Goal: Task Accomplishment & Management: Use online tool/utility

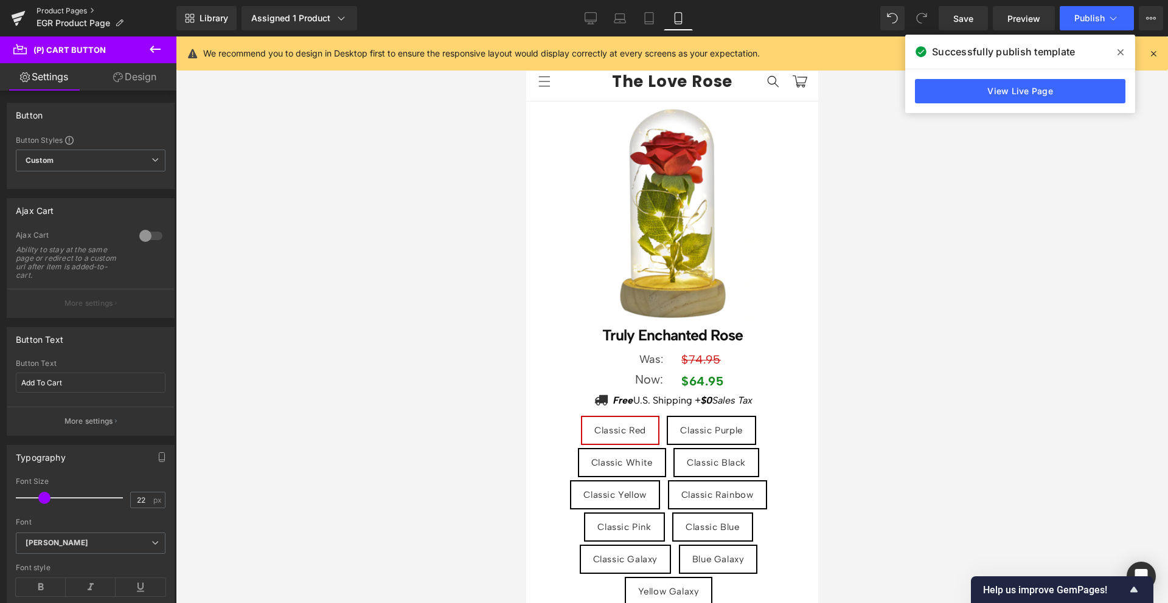
click at [62, 12] on link "Product Pages" at bounding box center [106, 11] width 140 height 10
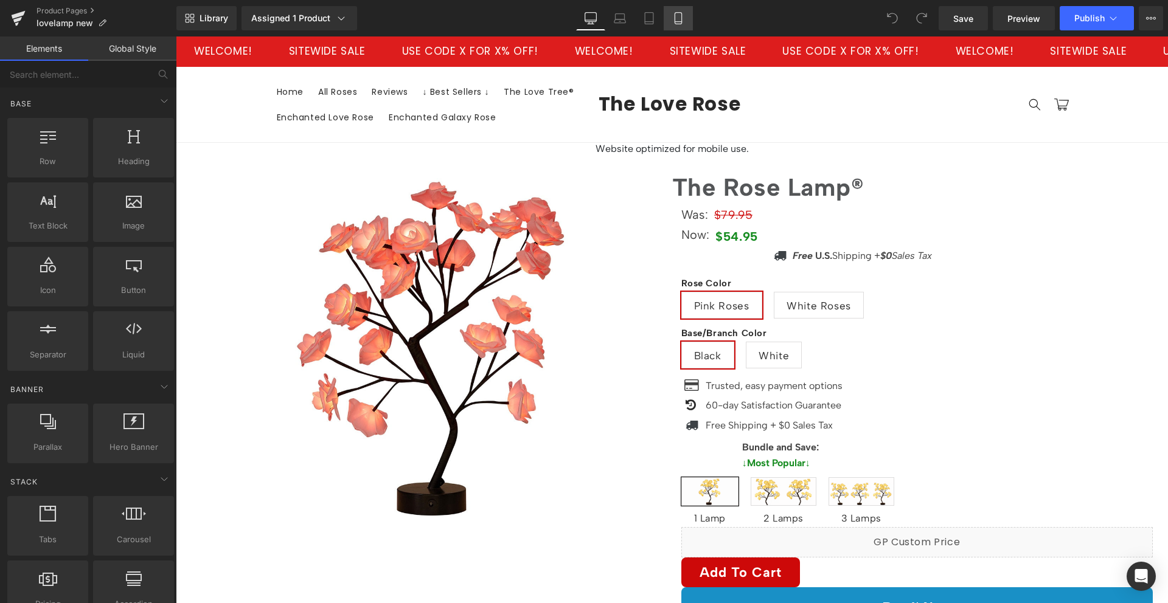
click at [687, 18] on link "Mobile" at bounding box center [678, 18] width 29 height 24
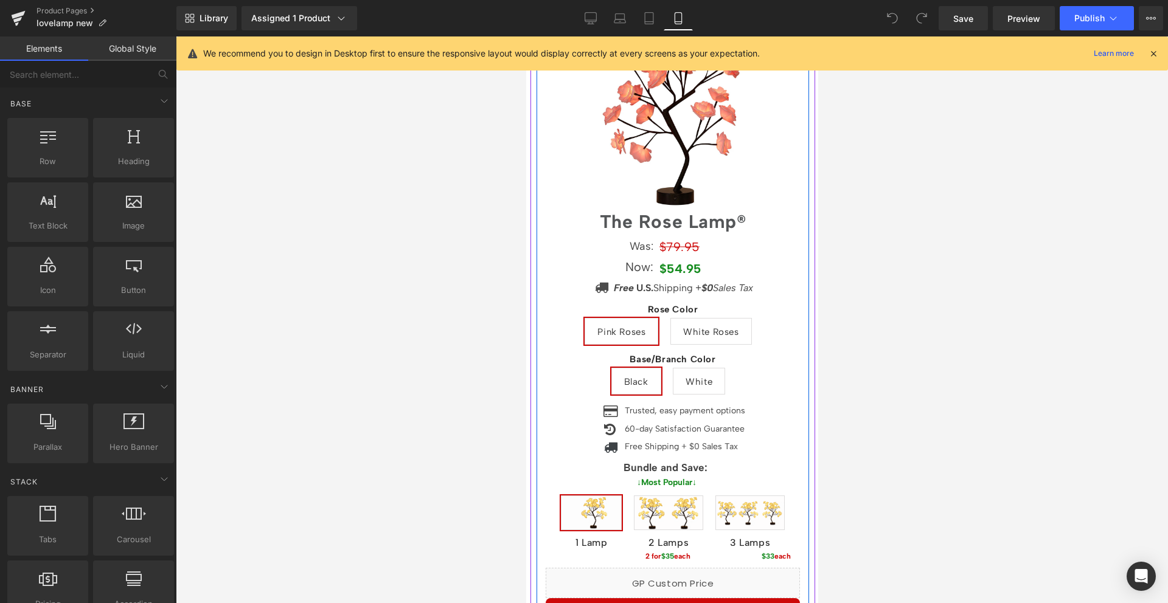
scroll to position [82, 0]
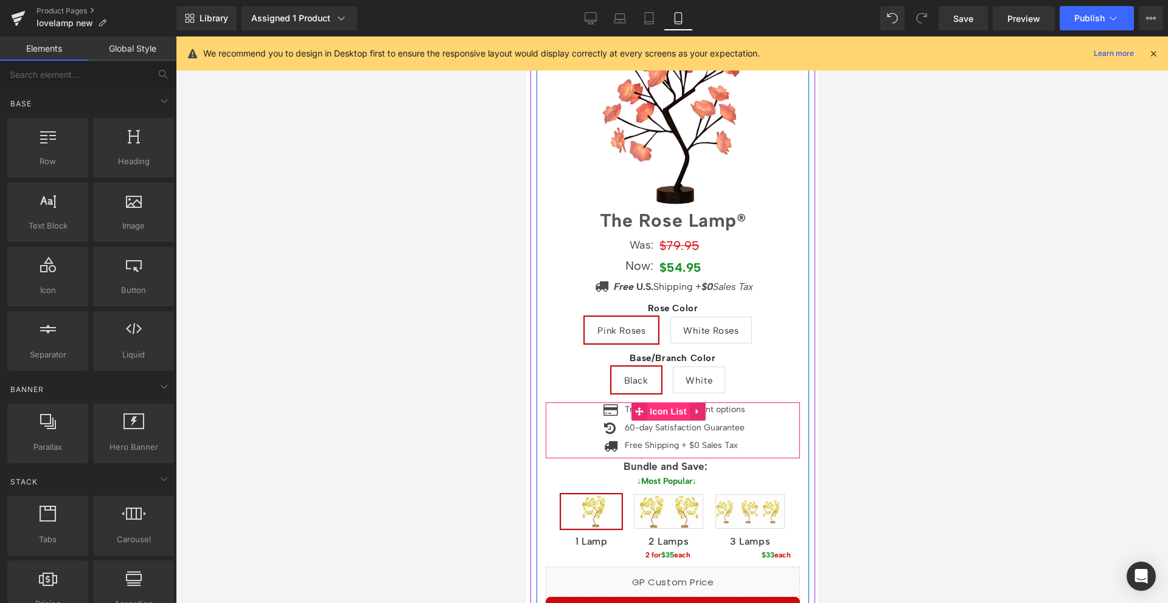
click at [669, 406] on span "Icon List" at bounding box center [667, 412] width 43 height 18
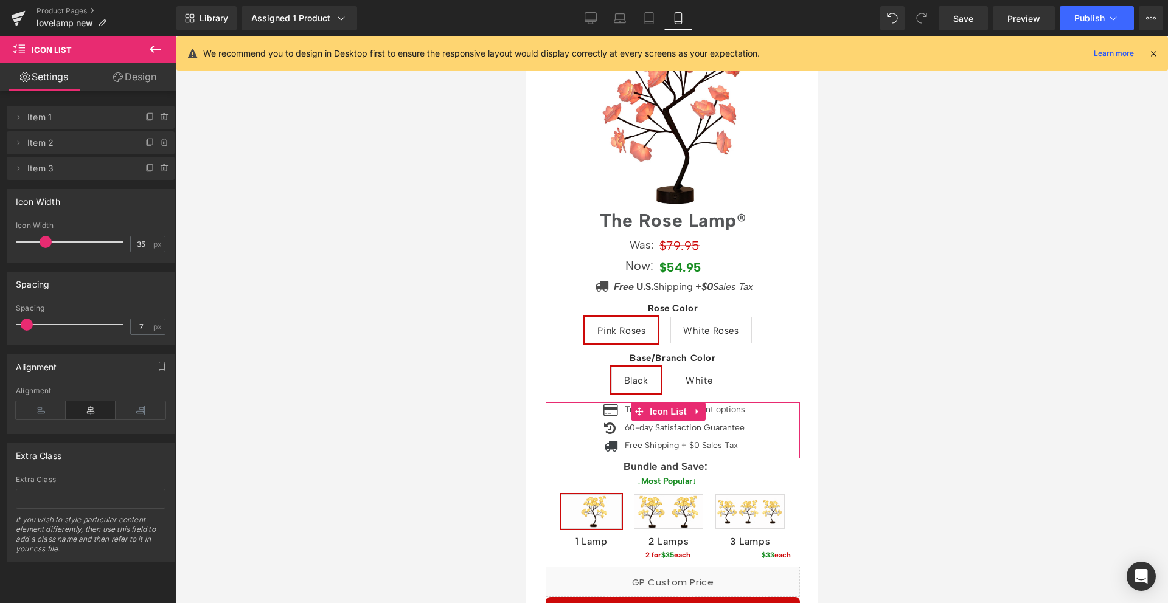
click at [136, 78] on link "Design" at bounding box center [135, 76] width 88 height 27
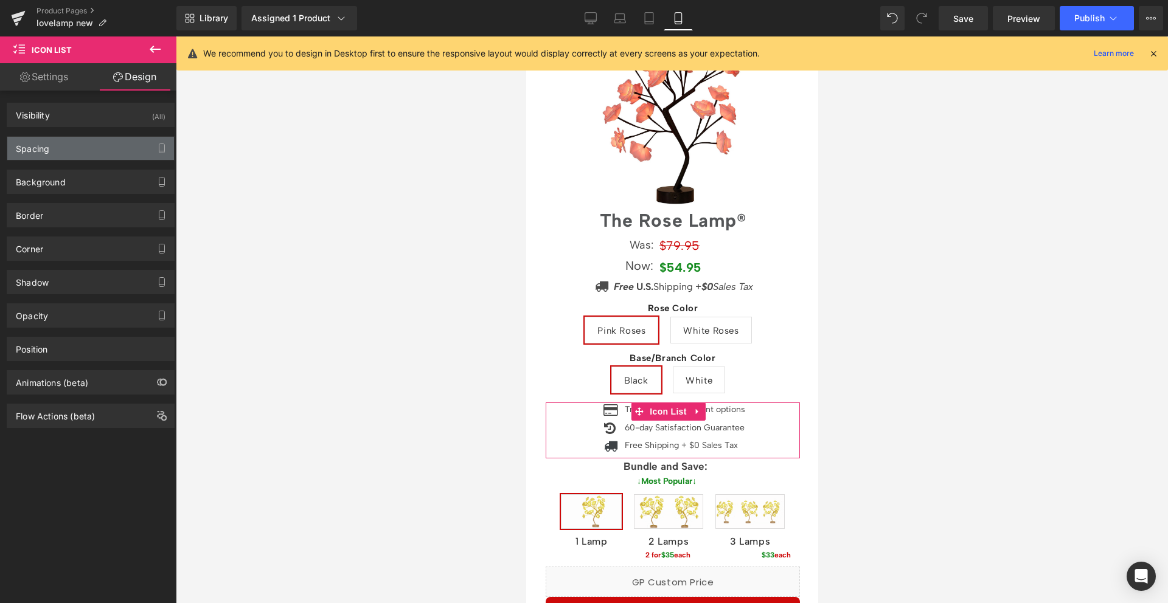
click at [82, 148] on div "Spacing" at bounding box center [90, 148] width 167 height 23
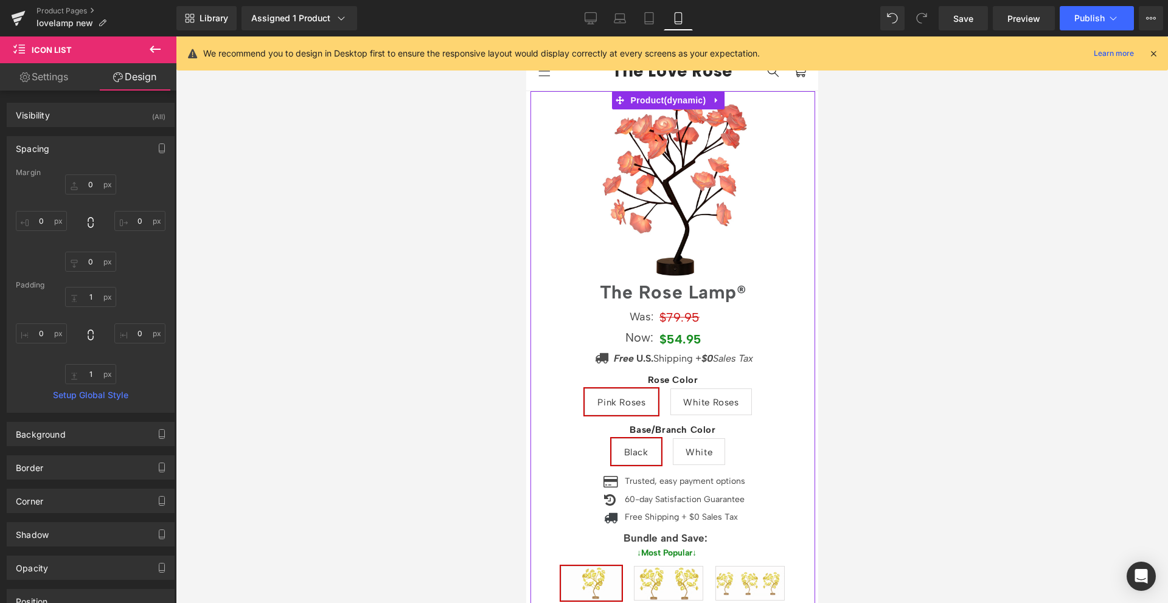
scroll to position [0, 0]
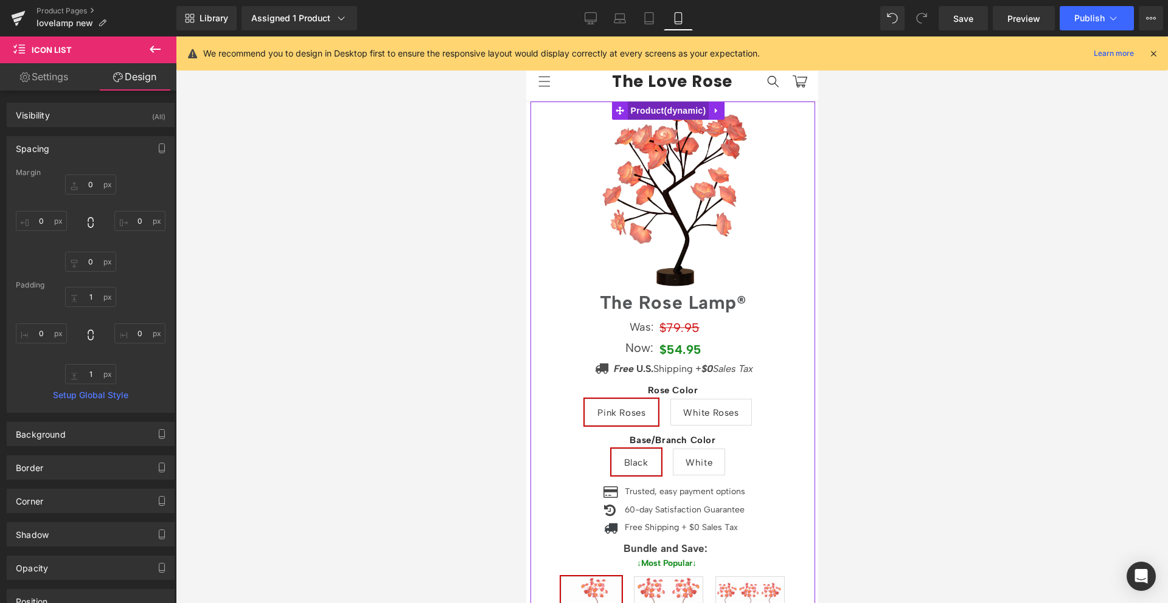
click at [672, 110] on span "Product" at bounding box center [668, 111] width 82 height 18
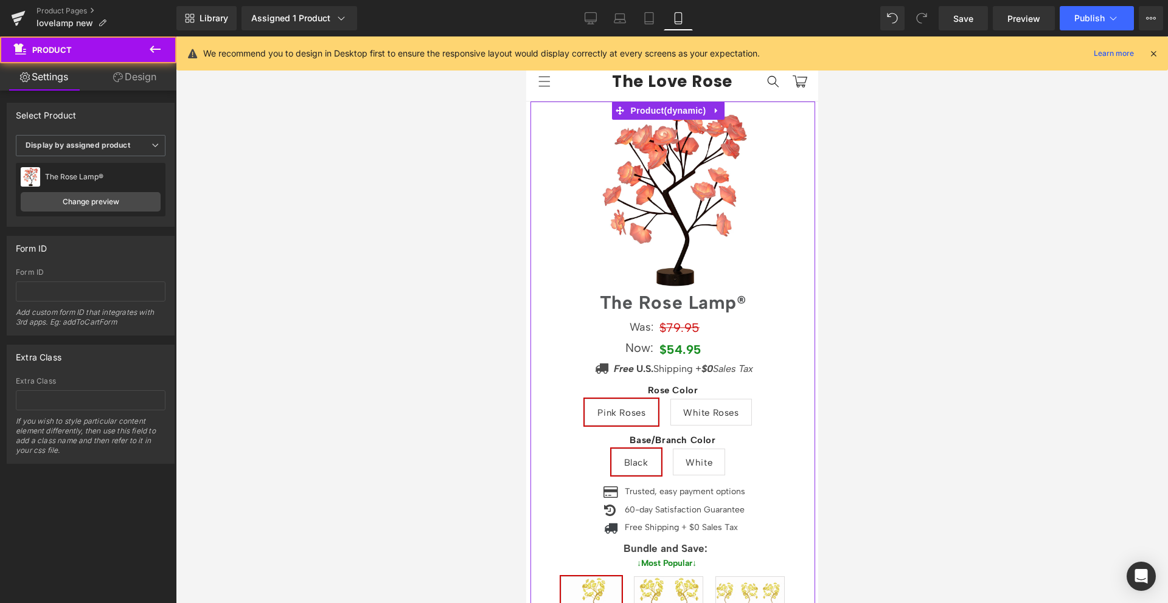
click at [110, 70] on link "Design" at bounding box center [135, 76] width 88 height 27
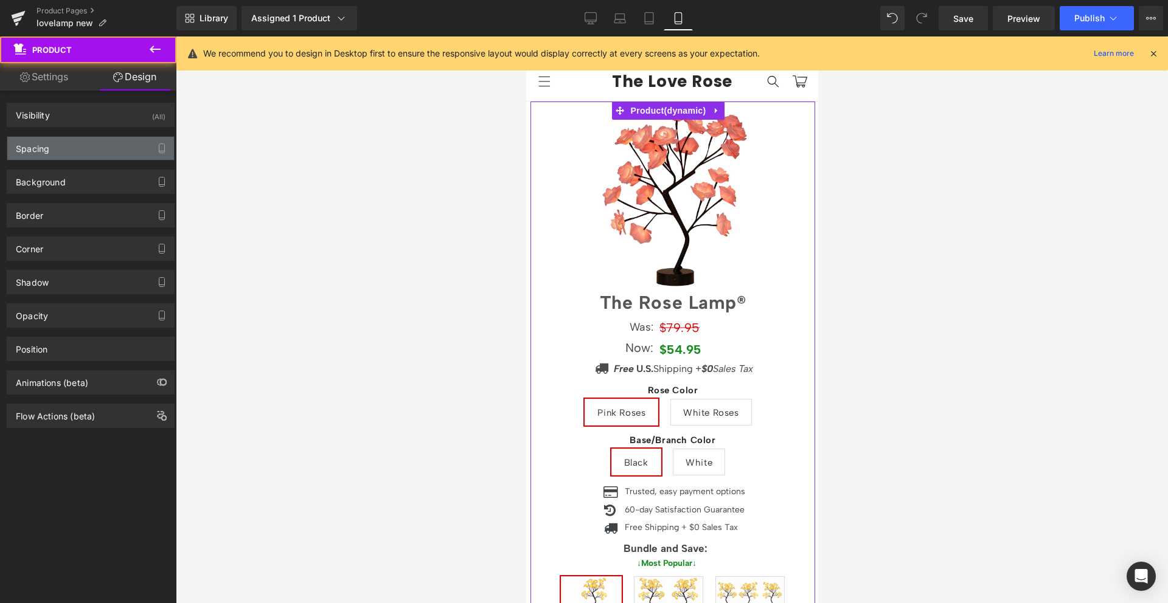
click at [82, 151] on div "Spacing" at bounding box center [90, 148] width 167 height 23
type input "0"
type input "5"
type input "0"
type input "7"
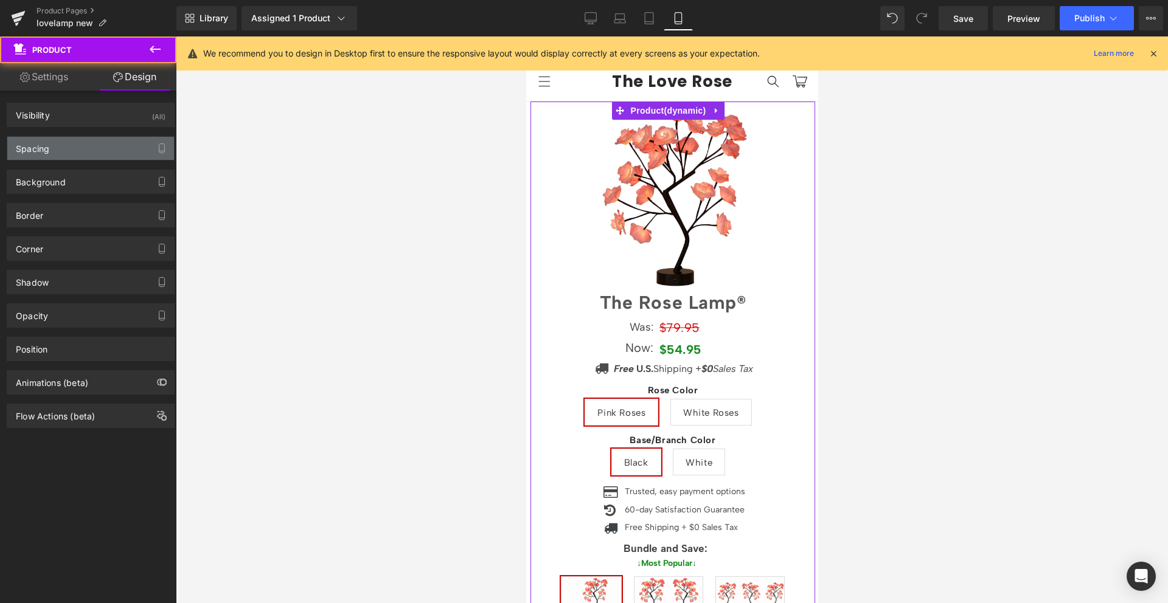
type input "0"
type input "10"
type input "0"
type input "10"
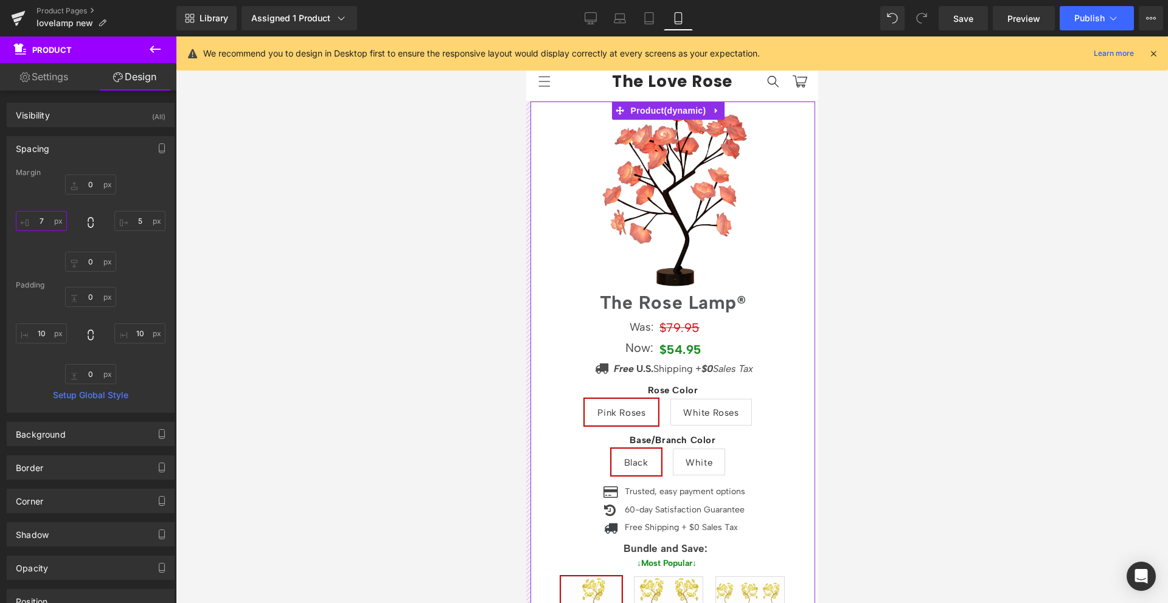
click at [43, 215] on input "7" at bounding box center [41, 221] width 51 height 20
type input "5"
click at [133, 260] on div "0px 0 5px 5 0px 0 5 5" at bounding box center [91, 223] width 150 height 97
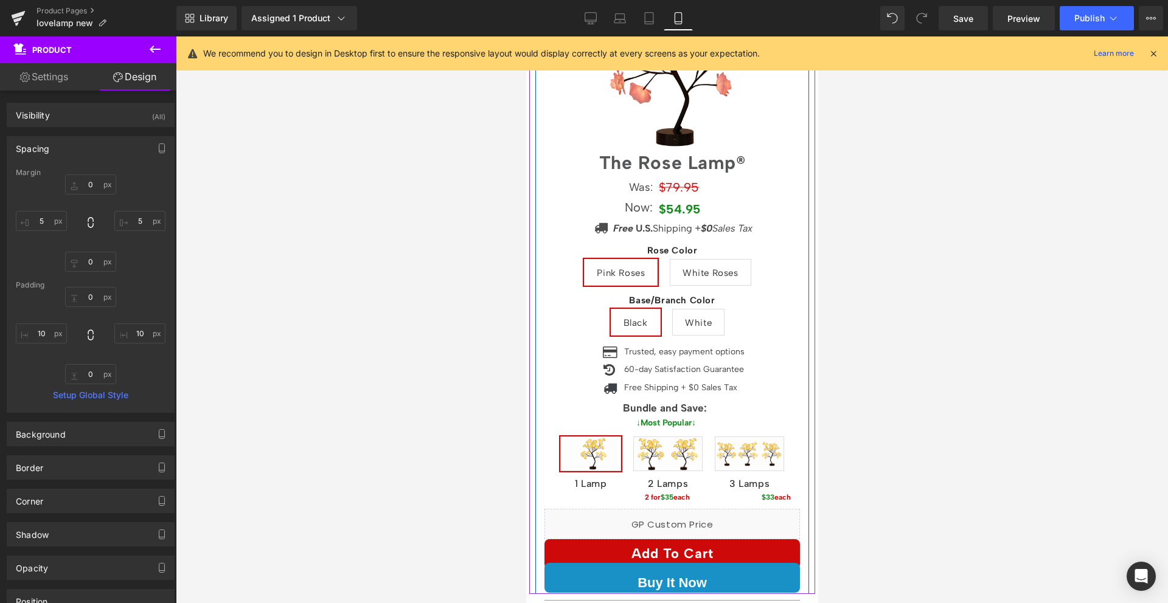
scroll to position [151, 0]
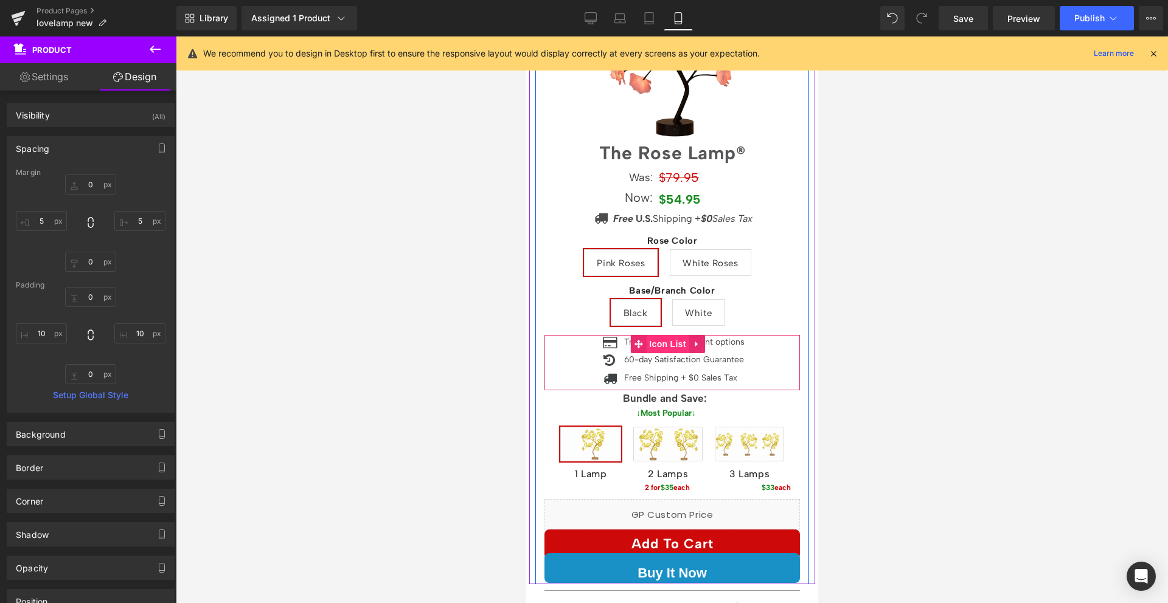
click at [665, 335] on span "Icon List" at bounding box center [666, 344] width 43 height 18
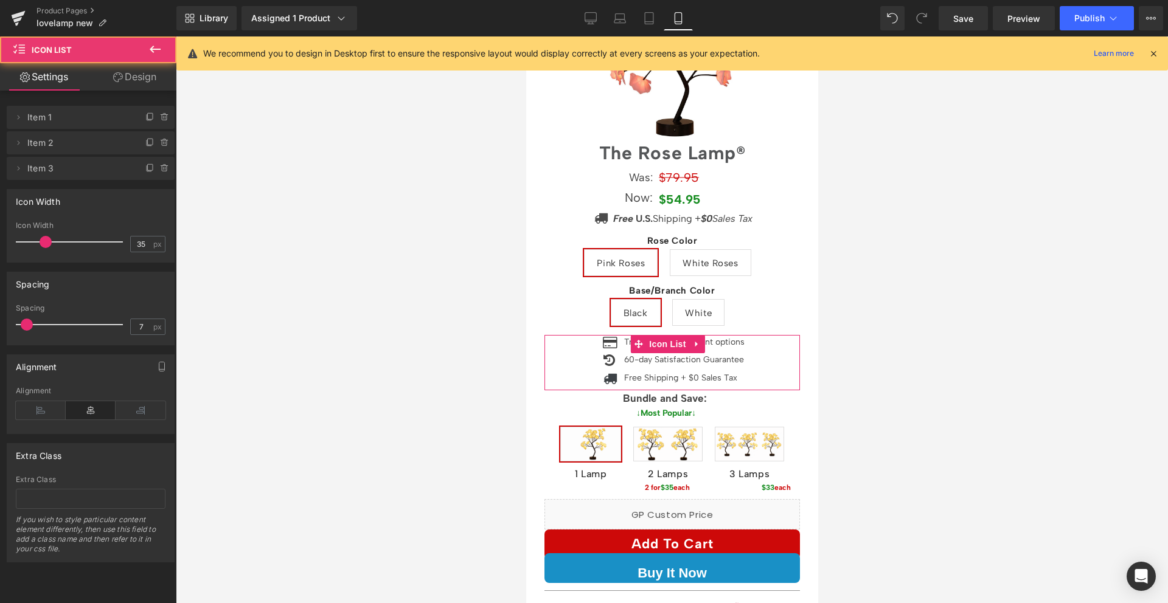
click at [119, 74] on icon at bounding box center [118, 77] width 10 height 10
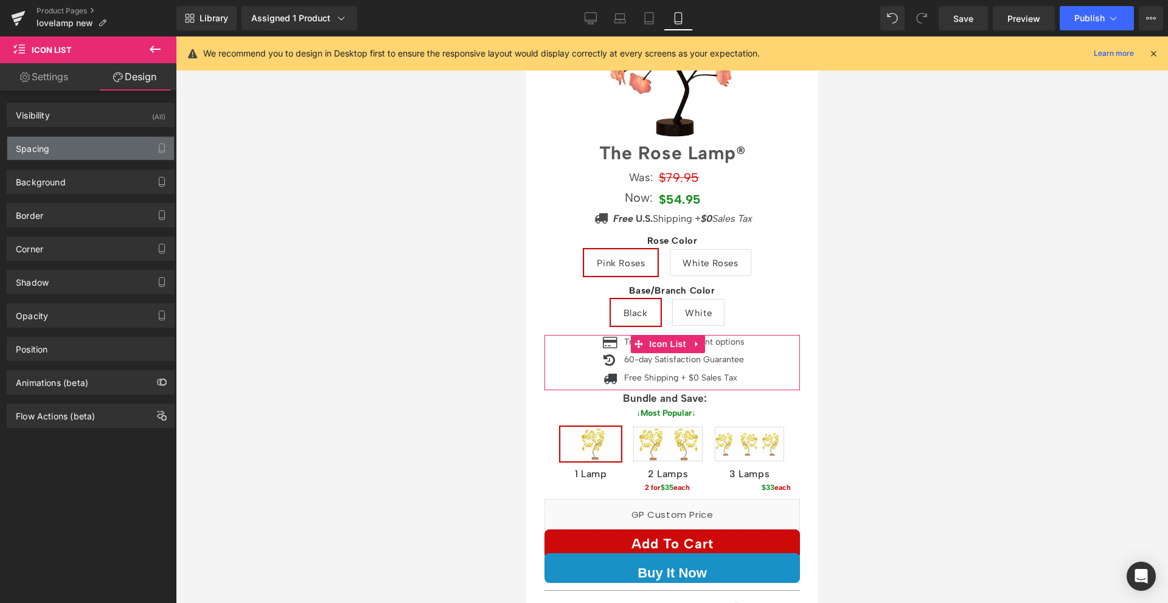
type input "0"
type input "1"
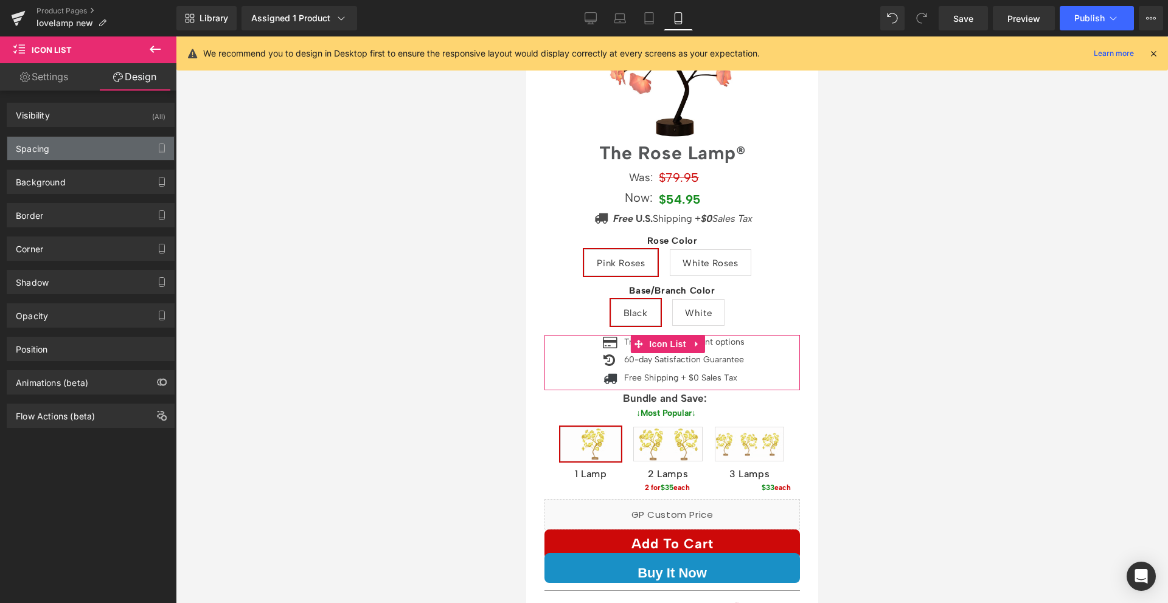
type input "0"
type input "1"
type input "0"
click at [68, 145] on div "Spacing" at bounding box center [90, 148] width 167 height 23
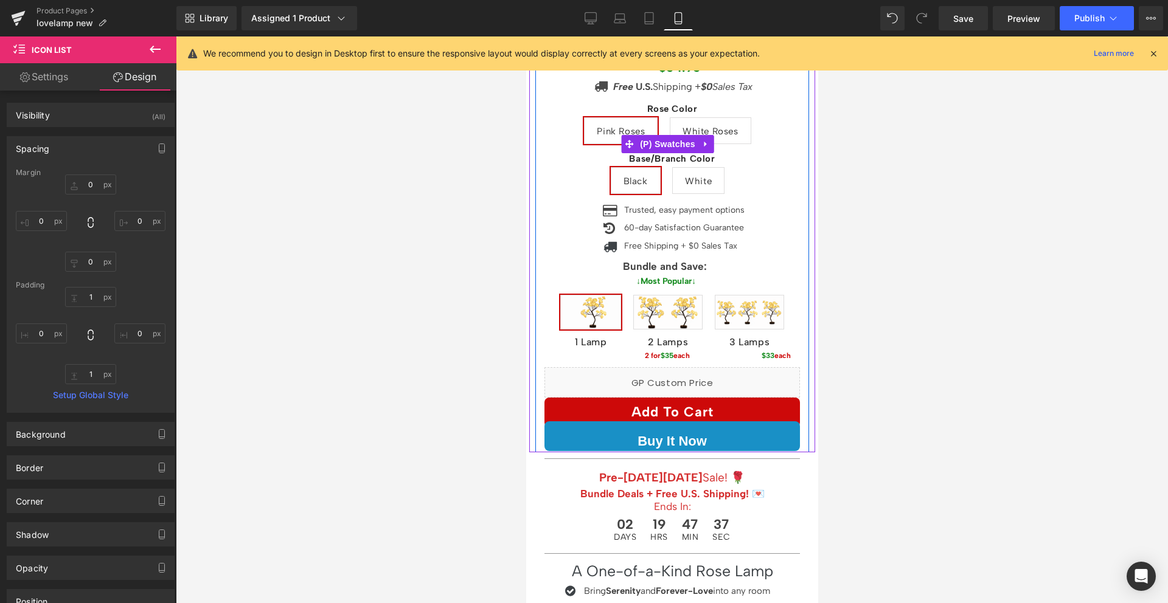
scroll to position [283, 0]
click at [695, 263] on icon at bounding box center [692, 266] width 7 height 7
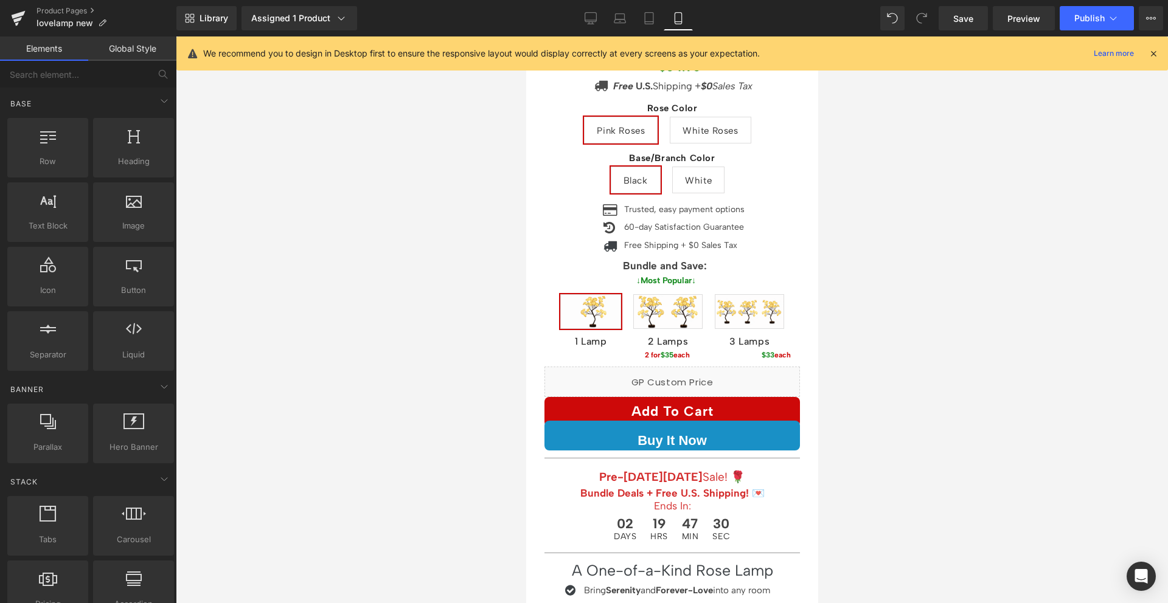
click at [951, 248] on div at bounding box center [672, 319] width 992 height 567
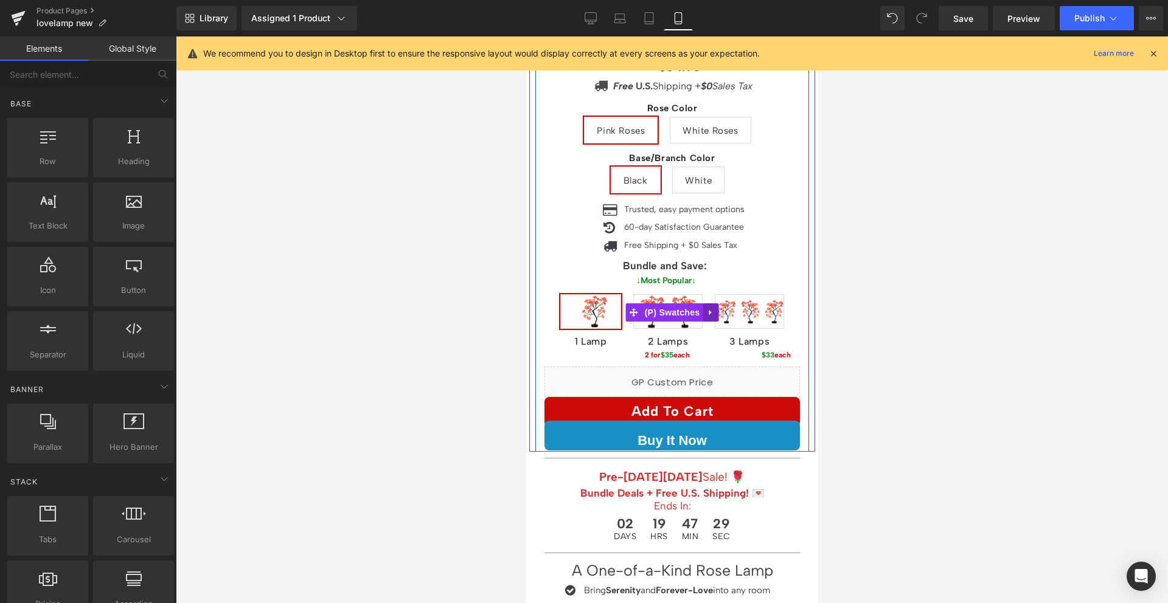
click at [709, 310] on icon at bounding box center [709, 312] width 2 height 5
click at [684, 308] on icon at bounding box center [686, 312] width 9 height 9
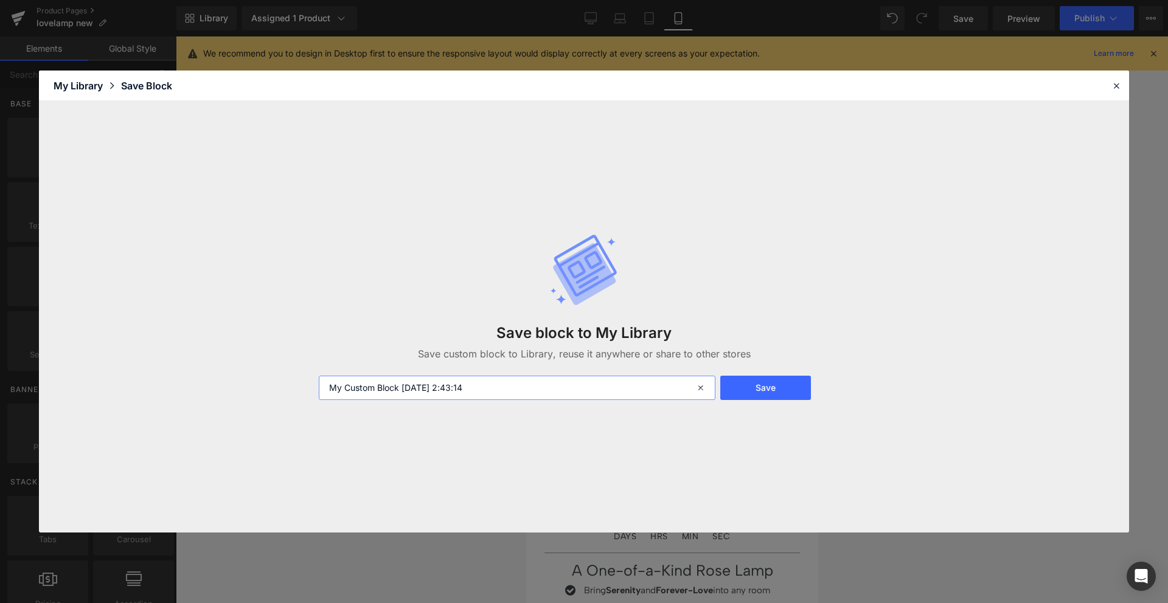
click at [563, 391] on input "My Custom Block 2025-10-09 2:43:14" at bounding box center [517, 388] width 397 height 24
type input "lamp swatches (bundles w gifs)"
click at [754, 383] on button "Save" at bounding box center [765, 388] width 91 height 24
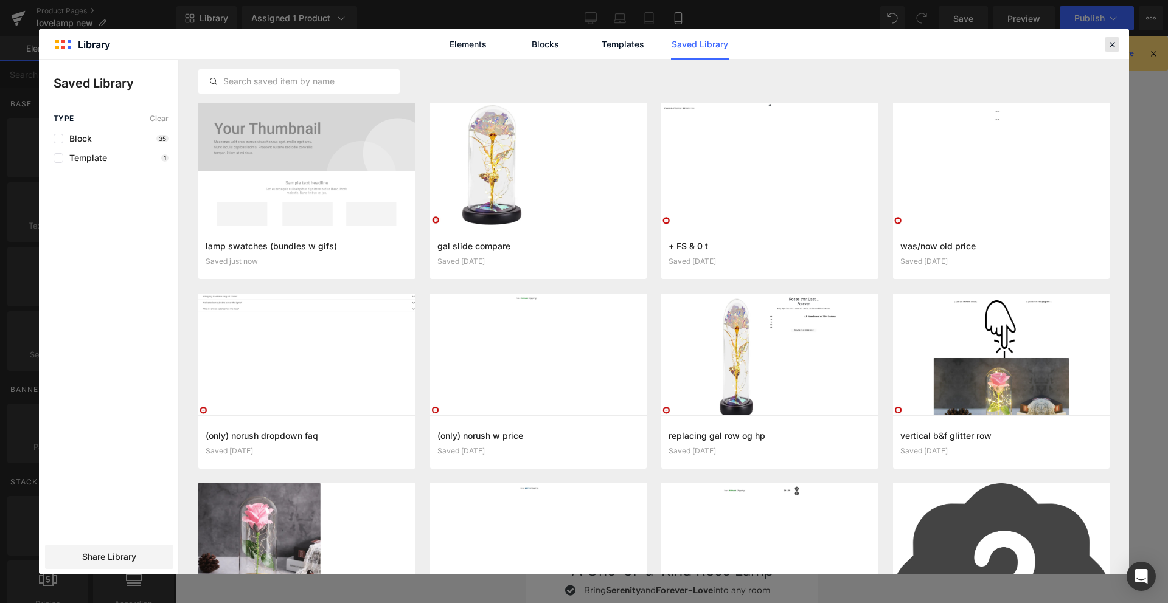
click at [1114, 41] on icon at bounding box center [1111, 44] width 11 height 11
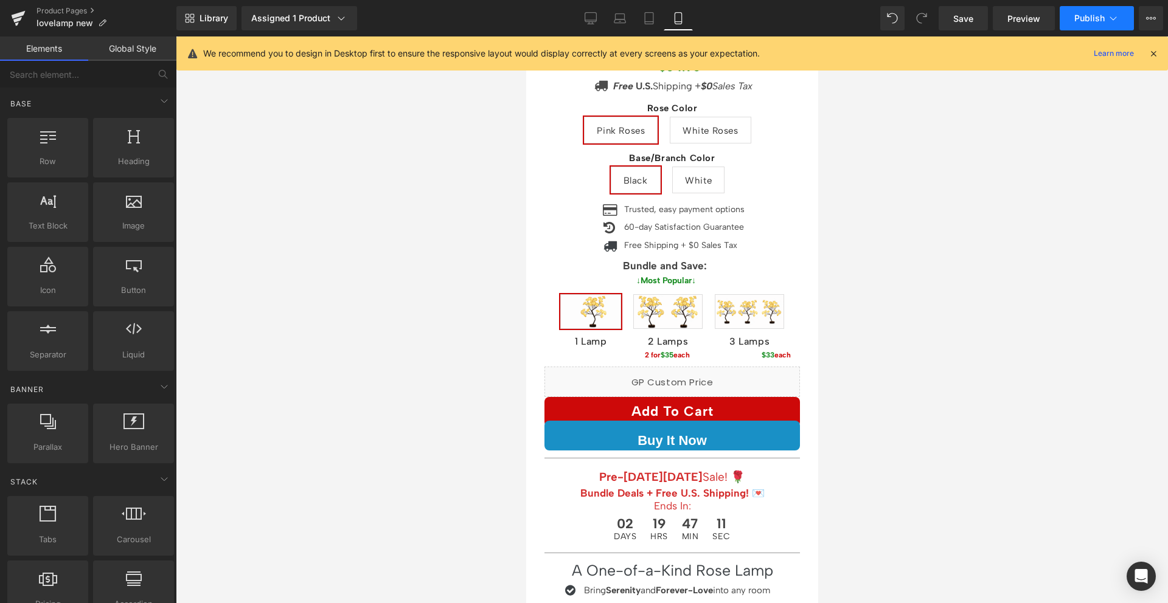
click at [1109, 21] on icon at bounding box center [1113, 18] width 12 height 12
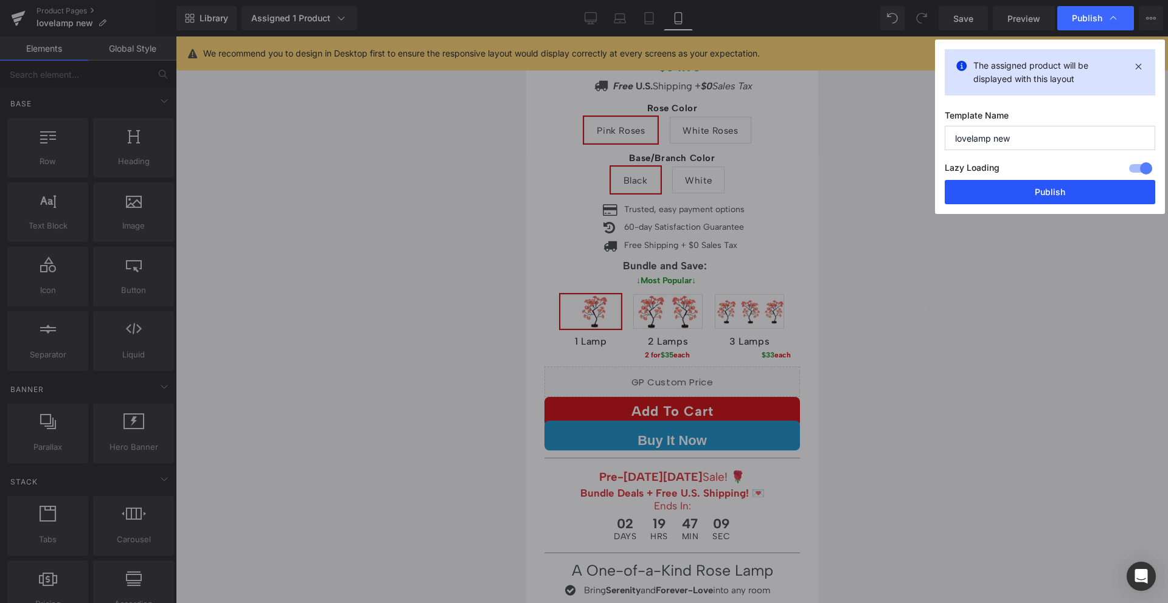
drag, startPoint x: 1042, startPoint y: 185, endPoint x: 178, endPoint y: 212, distance: 864.2
click at [1042, 185] on button "Publish" at bounding box center [1050, 192] width 210 height 24
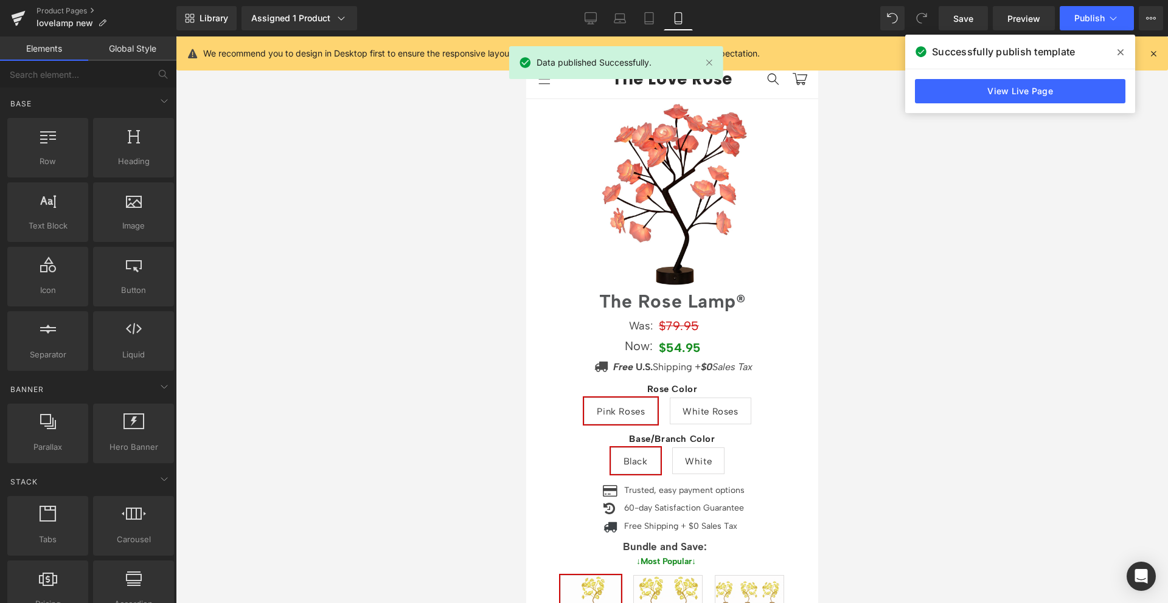
scroll to position [0, 0]
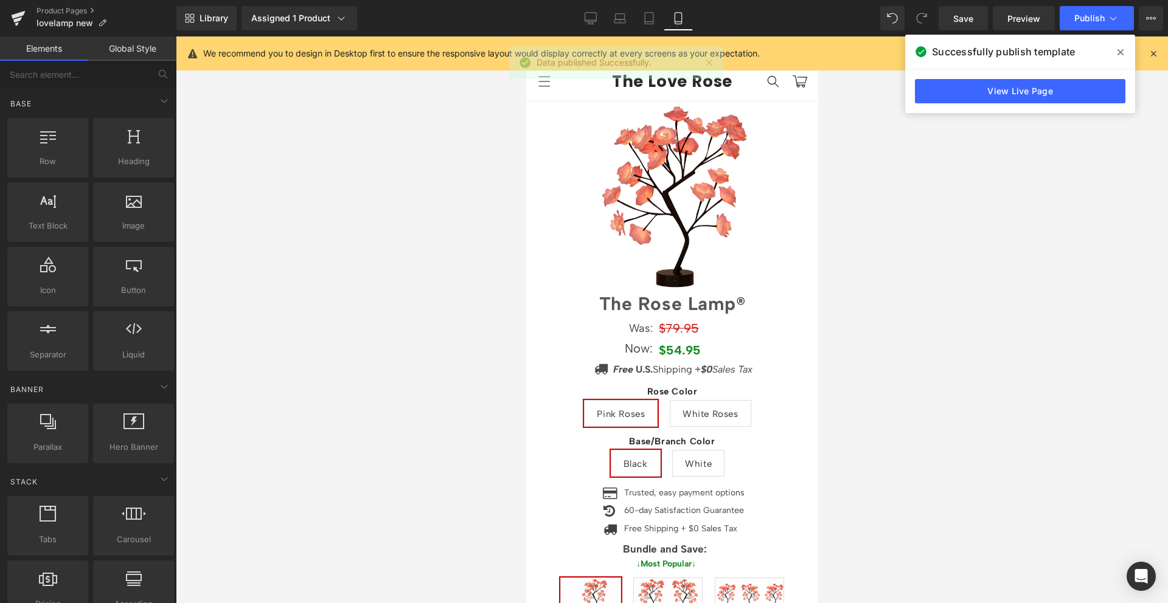
click at [1121, 52] on icon at bounding box center [1120, 52] width 6 height 6
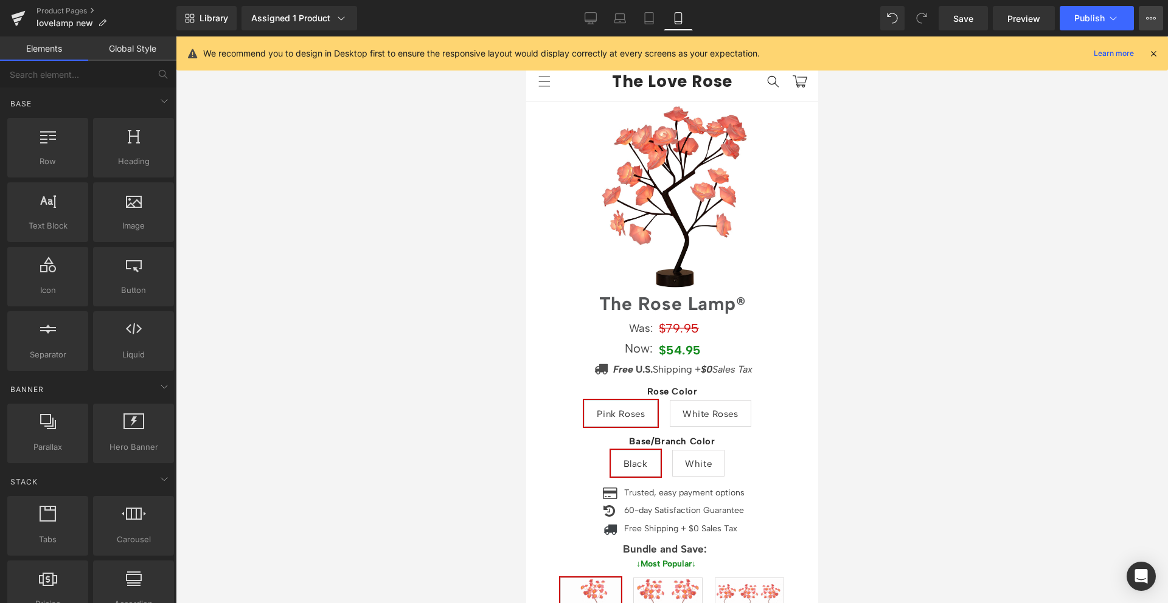
click at [1150, 20] on icon at bounding box center [1151, 18] width 10 height 10
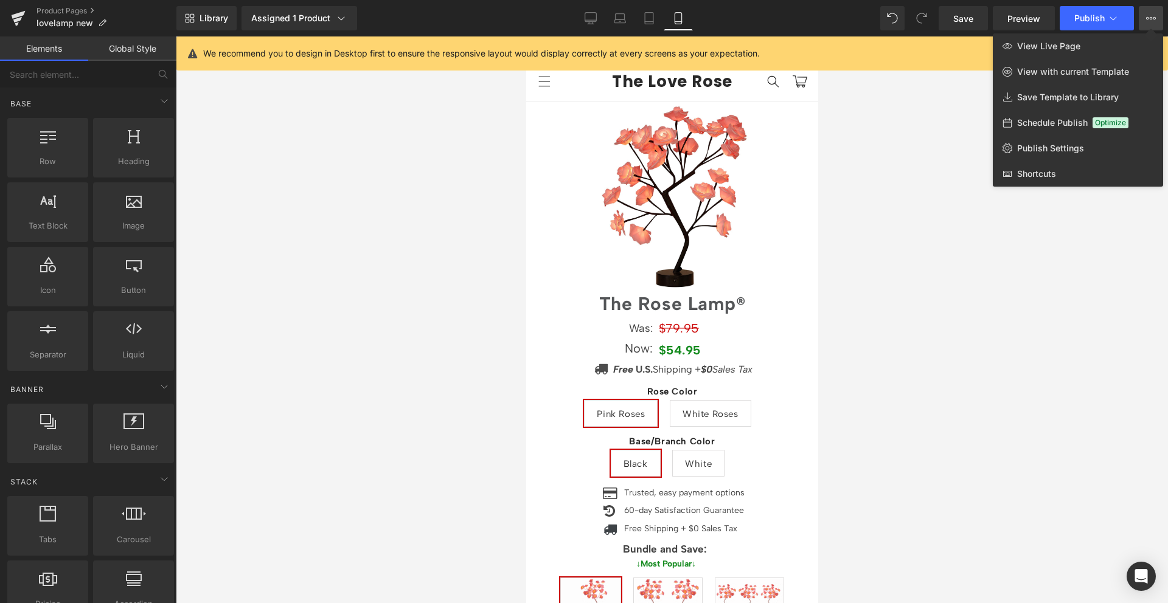
click at [1009, 220] on div at bounding box center [672, 319] width 992 height 567
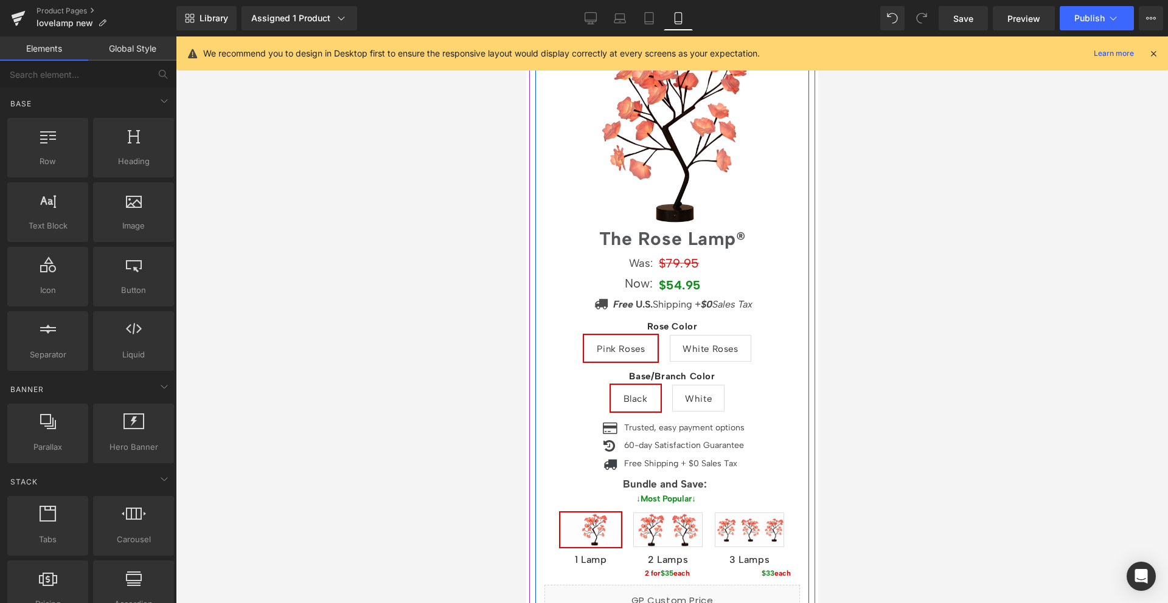
scroll to position [113, 0]
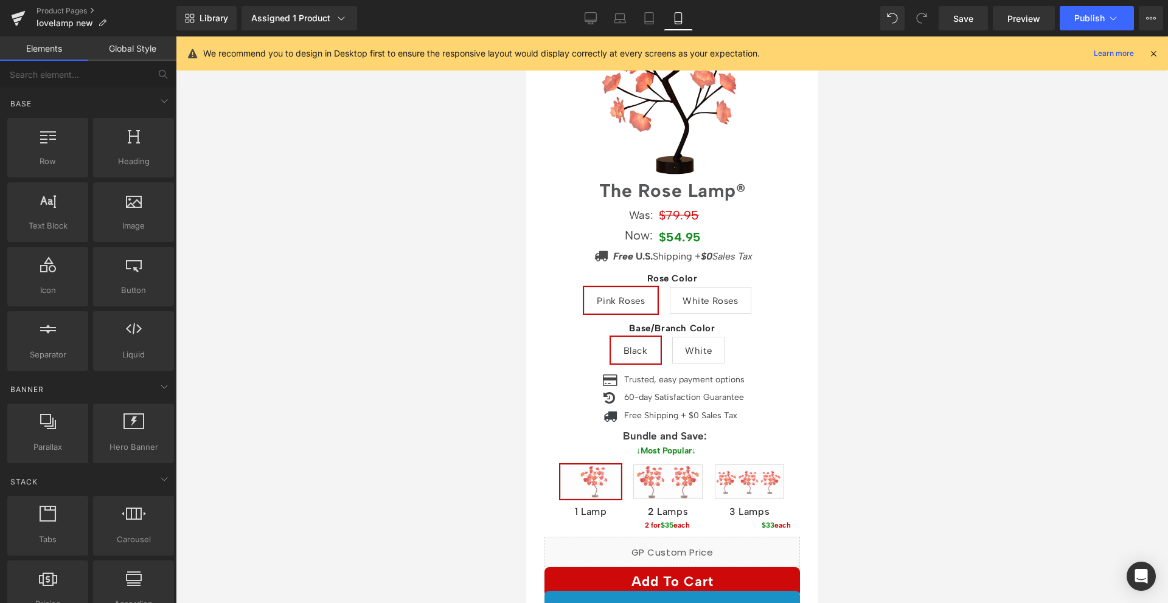
click at [968, 251] on div at bounding box center [672, 319] width 992 height 567
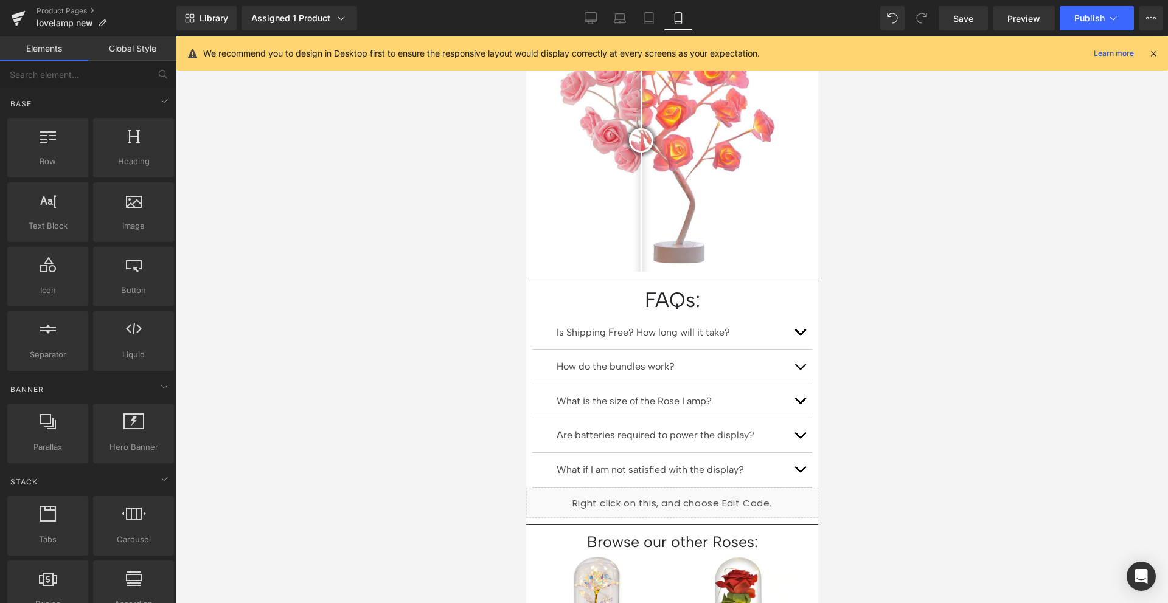
scroll to position [1235, 0]
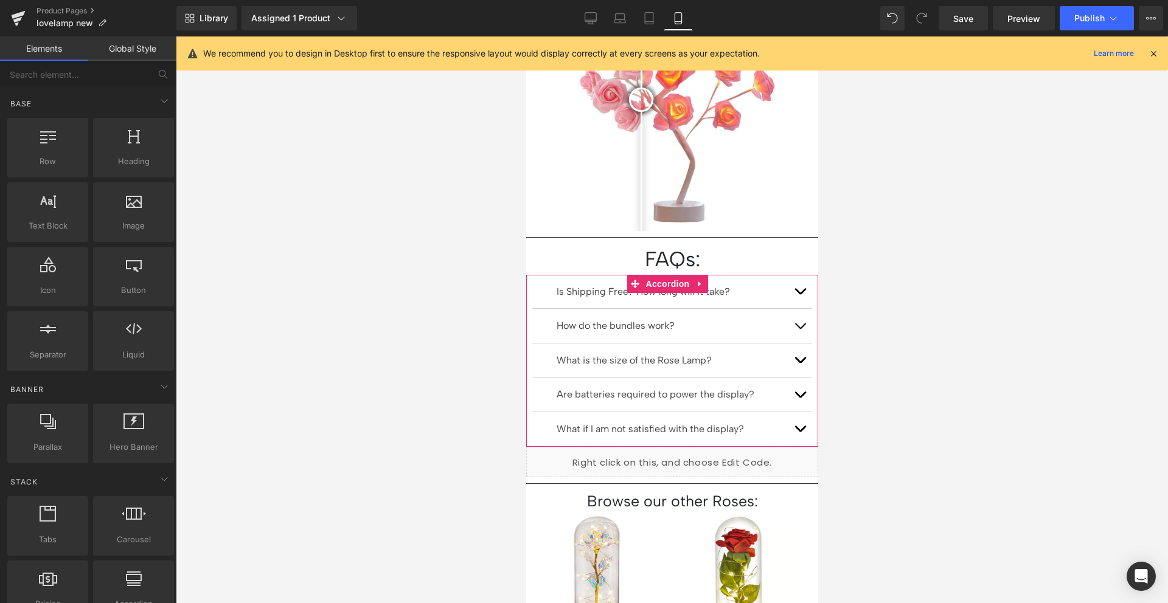
click at [799, 329] on span "button" at bounding box center [799, 329] width 0 height 0
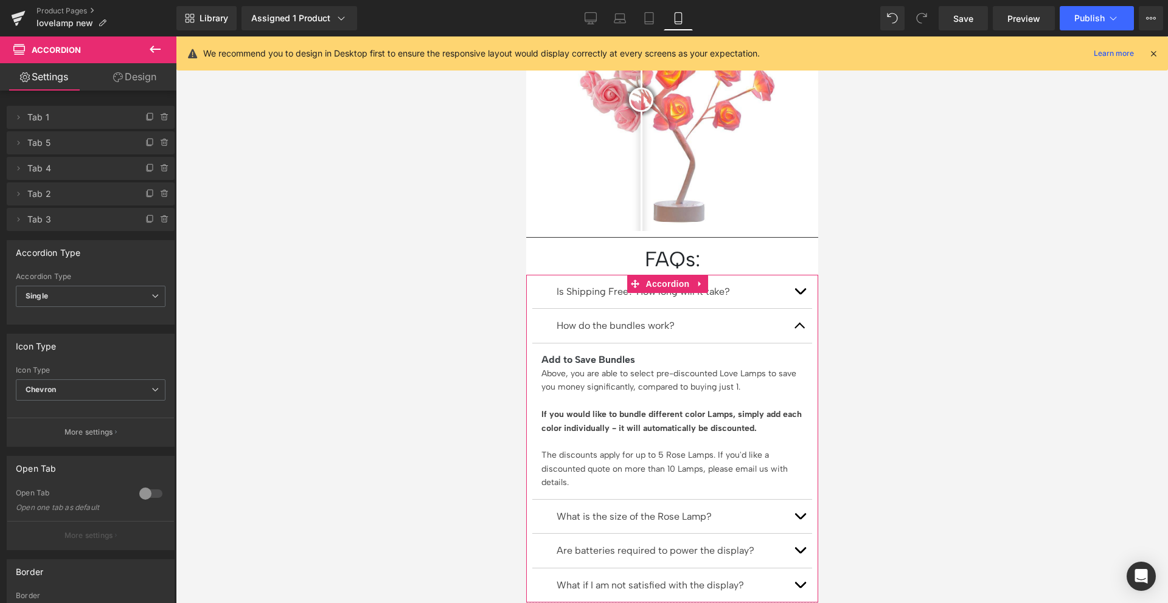
click at [799, 329] on span "button" at bounding box center [799, 329] width 0 height 0
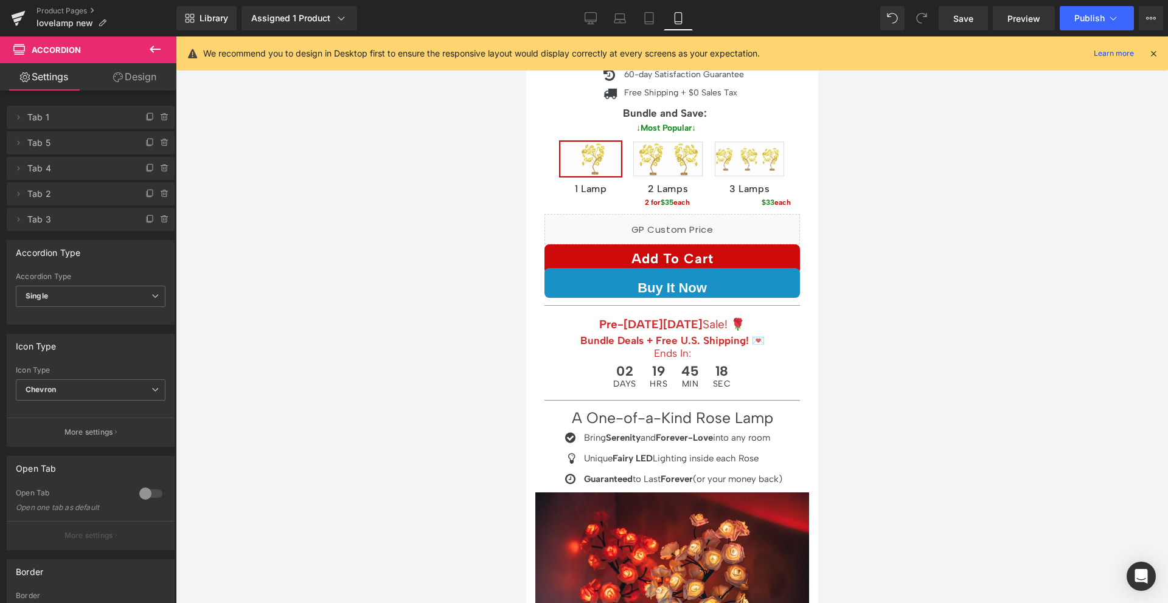
scroll to position [444, 0]
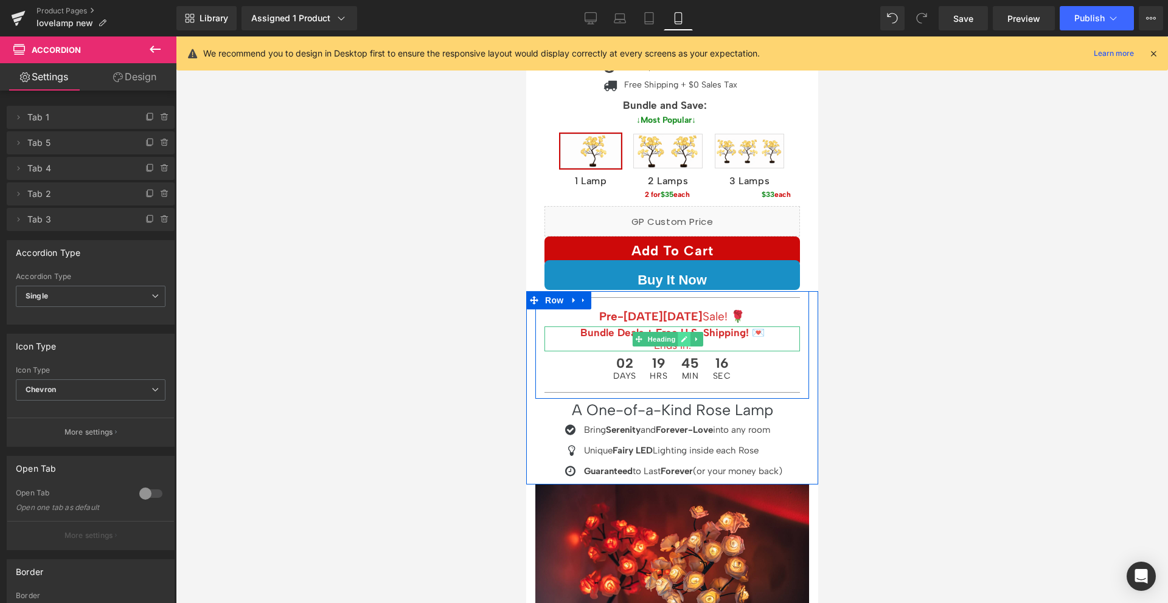
click at [682, 336] on icon at bounding box center [683, 339] width 7 height 7
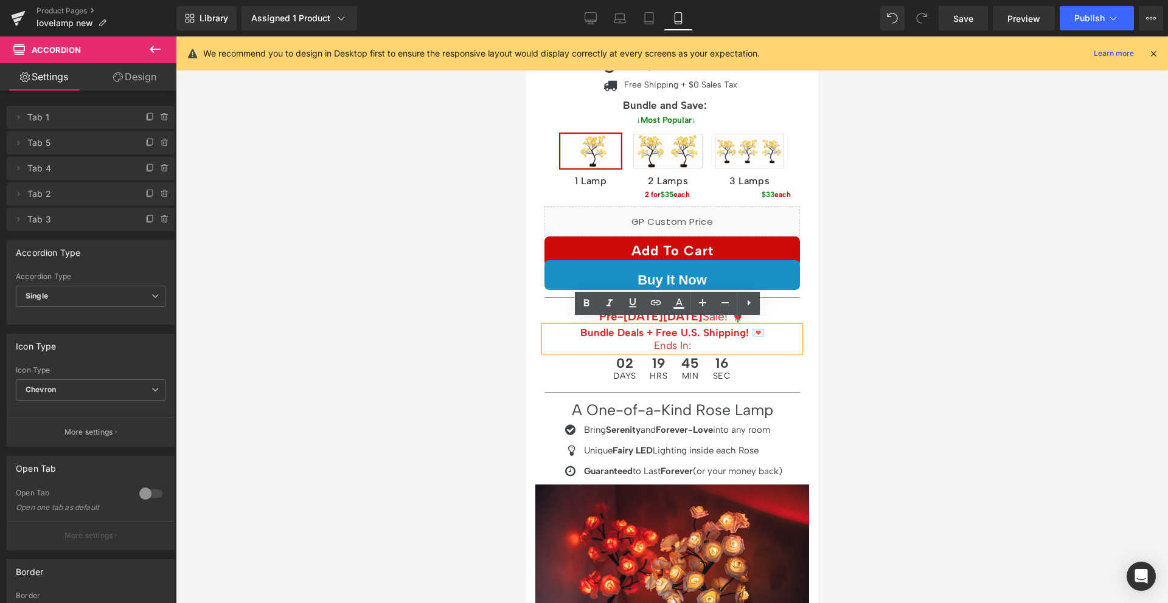
click at [630, 327] on b "Bundle Deals + Free U.S. Shipping! 💌" at bounding box center [672, 333] width 184 height 12
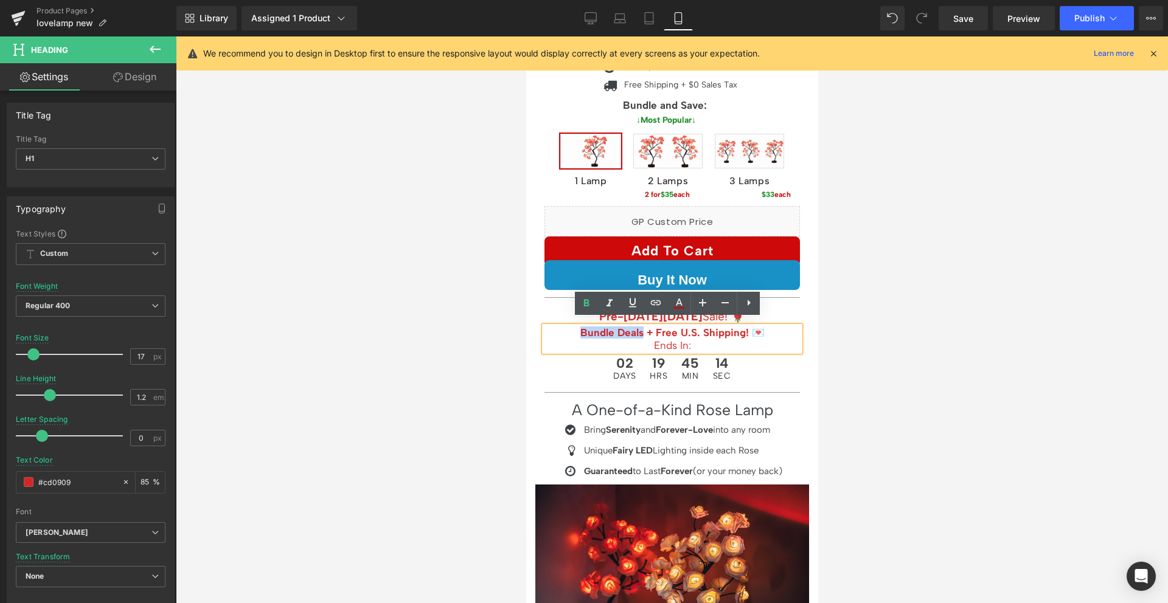
drag, startPoint x: 621, startPoint y: 329, endPoint x: 591, endPoint y: 328, distance: 29.8
click at [591, 328] on b "Bundle Deals + Free U.S. Shipping! 💌" at bounding box center [672, 333] width 184 height 12
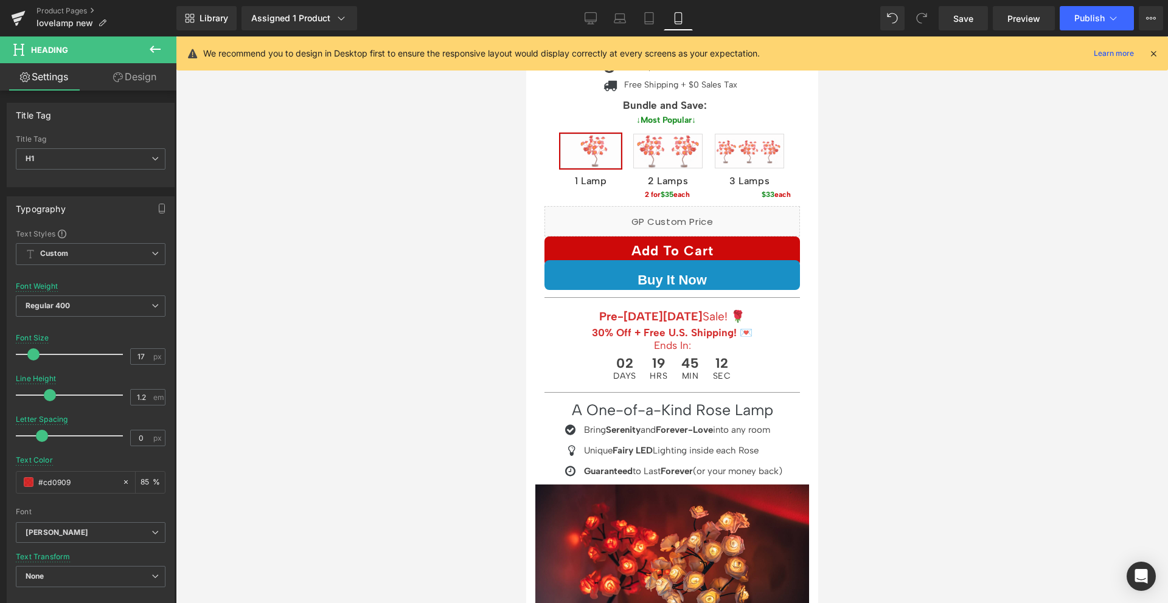
click at [1069, 291] on div at bounding box center [672, 319] width 992 height 567
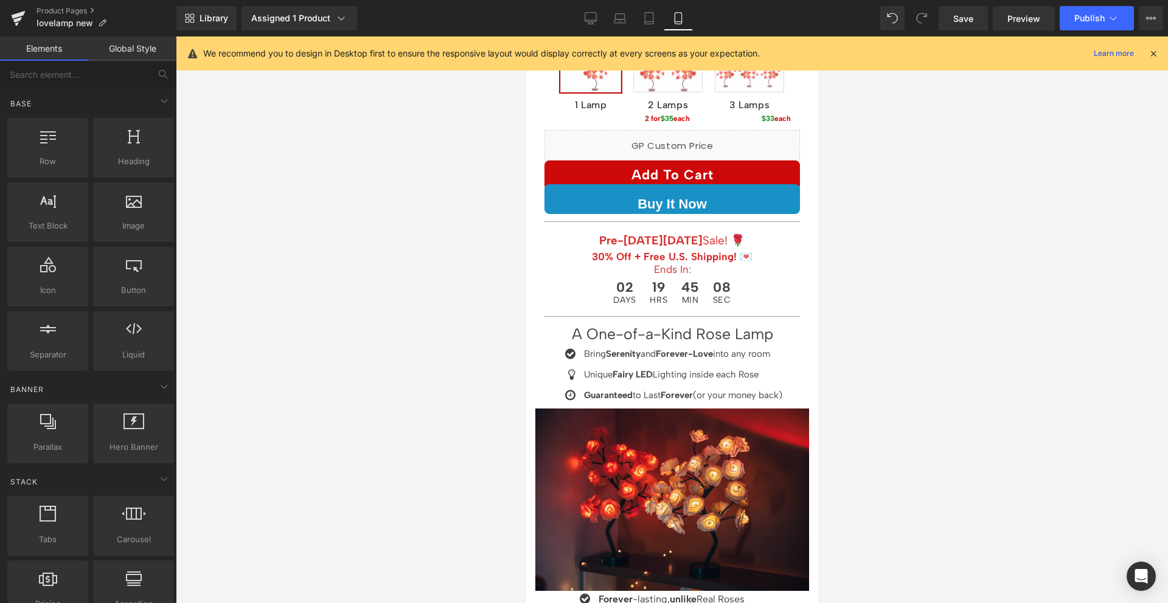
scroll to position [532, 0]
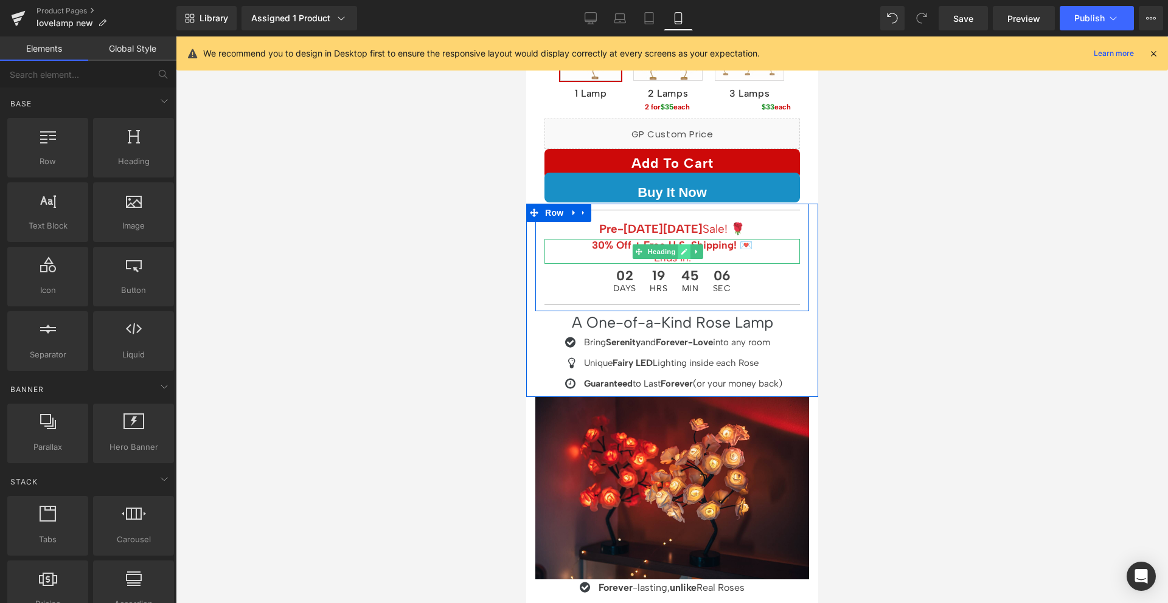
click at [678, 245] on link at bounding box center [683, 252] width 13 height 15
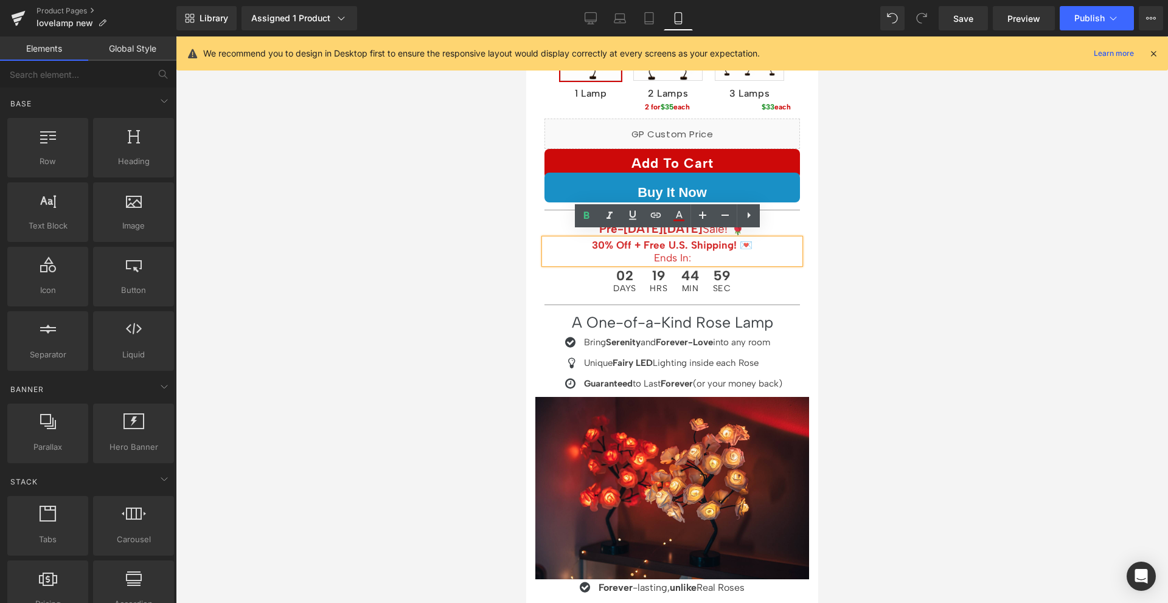
click at [869, 275] on div at bounding box center [672, 319] width 992 height 567
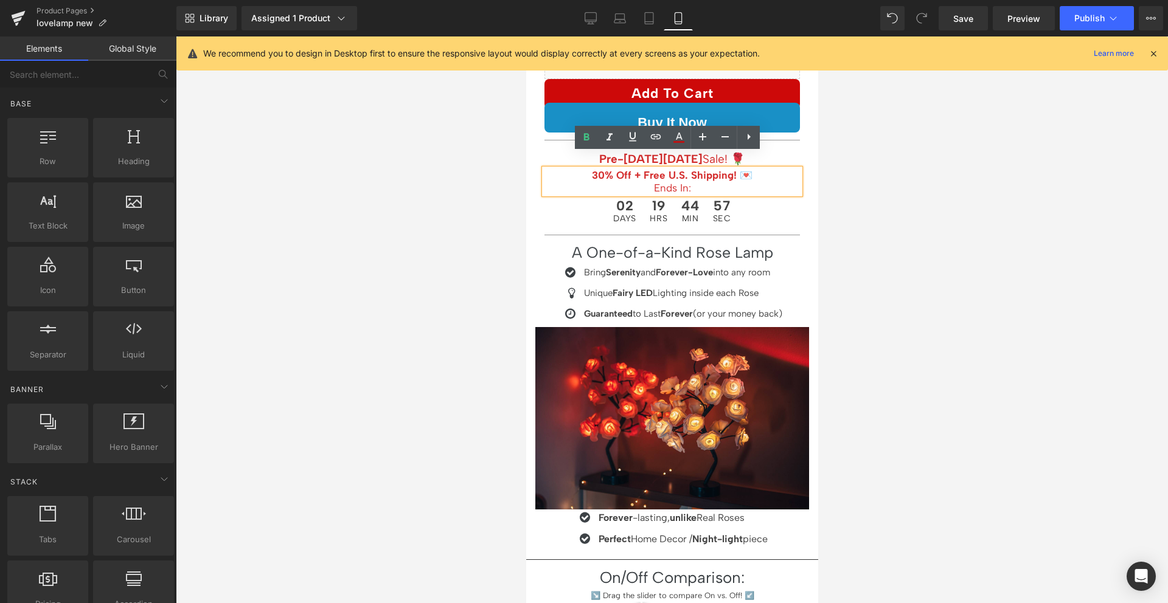
scroll to position [616, 0]
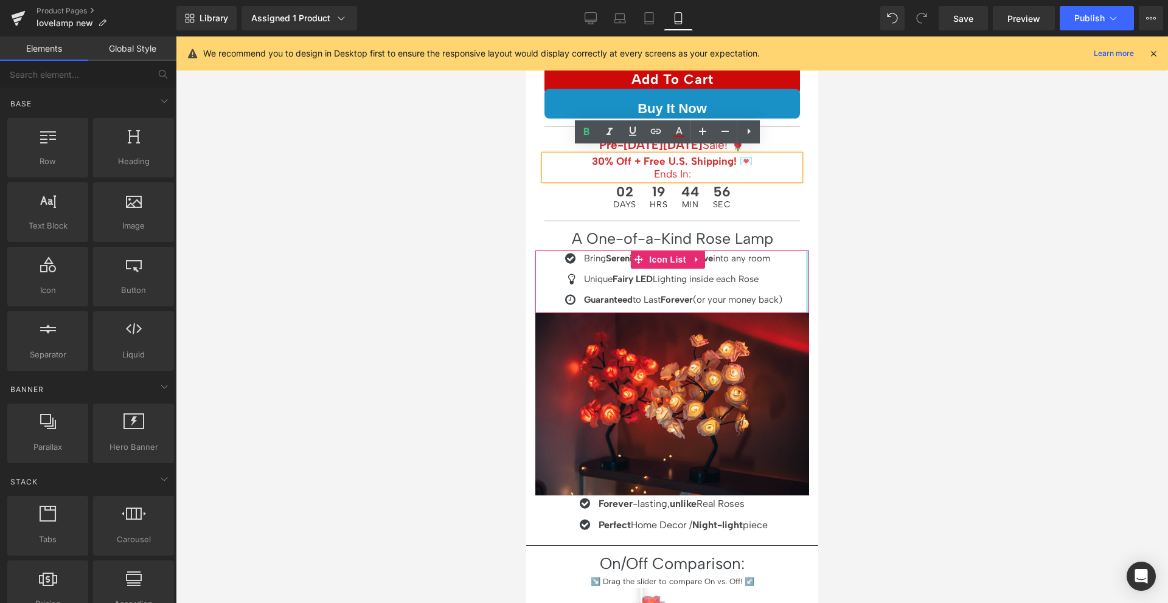
click at [805, 259] on div at bounding box center [806, 282] width 3 height 63
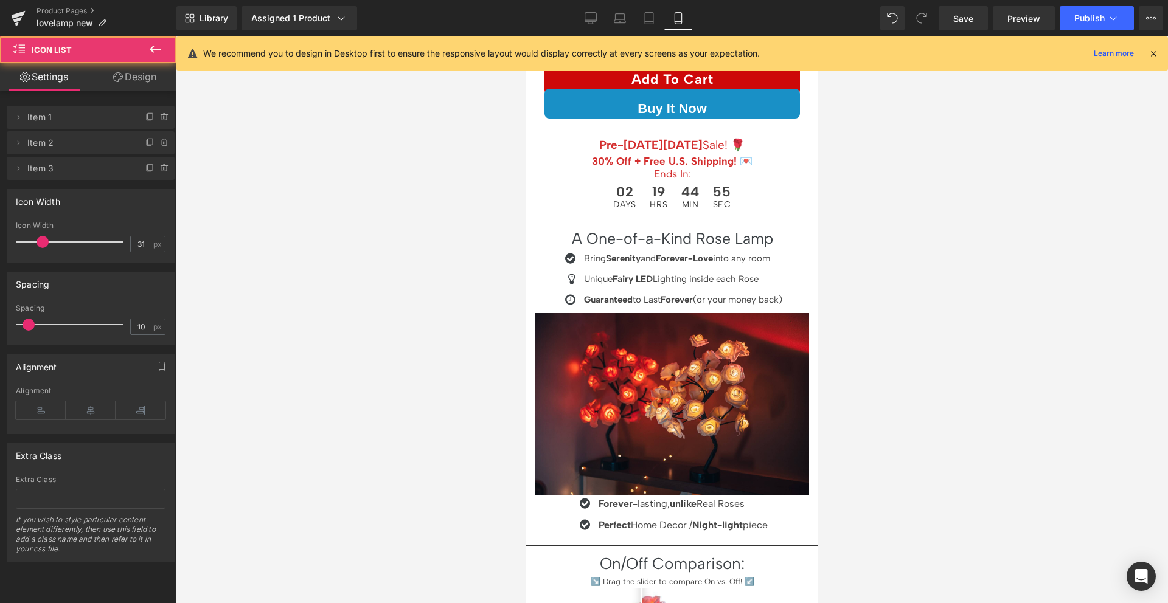
click at [894, 255] on div at bounding box center [672, 319] width 992 height 567
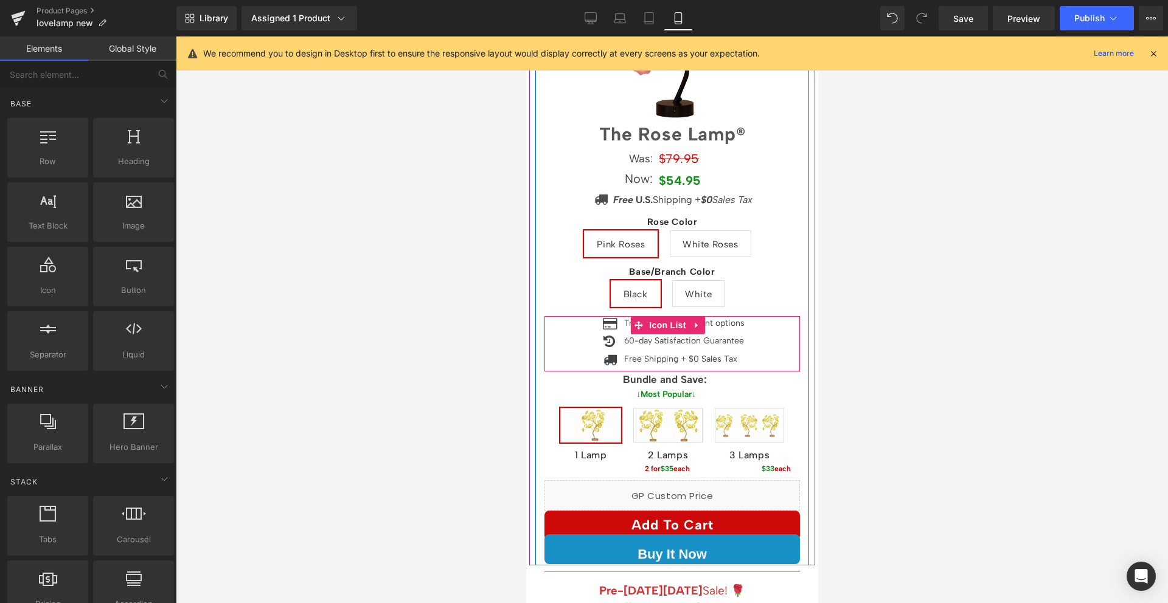
scroll to position [255, 0]
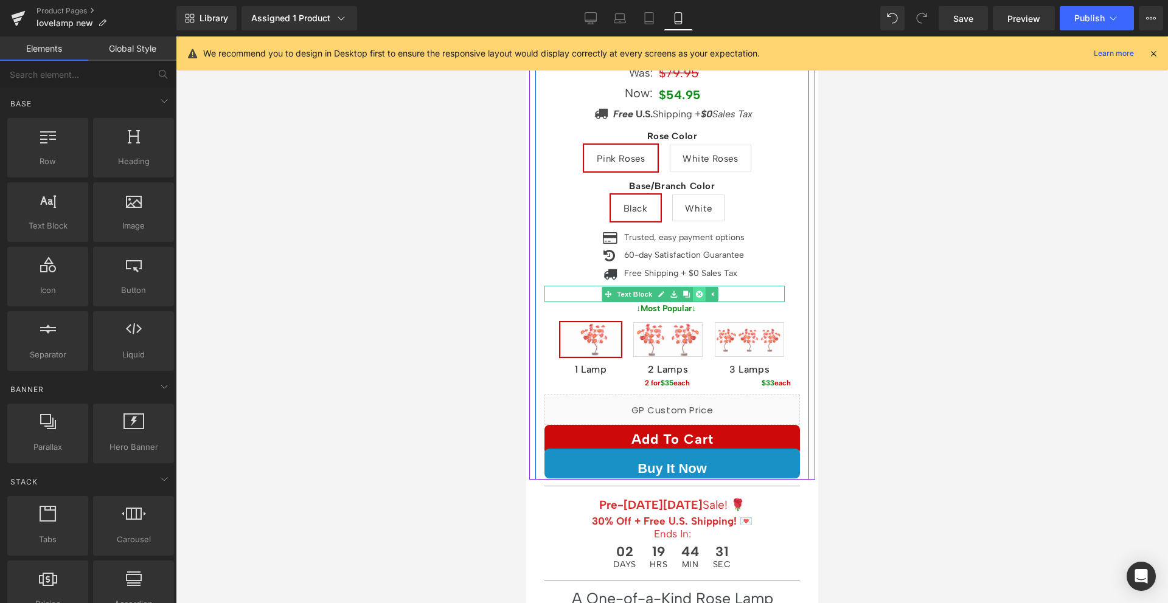
click at [694, 287] on link at bounding box center [698, 294] width 13 height 15
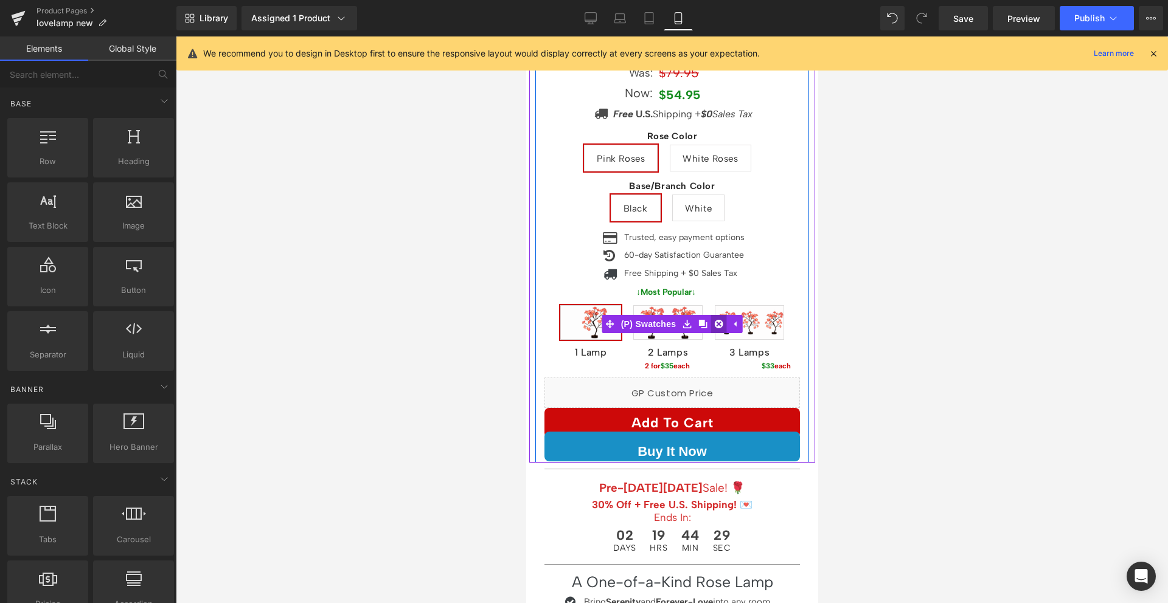
click at [718, 320] on icon at bounding box center [718, 324] width 9 height 9
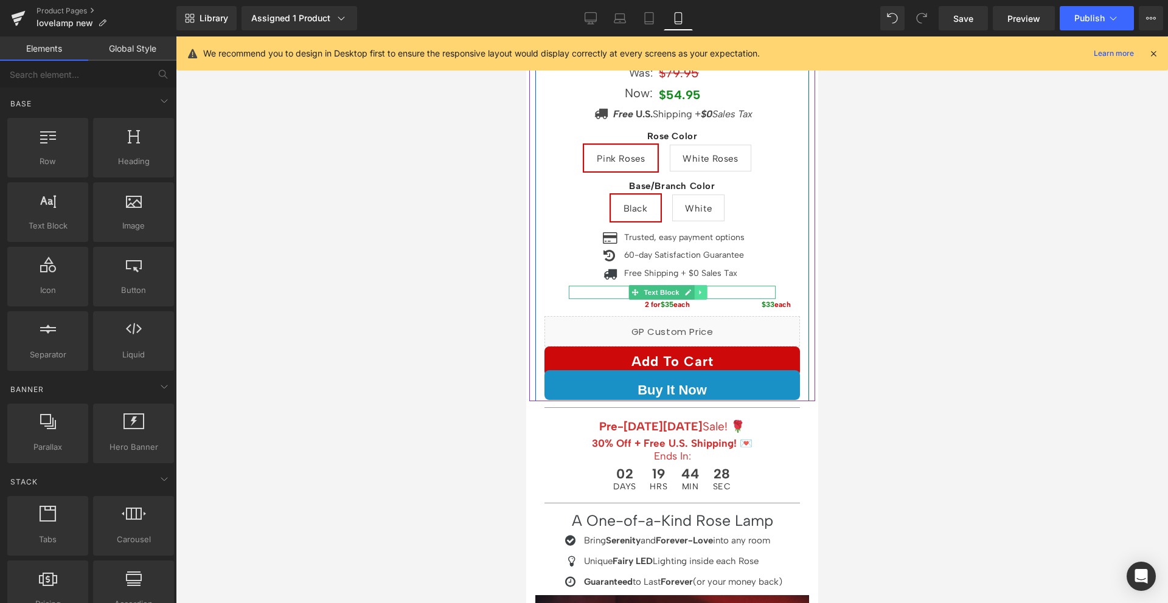
click at [698, 289] on icon at bounding box center [699, 292] width 7 height 7
click at [704, 290] on icon at bounding box center [706, 293] width 7 height 7
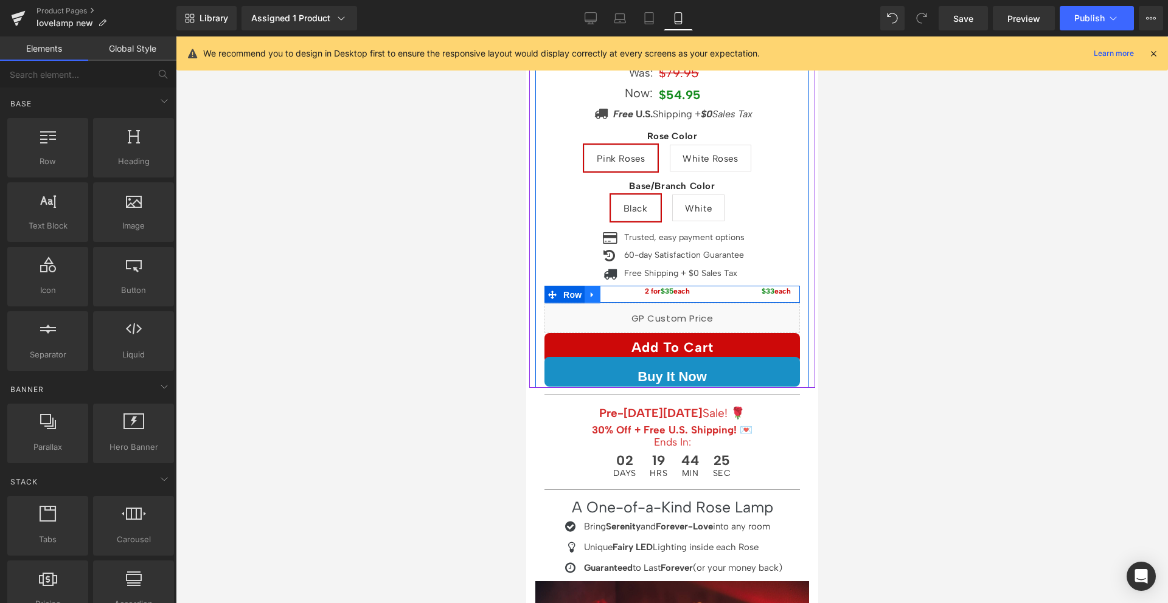
click at [590, 291] on icon at bounding box center [592, 295] width 9 height 9
click at [626, 291] on icon at bounding box center [623, 295] width 9 height 9
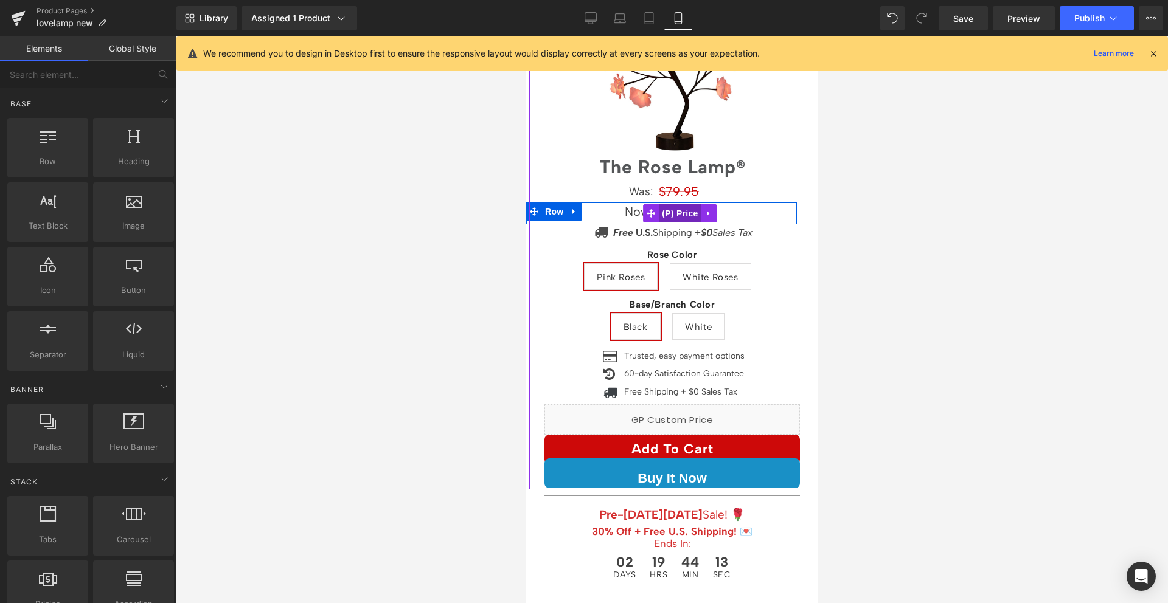
scroll to position [144, 0]
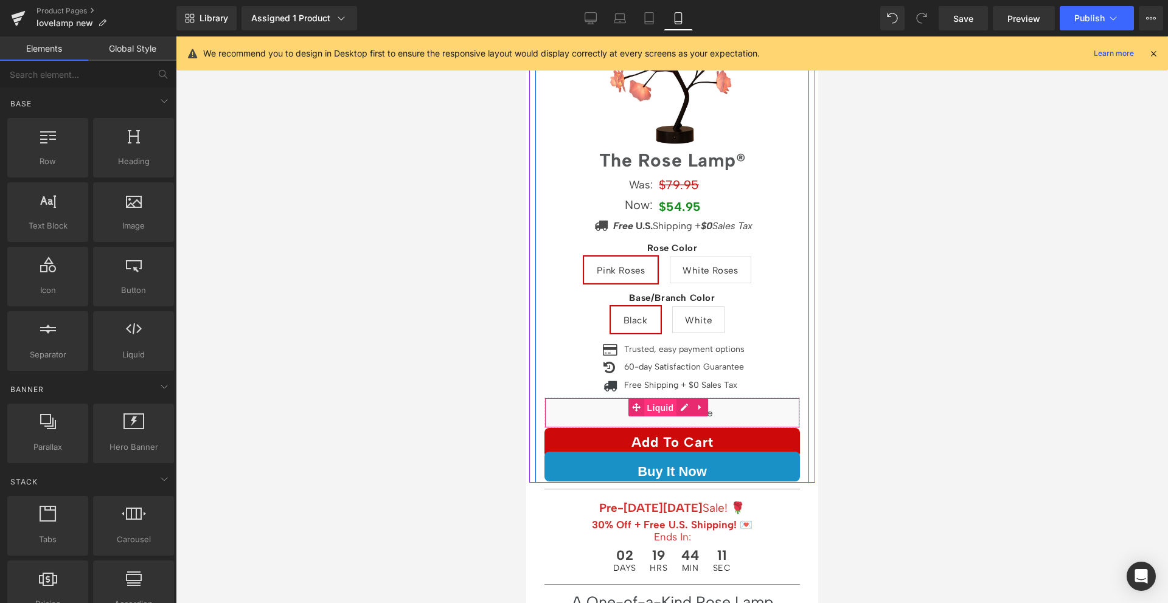
click at [653, 401] on span "Liquid" at bounding box center [660, 408] width 33 height 18
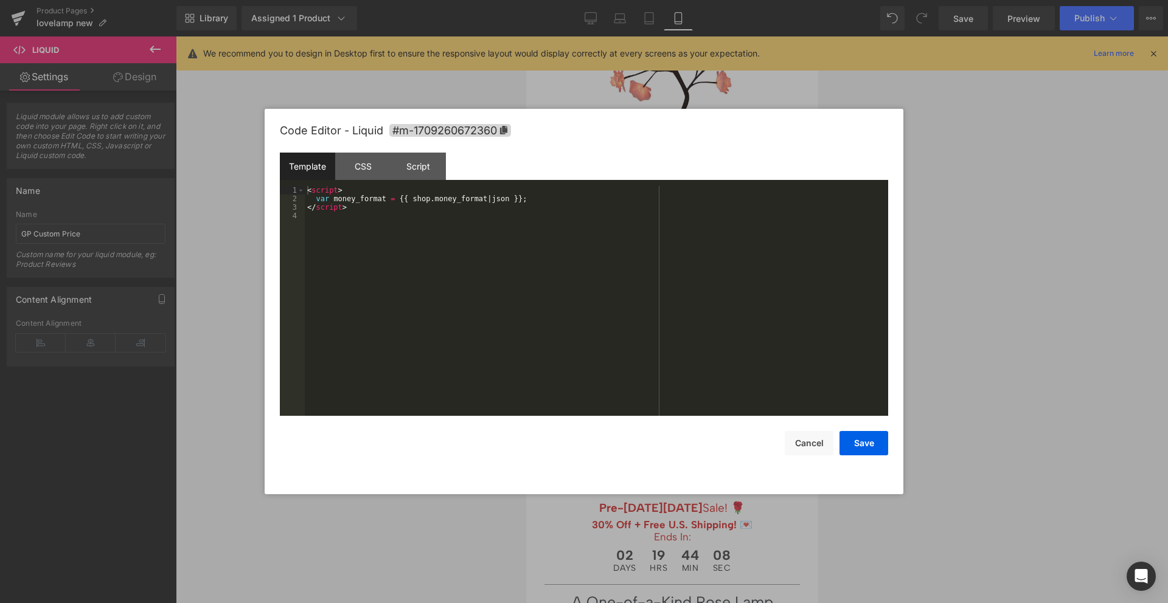
click at [644, 0] on div "Liquid You are previewing how the will restyle your page. You can not edit Elem…" at bounding box center [584, 0] width 1168 height 0
click at [798, 439] on button "Cancel" at bounding box center [809, 443] width 49 height 24
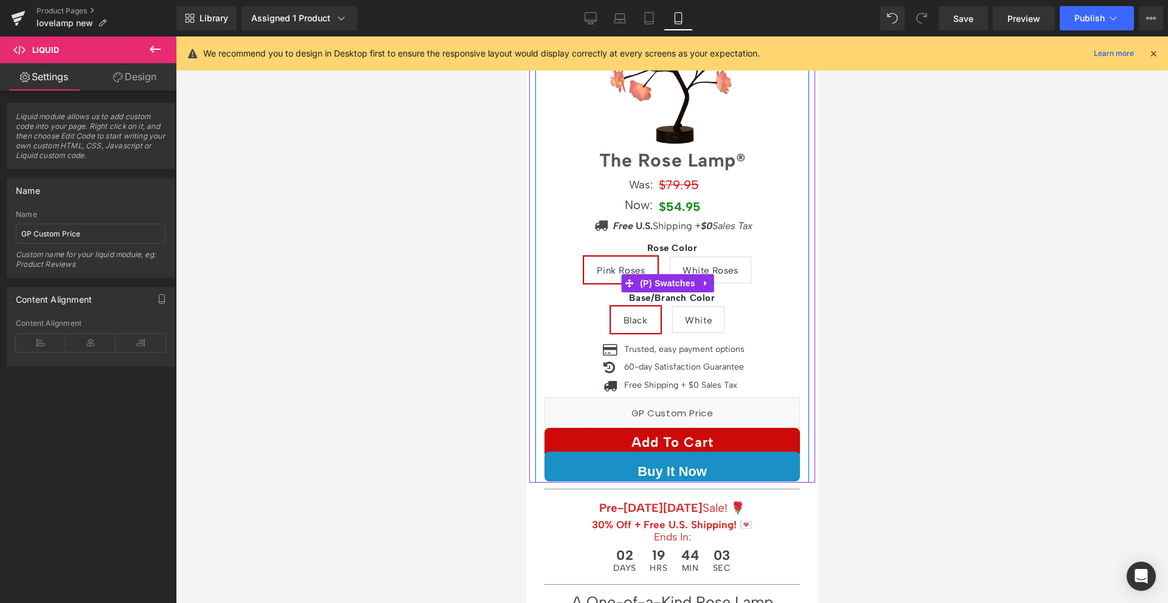
scroll to position [0, 0]
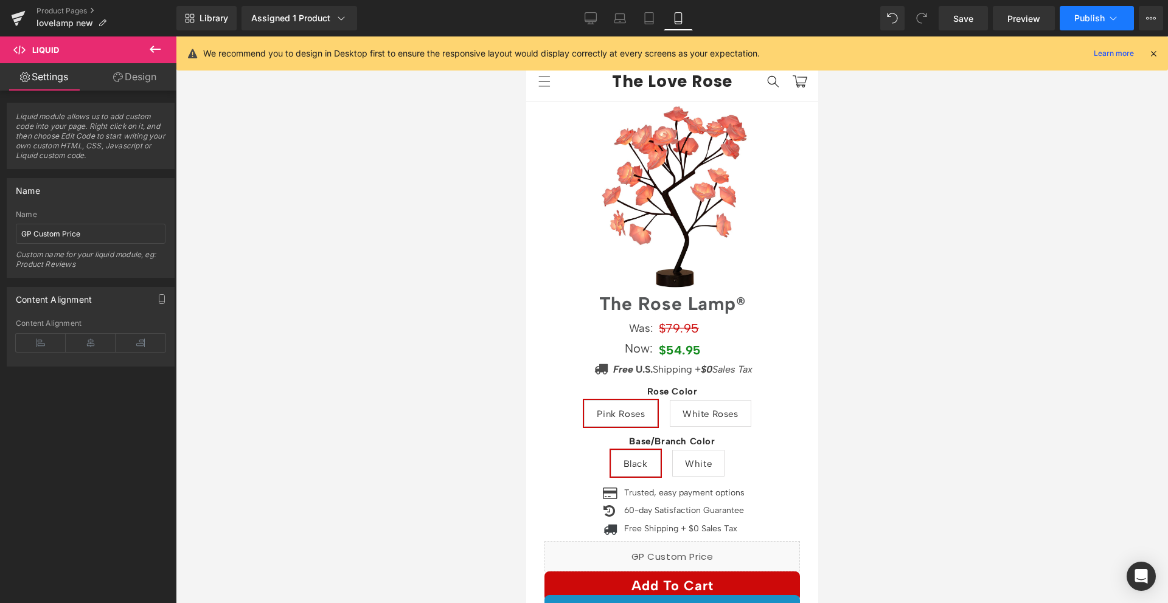
click at [1097, 13] on span "Publish" at bounding box center [1089, 18] width 30 height 10
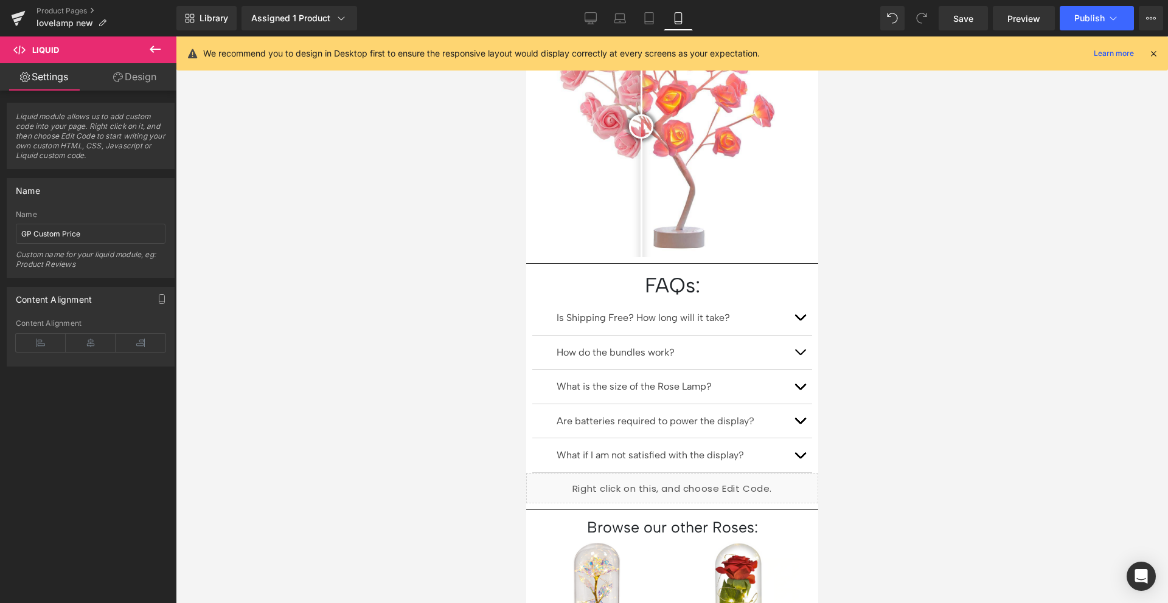
scroll to position [1198, 0]
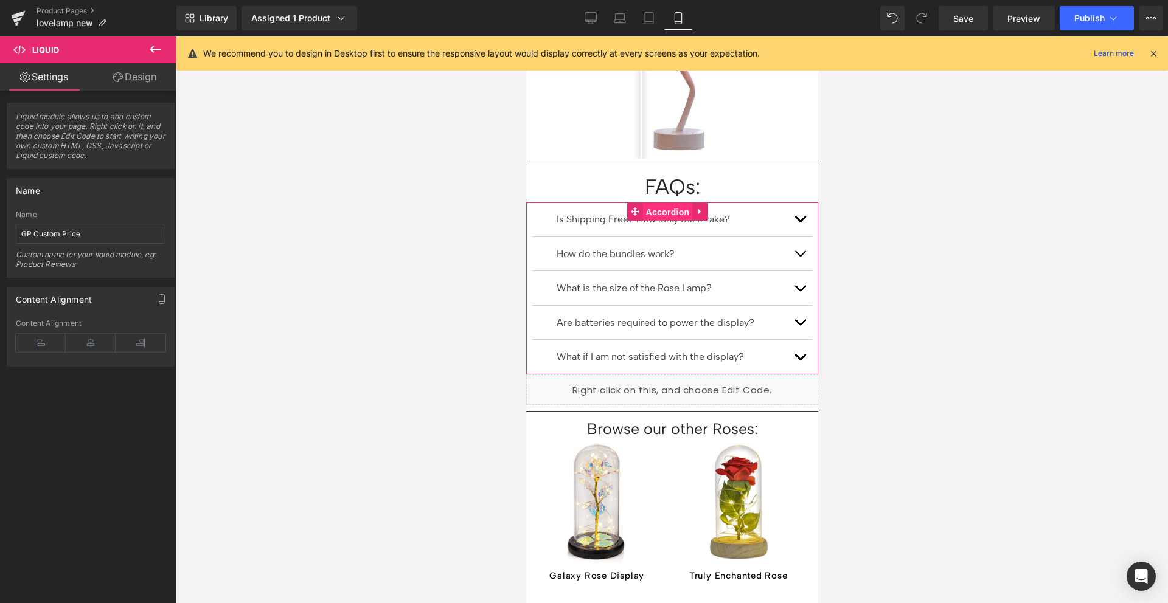
click at [655, 203] on span "Accordion" at bounding box center [667, 212] width 50 height 18
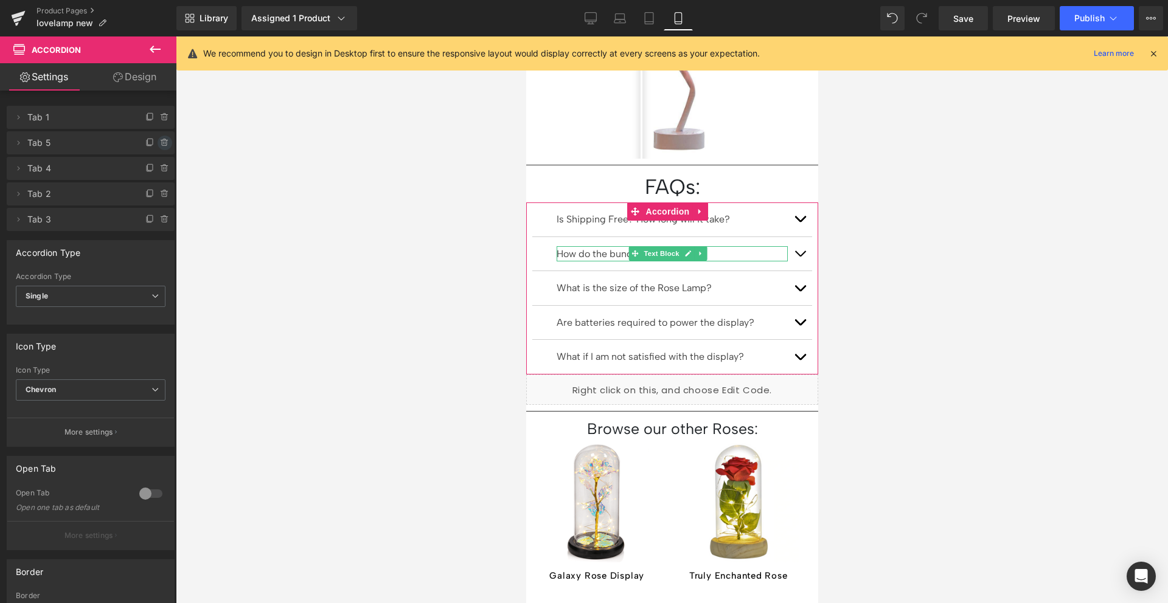
click at [161, 141] on icon at bounding box center [164, 141] width 7 height 0
click at [152, 142] on button "Delete" at bounding box center [152, 144] width 38 height 16
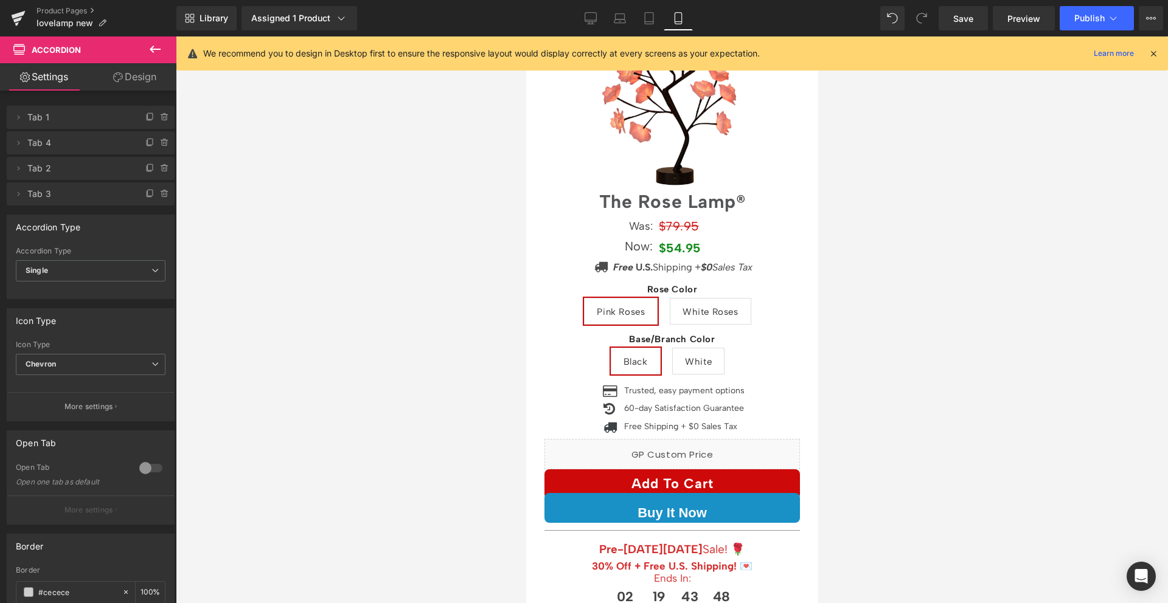
scroll to position [0, 0]
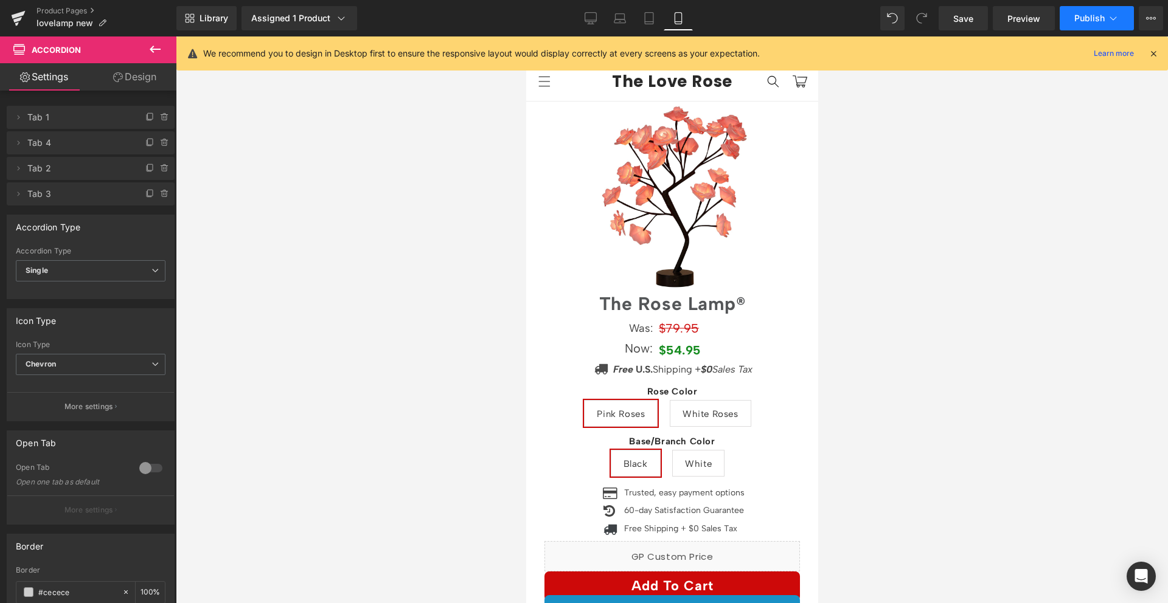
click at [1092, 23] on span "Publish" at bounding box center [1089, 18] width 30 height 10
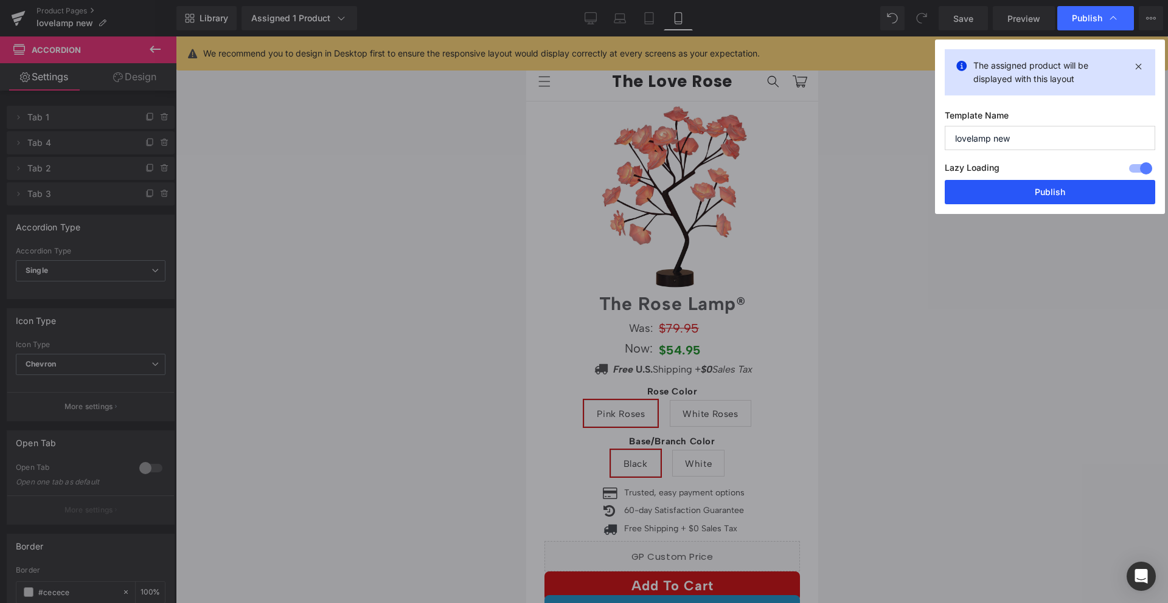
click at [1050, 190] on button "Publish" at bounding box center [1050, 192] width 210 height 24
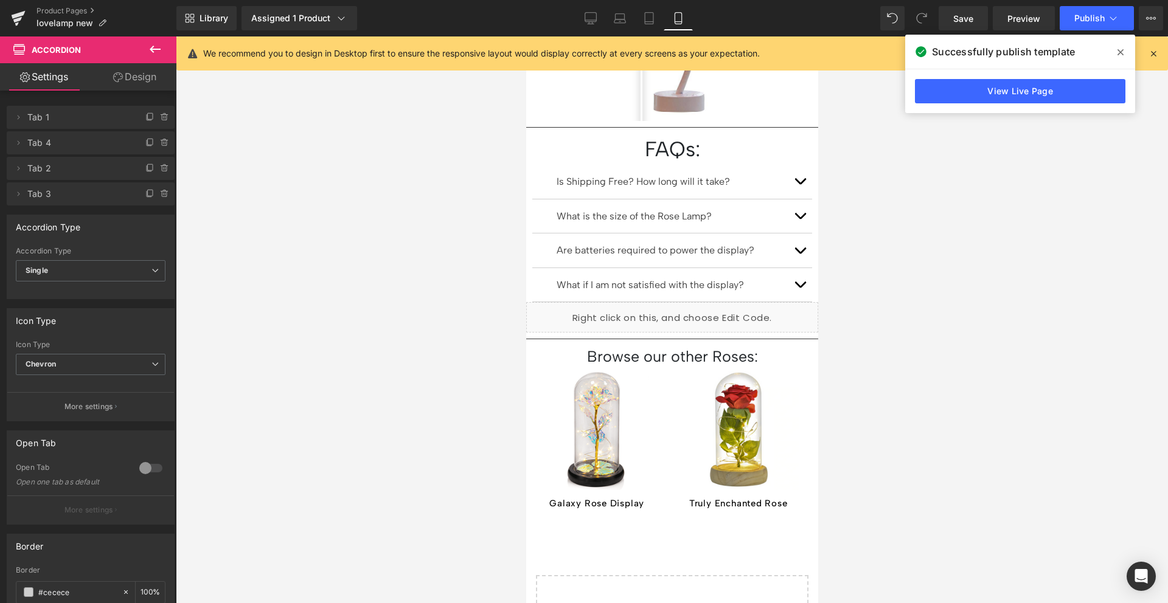
scroll to position [1232, 0]
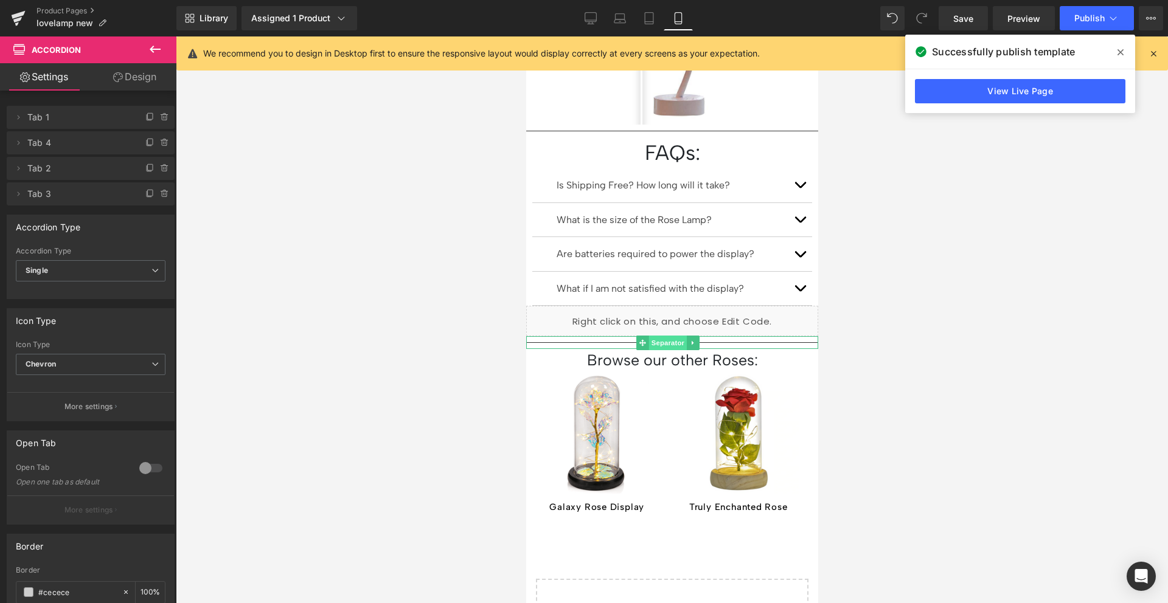
click at [664, 336] on span "Separator" at bounding box center [667, 343] width 38 height 15
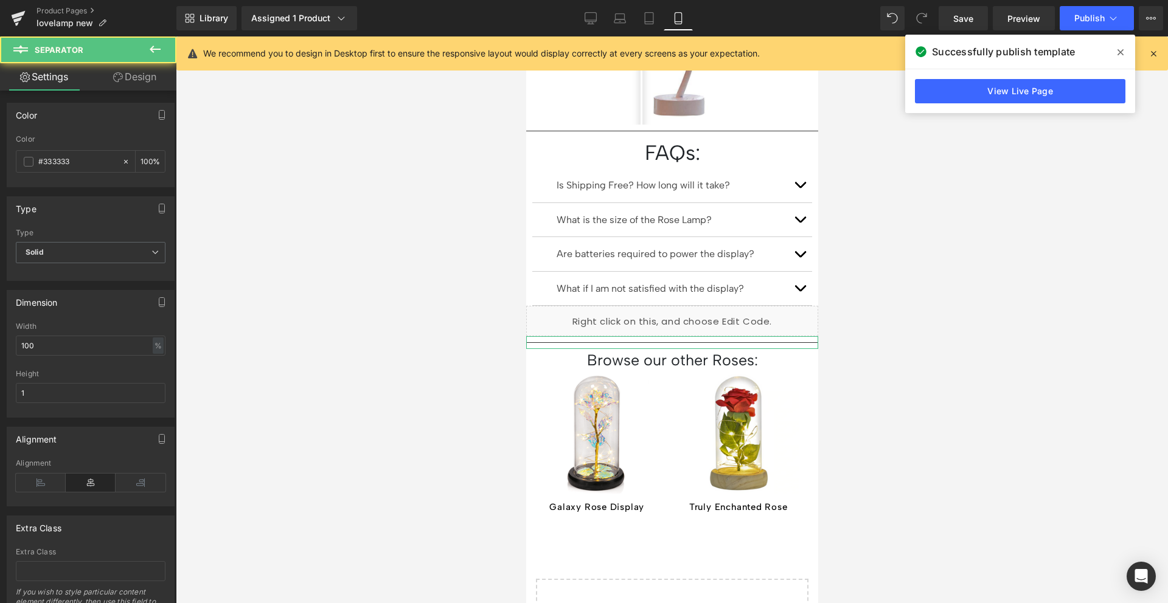
click at [150, 88] on link "Design" at bounding box center [135, 76] width 88 height 27
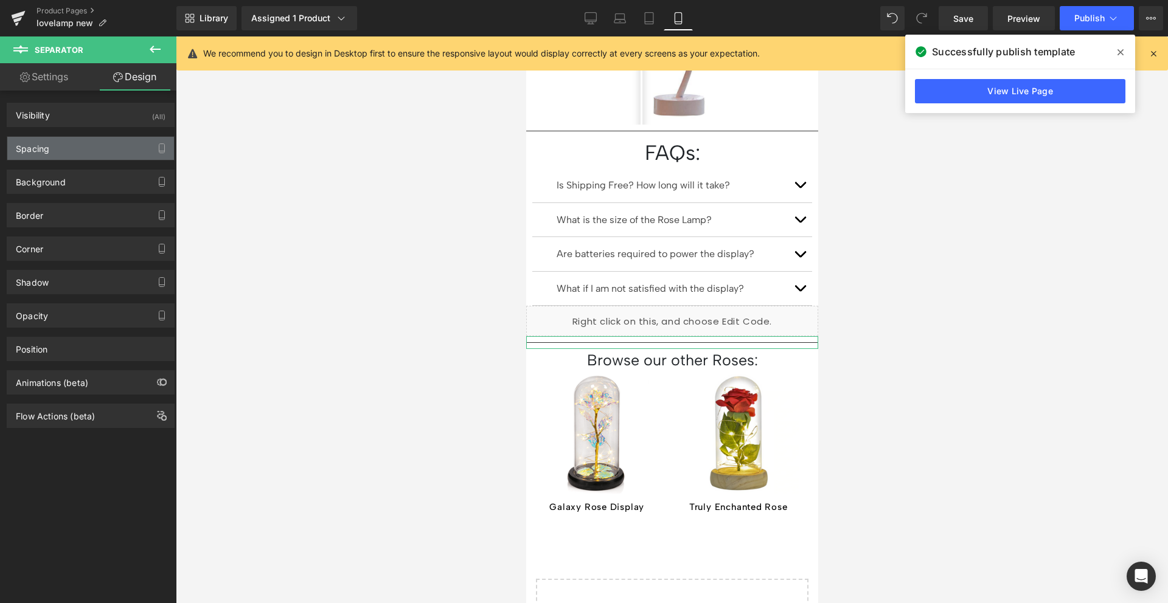
click at [86, 150] on div "Spacing" at bounding box center [90, 148] width 167 height 23
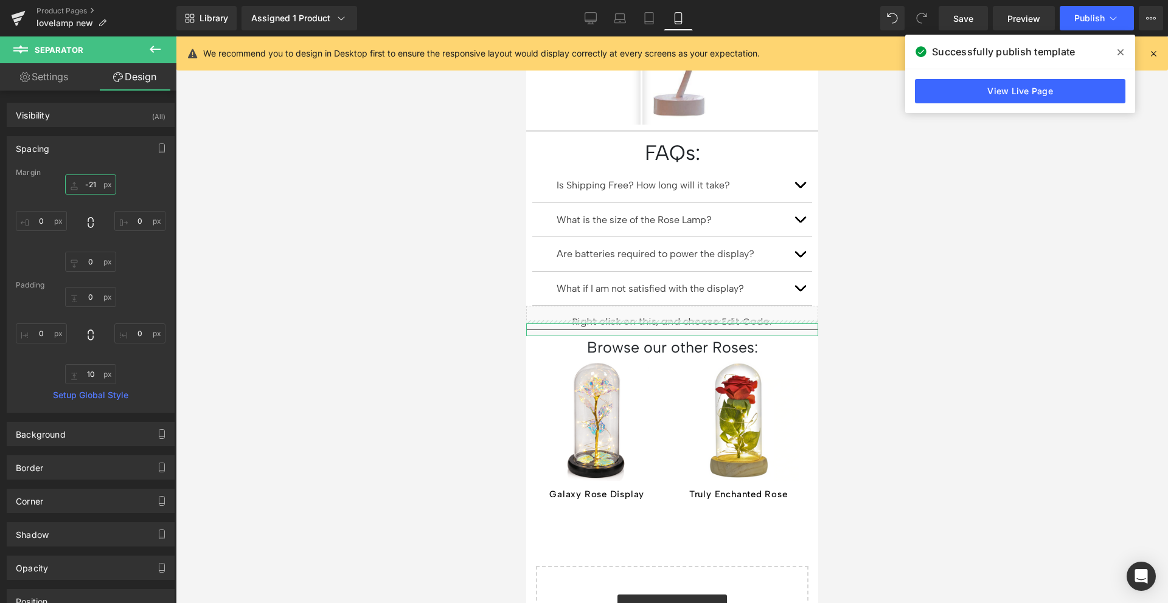
click at [86, 194] on input "-21" at bounding box center [90, 185] width 51 height 20
click at [88, 182] on input "-21" at bounding box center [90, 185] width 51 height 20
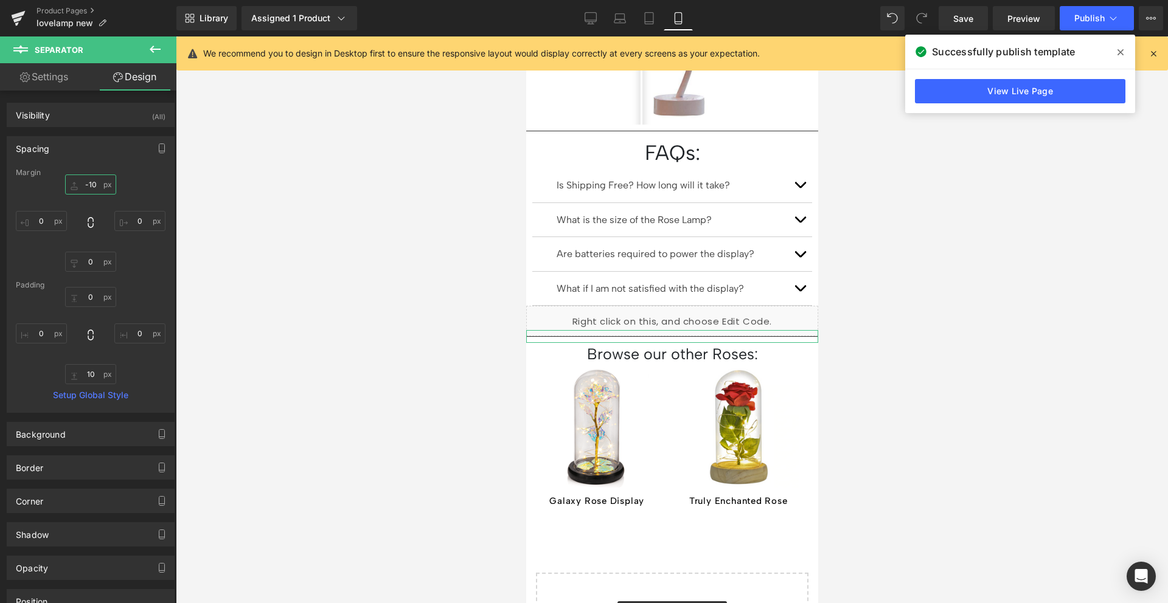
type input "-10"
click at [127, 181] on div "-10 -10 0px 0 0px 0 0px 0" at bounding box center [91, 223] width 150 height 97
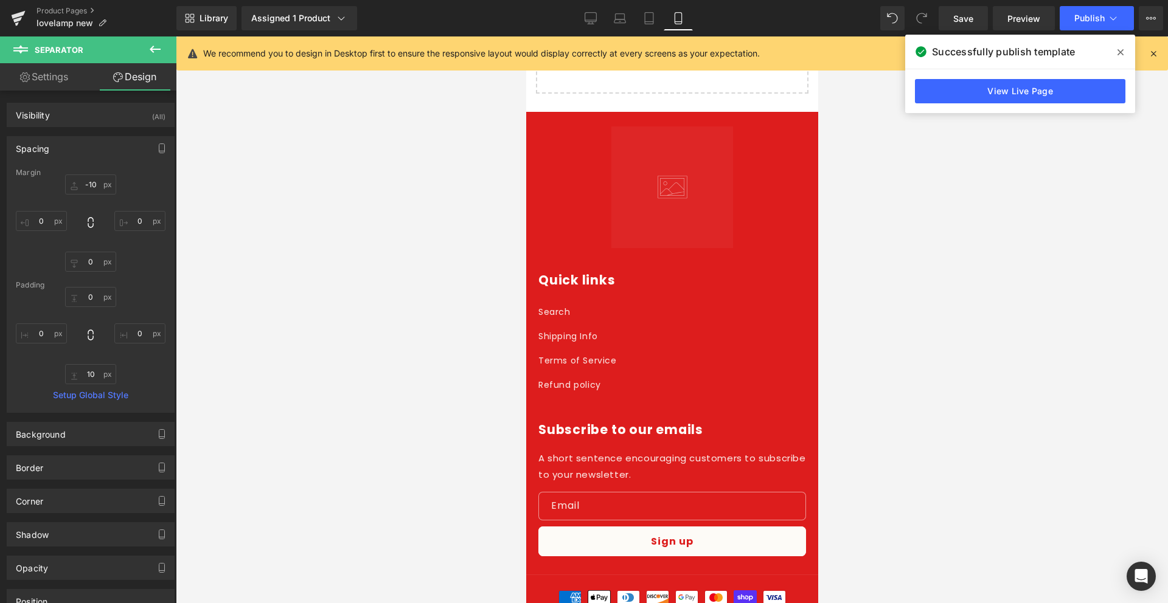
scroll to position [1855, 0]
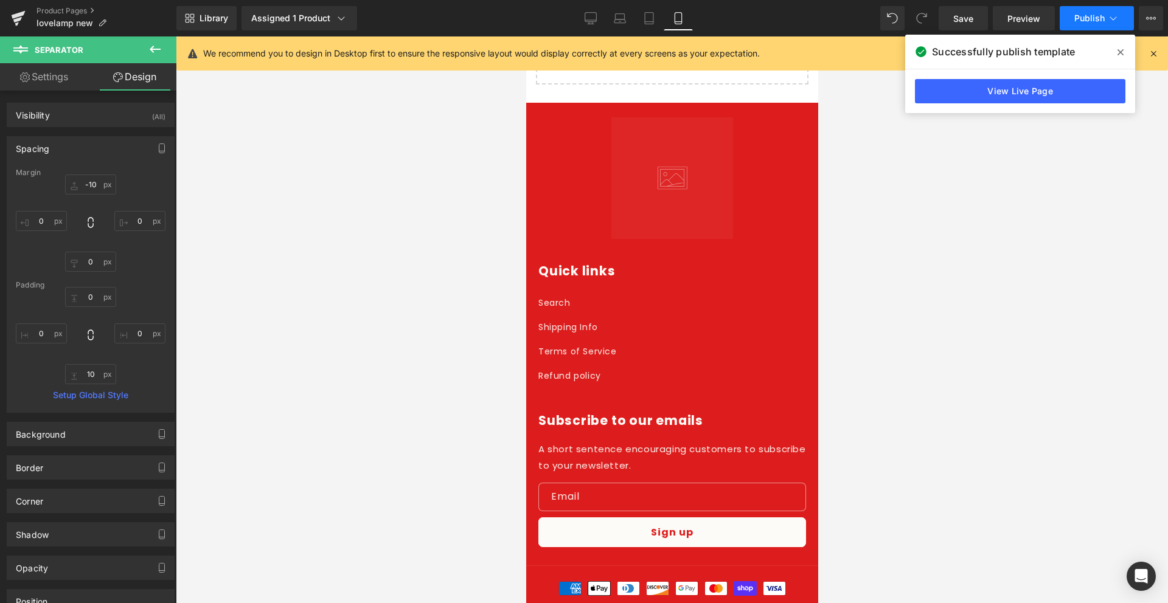
click at [1084, 23] on span "Publish" at bounding box center [1089, 18] width 30 height 10
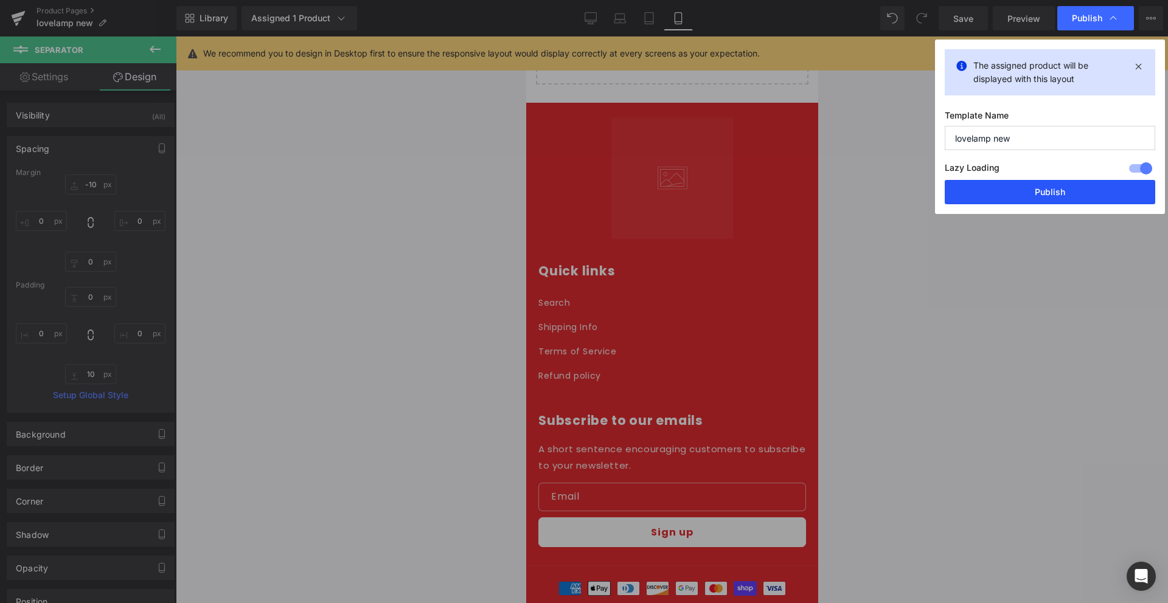
click at [1043, 190] on button "Publish" at bounding box center [1050, 192] width 210 height 24
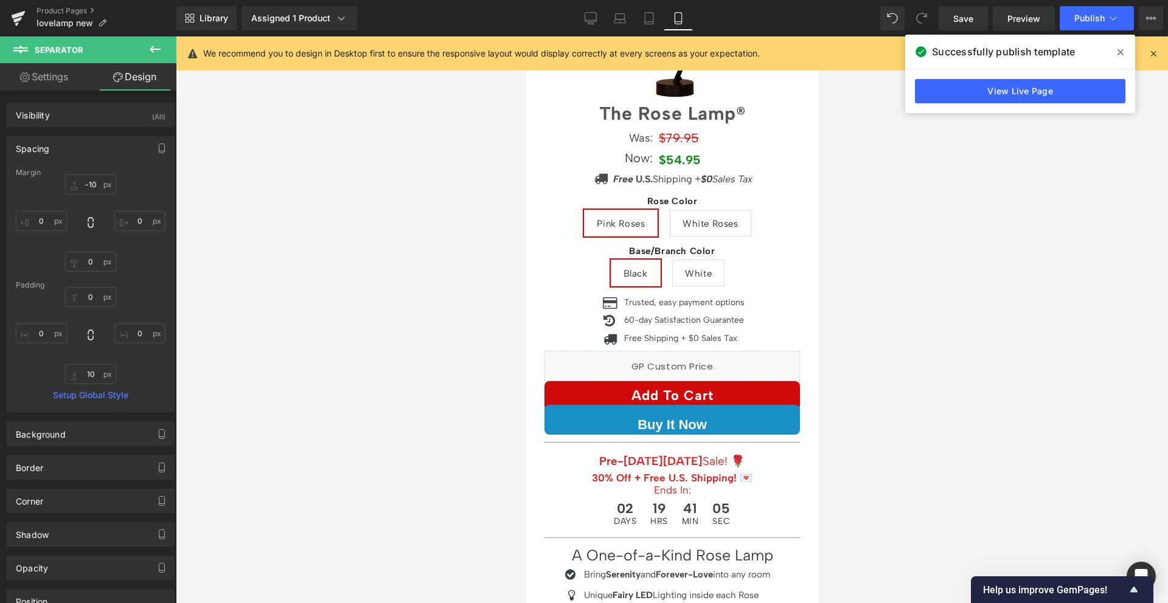
scroll to position [235, 0]
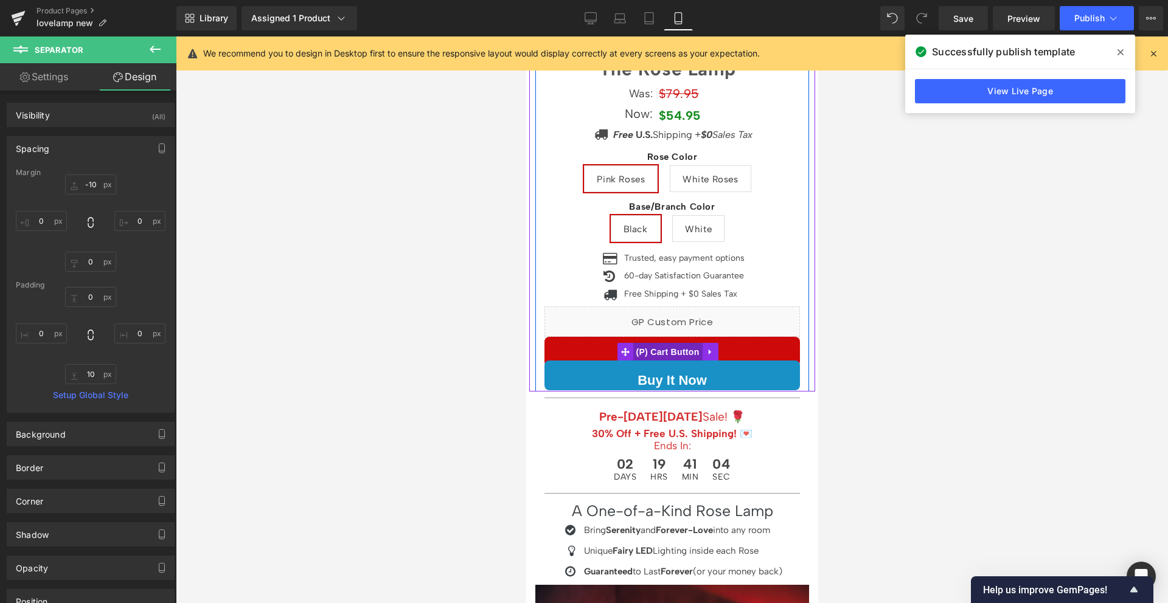
click at [666, 344] on span "(P) Cart Button" at bounding box center [666, 352] width 69 height 18
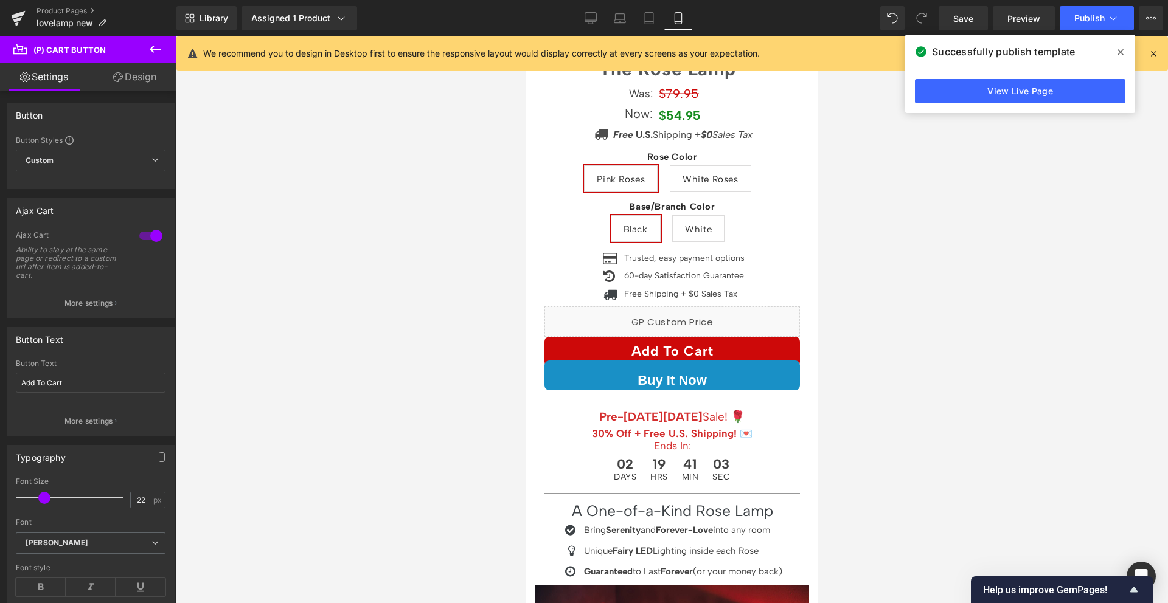
click at [155, 83] on link "Design" at bounding box center [135, 76] width 88 height 27
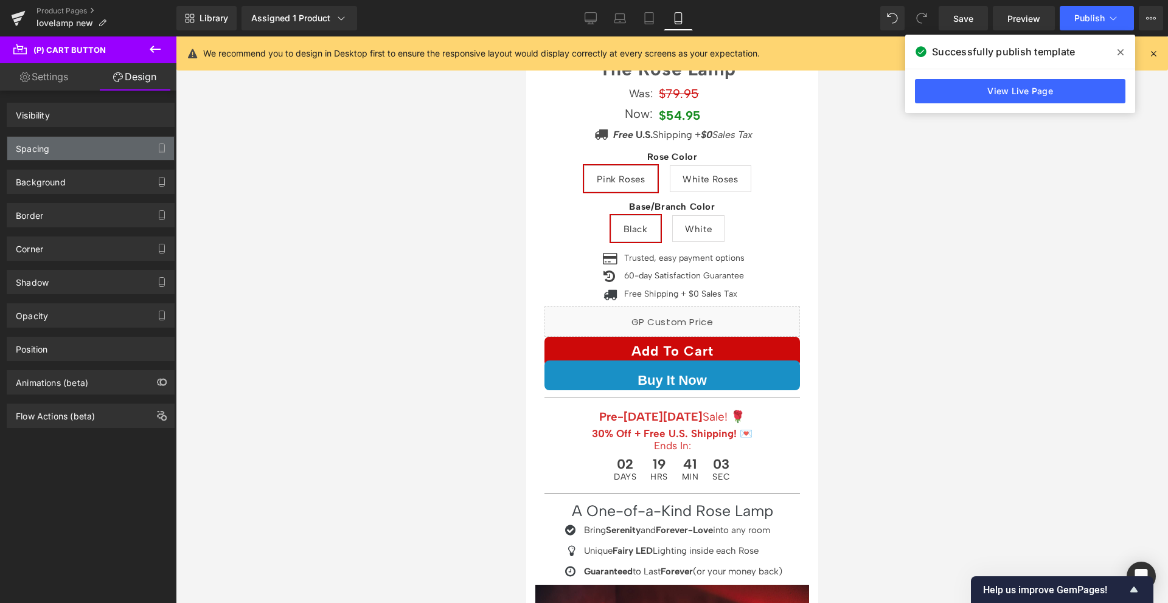
click at [105, 153] on div "Spacing" at bounding box center [90, 148] width 167 height 23
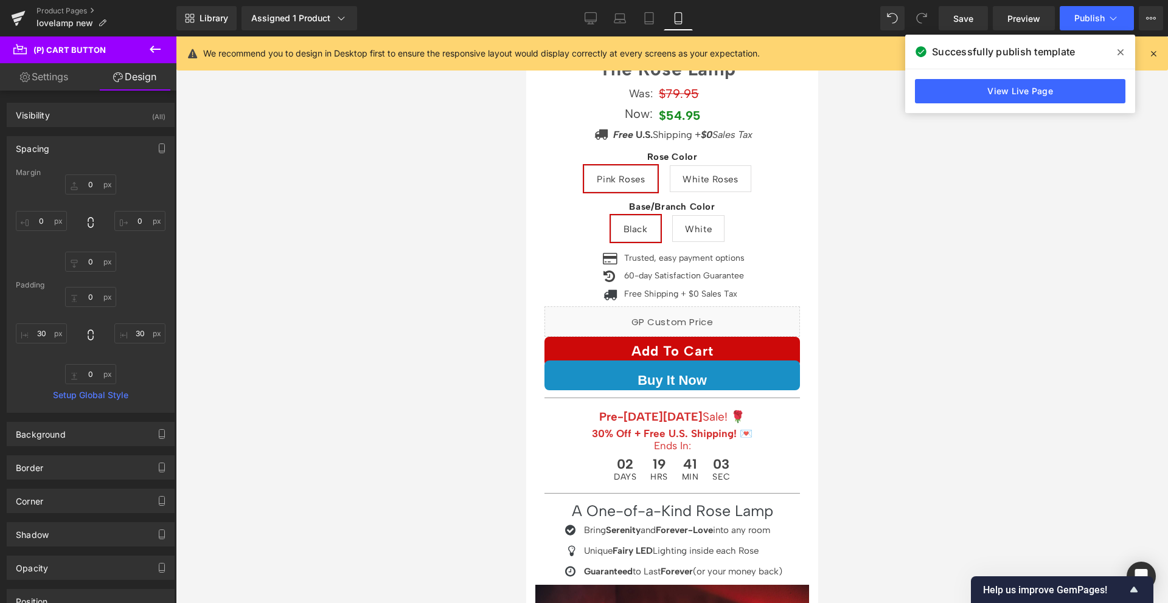
type input "0"
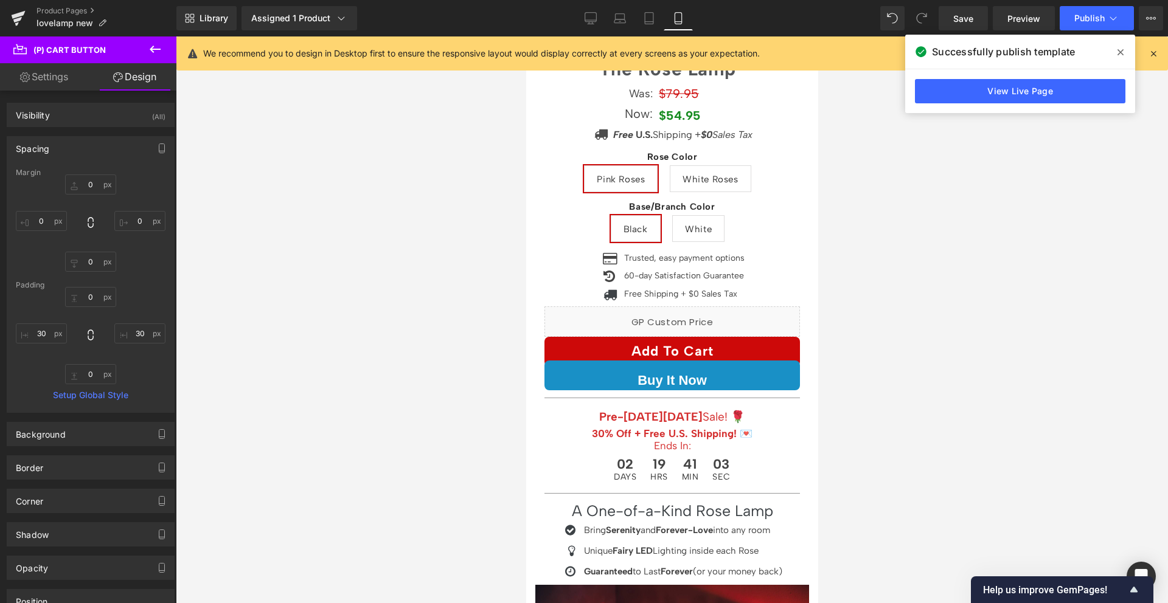
type input "30"
type input "0"
type input "30"
click at [88, 296] on input "0" at bounding box center [90, 297] width 51 height 20
click at [82, 368] on input "0" at bounding box center [90, 374] width 51 height 20
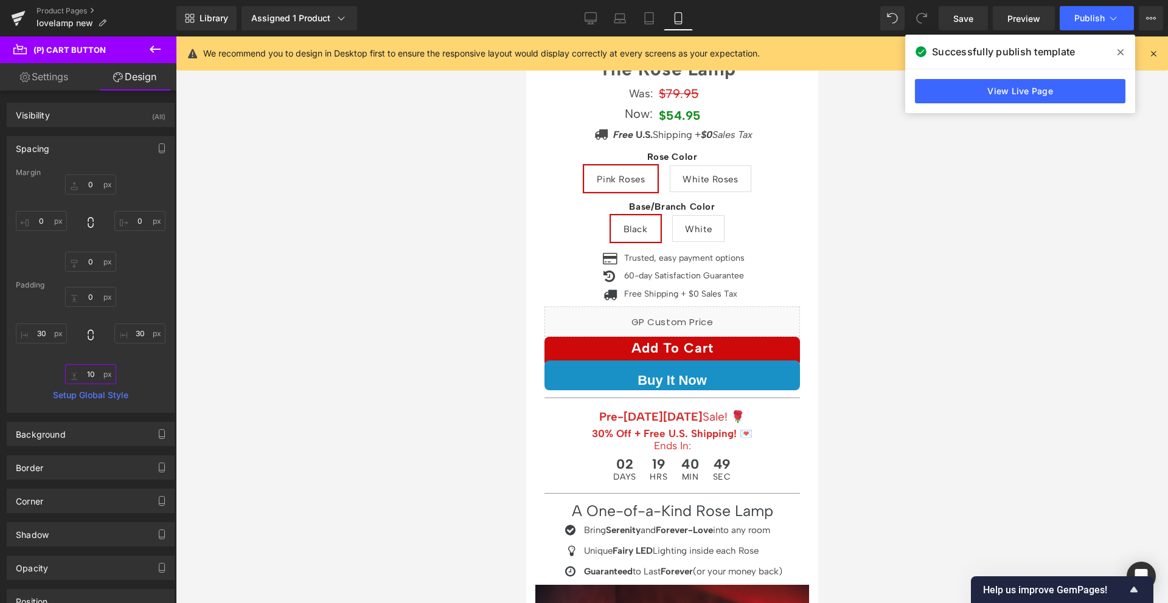
type input "1"
click at [151, 352] on div "0px 0 30px 30 30px 30" at bounding box center [91, 335] width 150 height 97
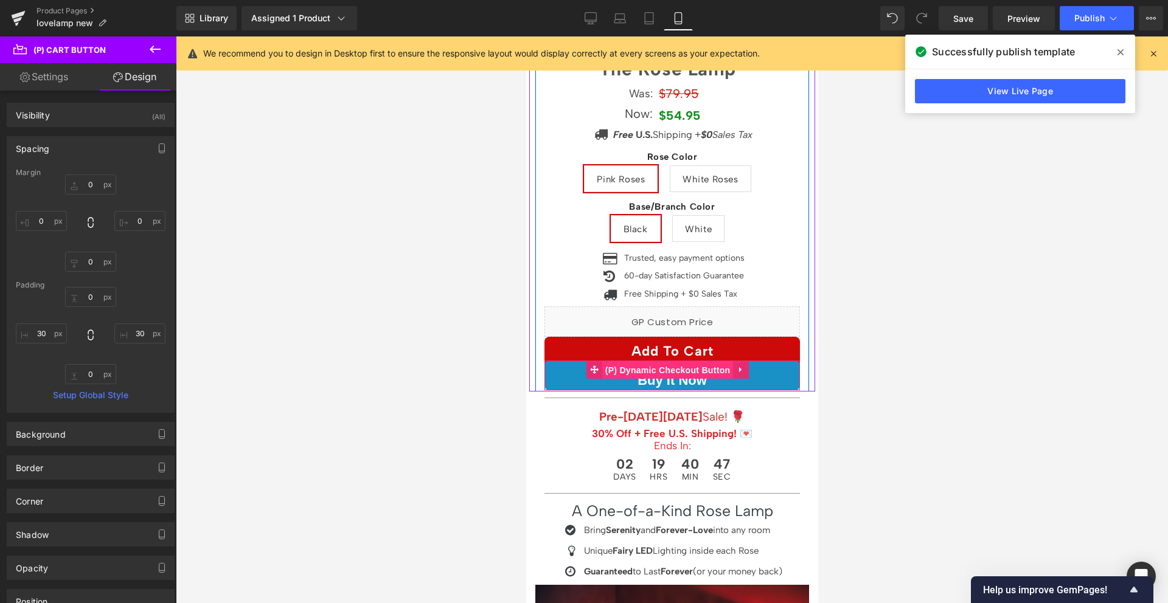
click at [660, 362] on span "(P) Dynamic Checkout Button" at bounding box center [667, 370] width 131 height 18
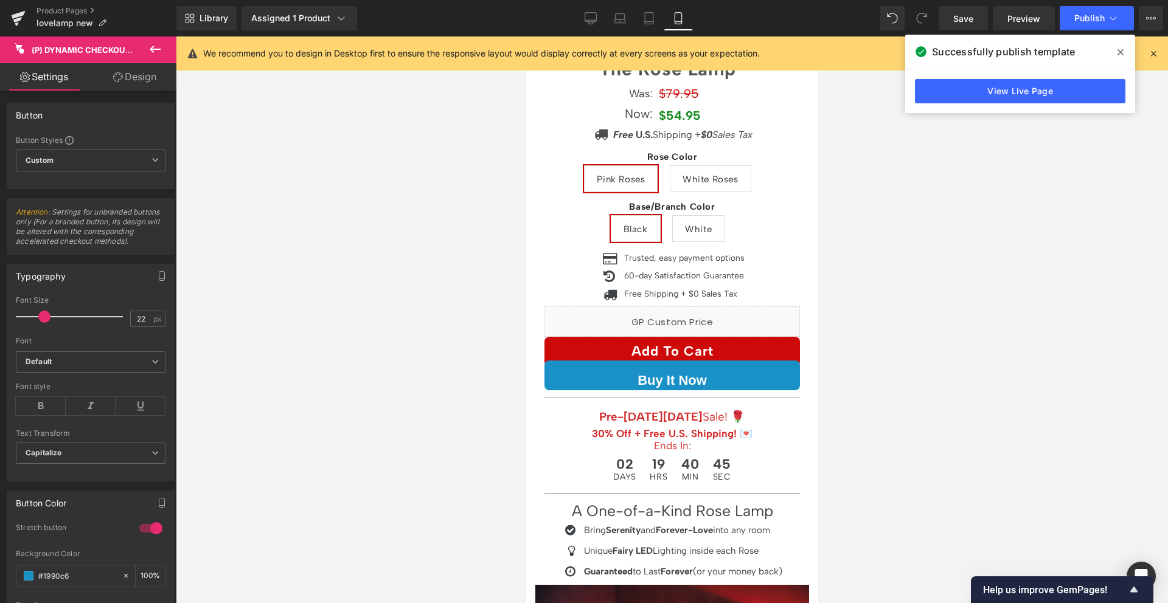
click at [133, 78] on link "Design" at bounding box center [135, 76] width 88 height 27
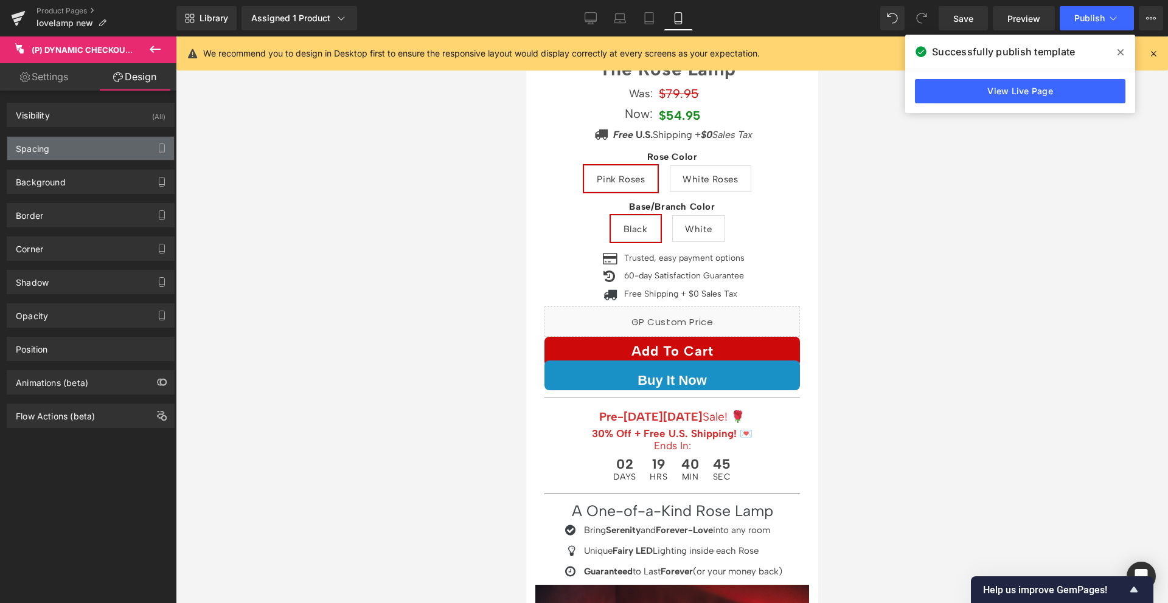
click at [88, 144] on div "Spacing" at bounding box center [90, 148] width 167 height 23
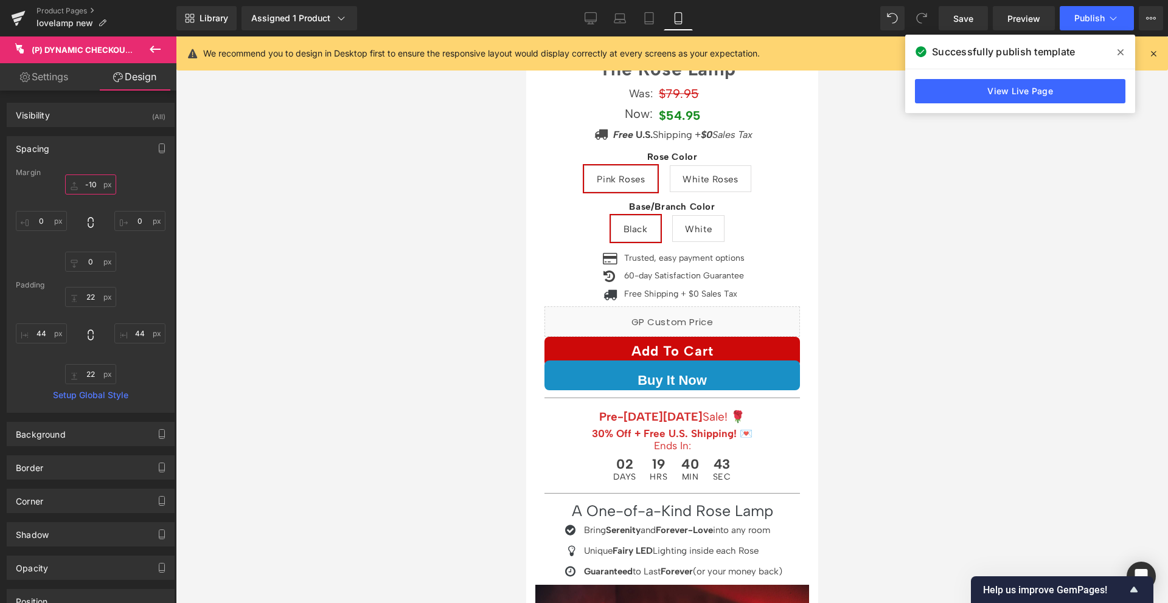
click at [92, 189] on input "-10" at bounding box center [90, 185] width 51 height 20
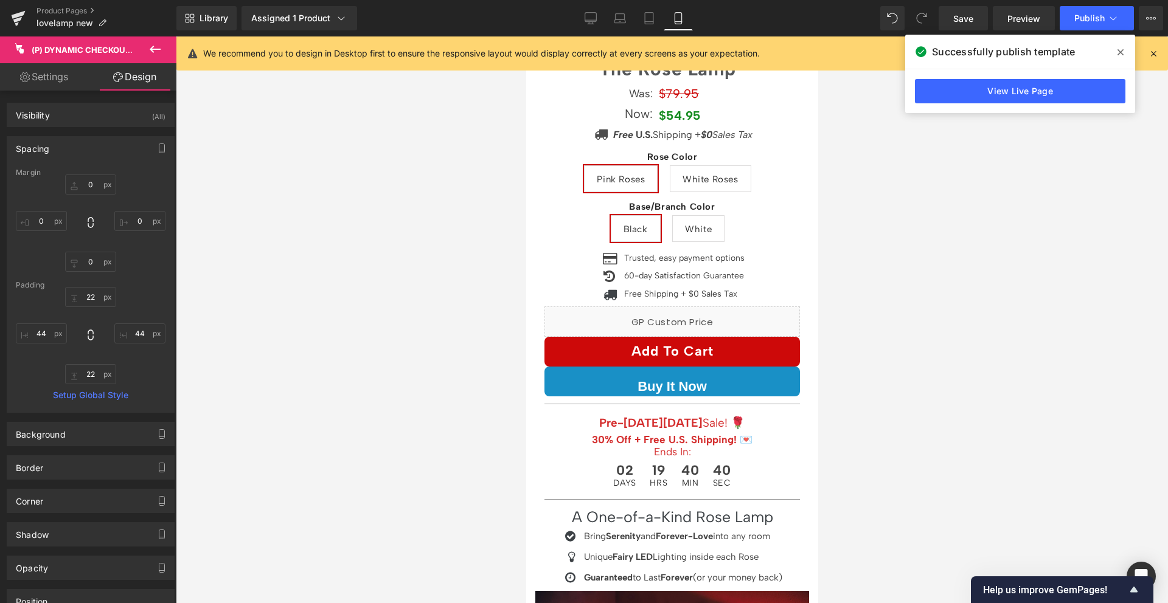
click at [136, 274] on div "Margin 0px 0 0px 0 0px 0 Padding 22px 22 44px 44 22px 22 44px 44 Setup Global S…" at bounding box center [90, 290] width 167 height 244
click at [81, 293] on input "22" at bounding box center [90, 297] width 51 height 20
click at [144, 283] on div "Padding" at bounding box center [91, 285] width 150 height 9
click at [1098, 10] on button "Publish" at bounding box center [1097, 18] width 74 height 24
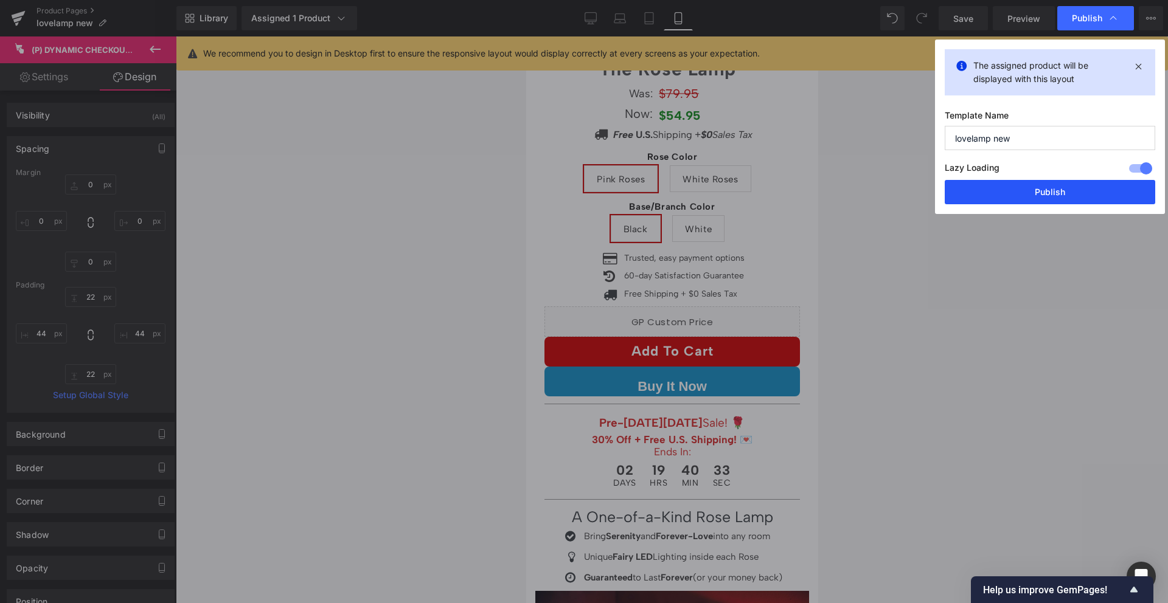
click at [1050, 181] on button "Publish" at bounding box center [1050, 192] width 210 height 24
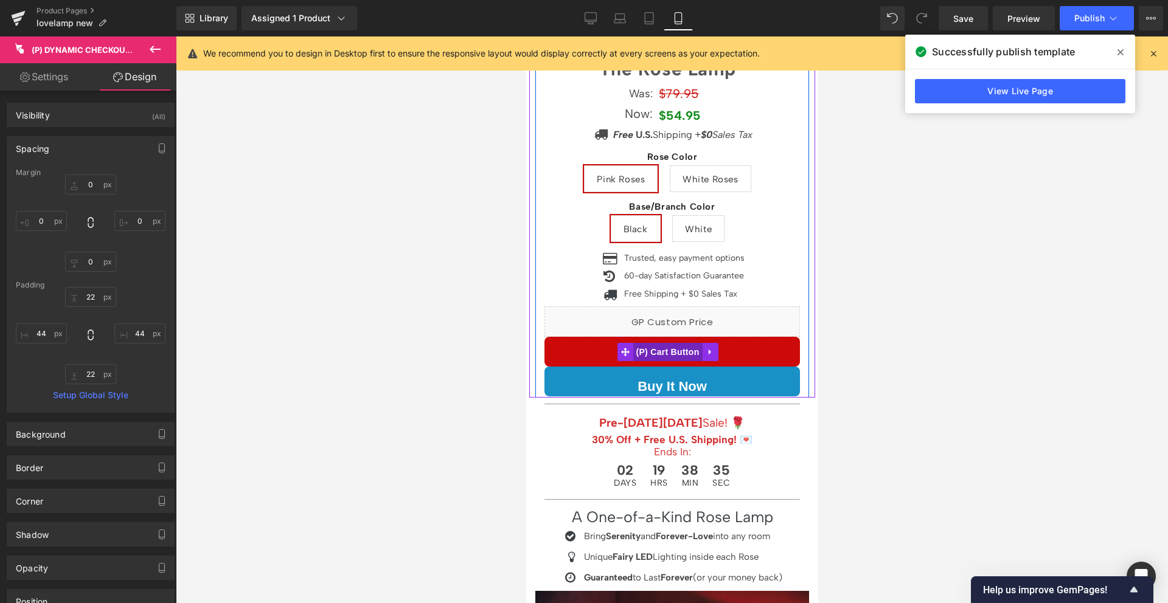
click at [662, 344] on span "(P) Cart Button" at bounding box center [666, 352] width 69 height 18
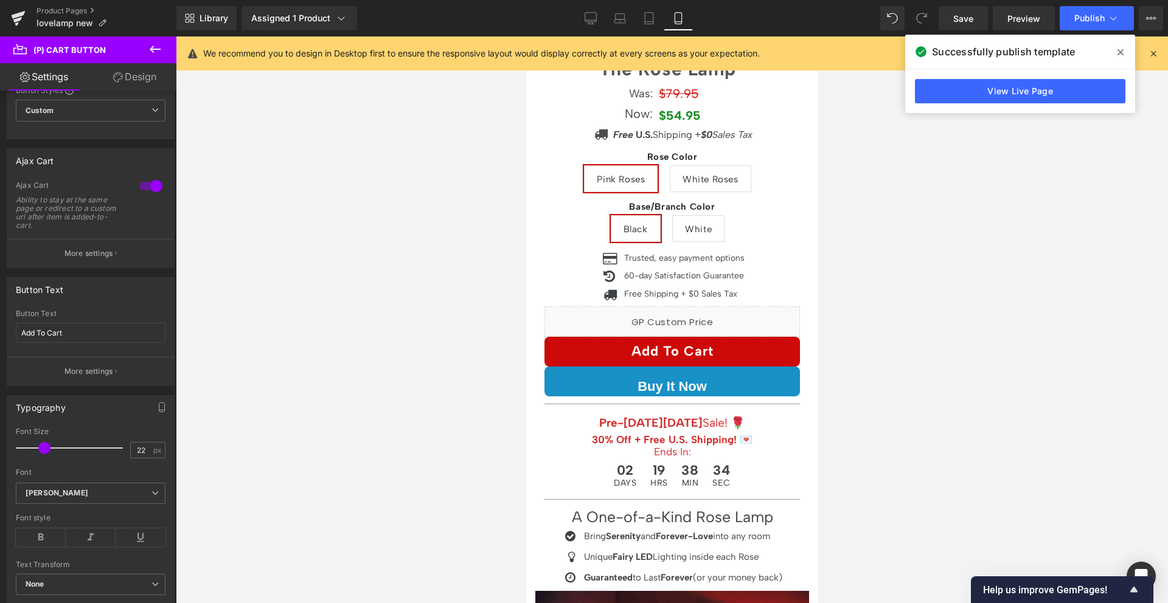
scroll to position [69, 0]
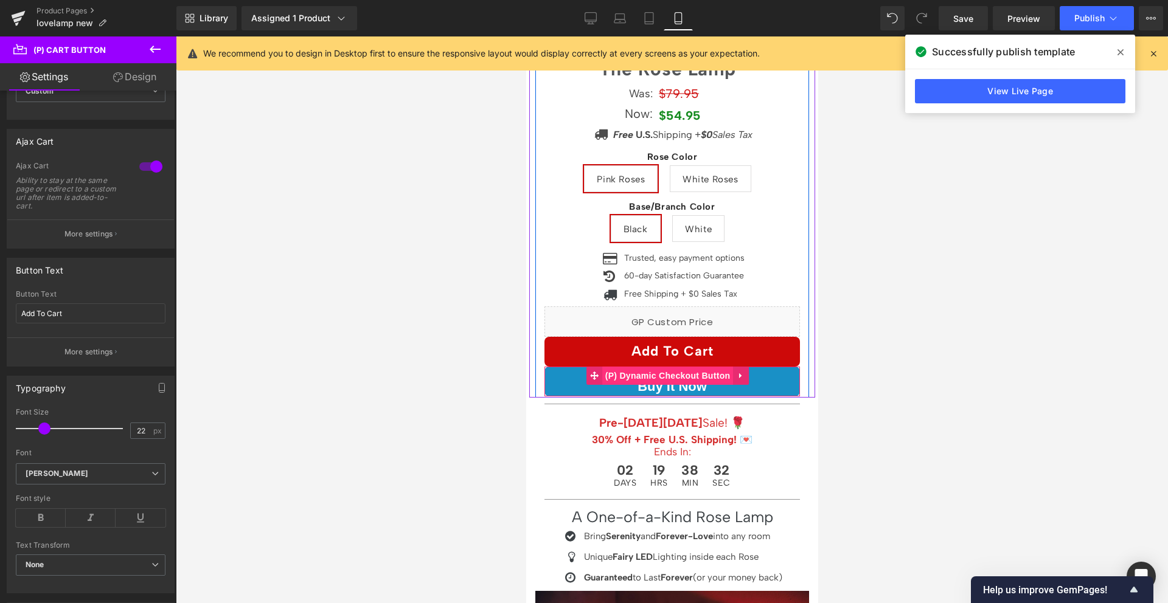
click at [669, 371] on span "(P) Dynamic Checkout Button" at bounding box center [667, 376] width 131 height 18
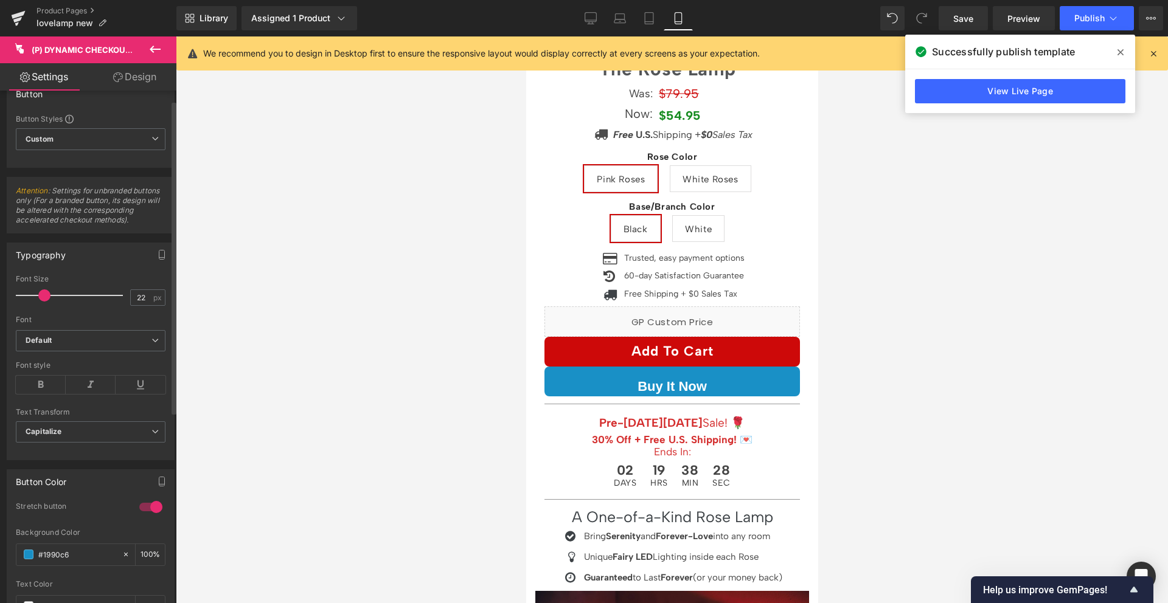
scroll to position [0, 0]
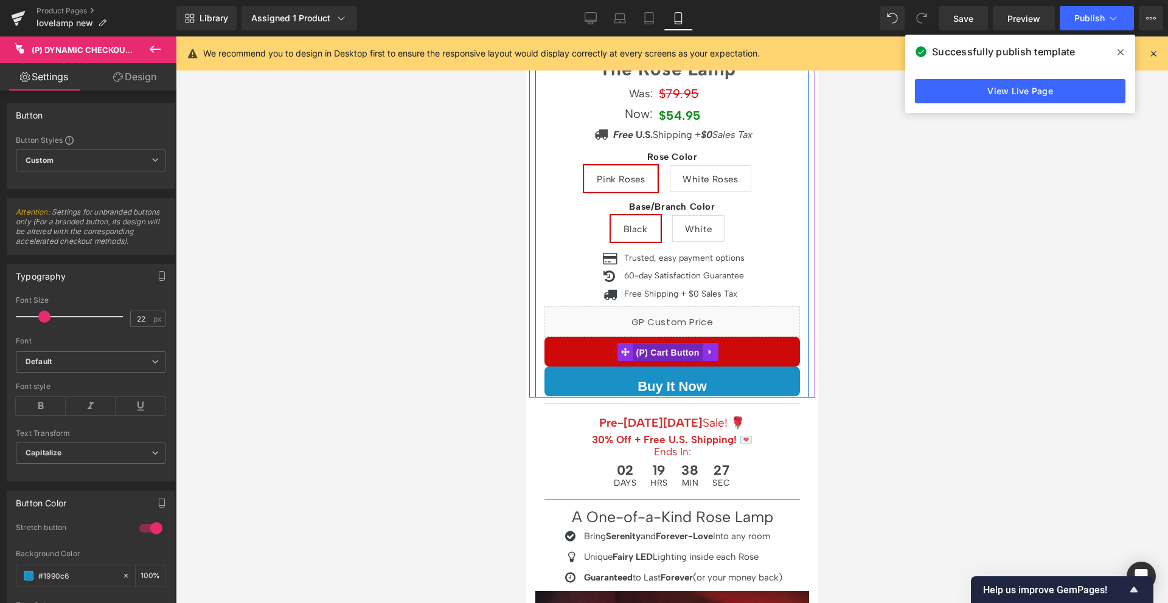
click at [667, 346] on span "(P) Cart Button" at bounding box center [666, 353] width 69 height 18
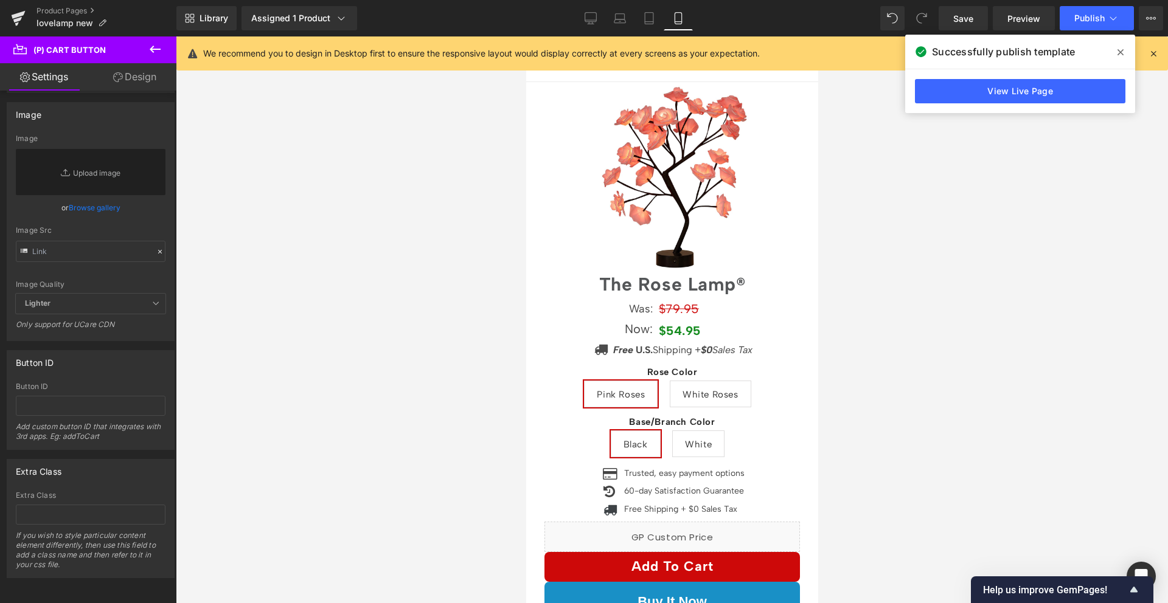
scroll to position [38, 0]
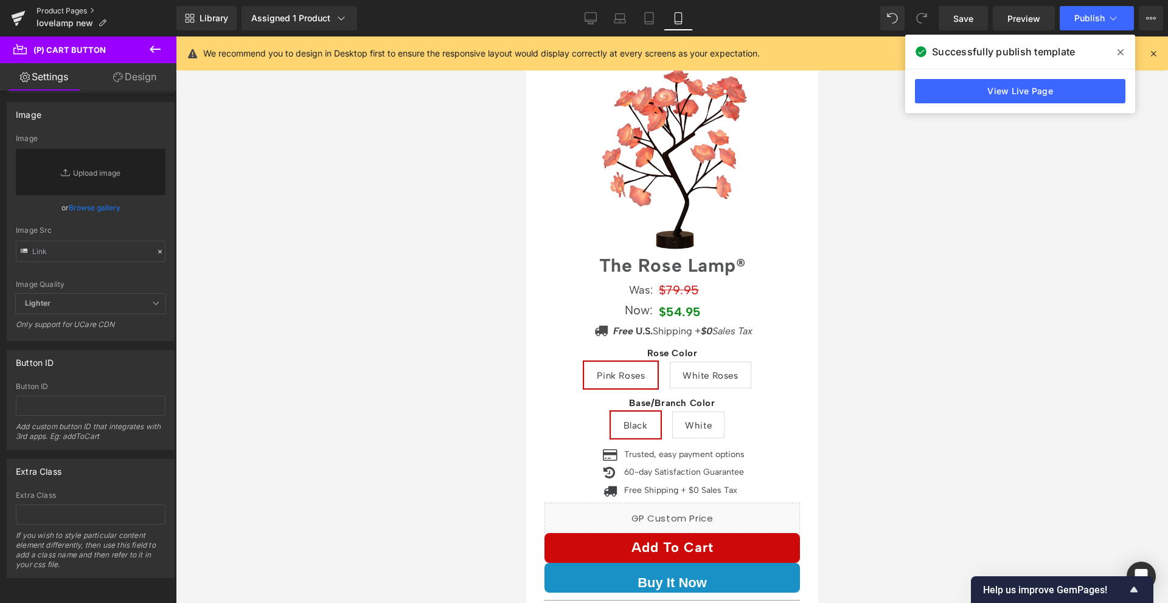
click at [76, 11] on link "Product Pages" at bounding box center [106, 11] width 140 height 10
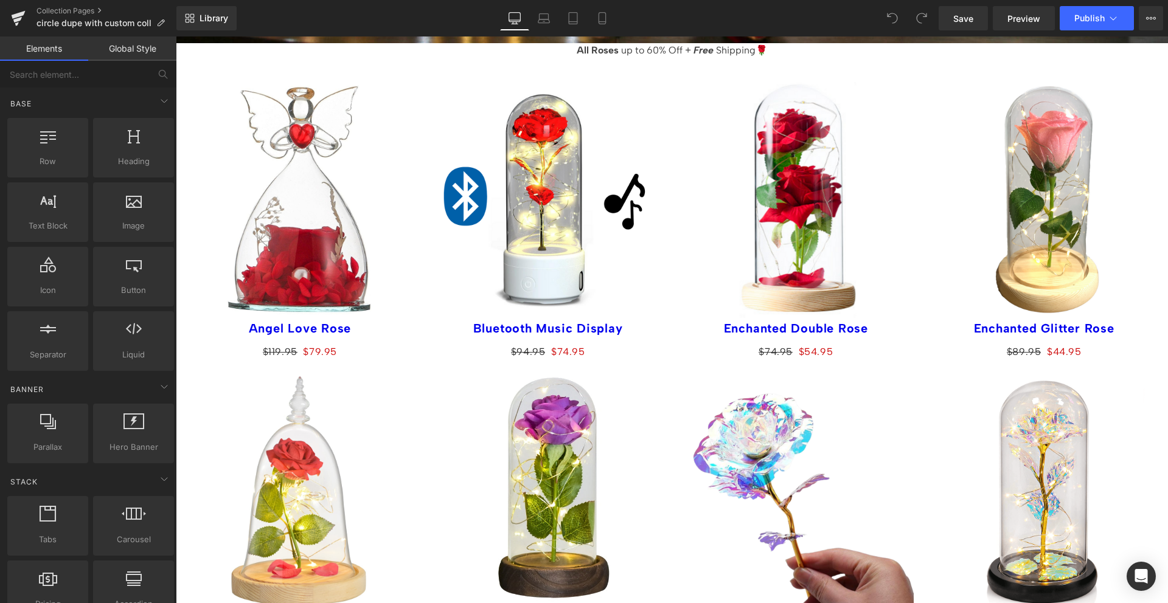
scroll to position [448, 0]
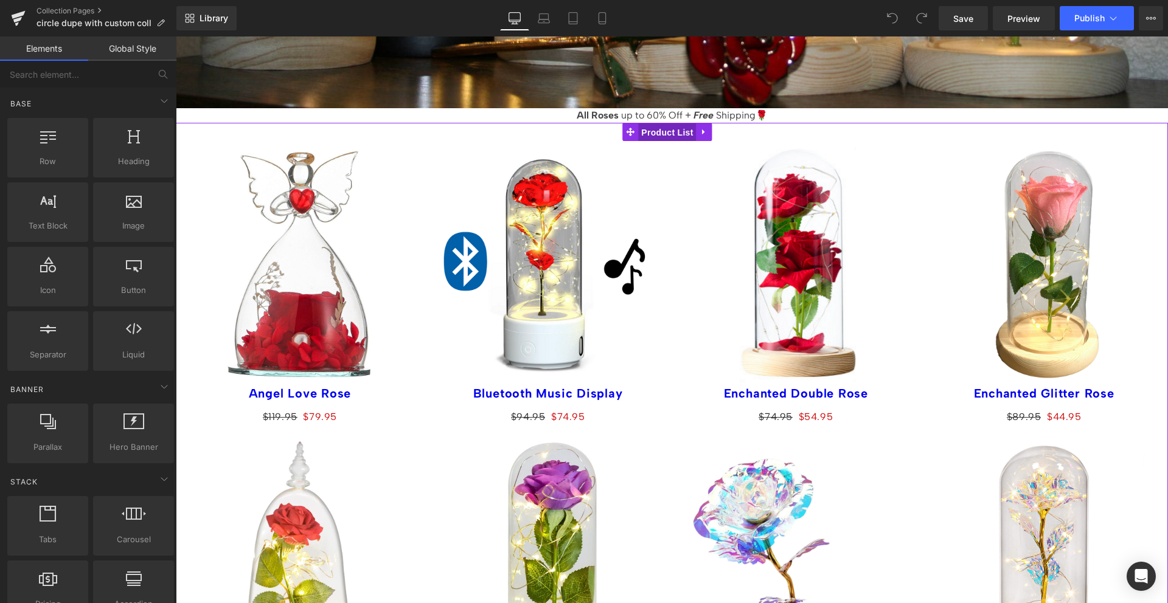
click at [662, 125] on span "Product List" at bounding box center [667, 132] width 58 height 18
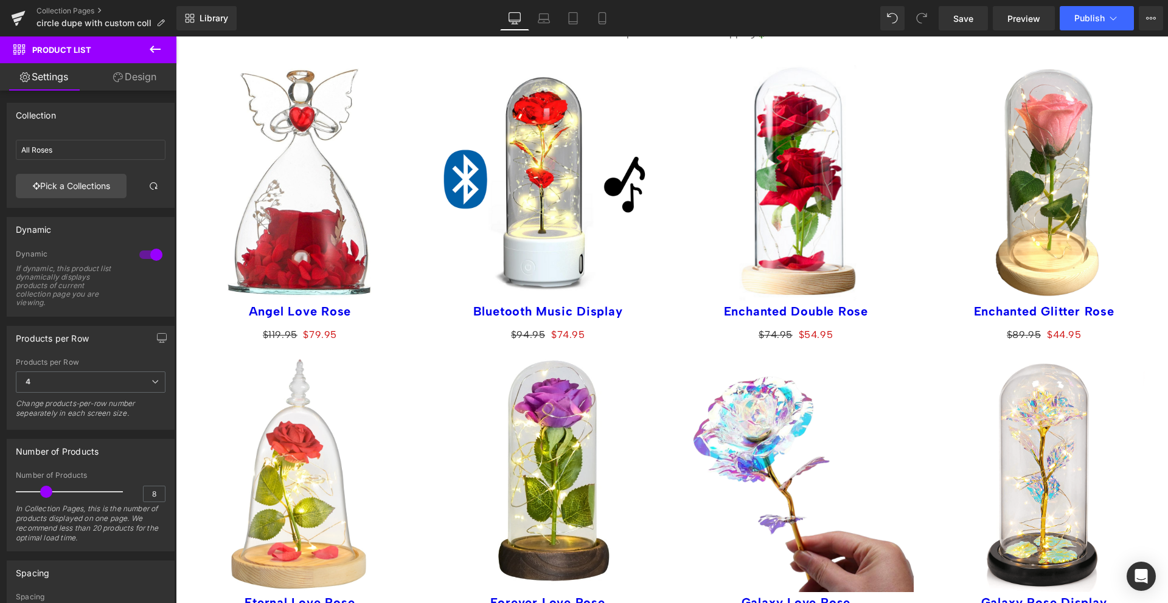
scroll to position [516, 0]
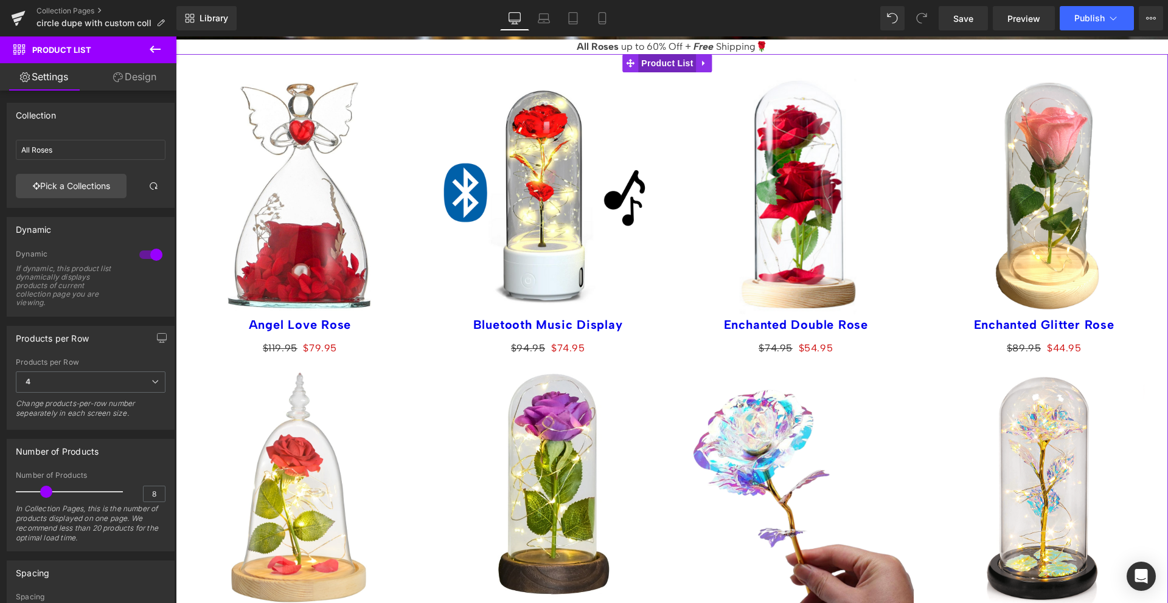
click at [673, 57] on span "Product List" at bounding box center [667, 63] width 58 height 18
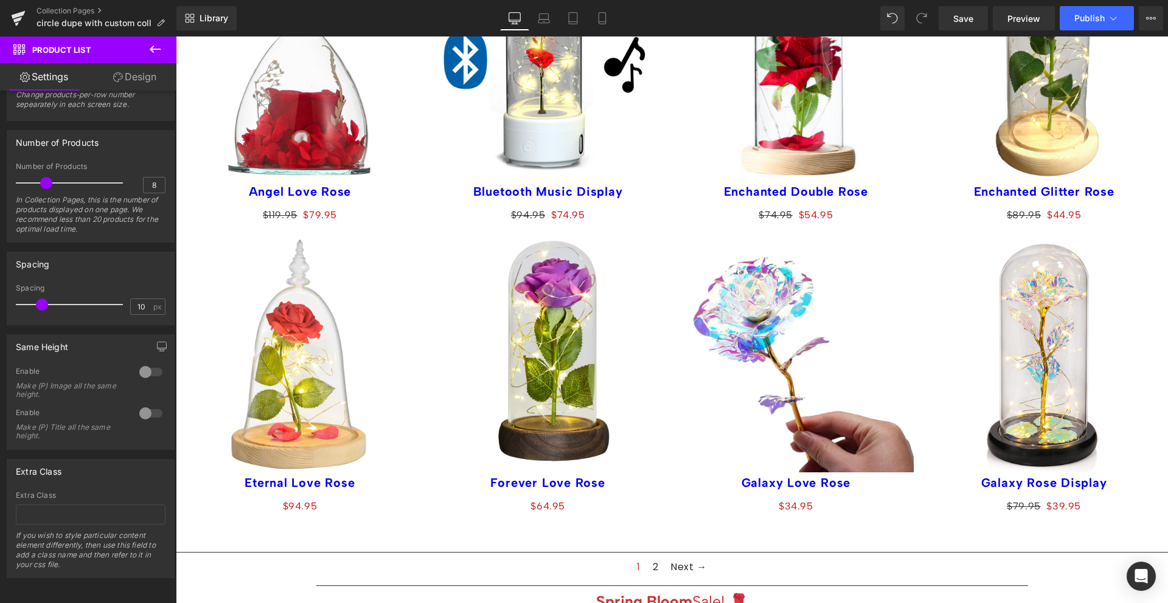
scroll to position [628, 0]
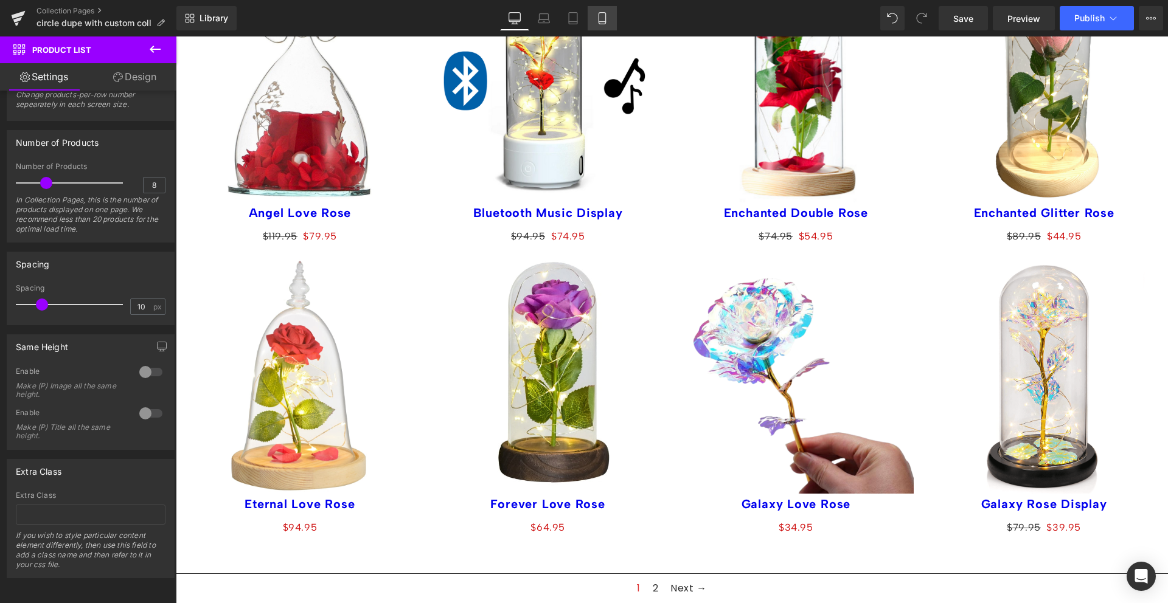
click at [598, 26] on link "Mobile" at bounding box center [602, 18] width 29 height 24
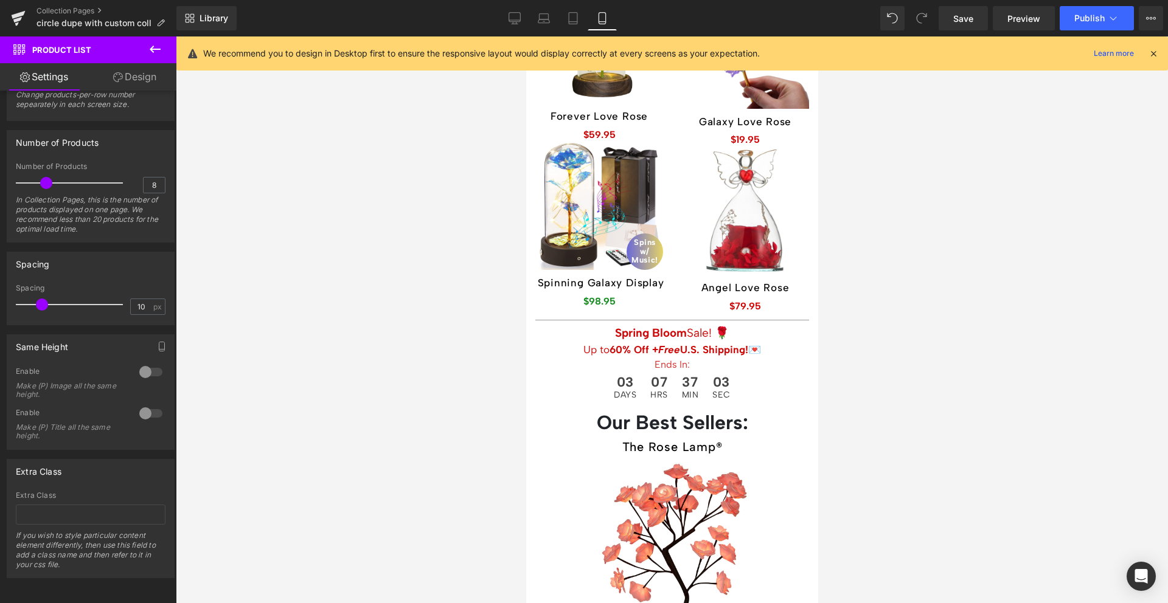
scroll to position [0, 0]
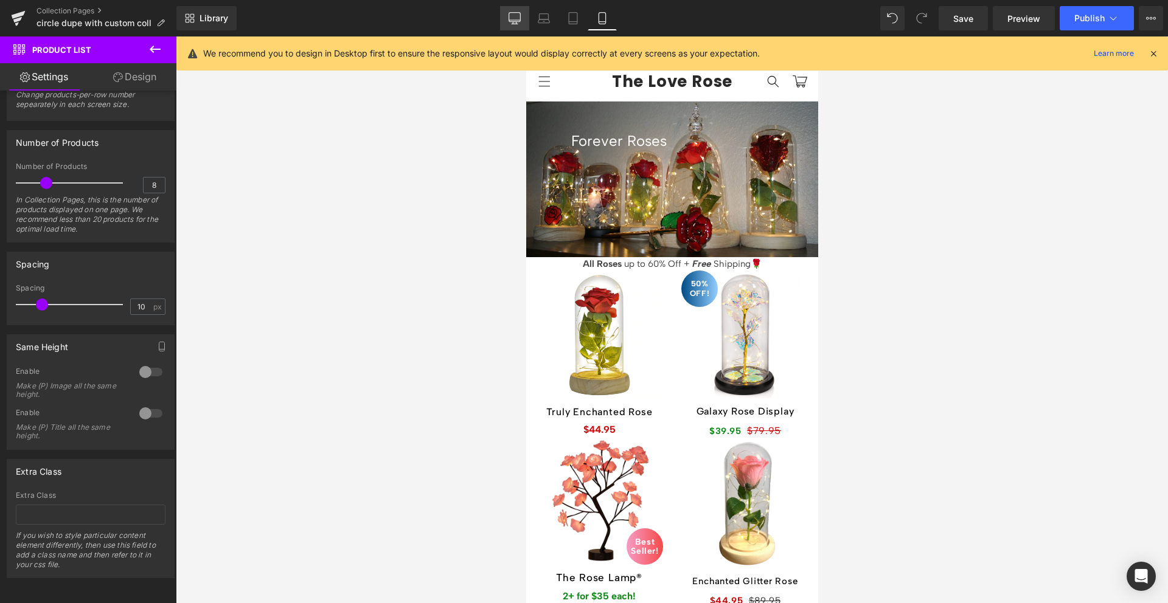
click at [517, 11] on link "Desktop" at bounding box center [514, 18] width 29 height 24
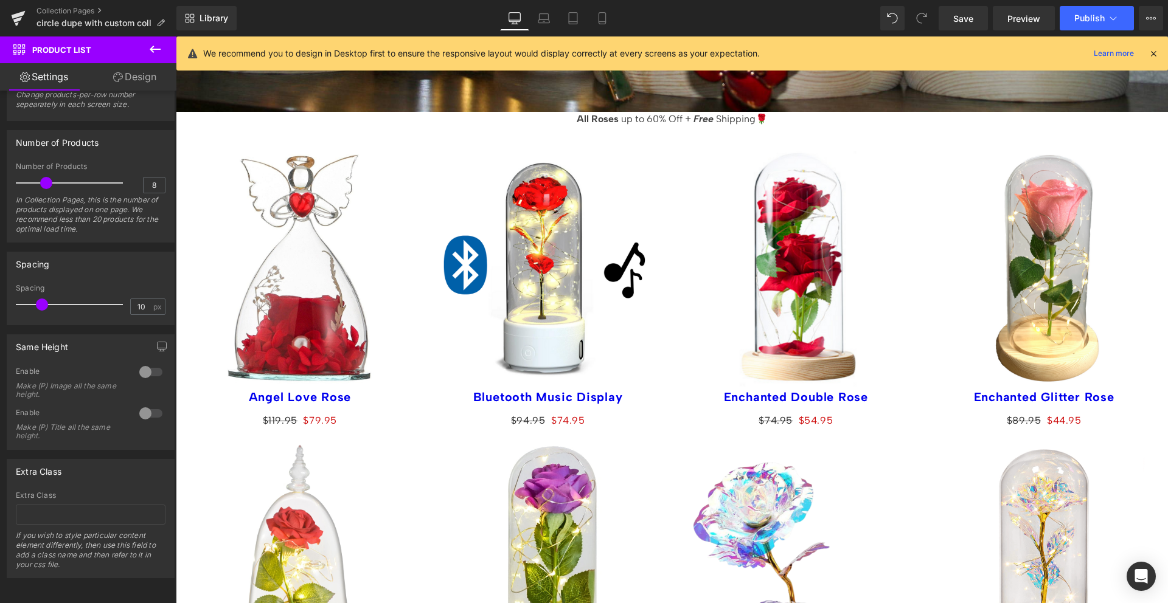
scroll to position [493, 0]
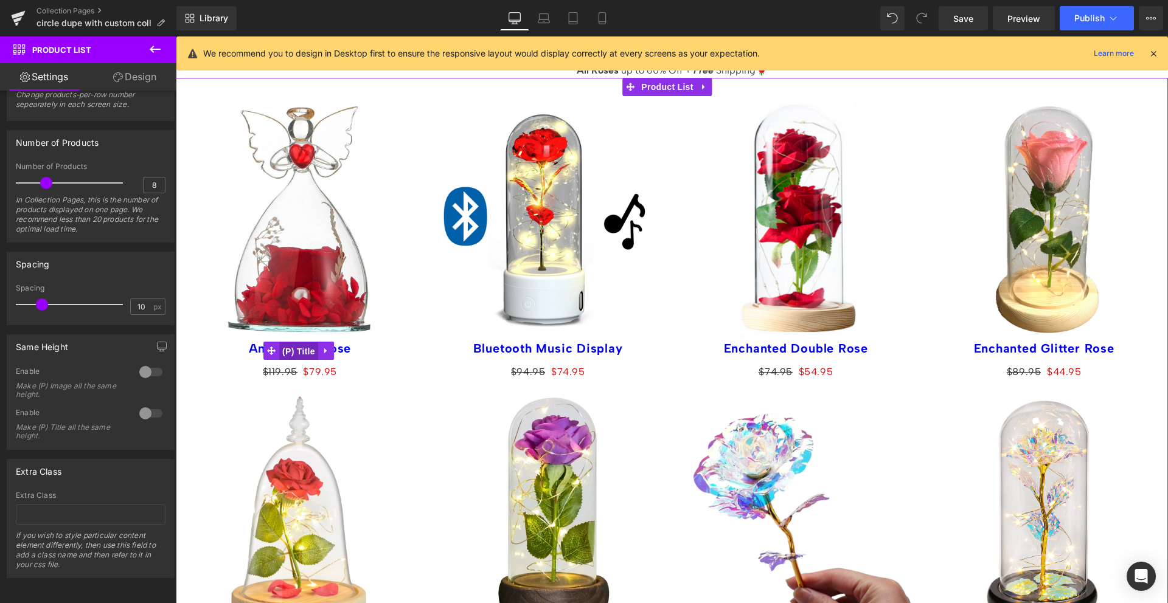
click at [302, 342] on span "(P) Title" at bounding box center [298, 351] width 39 height 18
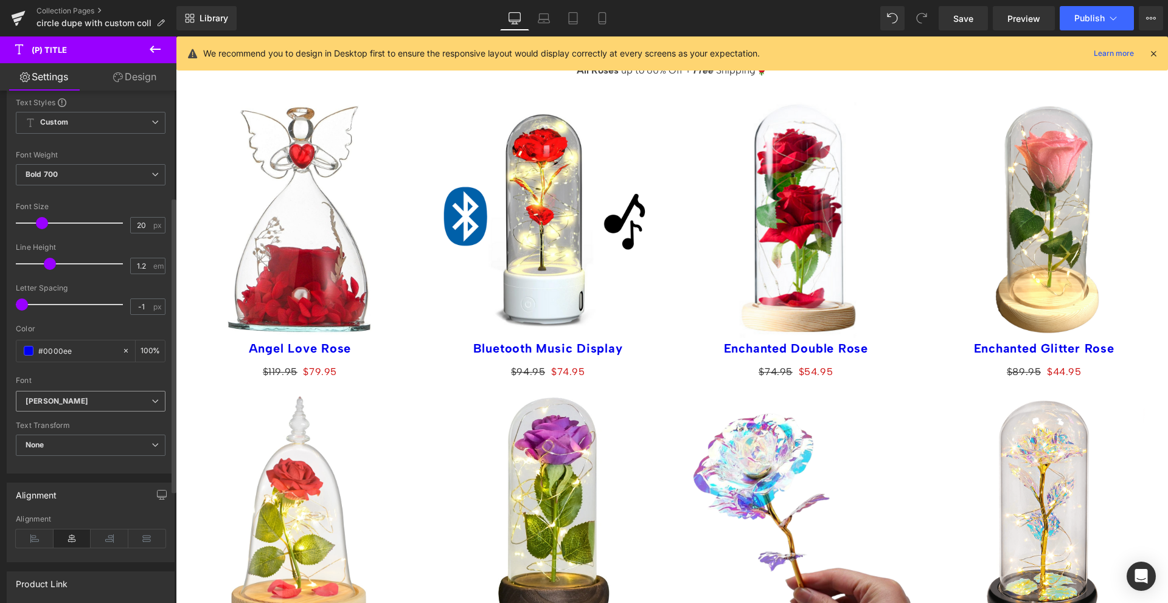
scroll to position [185, 0]
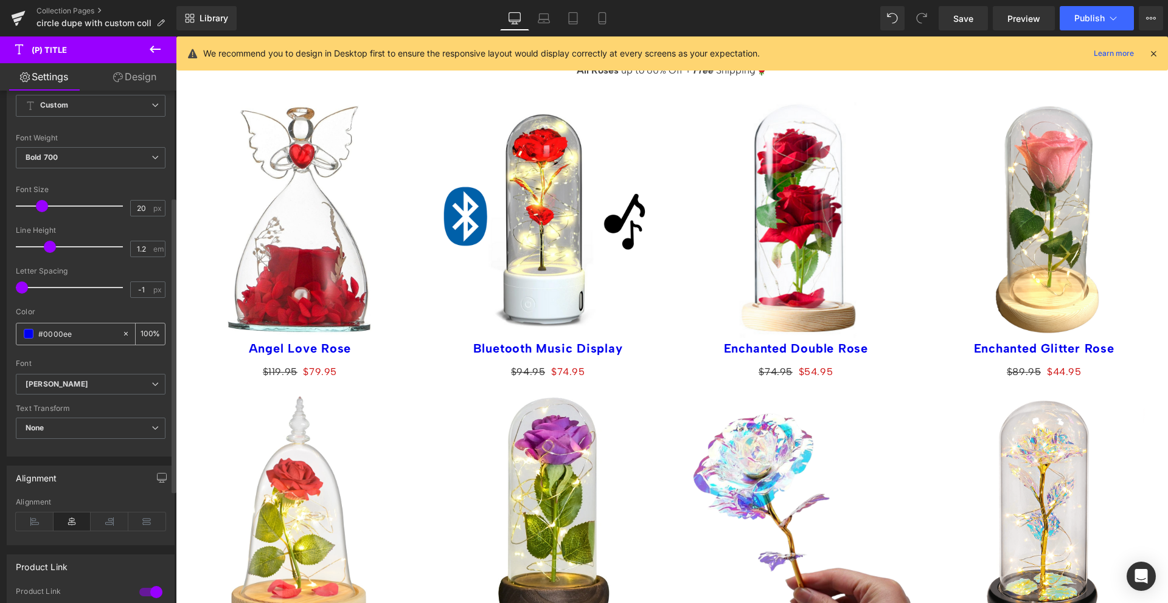
click at [88, 337] on input "#0000ee" at bounding box center [77, 333] width 78 height 13
click at [88, 337] on input "#00000" at bounding box center [77, 333] width 78 height 13
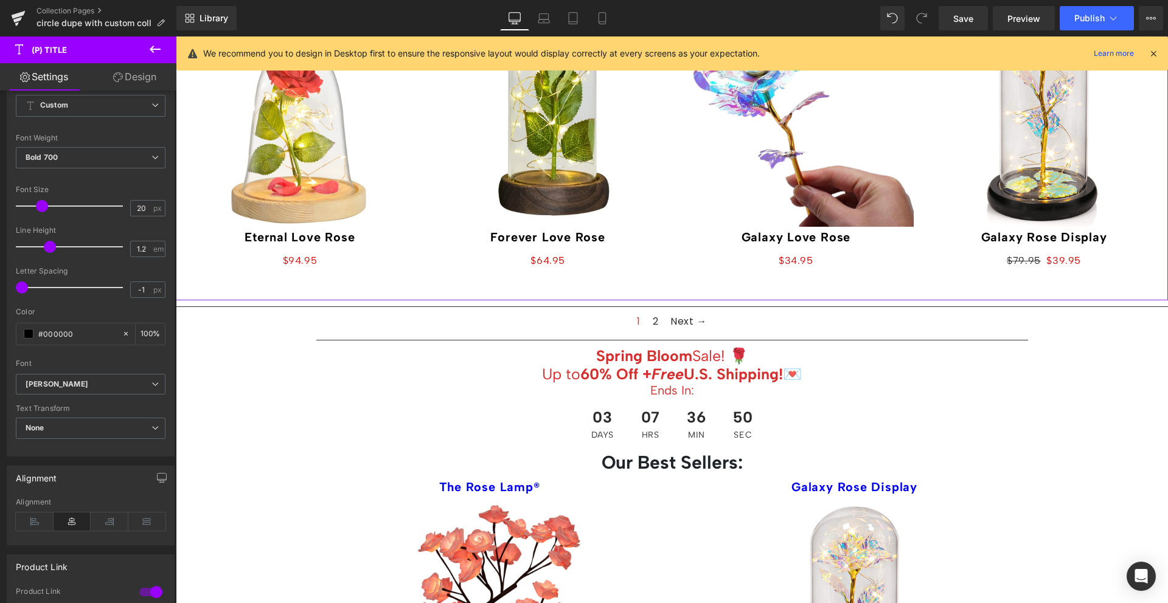
scroll to position [953, 0]
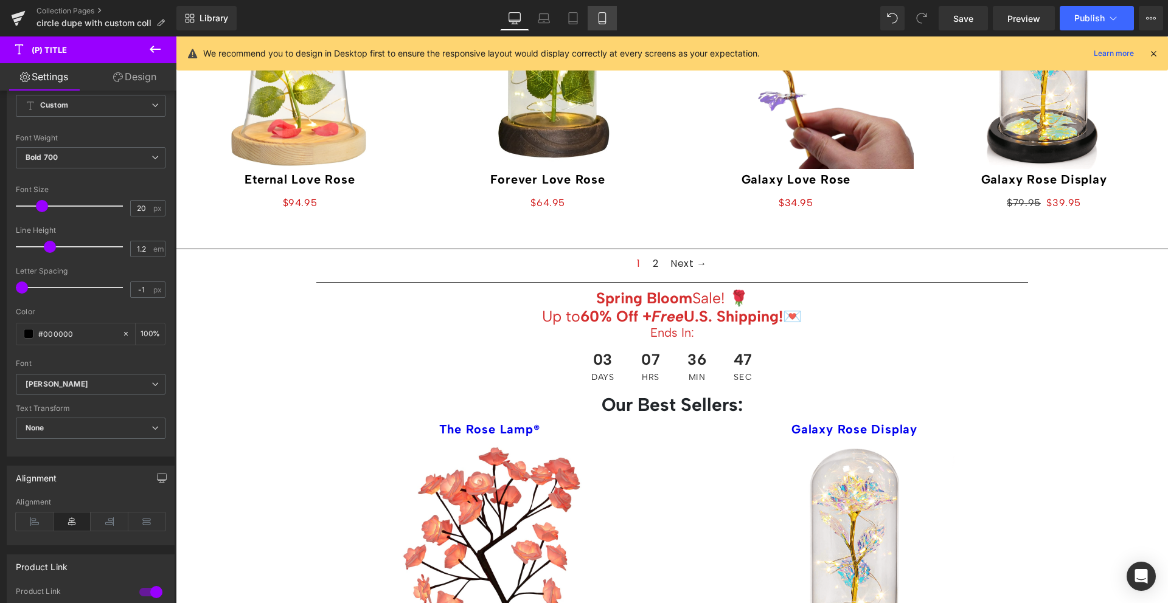
type input "#000000"
click at [598, 13] on icon at bounding box center [602, 18] width 12 height 12
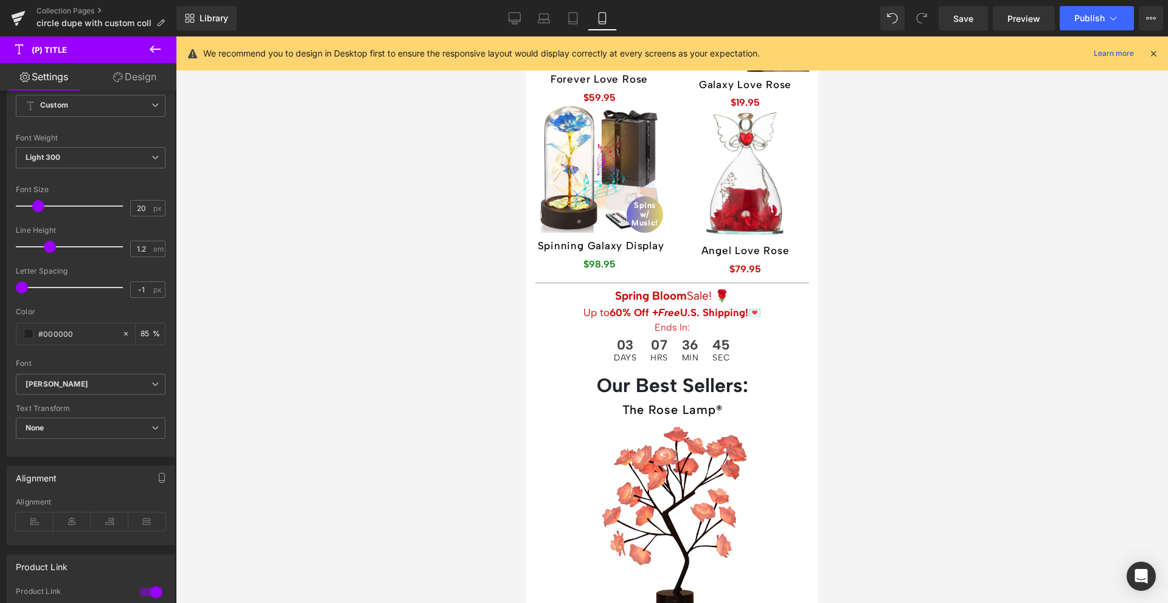
scroll to position [680, 0]
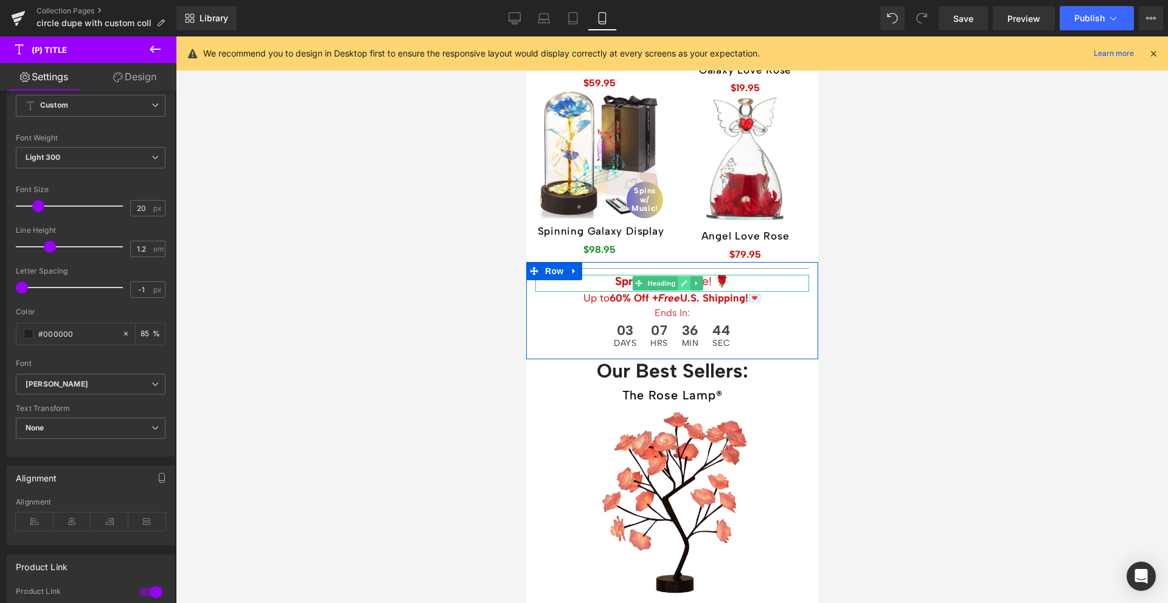
click at [687, 276] on link at bounding box center [683, 283] width 13 height 15
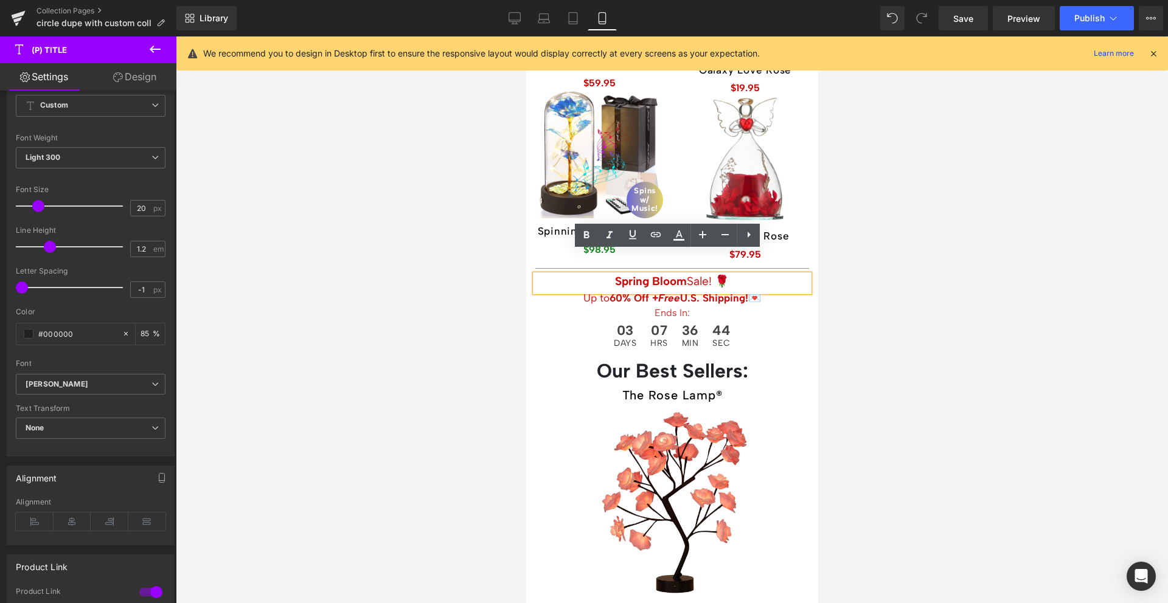
click at [661, 274] on b "Spring Bloom" at bounding box center [650, 281] width 72 height 14
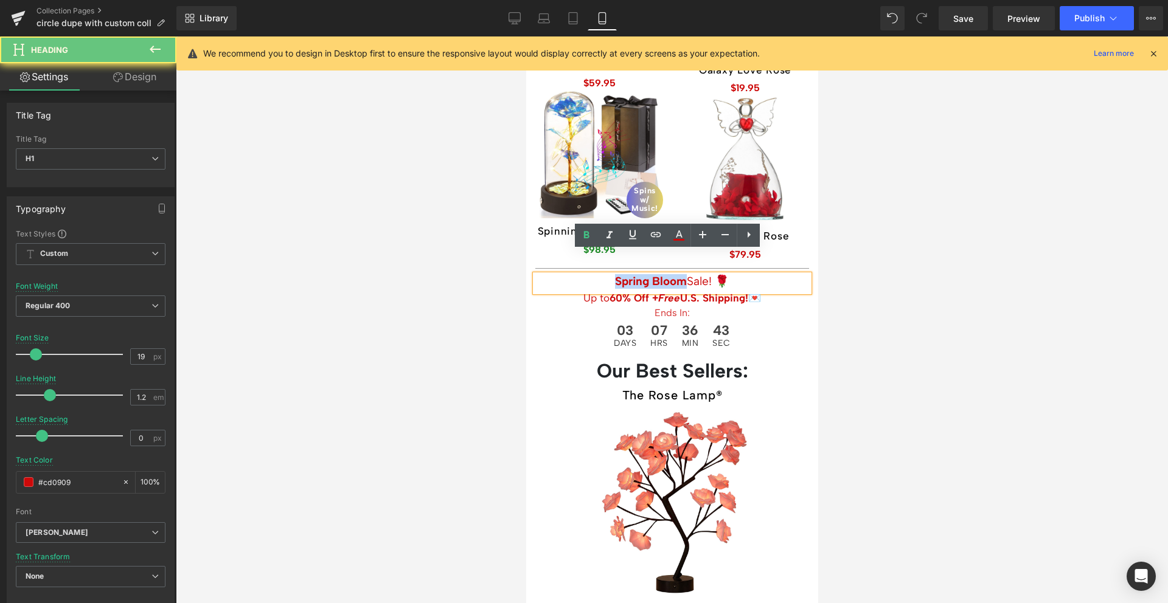
drag, startPoint x: 661, startPoint y: 260, endPoint x: 622, endPoint y: 260, distance: 38.3
click at [622, 274] on b "Spring Bloom" at bounding box center [650, 281] width 72 height 14
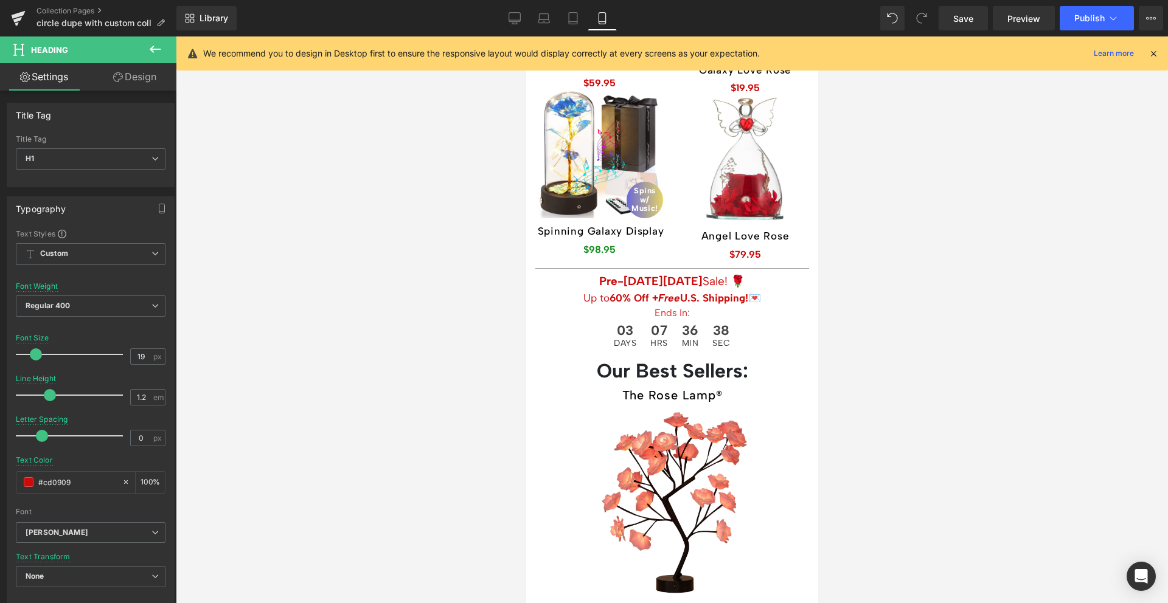
click at [878, 212] on div at bounding box center [672, 319] width 992 height 567
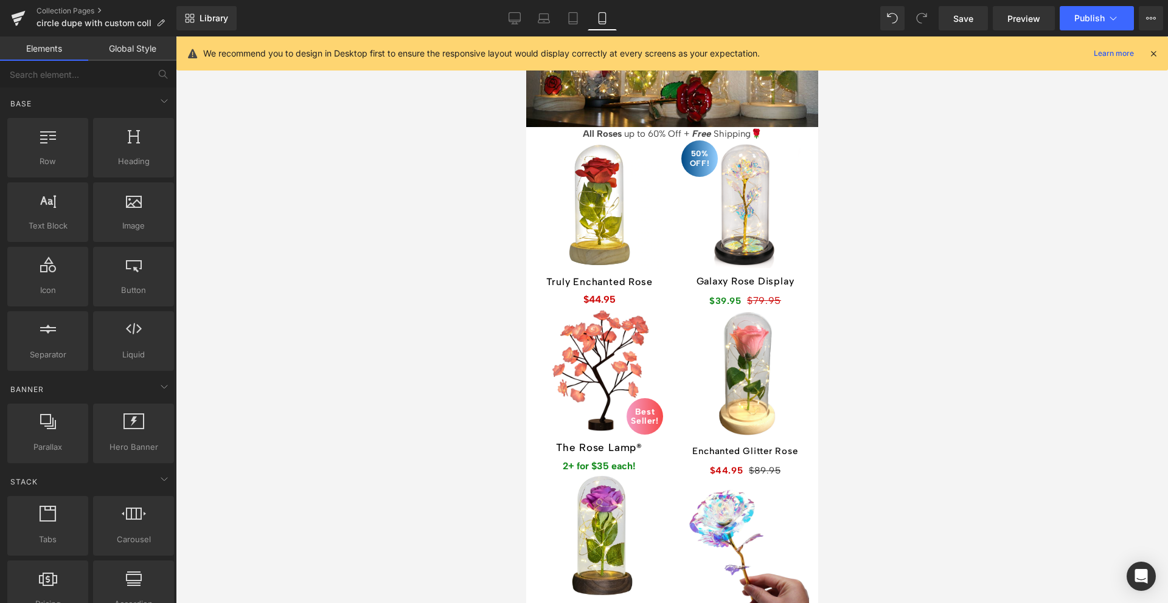
scroll to position [121, 0]
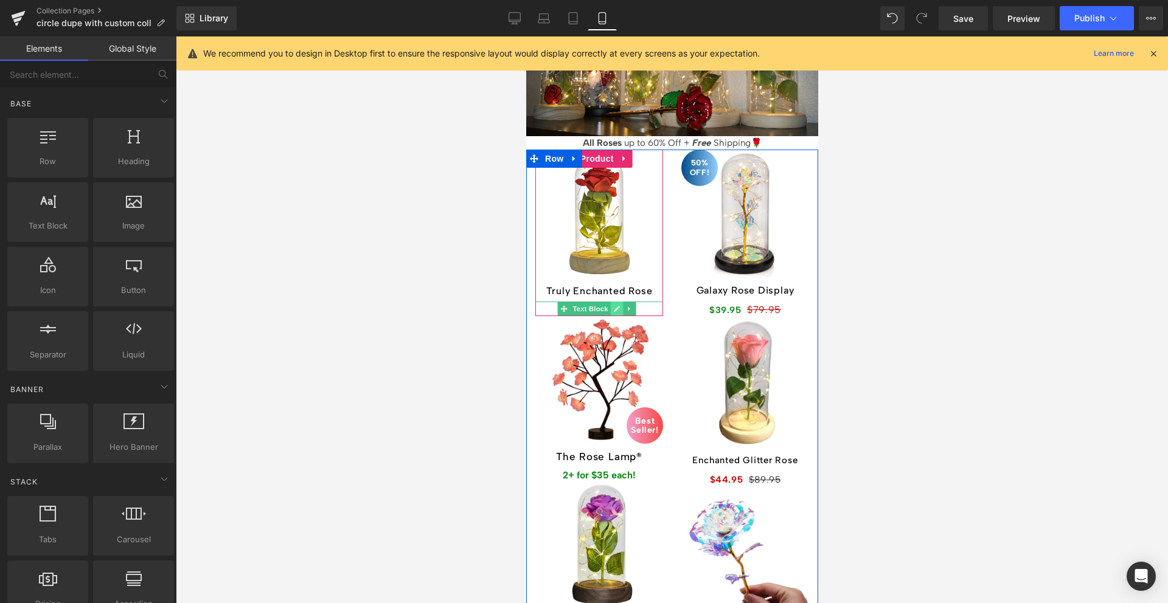
click at [613, 305] on icon at bounding box center [616, 308] width 7 height 7
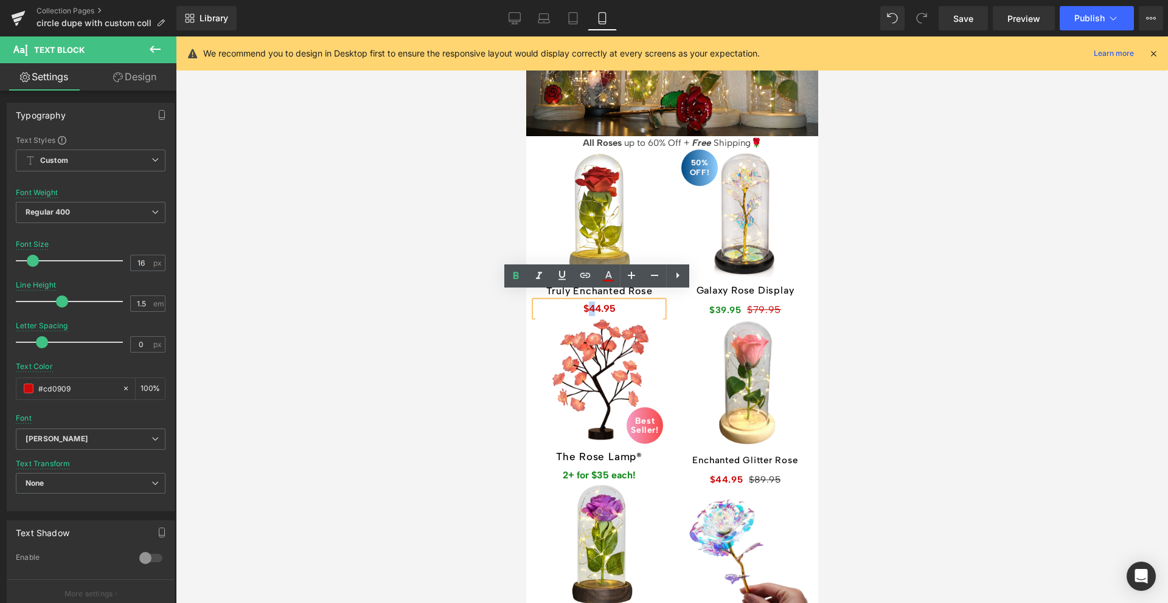
click at [588, 303] on span "$44.95" at bounding box center [599, 309] width 32 height 12
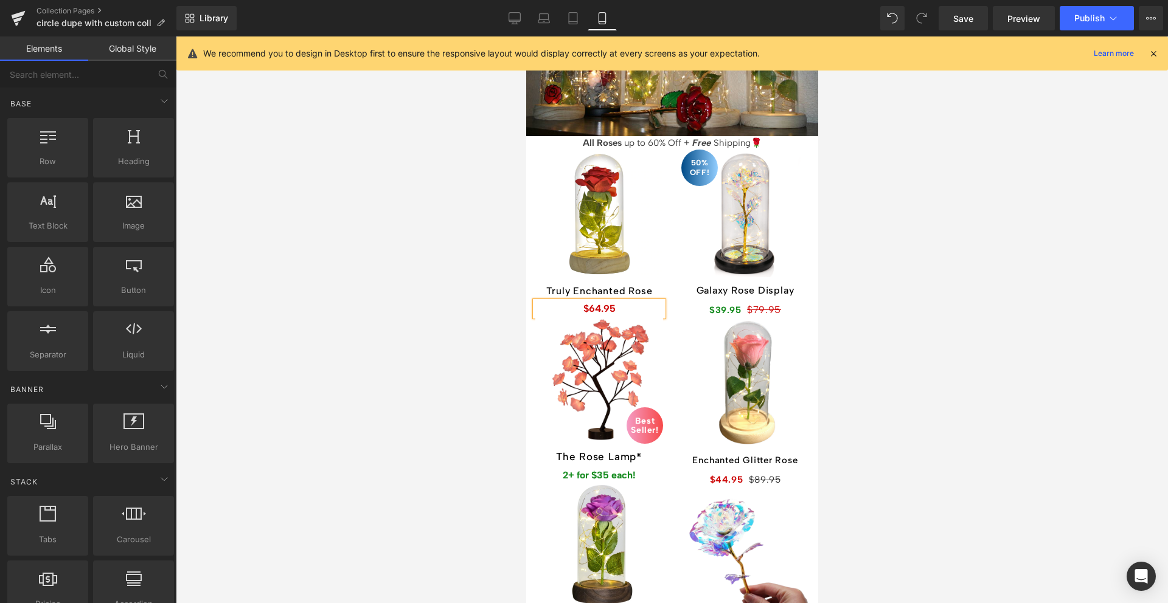
click at [446, 289] on div at bounding box center [672, 319] width 992 height 567
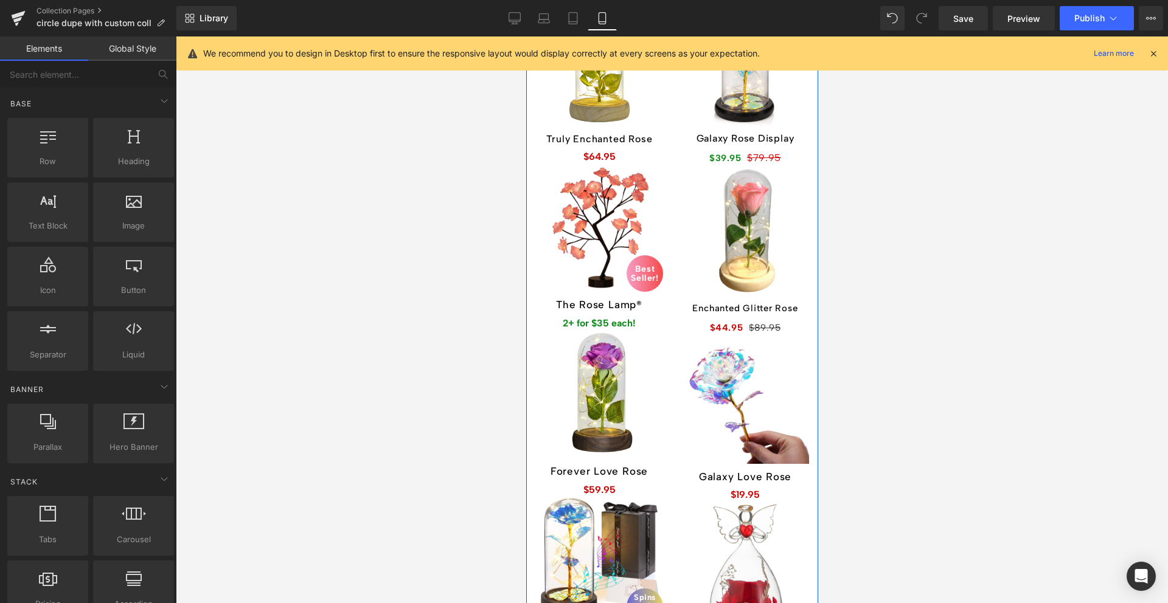
scroll to position [274, 0]
click at [729, 319] on span "(P) Price" at bounding box center [723, 328] width 43 height 18
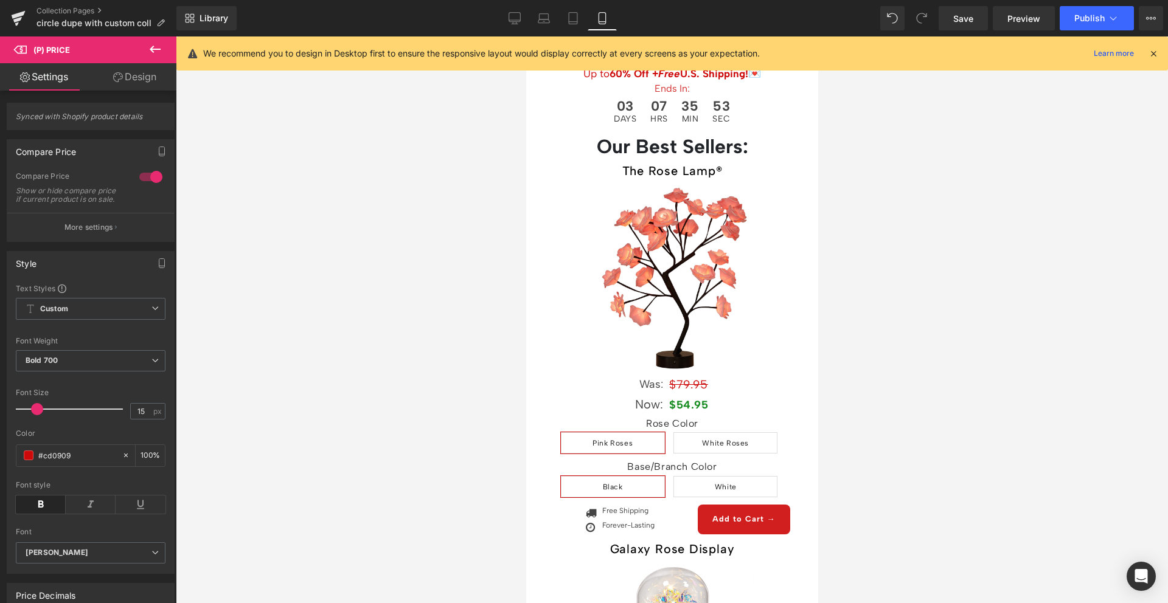
scroll to position [192, 0]
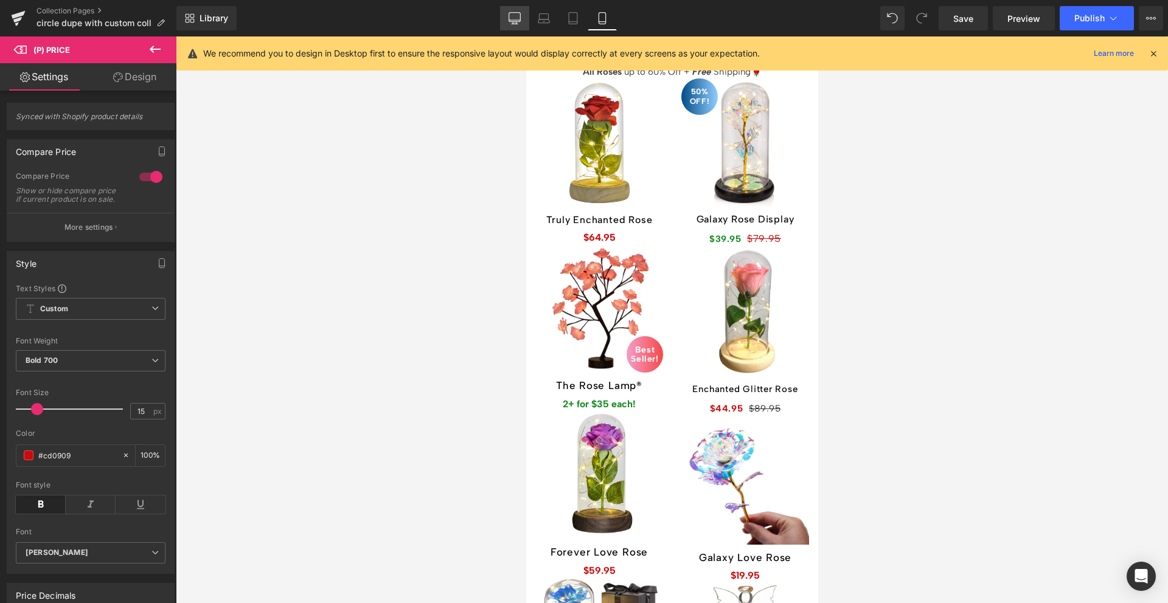
click at [515, 20] on icon at bounding box center [515, 18] width 12 height 12
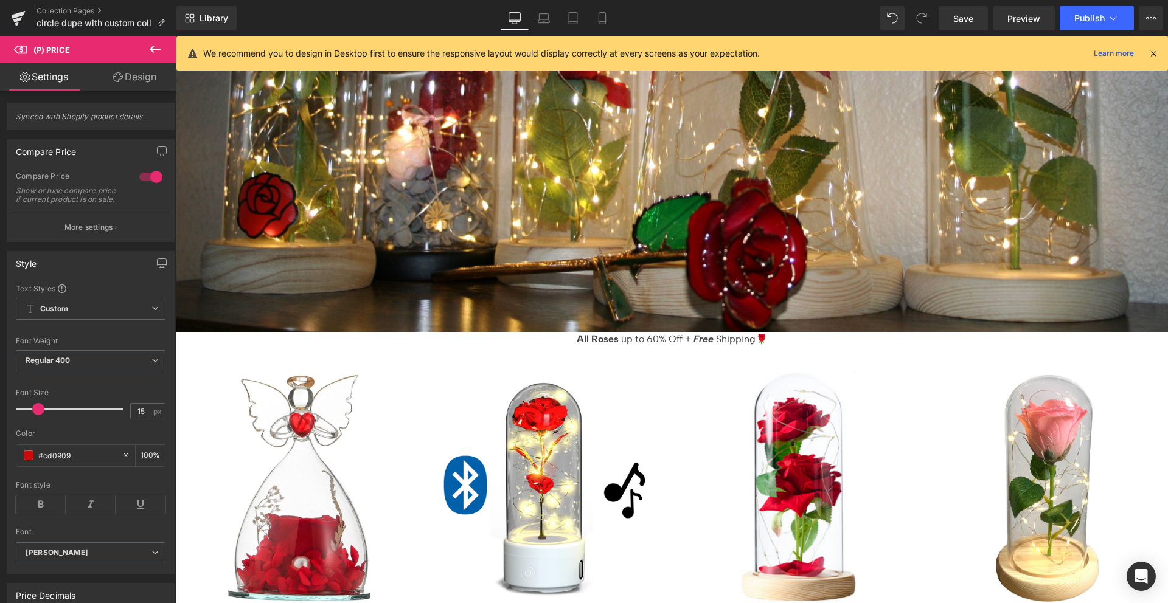
scroll to position [0, 0]
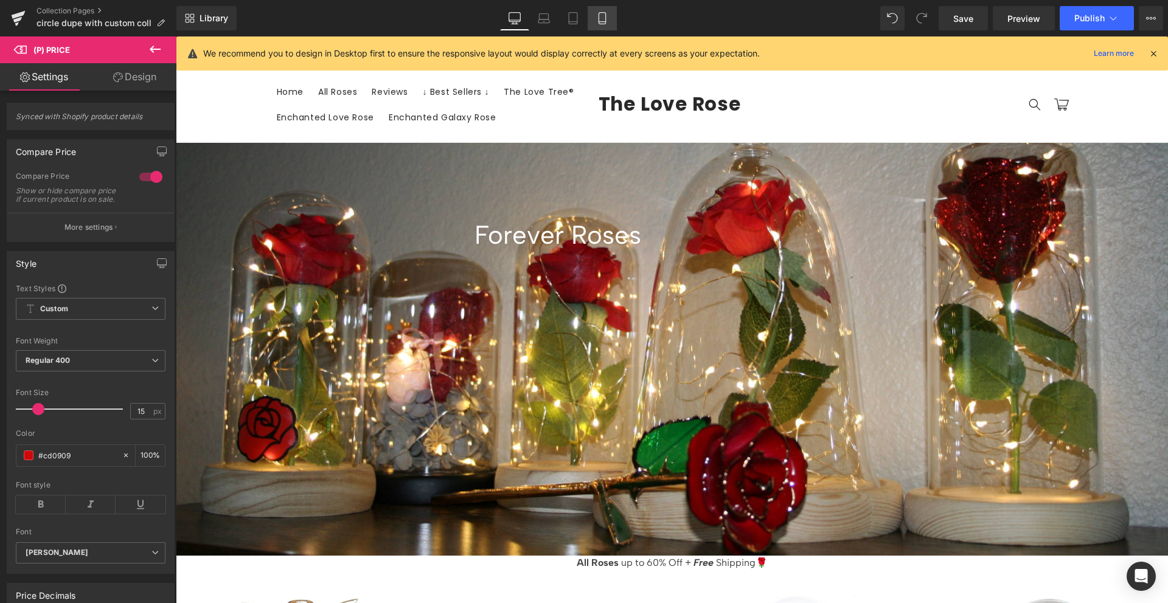
drag, startPoint x: 603, startPoint y: 16, endPoint x: 226, endPoint y: 273, distance: 455.4
click at [603, 16] on icon at bounding box center [602, 18] width 12 height 12
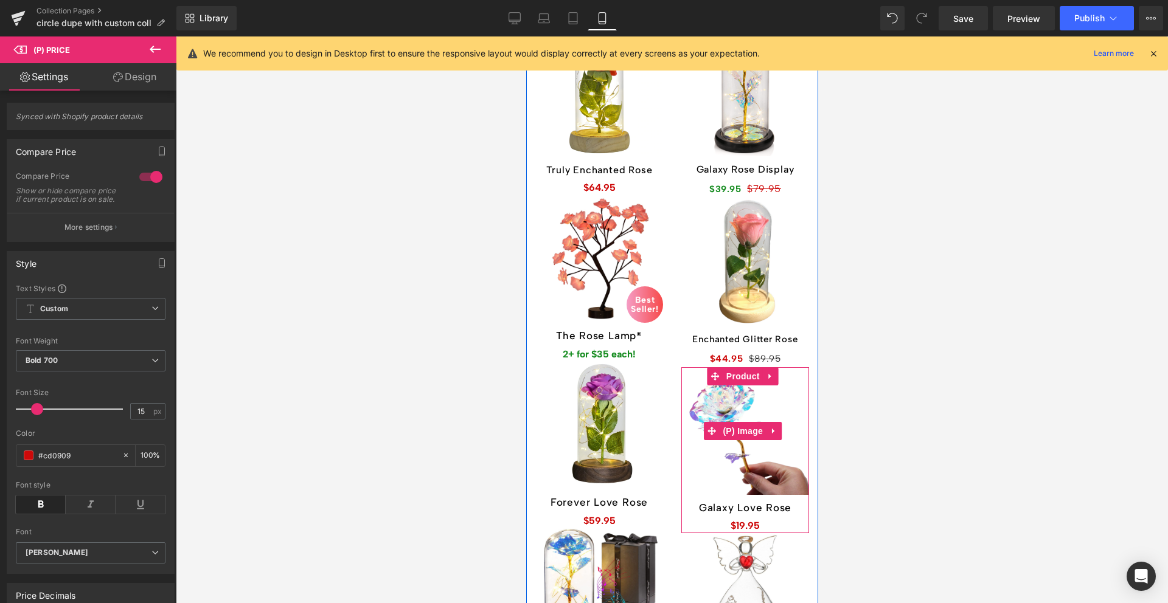
scroll to position [104, 0]
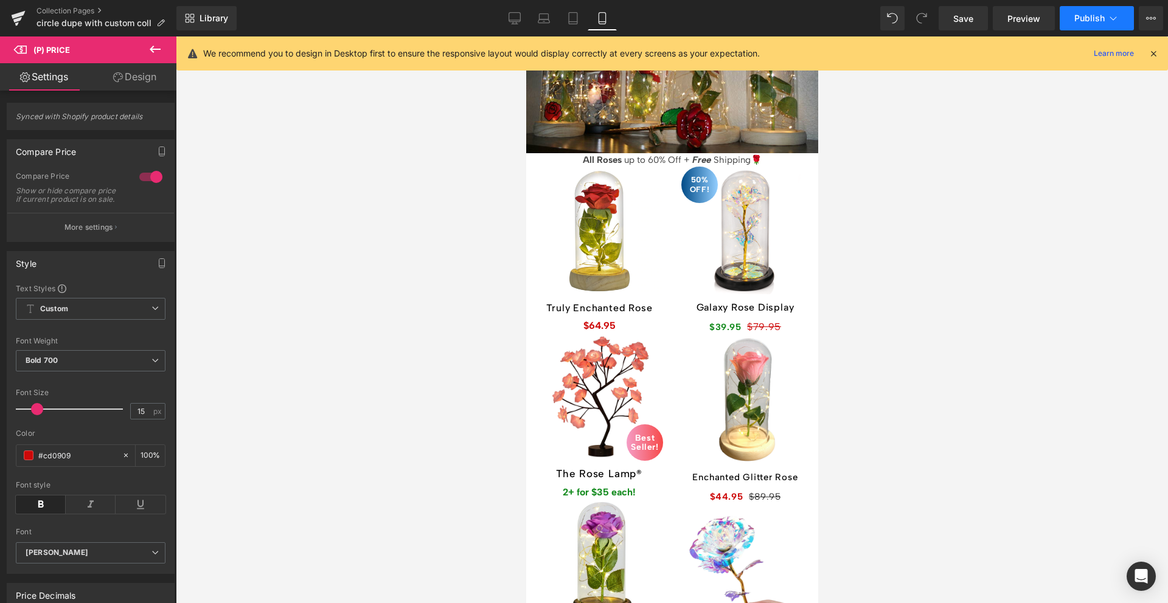
click at [1089, 21] on span "Publish" at bounding box center [1089, 18] width 30 height 10
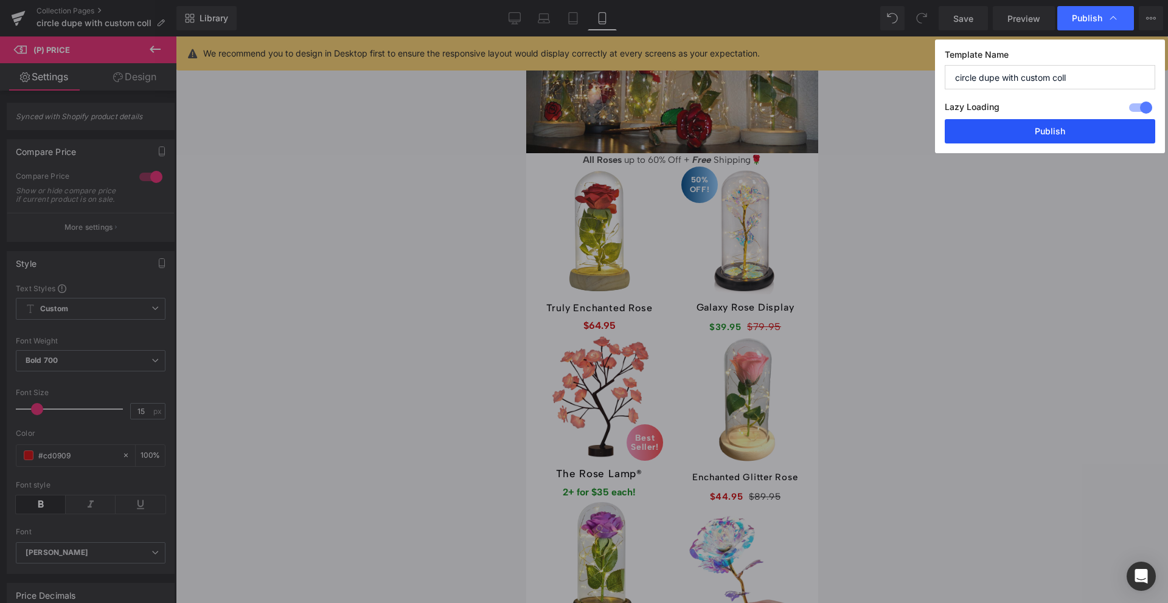
click at [1062, 130] on button "Publish" at bounding box center [1050, 131] width 210 height 24
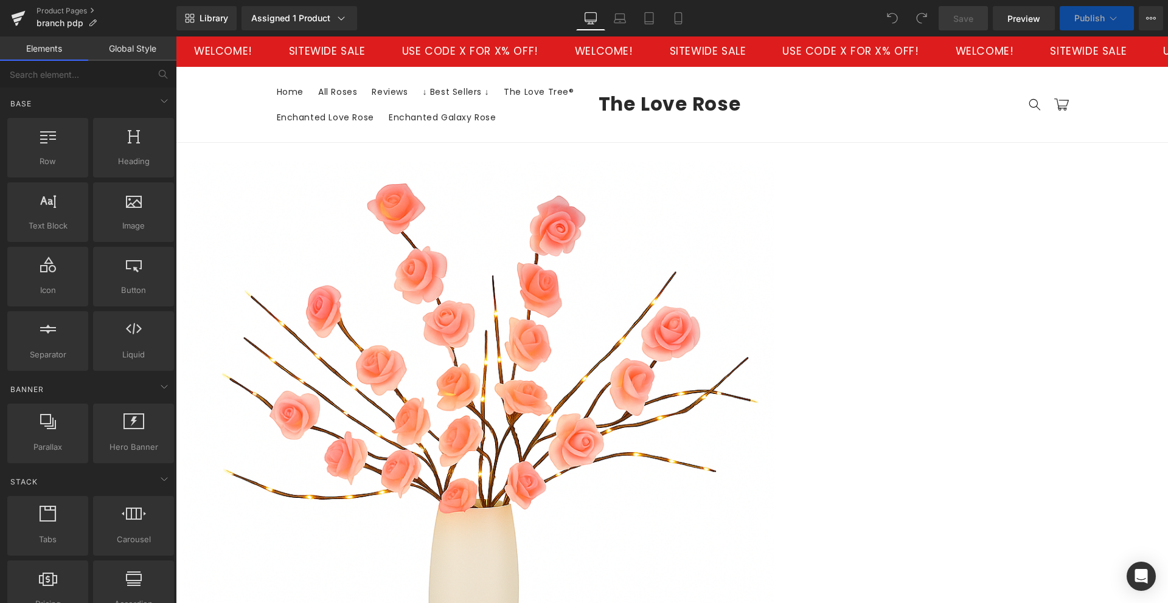
click at [176, 36] on span "Product" at bounding box center [176, 36] width 0 height 0
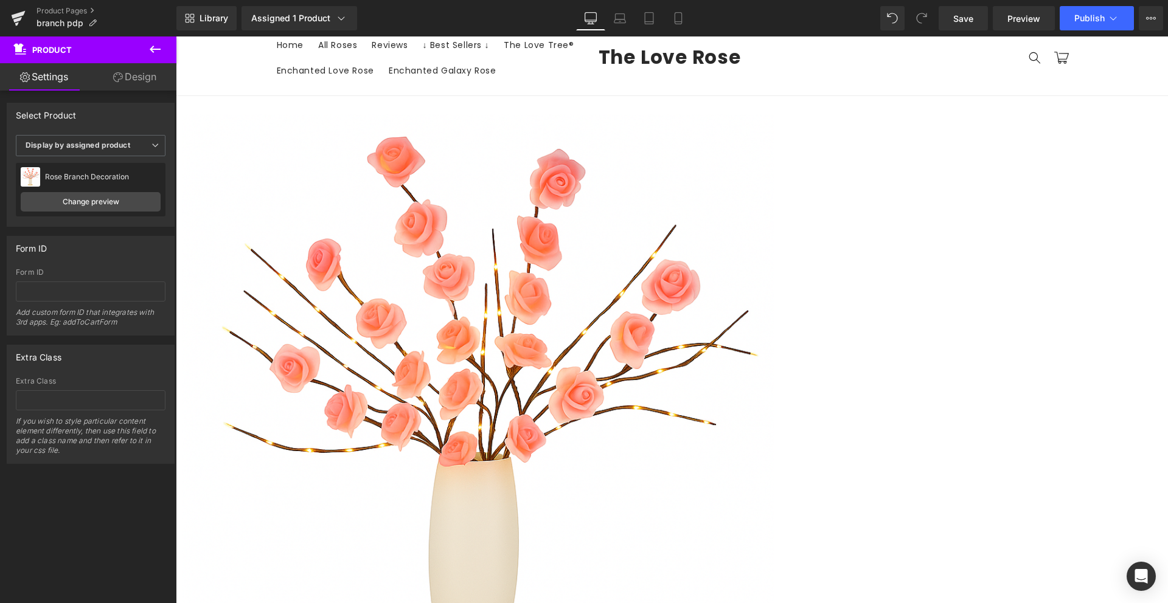
scroll to position [66, 0]
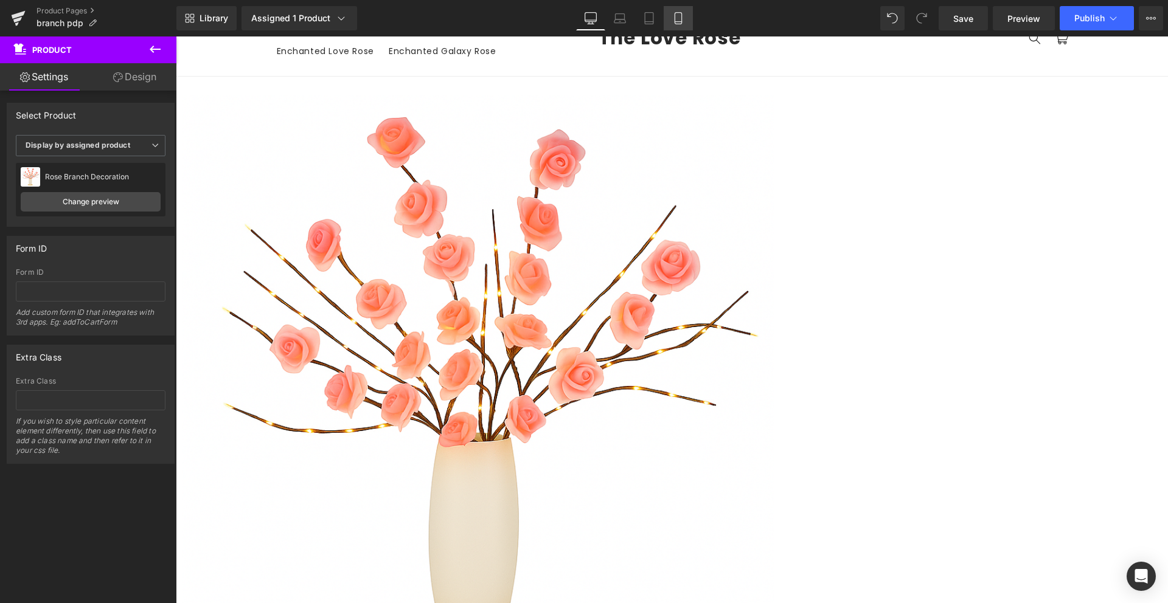
click at [677, 23] on icon at bounding box center [678, 18] width 12 height 12
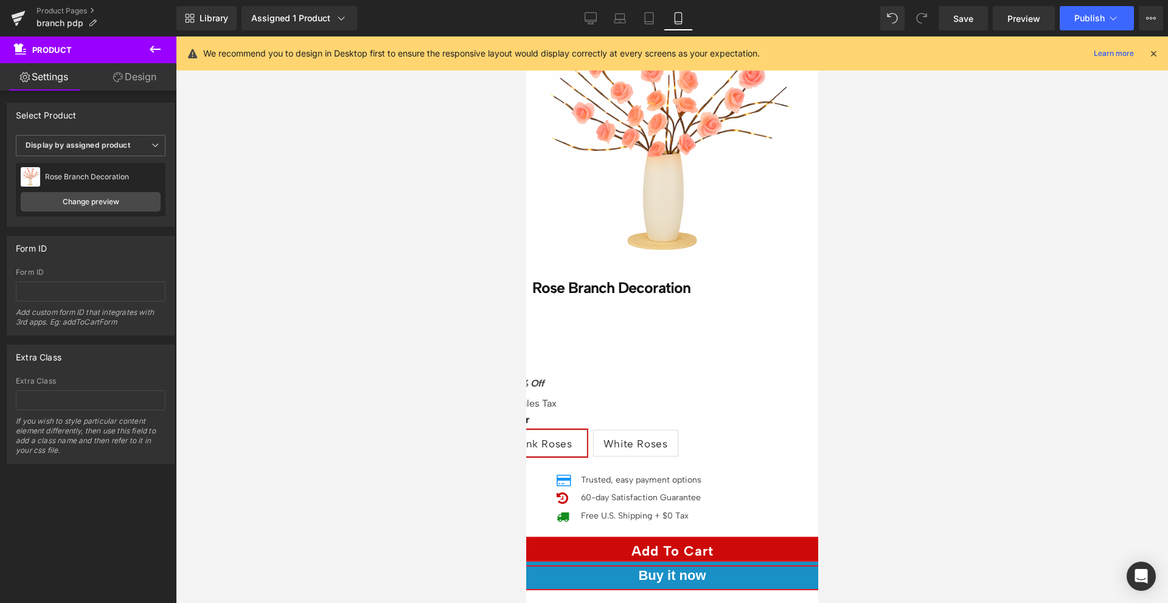
scroll to position [115, 0]
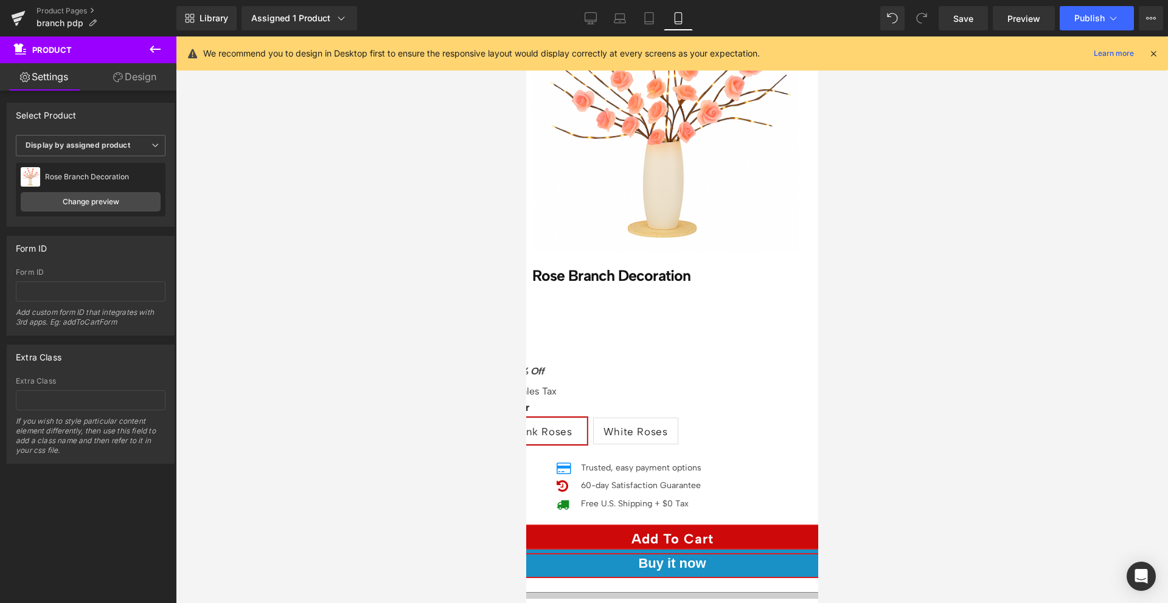
click at [543, 366] on strong "50% Off" at bounding box center [525, 372] width 36 height 12
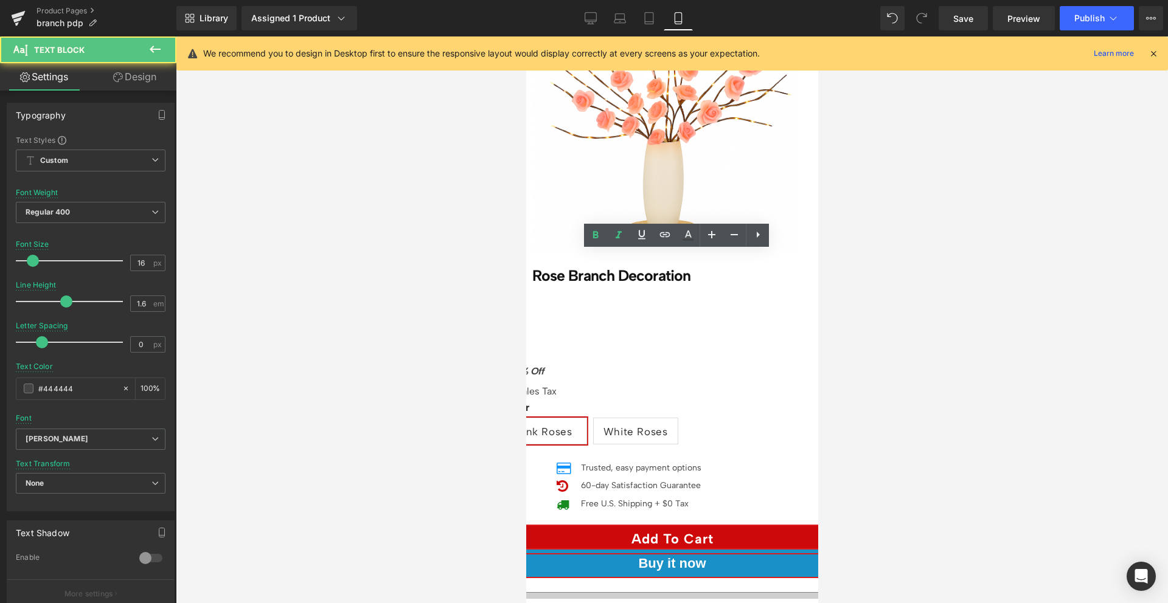
drag, startPoint x: 705, startPoint y: 258, endPoint x: 693, endPoint y: 259, distance: 12.2
click at [543, 366] on strong "50% Off" at bounding box center [525, 372] width 36 height 12
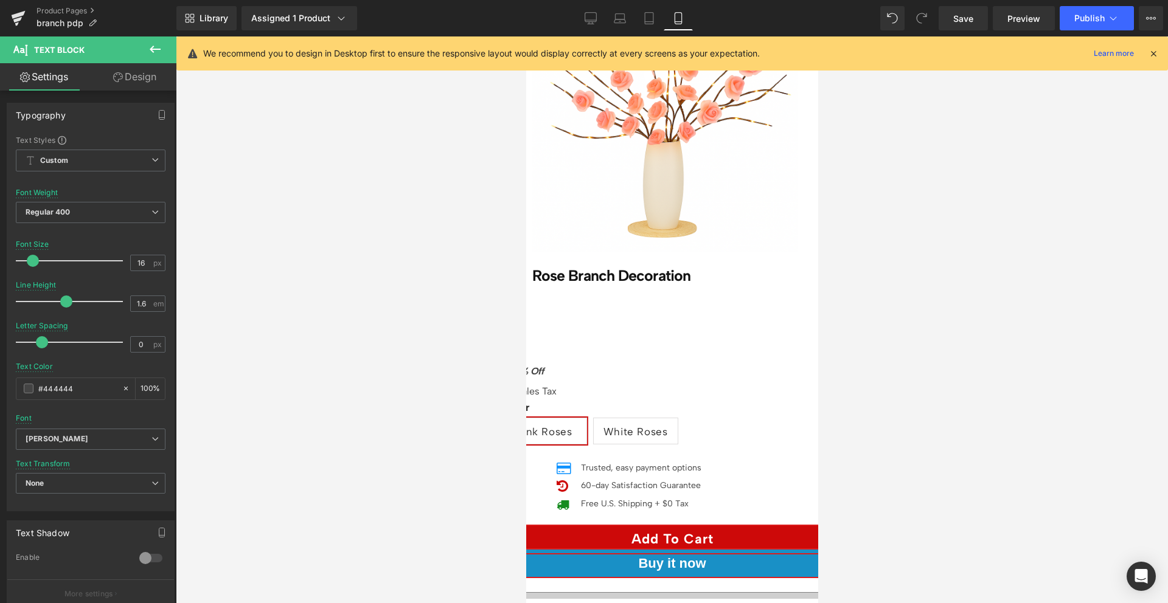
click at [754, 404] on div "Color Pink Roses White Roses" at bounding box center [671, 428] width 341 height 48
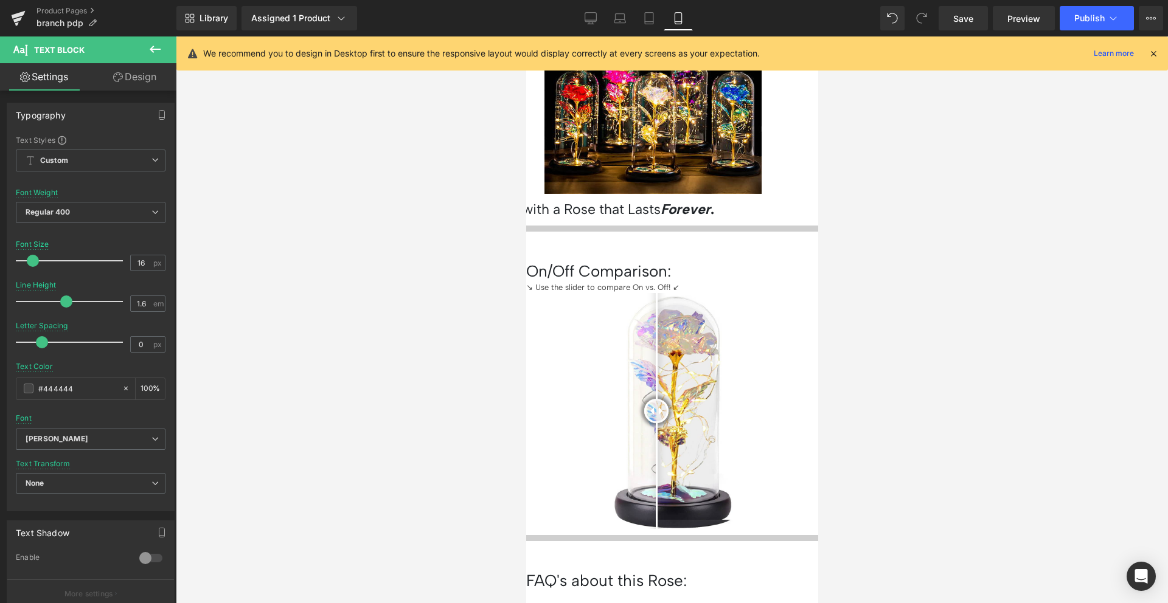
scroll to position [907, 0]
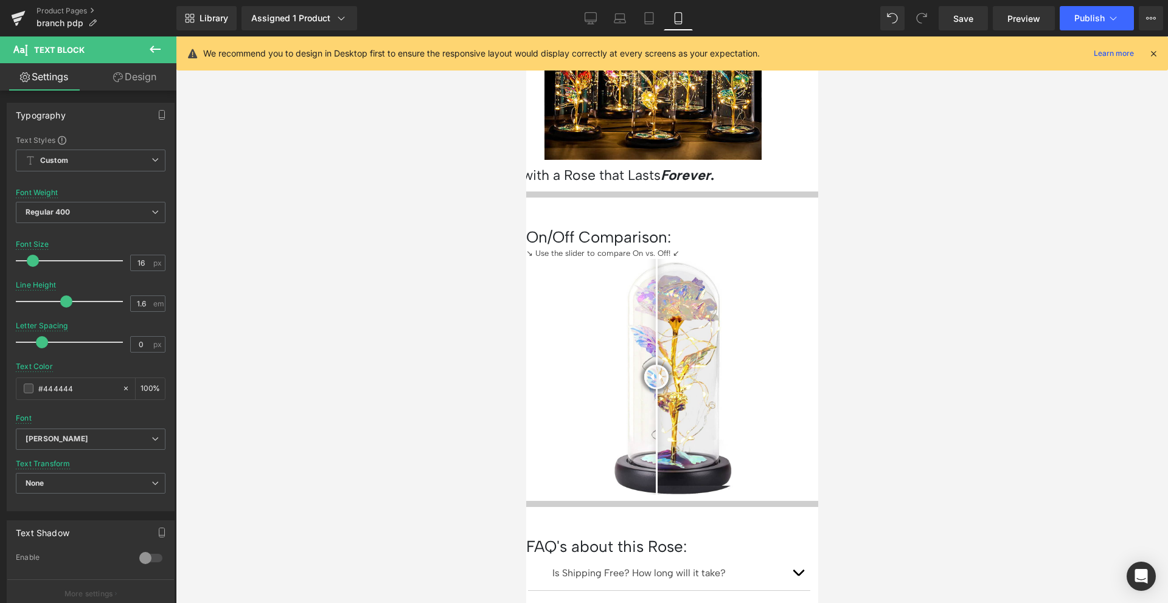
click at [789, 591] on button "button" at bounding box center [797, 608] width 24 height 34
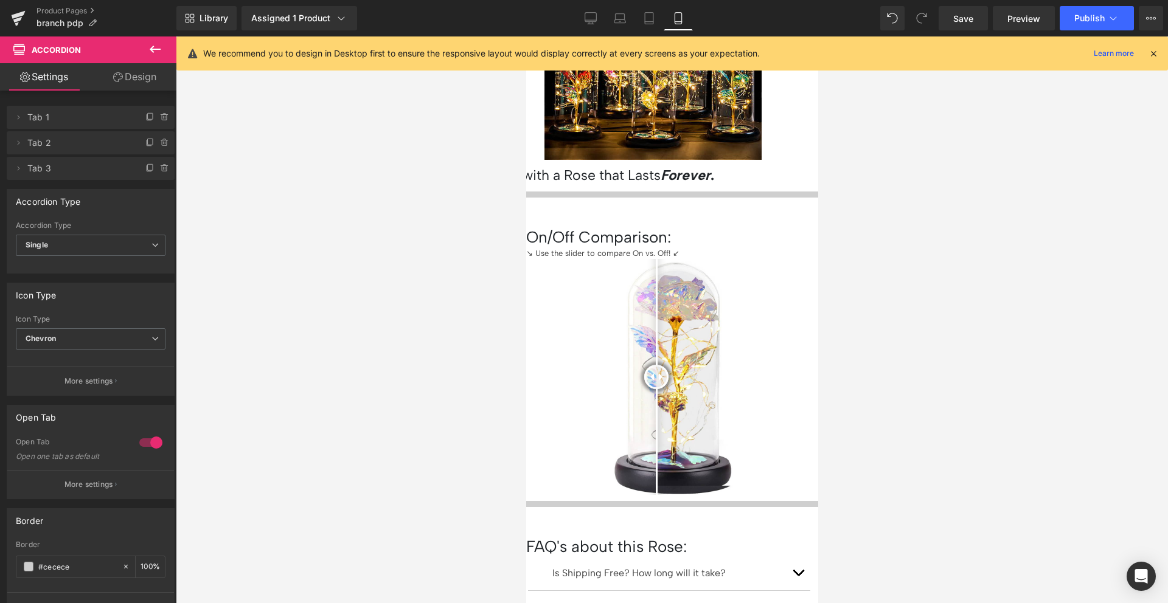
click at [797, 603] on span "button" at bounding box center [797, 611] width 0 height 0
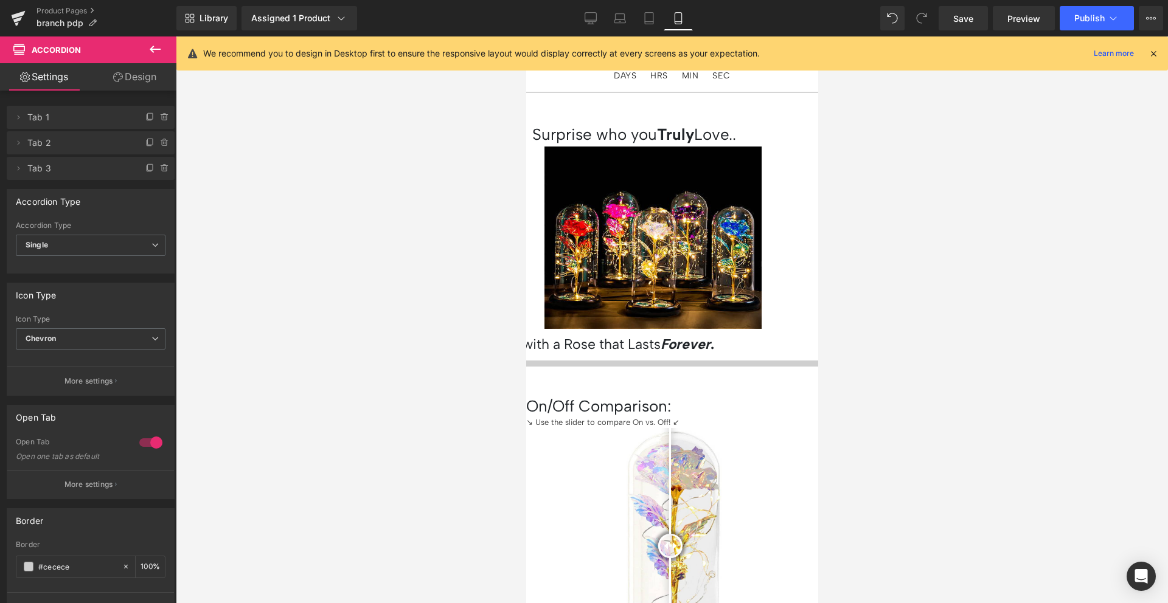
scroll to position [712, 0]
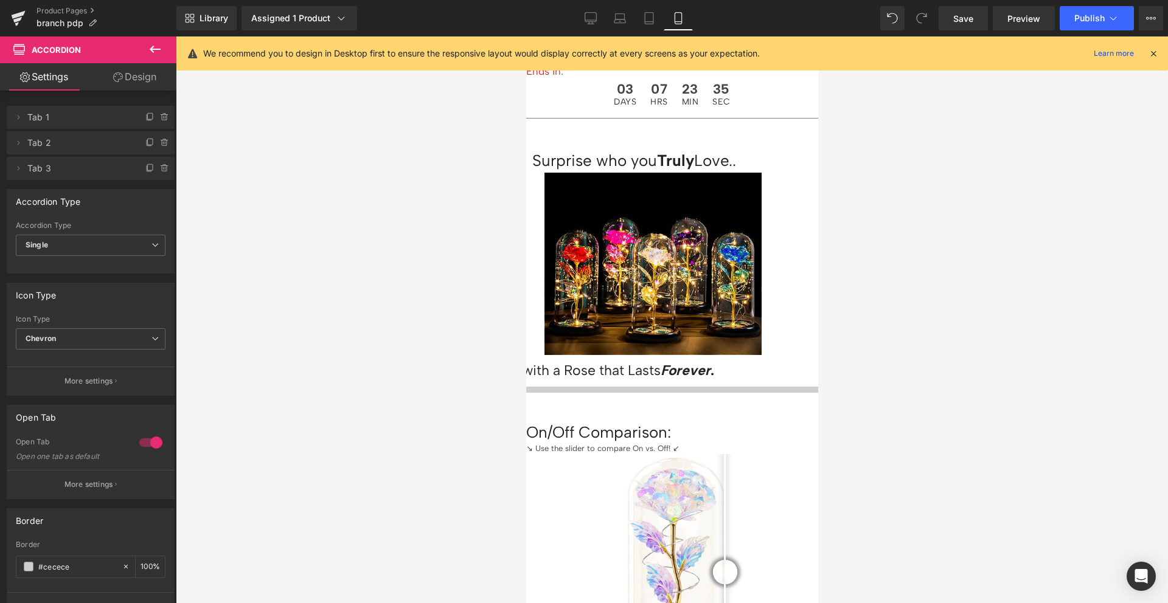
click at [526, 36] on icon at bounding box center [526, 36] width 0 height 0
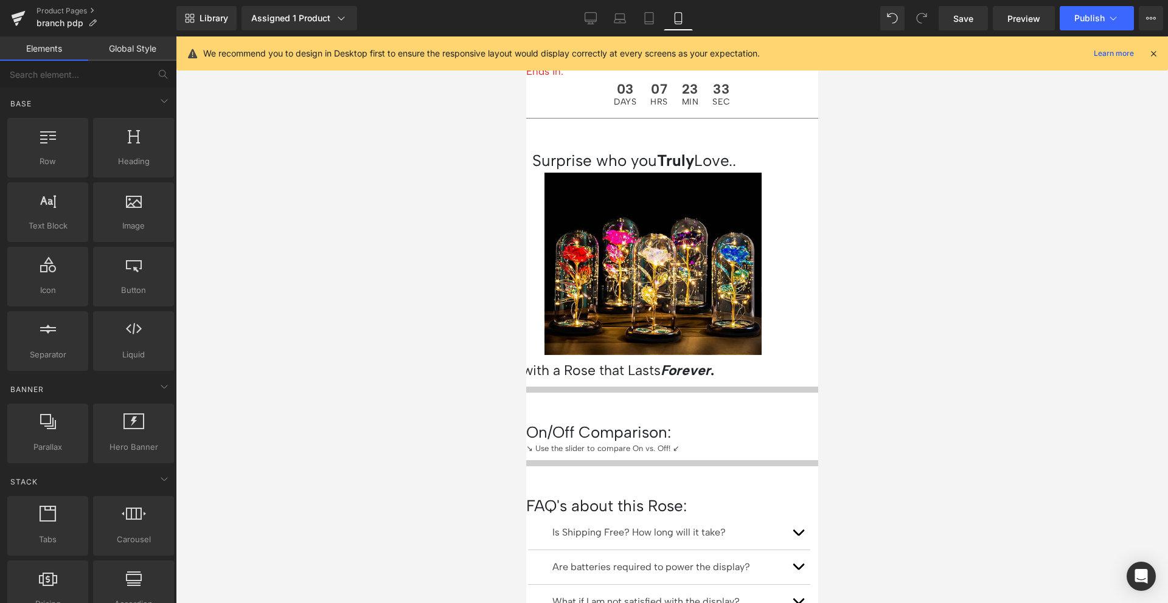
click at [526, 36] on icon at bounding box center [526, 36] width 0 height 0
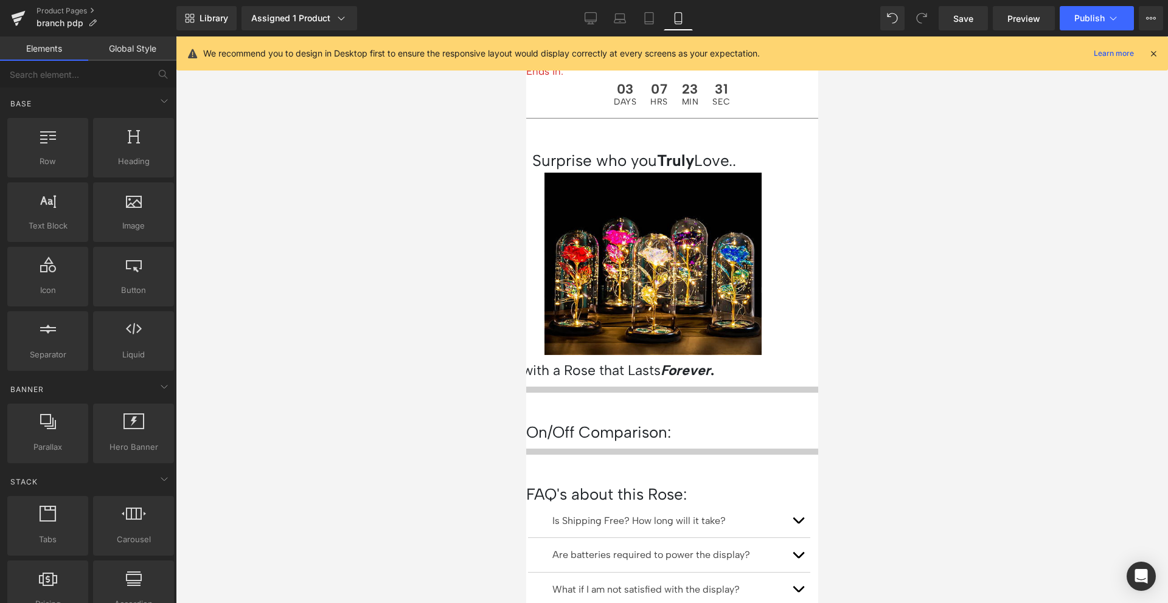
click at [526, 36] on icon at bounding box center [526, 36] width 0 height 0
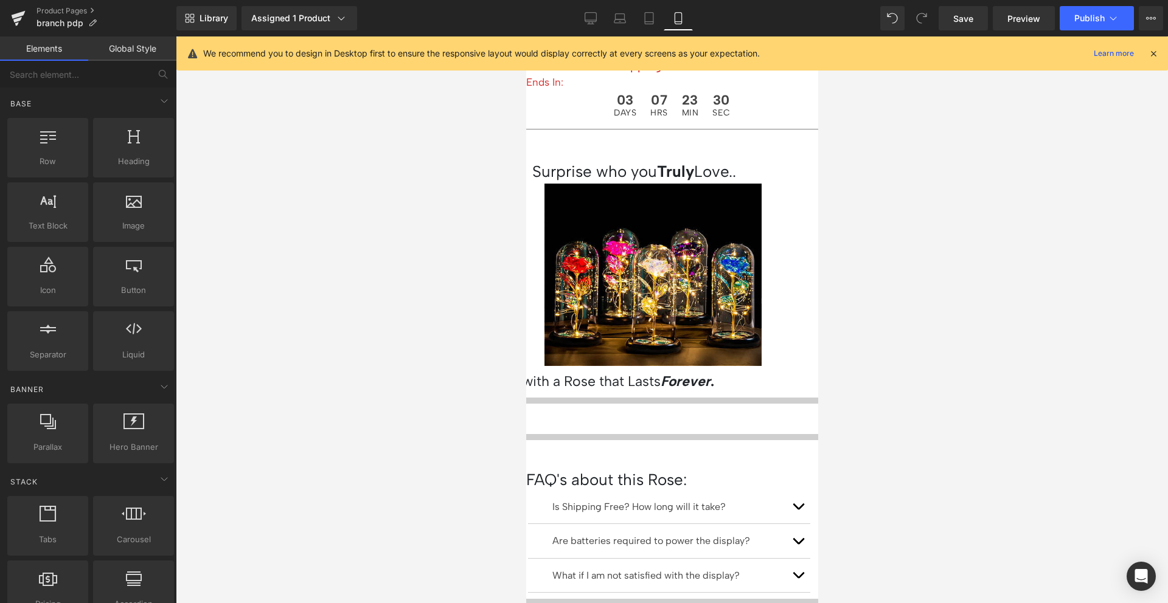
scroll to position [473, 0]
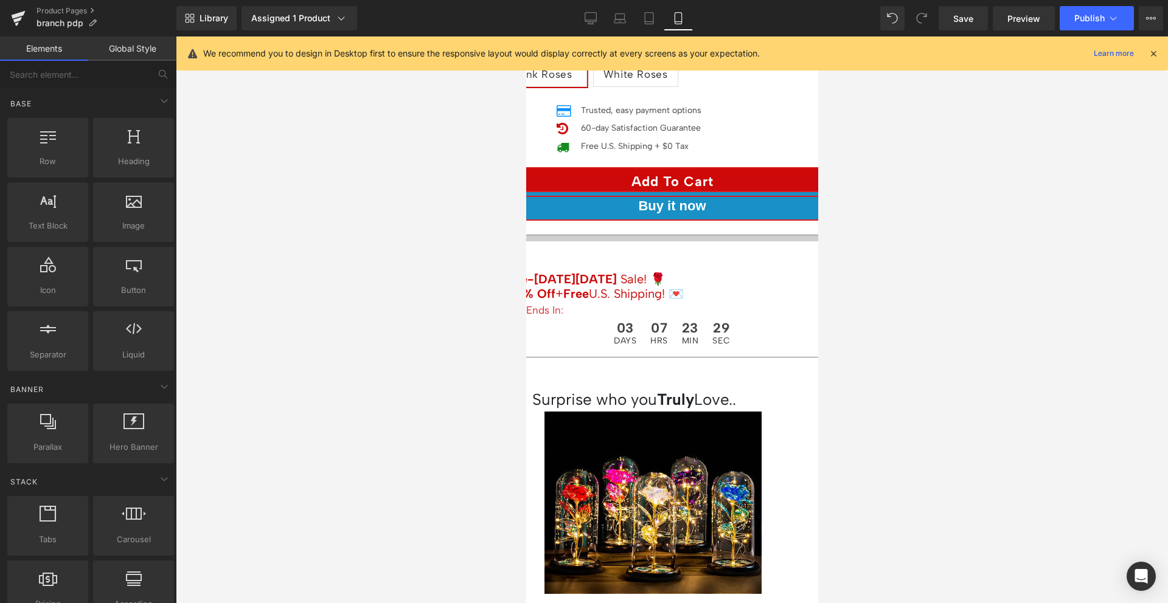
click at [526, 36] on icon at bounding box center [526, 36] width 0 height 0
click at [526, 36] on span "Image" at bounding box center [526, 36] width 0 height 0
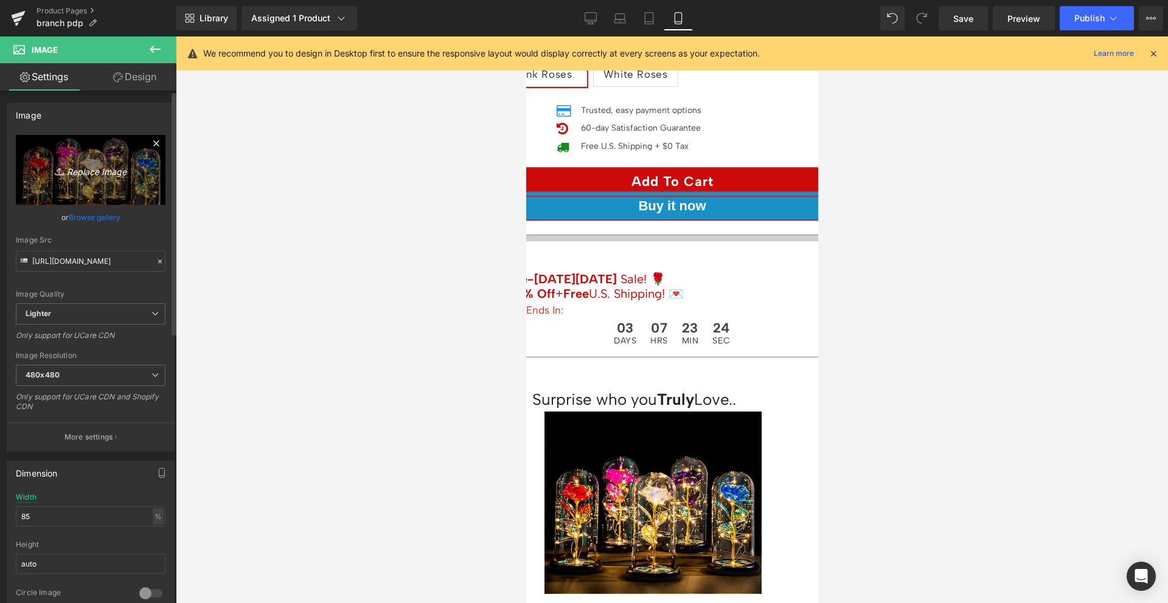
click at [106, 168] on icon "Replace Image" at bounding box center [90, 169] width 97 height 15
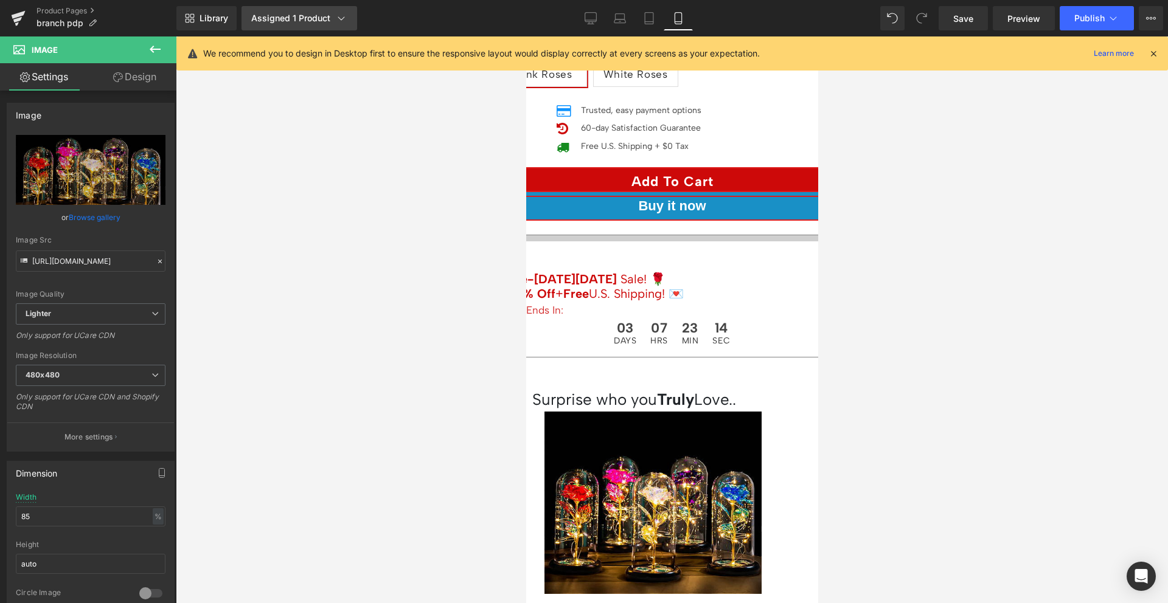
type input "C:\fakepath\3_7a23771e-a3dc-4af9-966a-63315140efa1.jpg"
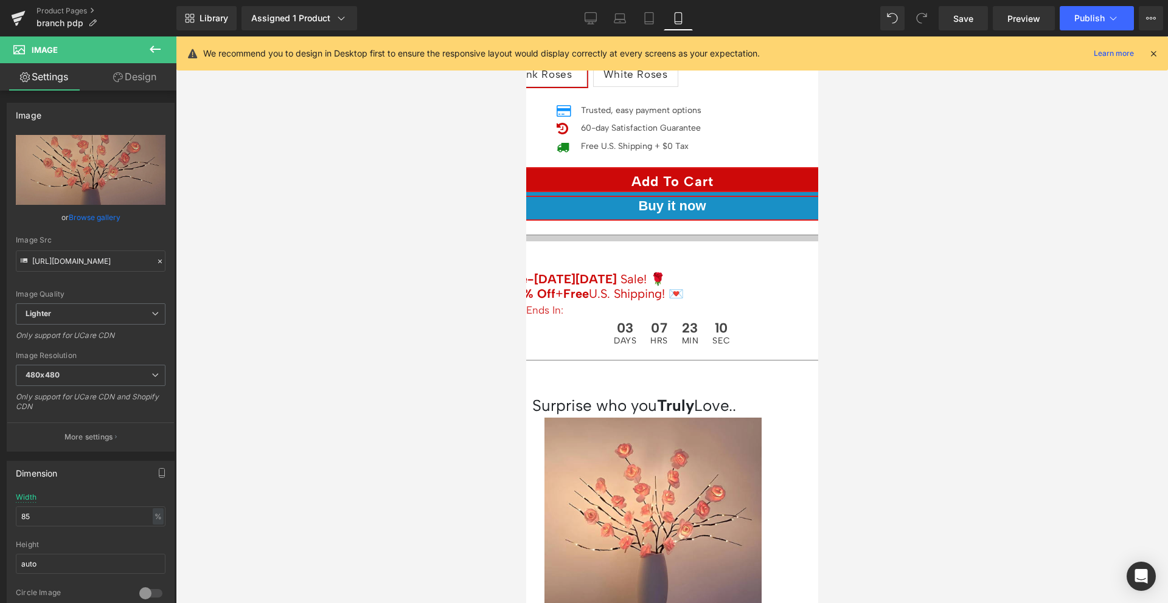
type input "https://ucarecdn.com/2895546a-b6e0-49a1-bf02-b6c7a4229399/-/format/auto/-/previ…"
click at [526, 36] on span "Image" at bounding box center [526, 36] width 0 height 0
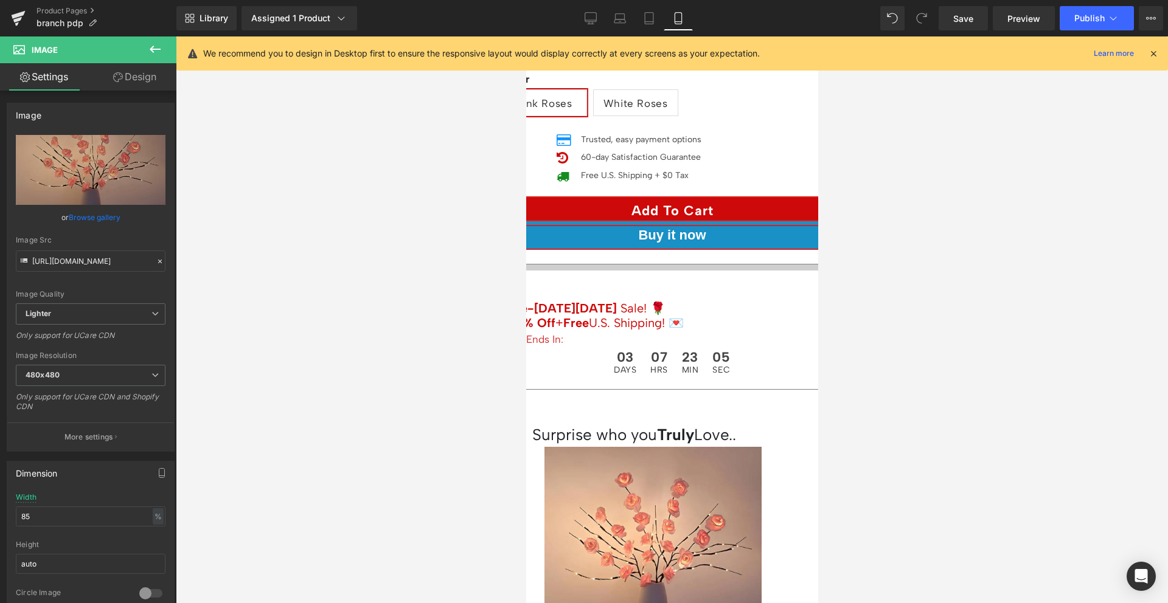
scroll to position [443, 0]
click at [526, 36] on icon at bounding box center [526, 36] width 0 height 0
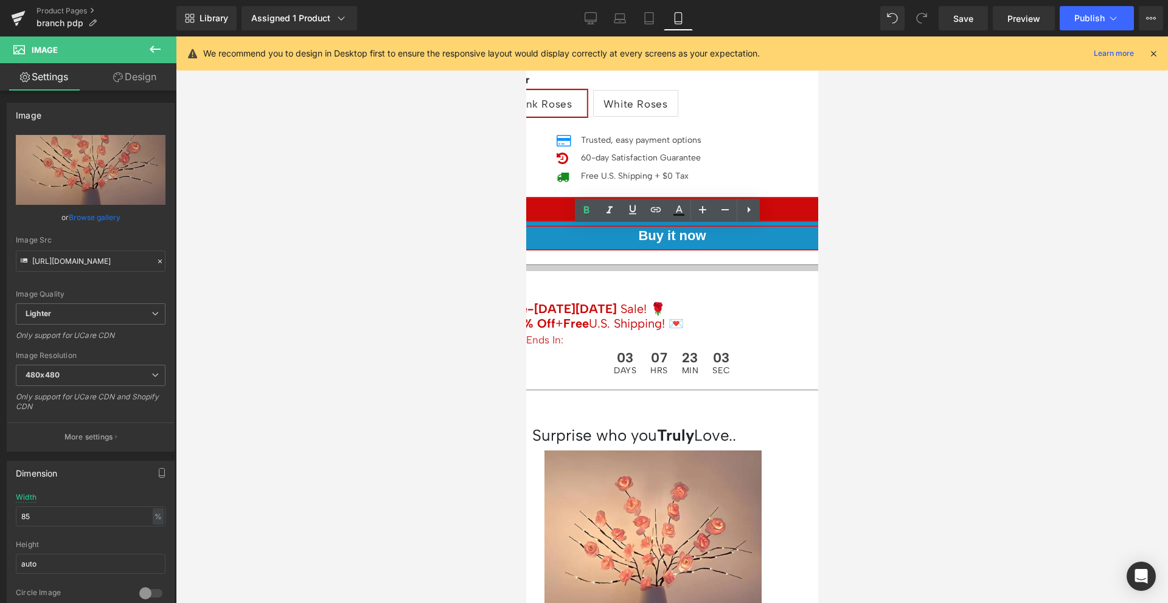
click at [655, 424] on h1 "Surprise who you Truly Love.." at bounding box center [672, 436] width 280 height 24
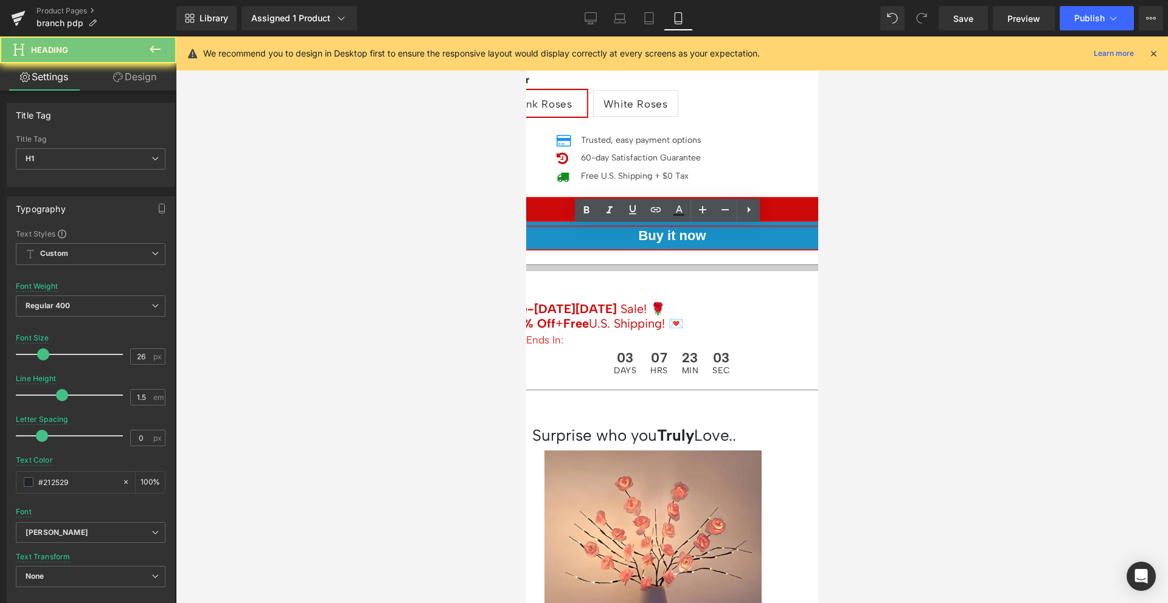
click at [655, 424] on h1 "Surprise who you Truly Love.." at bounding box center [672, 436] width 280 height 24
click at [735, 424] on h1 "Surprise who you Truly Love.." at bounding box center [672, 436] width 280 height 24
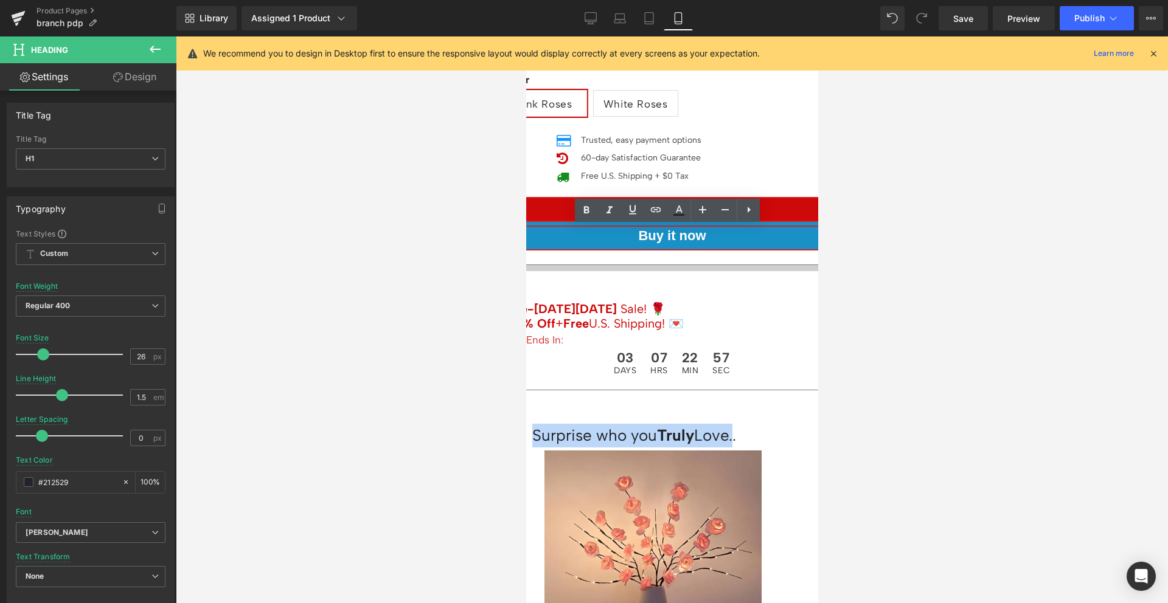
drag, startPoint x: 735, startPoint y: 238, endPoint x: 577, endPoint y: 237, distance: 157.6
click at [577, 424] on h1 "Surprise who you Truly Love.." at bounding box center [672, 436] width 280 height 24
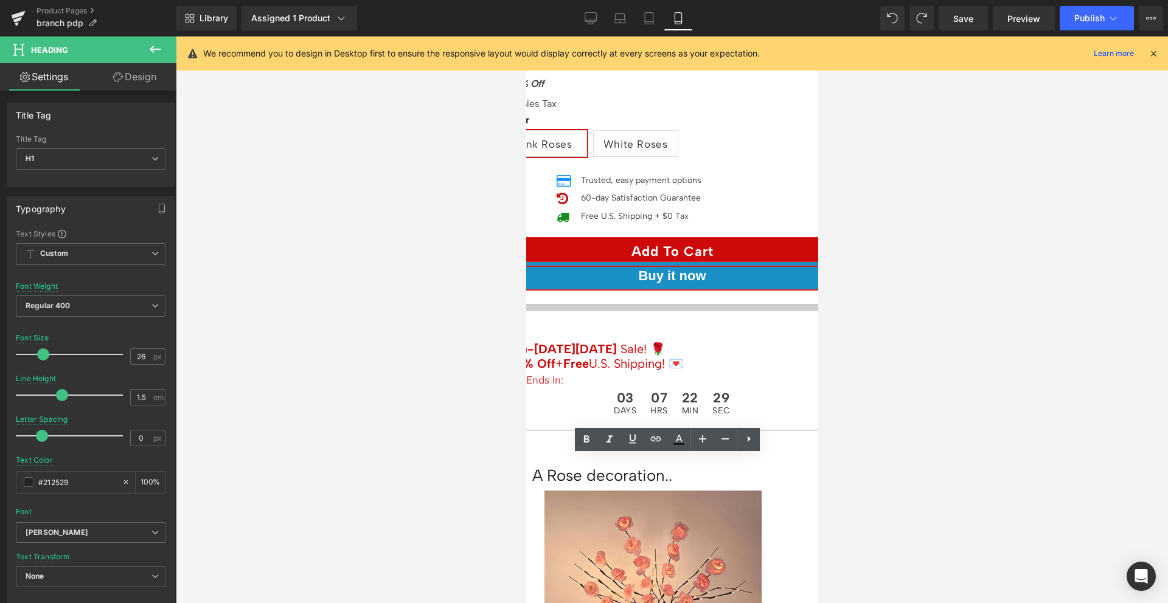
scroll to position [414, 0]
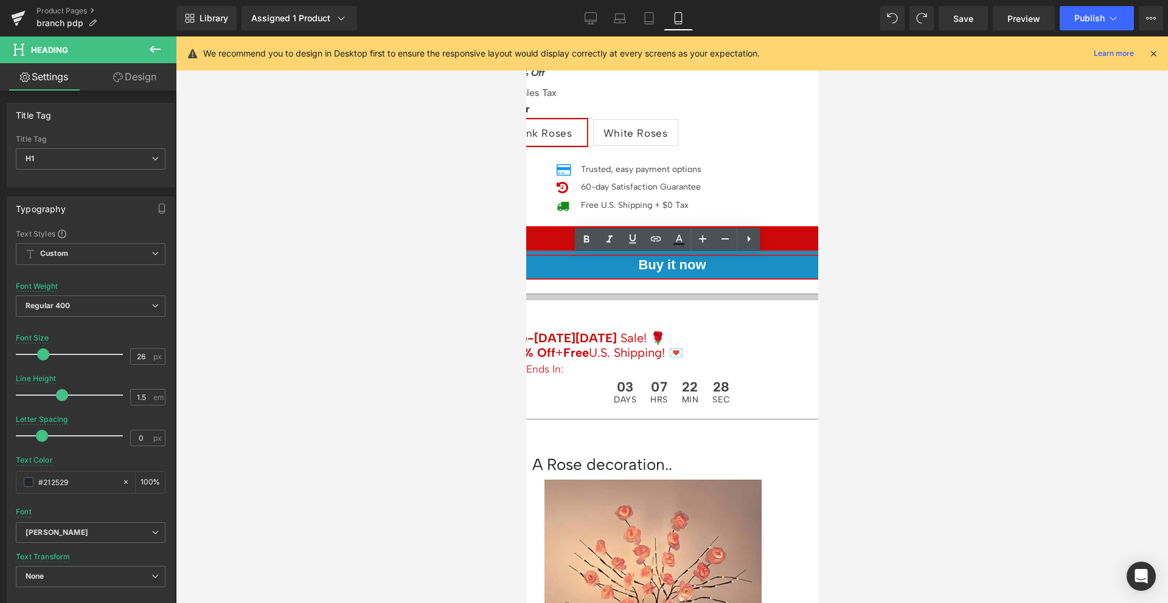
click at [669, 453] on h1 "A Rose decoration.." at bounding box center [672, 465] width 280 height 24
click at [526, 36] on icon at bounding box center [526, 36] width 0 height 0
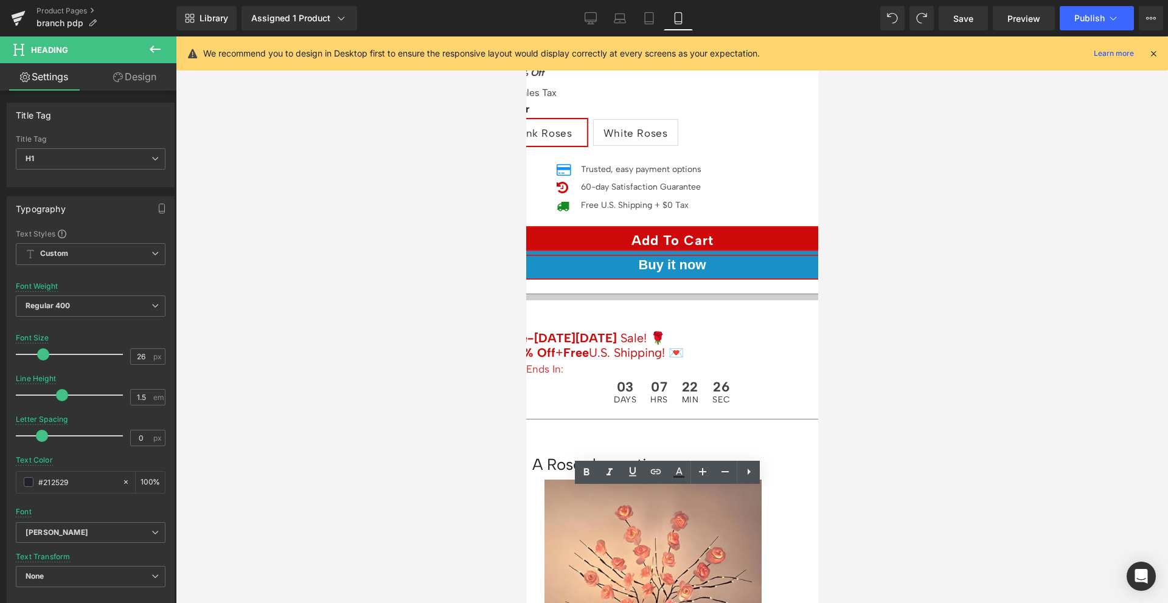
drag, startPoint x: 730, startPoint y: 501, endPoint x: 586, endPoint y: 502, distance: 144.2
drag, startPoint x: 694, startPoint y: 504, endPoint x: 577, endPoint y: 504, distance: 117.4
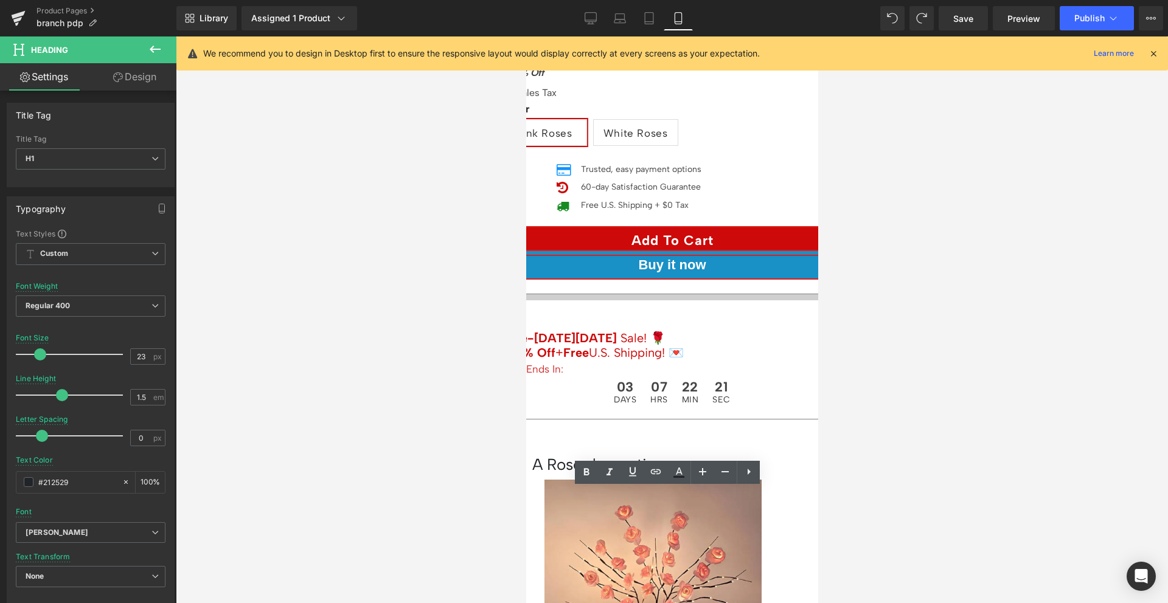
click at [944, 353] on div at bounding box center [672, 319] width 992 height 567
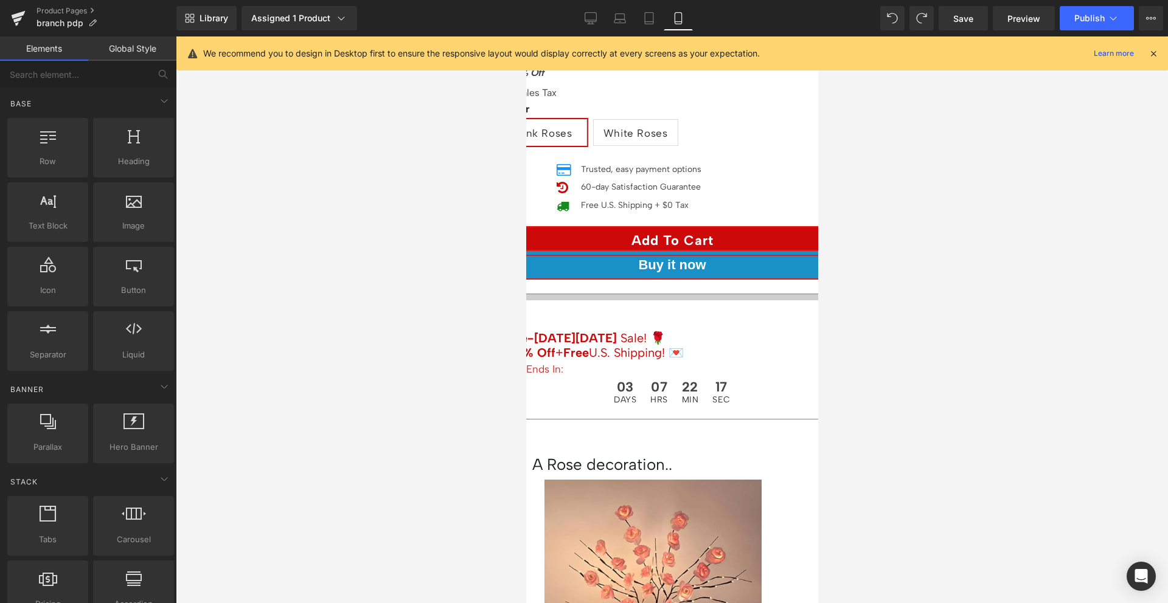
click at [526, 36] on icon at bounding box center [526, 36] width 0 height 0
click at [728, 453] on h1 "A Rose decoration.." at bounding box center [672, 465] width 280 height 24
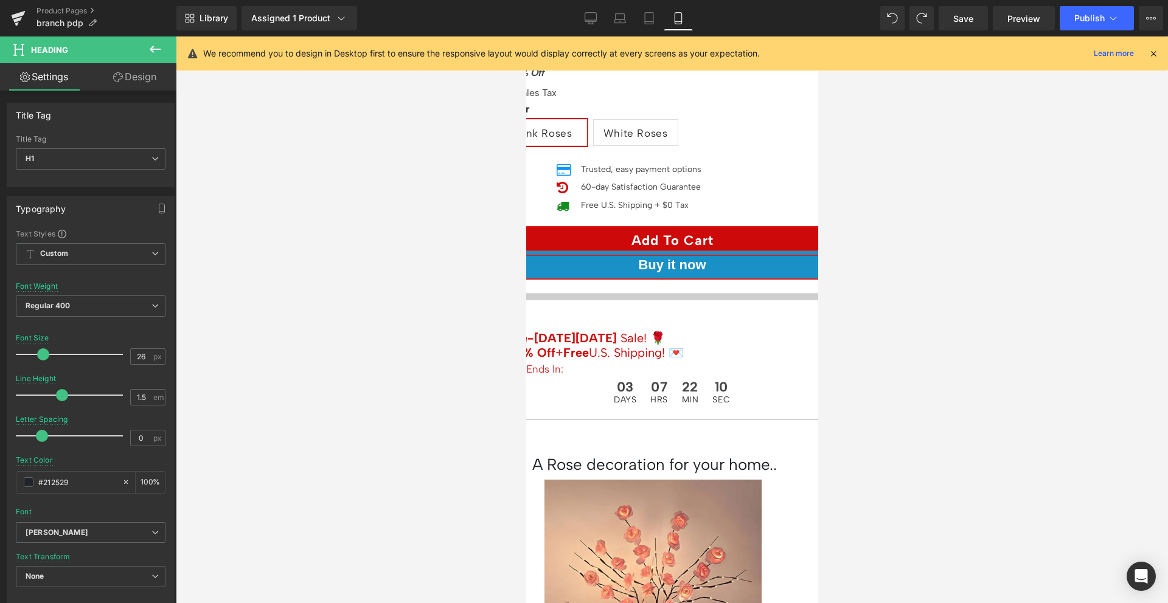
click at [895, 257] on div at bounding box center [672, 319] width 992 height 567
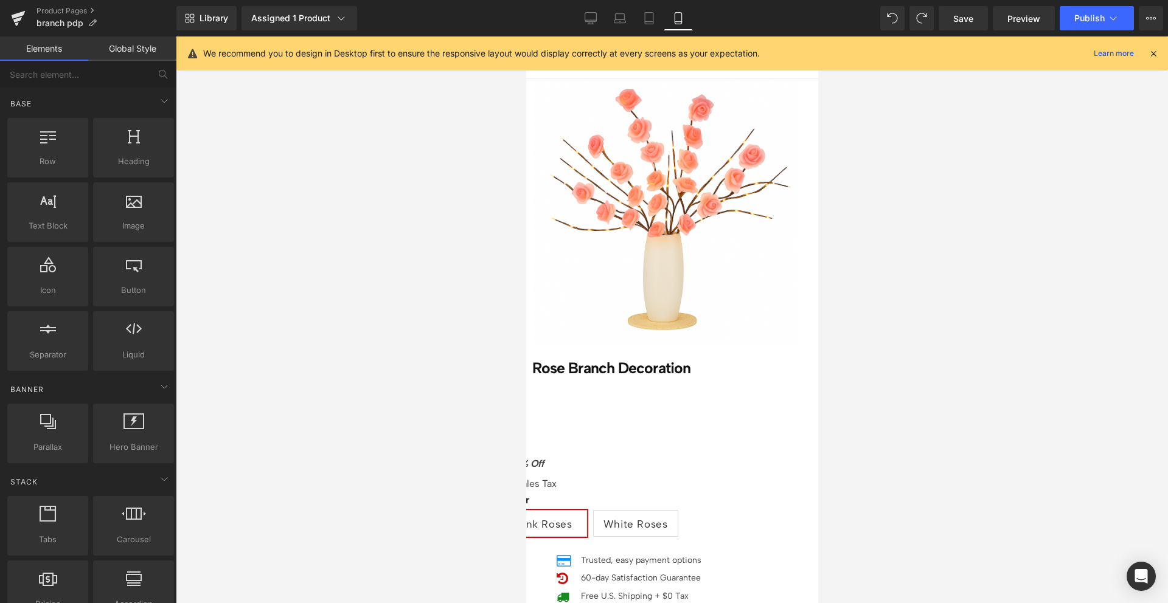
scroll to position [0, 0]
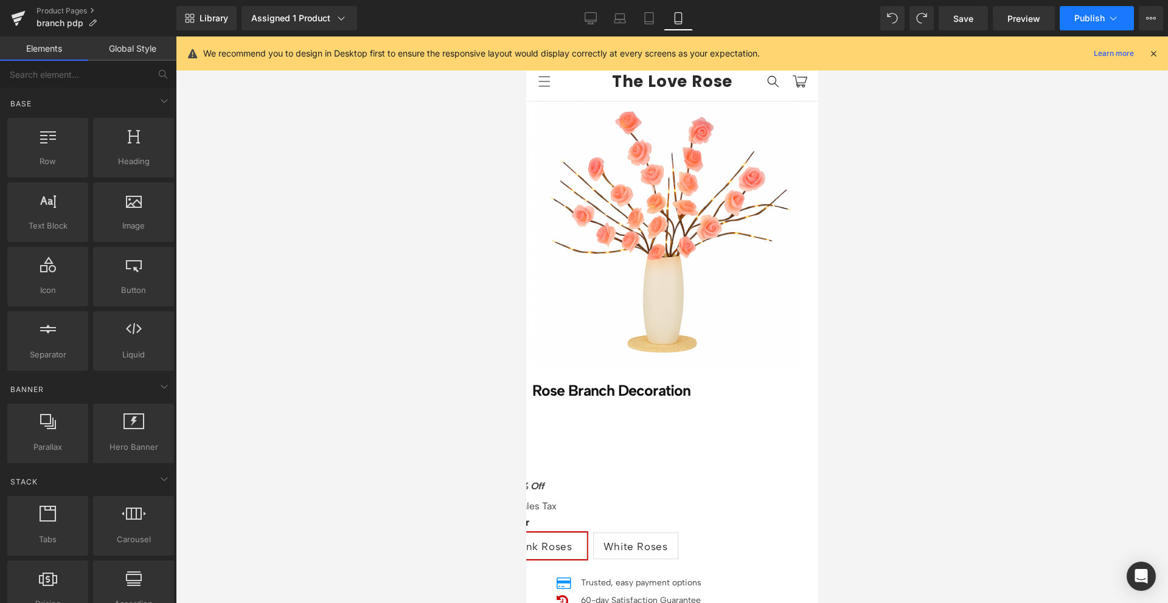
click at [1082, 21] on span "Publish" at bounding box center [1089, 18] width 30 height 10
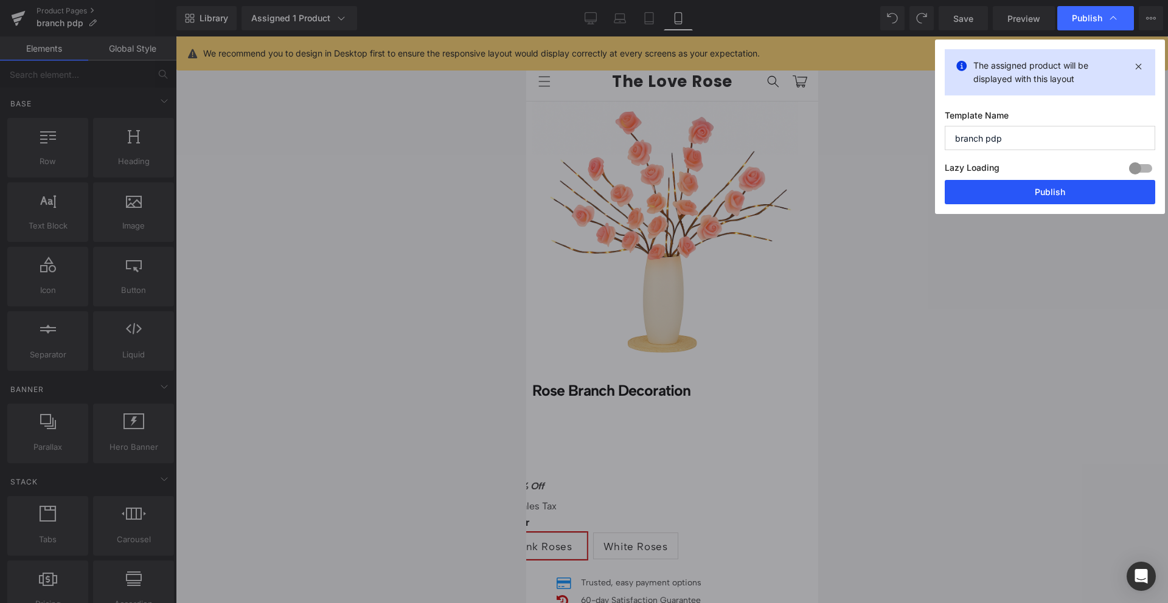
drag, startPoint x: 1063, startPoint y: 182, endPoint x: 254, endPoint y: 164, distance: 808.6
click at [1063, 182] on button "Publish" at bounding box center [1050, 192] width 210 height 24
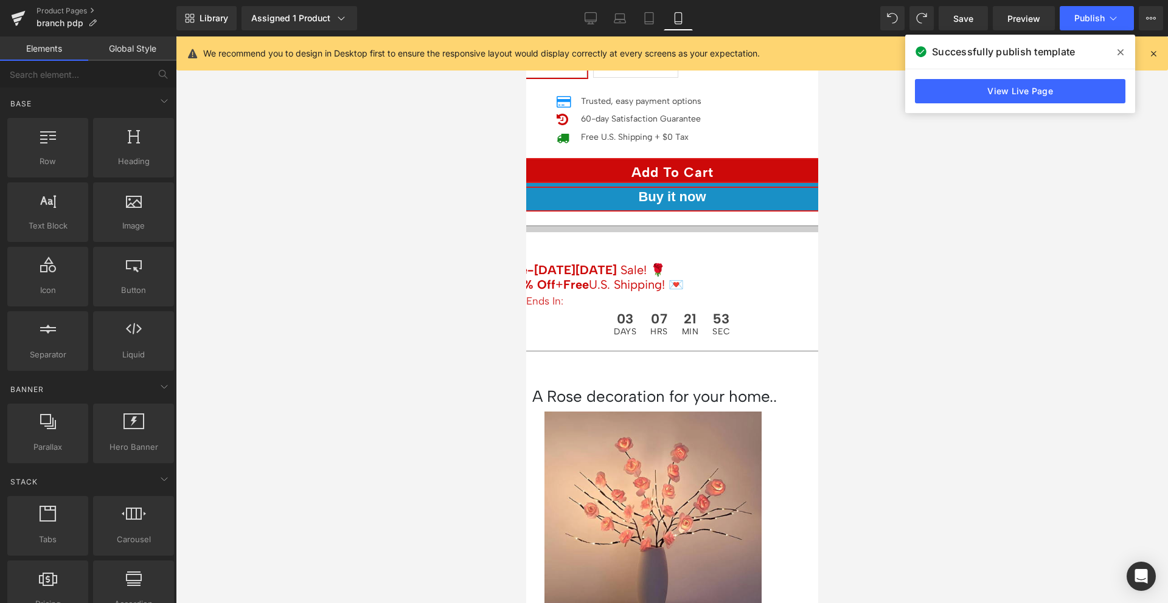
scroll to position [481, 0]
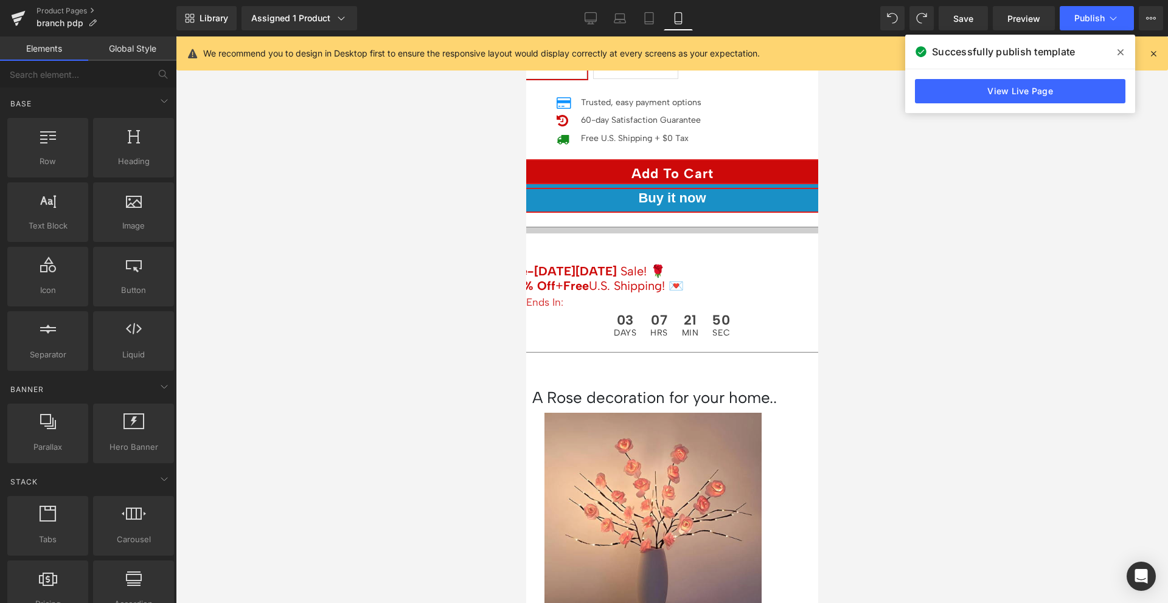
click at [526, 36] on span "Image" at bounding box center [526, 36] width 0 height 0
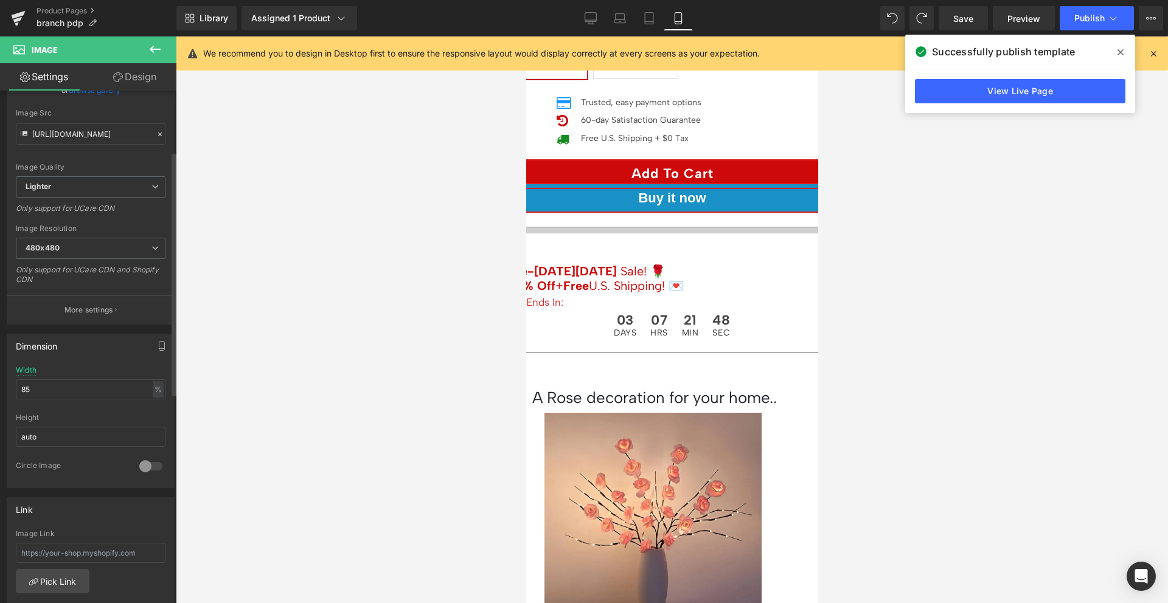
scroll to position [147, 0]
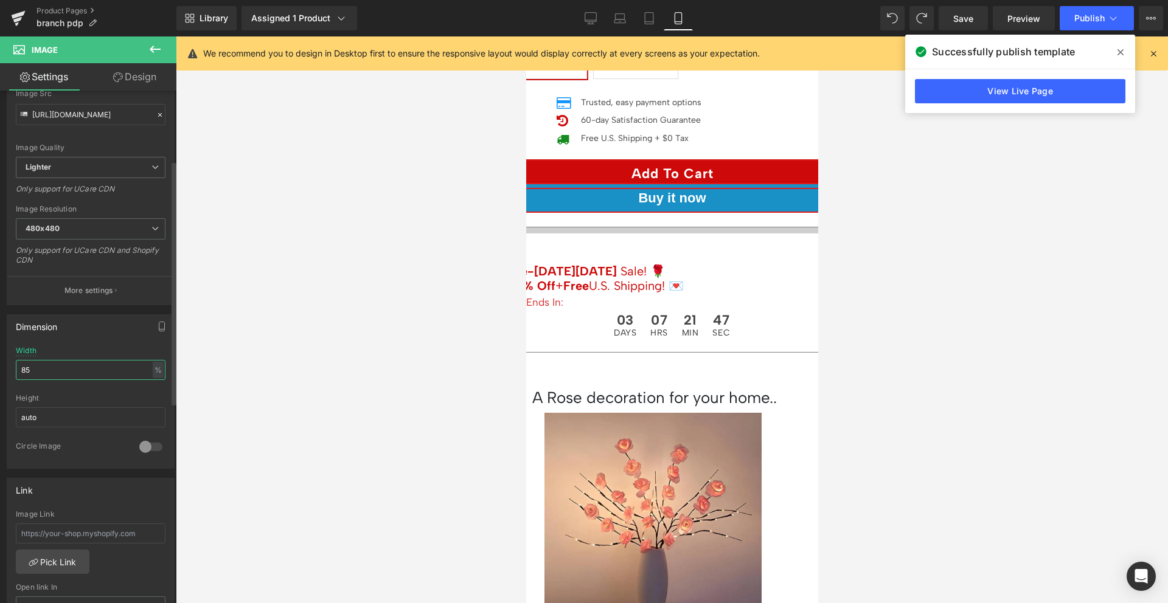
click at [69, 370] on input "85" at bounding box center [91, 370] width 150 height 20
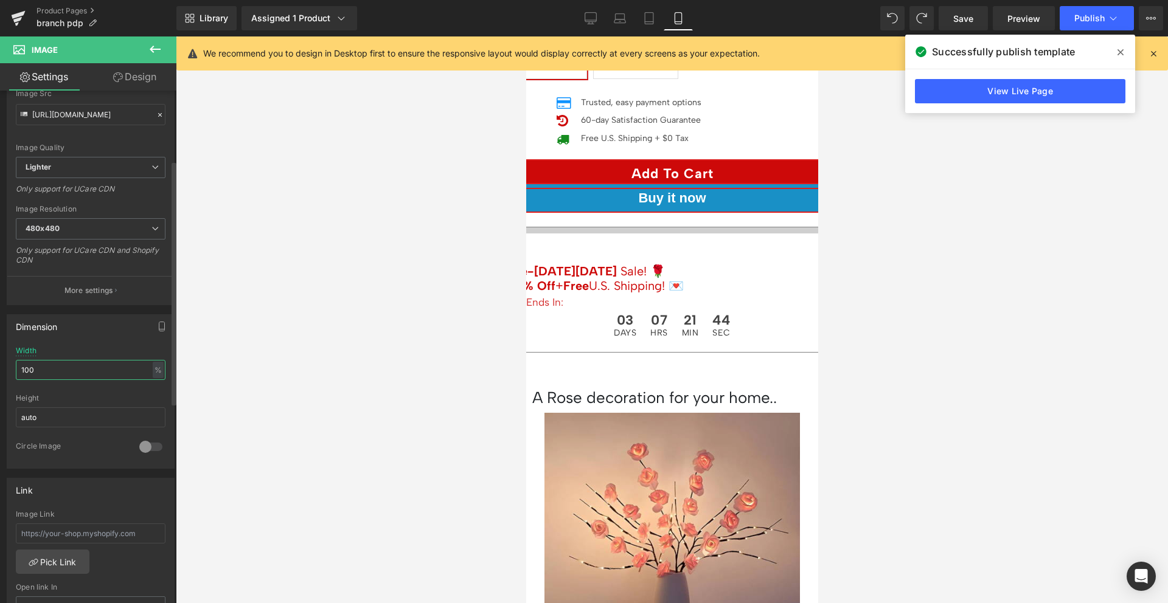
type input "100"
click at [75, 387] on div at bounding box center [91, 390] width 150 height 8
click at [1074, 17] on button "Publish" at bounding box center [1097, 18] width 74 height 24
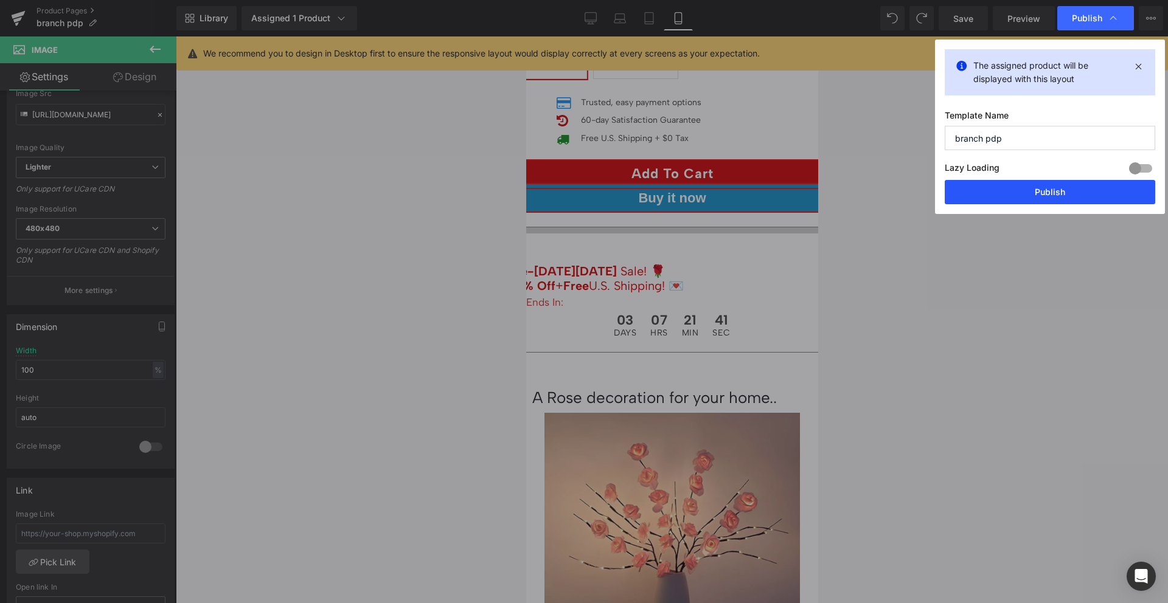
drag, startPoint x: 1064, startPoint y: 184, endPoint x: 128, endPoint y: 262, distance: 938.8
click at [1064, 184] on button "Publish" at bounding box center [1050, 192] width 210 height 24
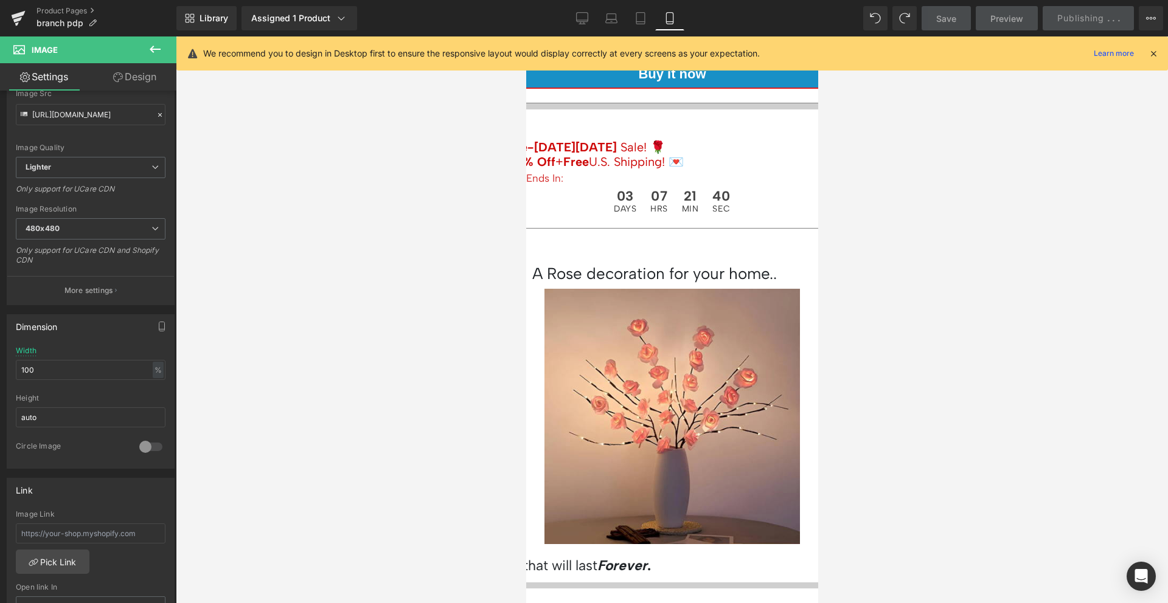
scroll to position [0, 0]
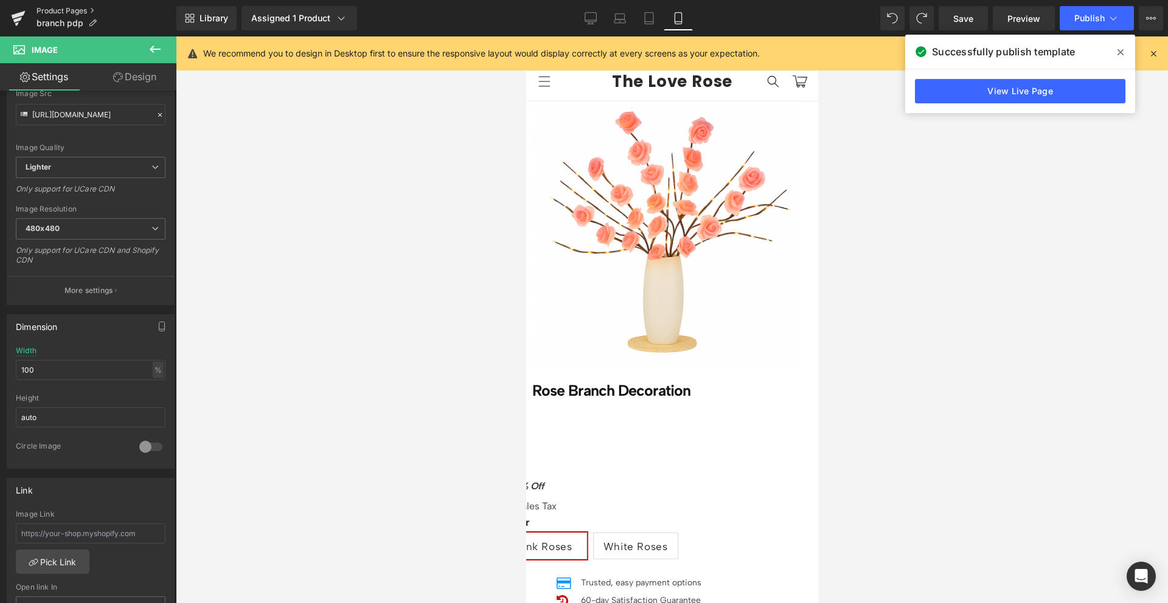
click at [52, 9] on link "Product Pages" at bounding box center [106, 11] width 140 height 10
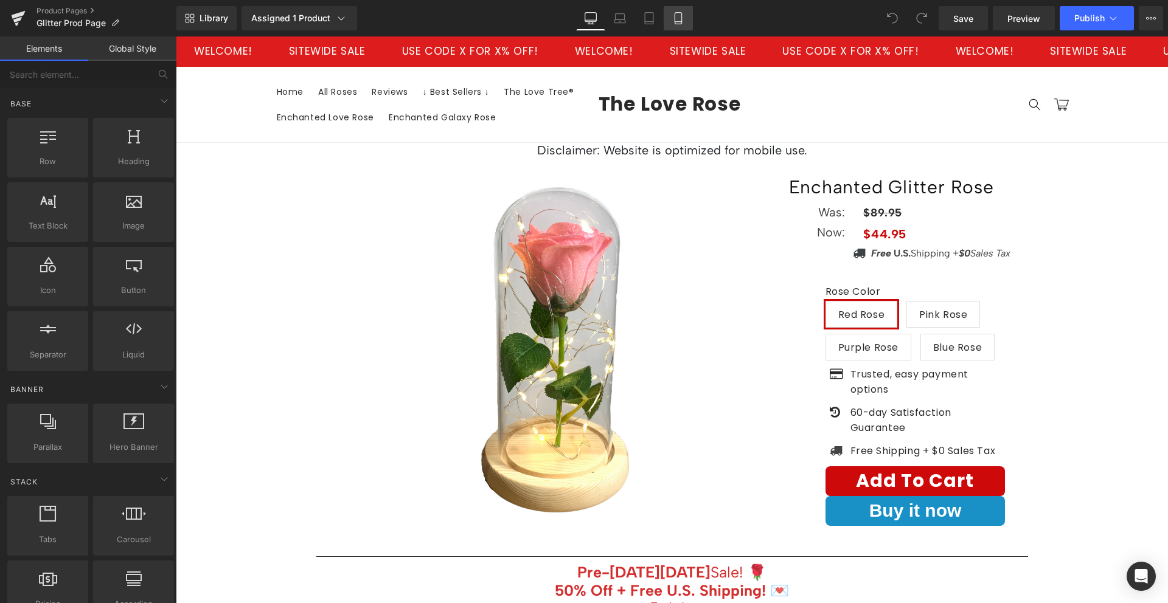
click at [680, 18] on icon at bounding box center [678, 18] width 12 height 12
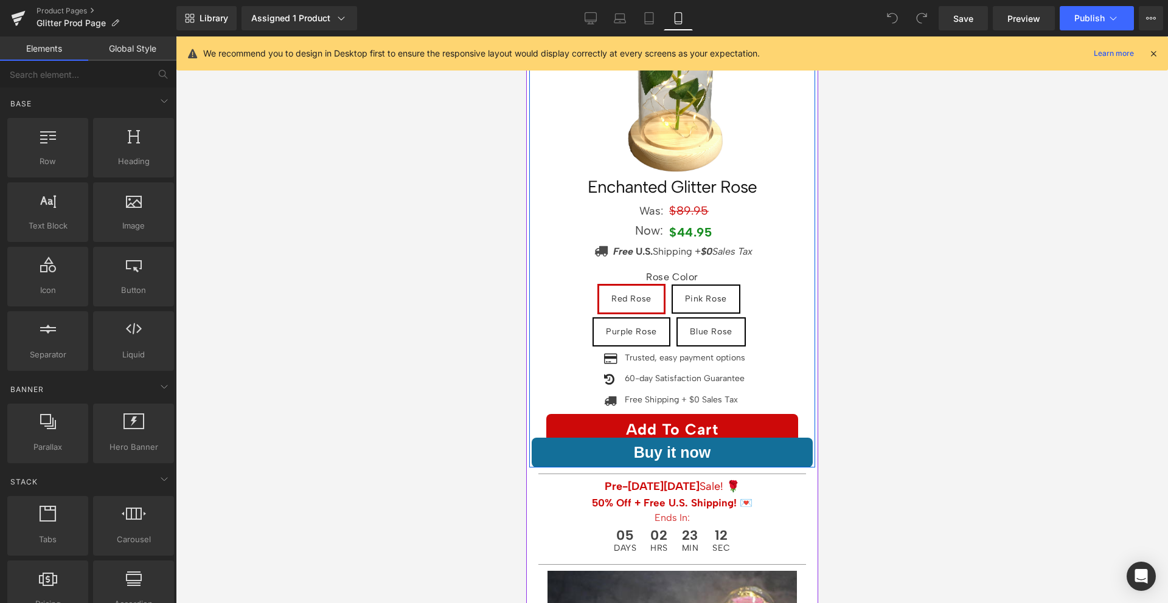
scroll to position [146, 0]
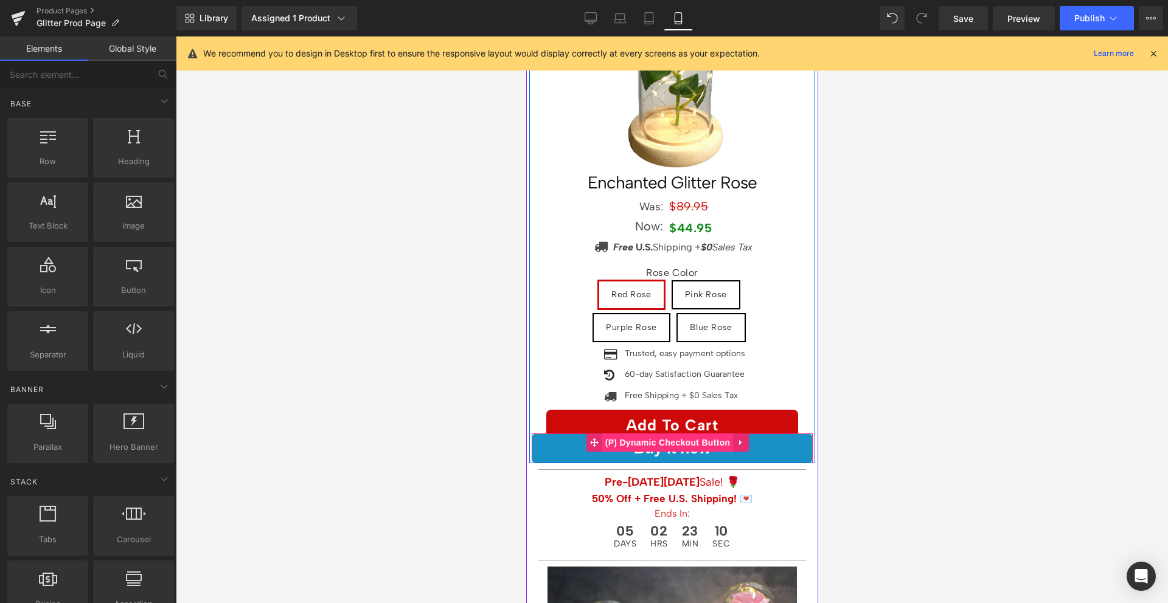
click at [662, 437] on span "(P) Dynamic Checkout Button" at bounding box center [667, 443] width 131 height 18
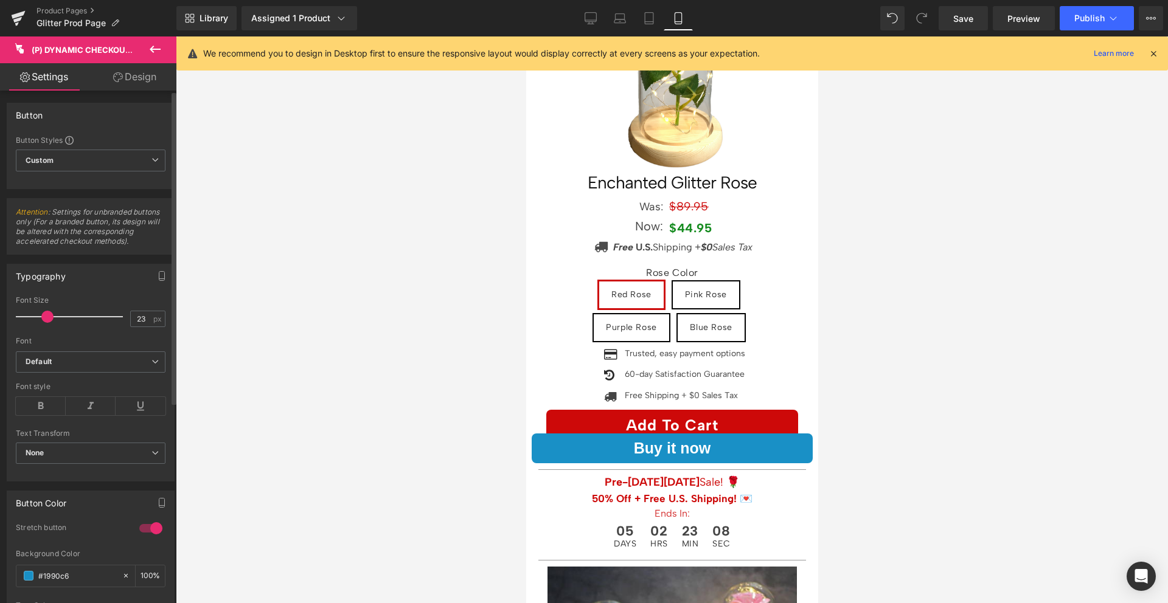
type input "22"
click at [41, 314] on span at bounding box center [44, 317] width 12 height 12
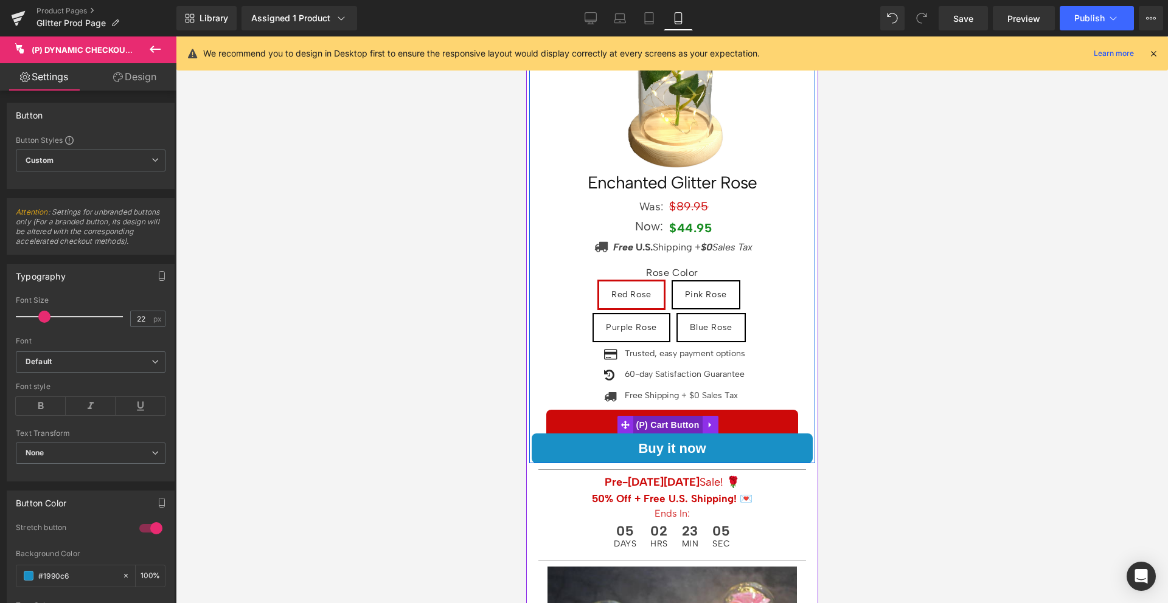
click at [647, 417] on span "(P) Cart Button" at bounding box center [666, 425] width 69 height 18
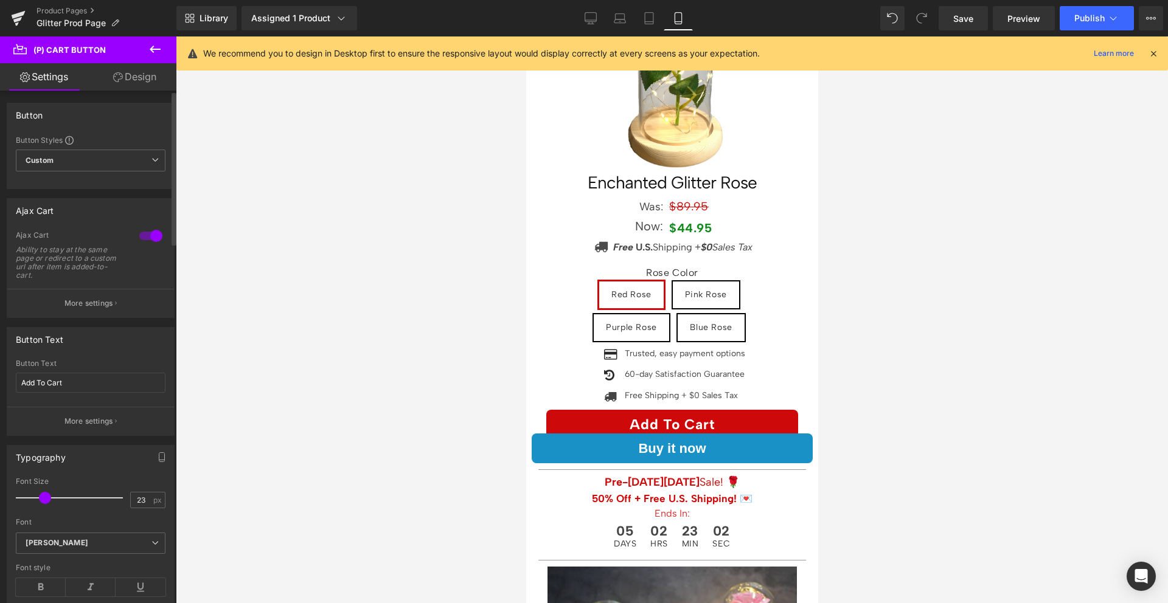
type input "22"
click at [39, 497] on span at bounding box center [44, 498] width 12 height 12
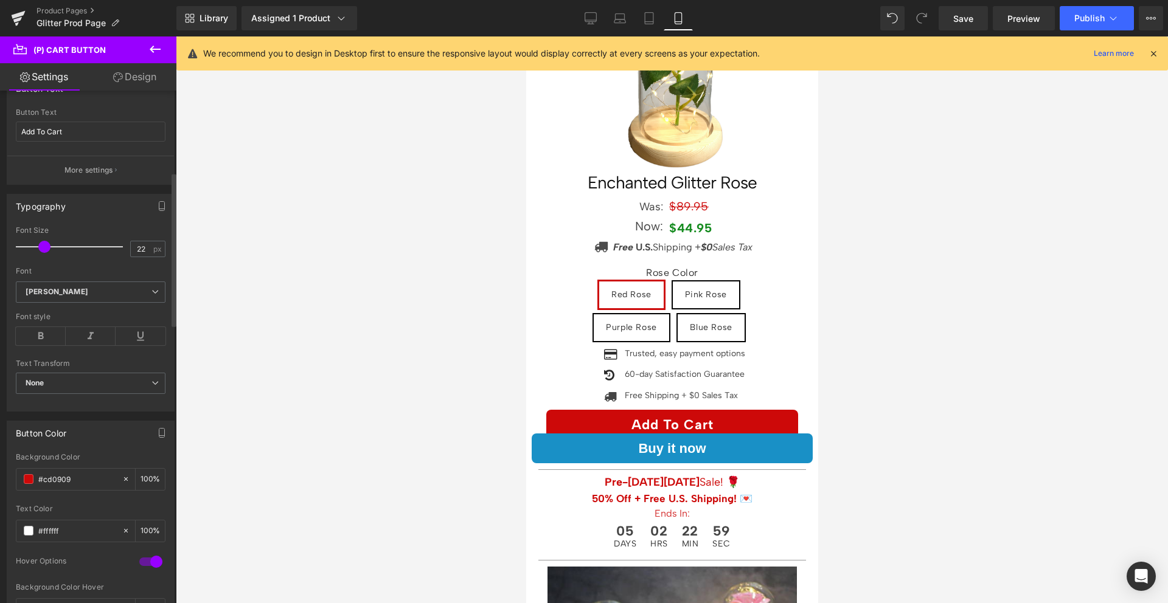
scroll to position [274, 0]
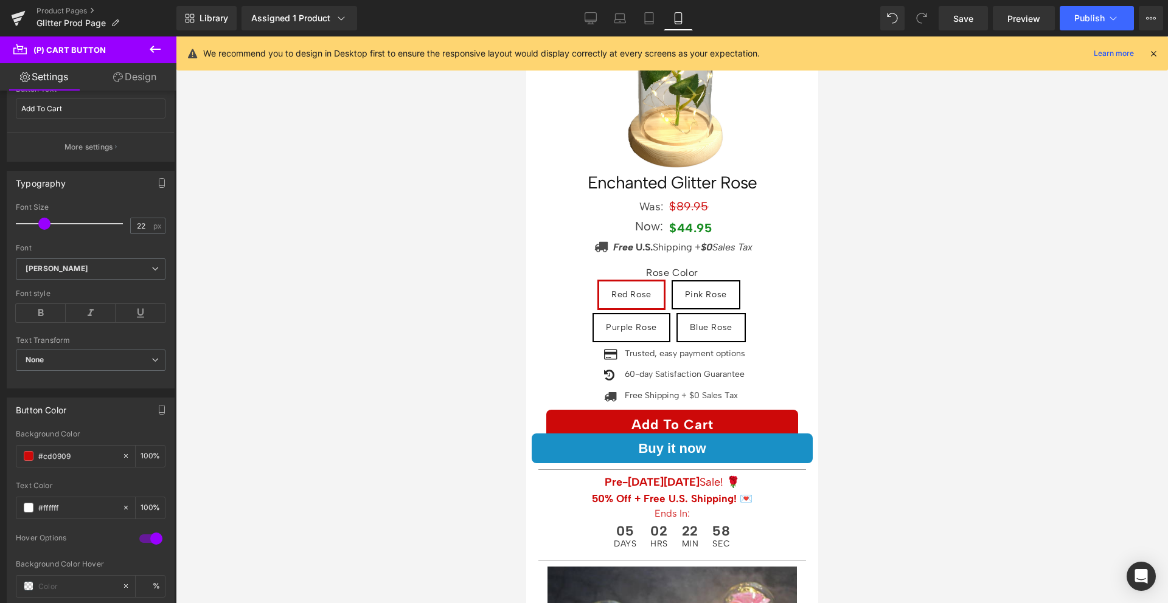
click at [126, 78] on link "Design" at bounding box center [135, 76] width 88 height 27
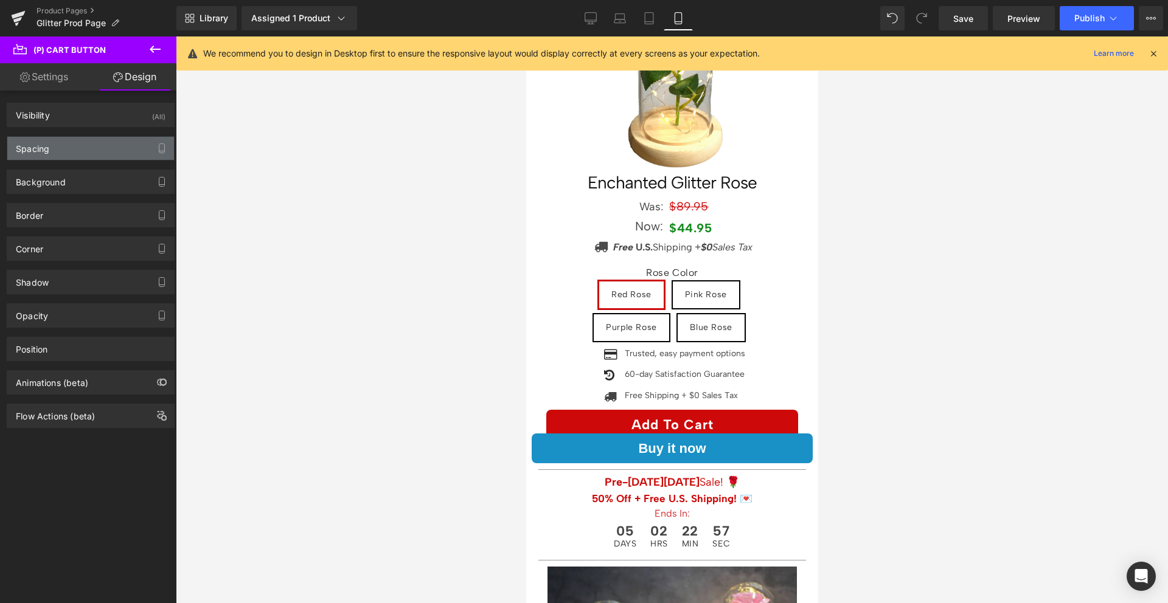
click at [78, 148] on div "Spacing" at bounding box center [90, 148] width 167 height 23
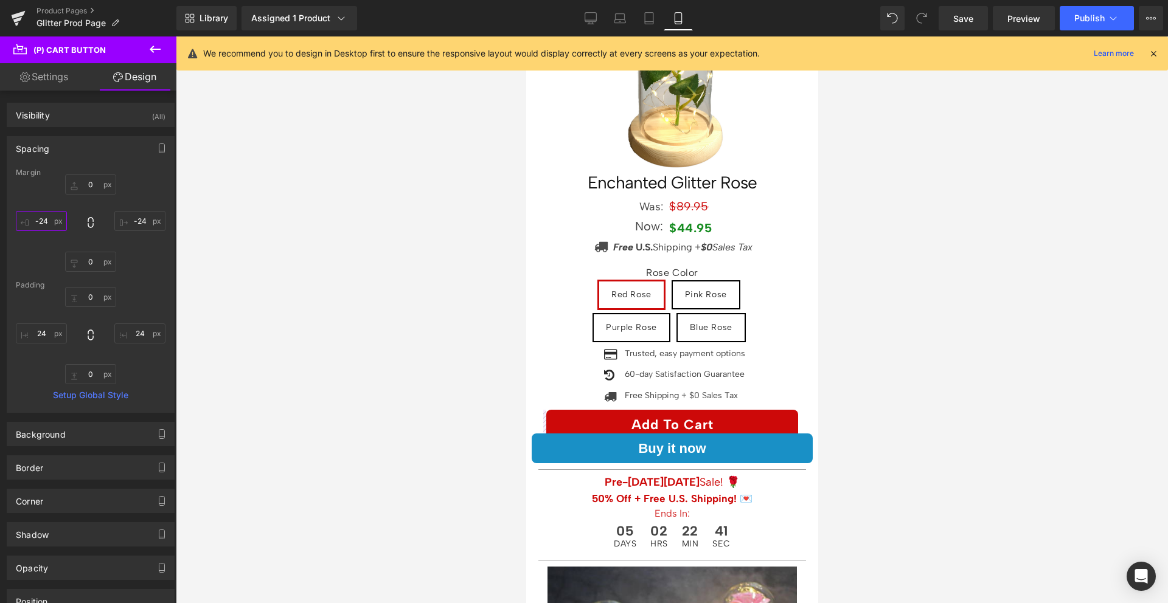
click at [46, 221] on input "-24" at bounding box center [41, 221] width 51 height 20
type input "-40"
click at [136, 218] on input "-24" at bounding box center [139, 221] width 51 height 20
type input "-40"
click at [92, 297] on input "0" at bounding box center [90, 297] width 51 height 20
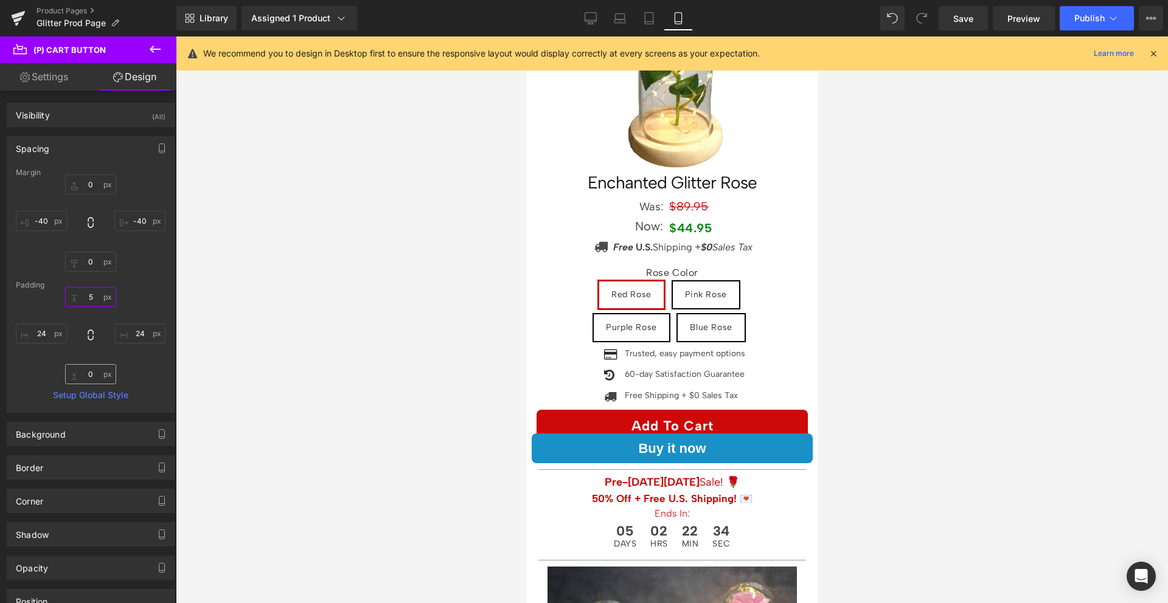
type input "5"
click at [89, 381] on input "0" at bounding box center [90, 374] width 51 height 20
type input "5"
click at [136, 364] on div "5 5 24px 24 5 5 24px 24" at bounding box center [91, 335] width 150 height 97
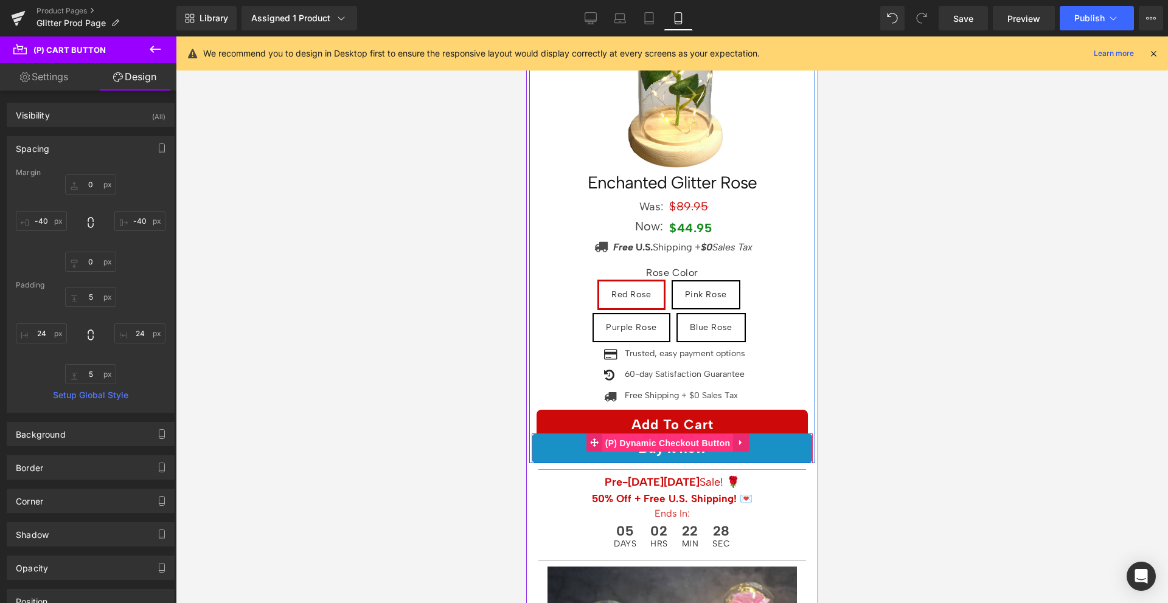
click at [667, 439] on span "(P) Dynamic Checkout Button" at bounding box center [667, 443] width 131 height 18
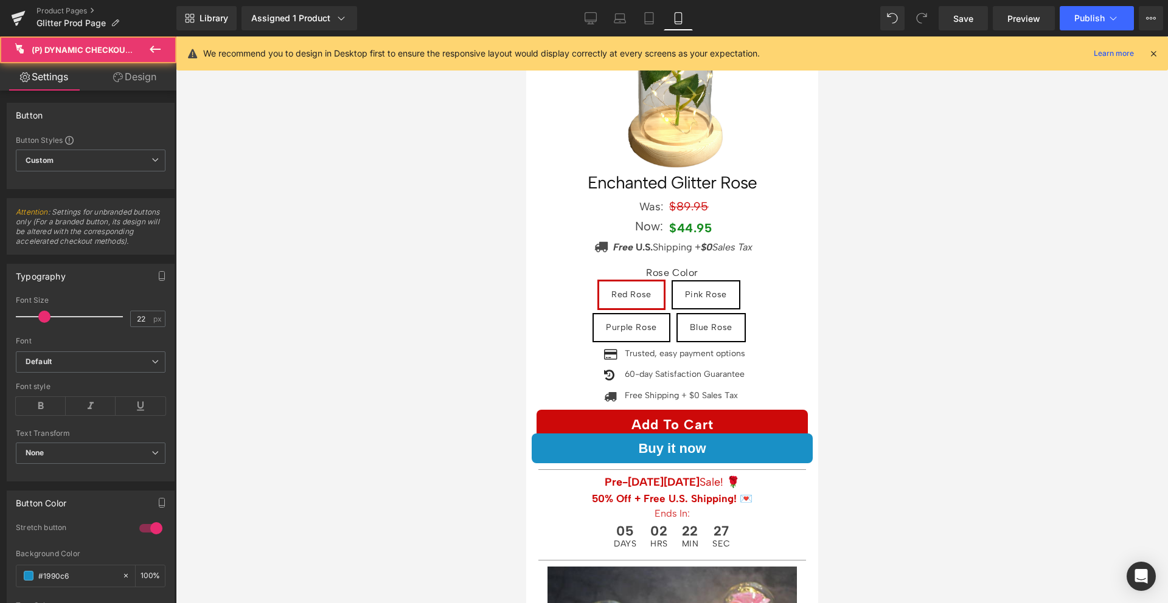
click at [155, 84] on link "Design" at bounding box center [135, 76] width 88 height 27
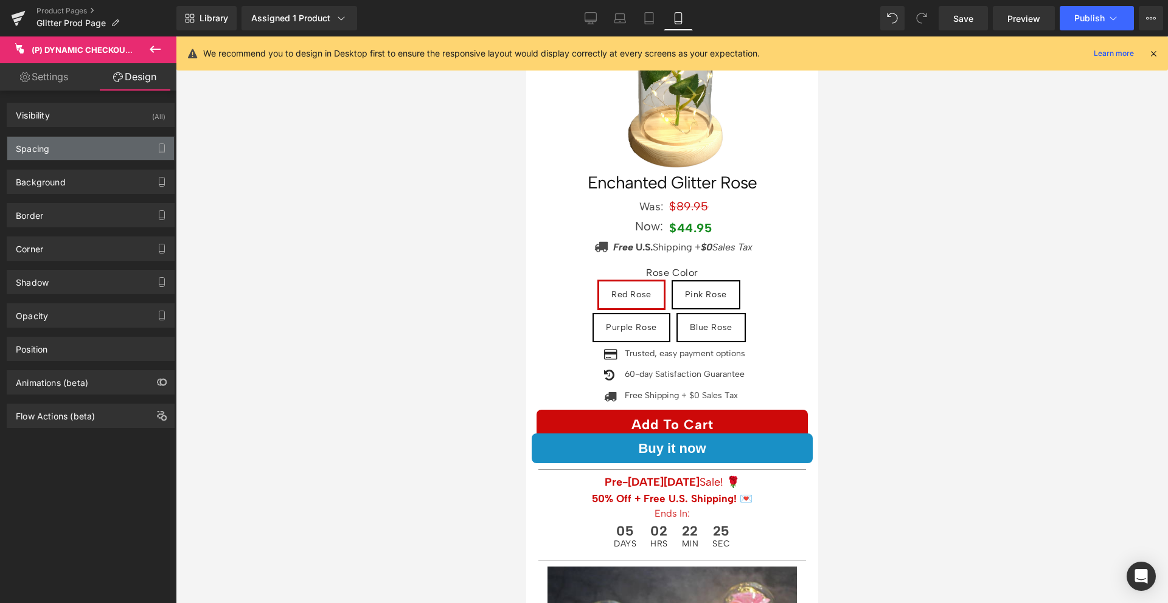
click at [70, 145] on div "Spacing" at bounding box center [90, 148] width 167 height 23
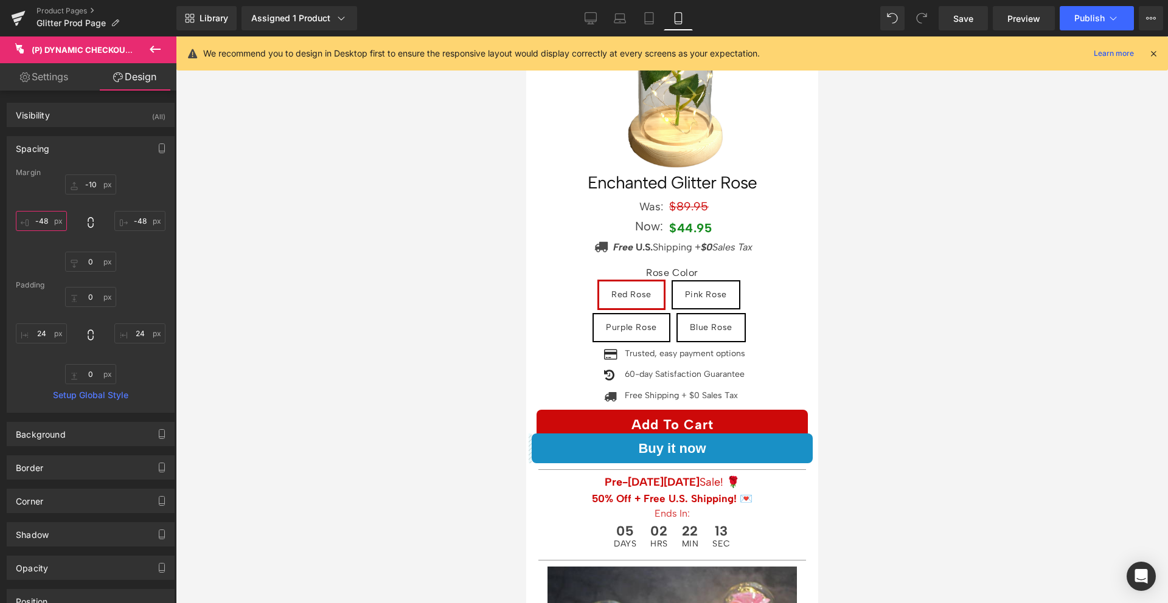
click at [44, 220] on input "-48" at bounding box center [41, 221] width 51 height 20
click at [43, 220] on input "-48" at bounding box center [41, 221] width 51 height 20
click at [41, 220] on input "-48" at bounding box center [41, 221] width 51 height 20
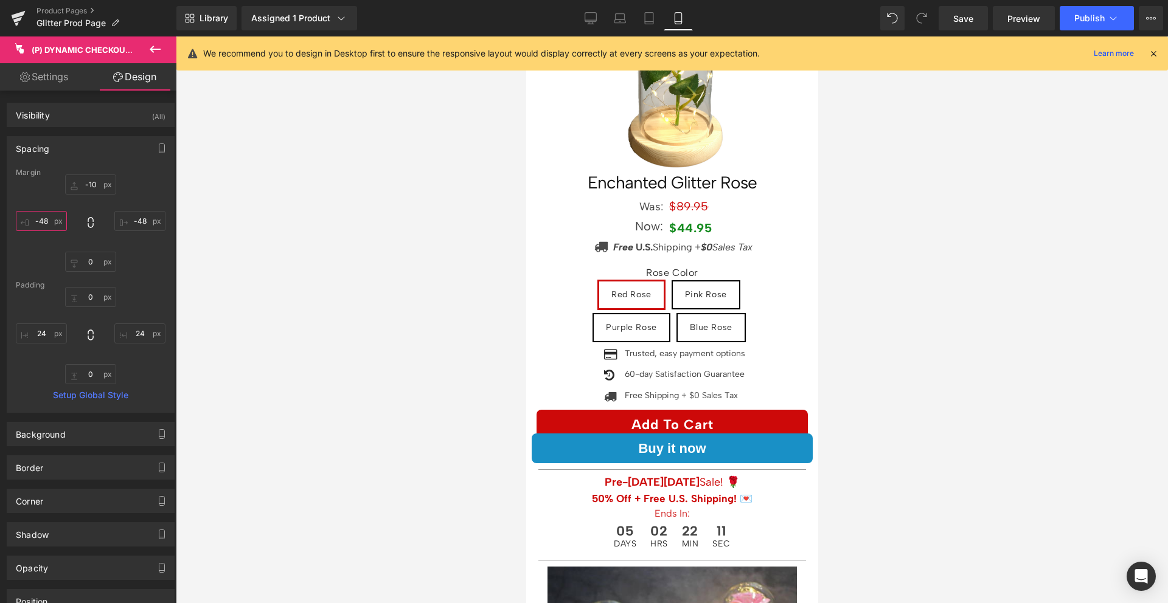
click at [41, 220] on input "-48" at bounding box center [41, 221] width 51 height 20
type input "-40"
click at [136, 223] on input "-48" at bounding box center [139, 221] width 51 height 20
click at [136, 218] on input "-48" at bounding box center [139, 221] width 51 height 20
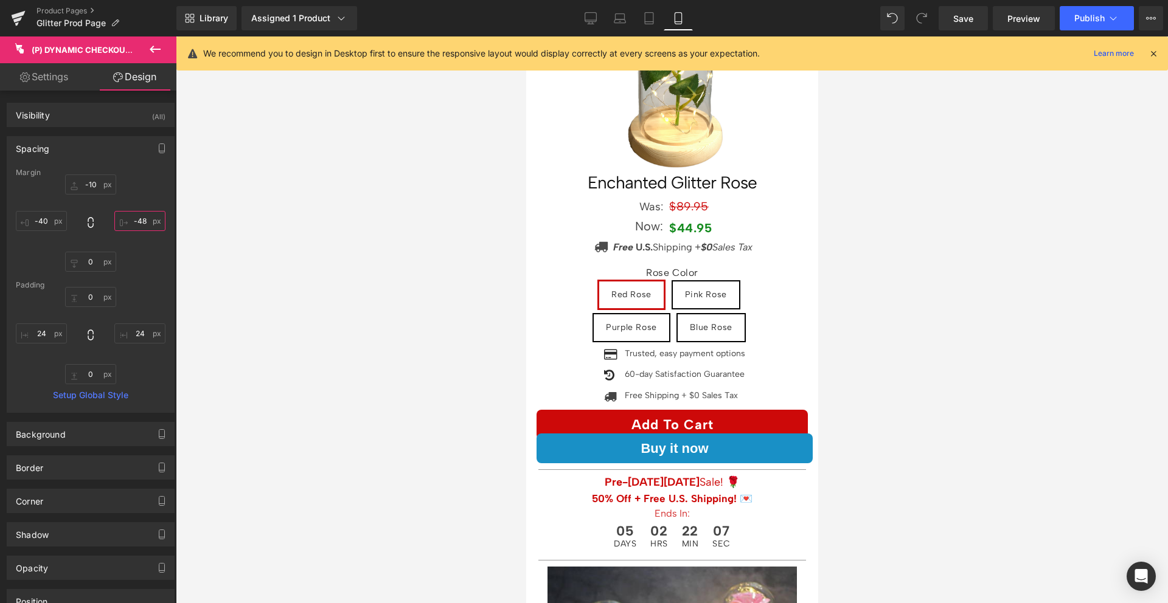
click at [136, 218] on input "-48" at bounding box center [139, 221] width 51 height 20
type input "-40"
click at [136, 248] on div "-10px -10 -40 -40 0px 0 -40 -40" at bounding box center [91, 223] width 150 height 97
click at [128, 335] on input "24" at bounding box center [139, 334] width 51 height 20
click at [35, 328] on input "24" at bounding box center [41, 334] width 51 height 20
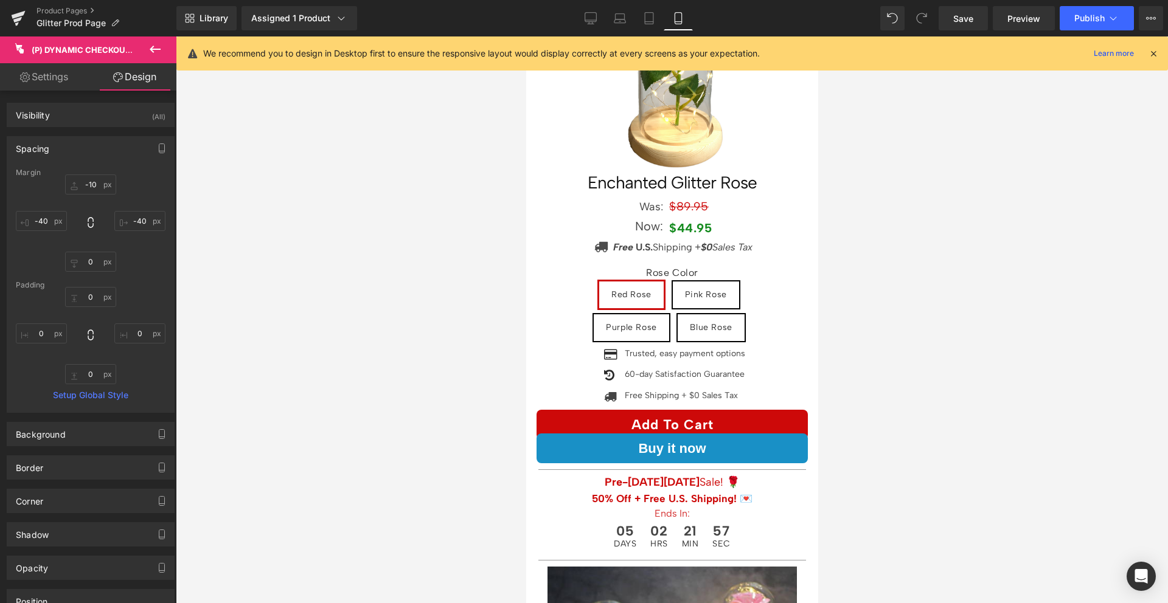
click at [25, 308] on div "0px 0 0px 0" at bounding box center [91, 335] width 150 height 97
click at [1099, 21] on span "Publish" at bounding box center [1089, 18] width 30 height 10
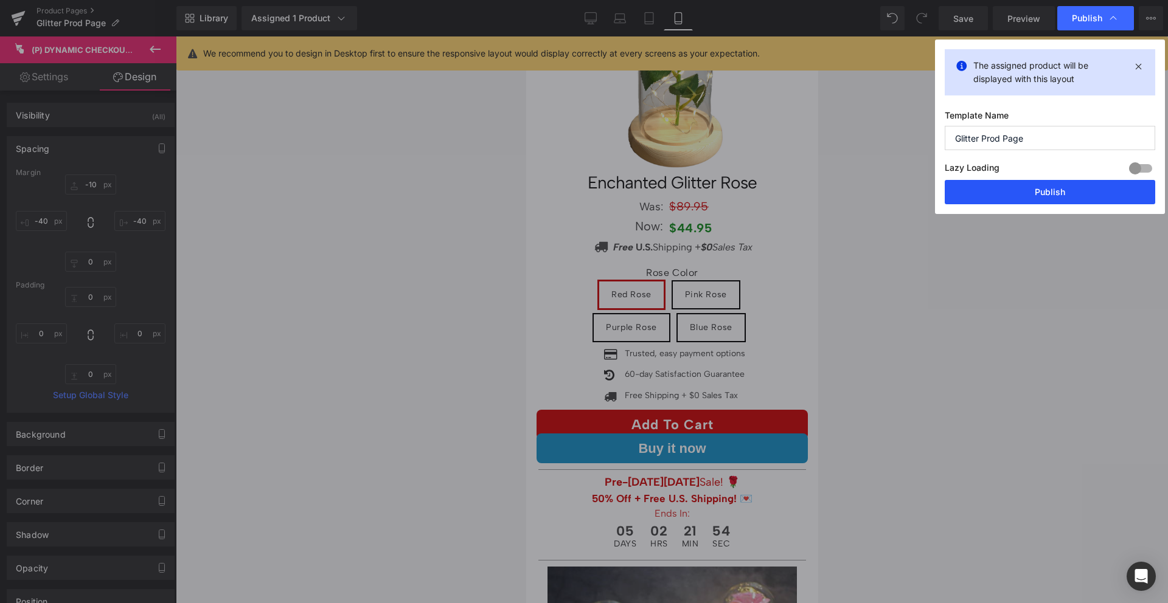
click at [1044, 192] on button "Publish" at bounding box center [1050, 192] width 210 height 24
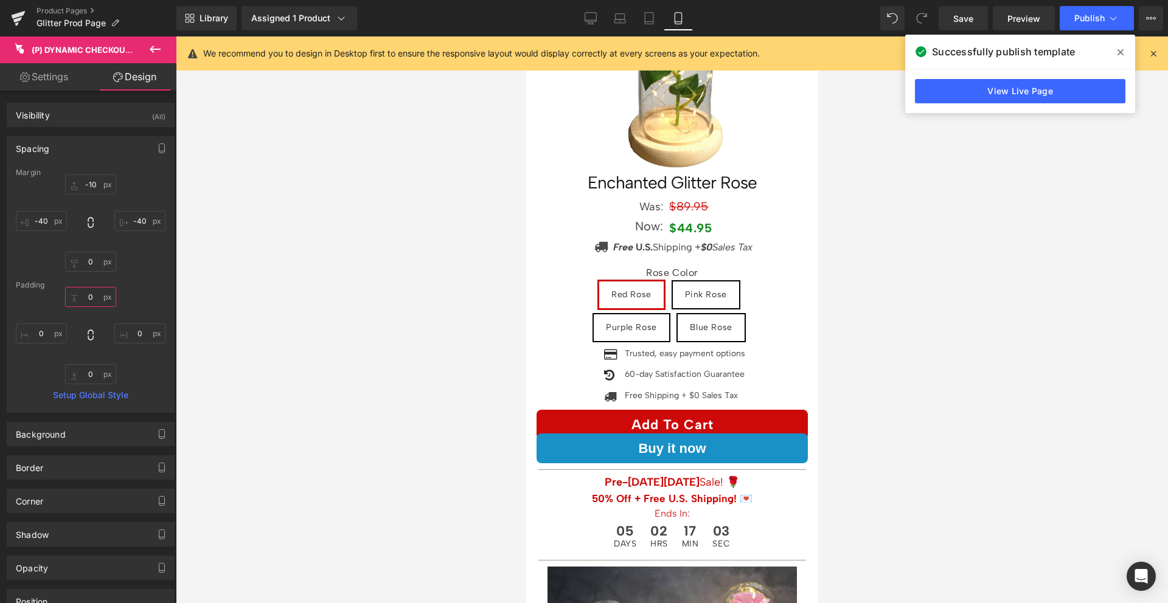
click at [91, 297] on input "0" at bounding box center [90, 297] width 51 height 20
type input "22"
click at [89, 372] on input "0" at bounding box center [90, 374] width 51 height 20
type input "22"
click at [131, 336] on input "text" at bounding box center [139, 334] width 51 height 20
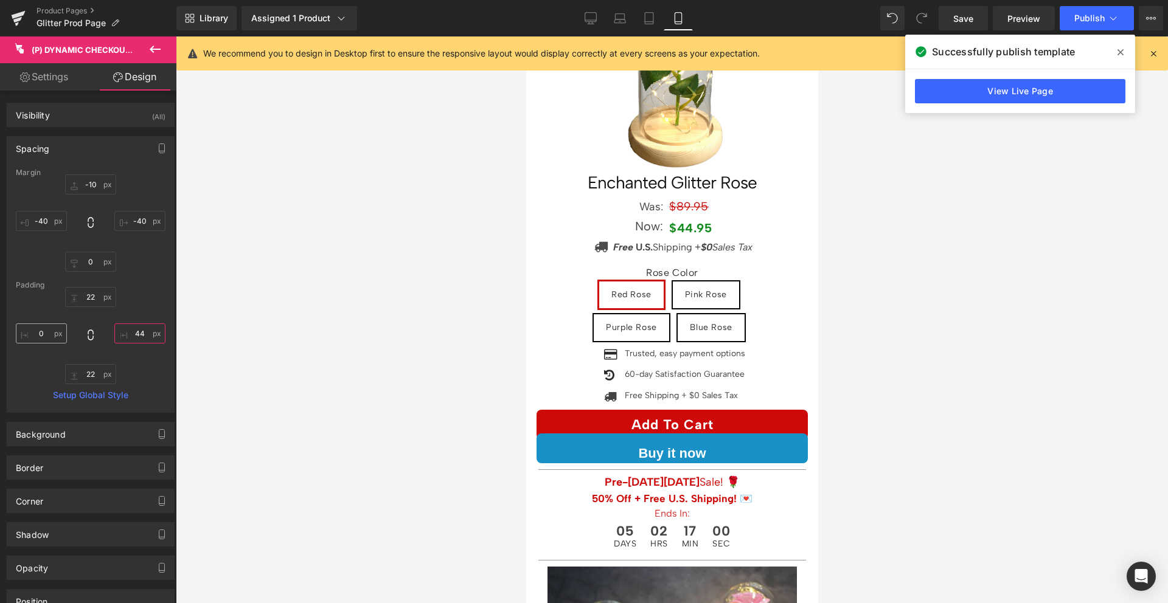
type input "44"
click at [34, 331] on input "text" at bounding box center [41, 334] width 51 height 20
type input "44"
click at [35, 312] on div "22 22 44 44 22 22 44 44" at bounding box center [91, 335] width 150 height 97
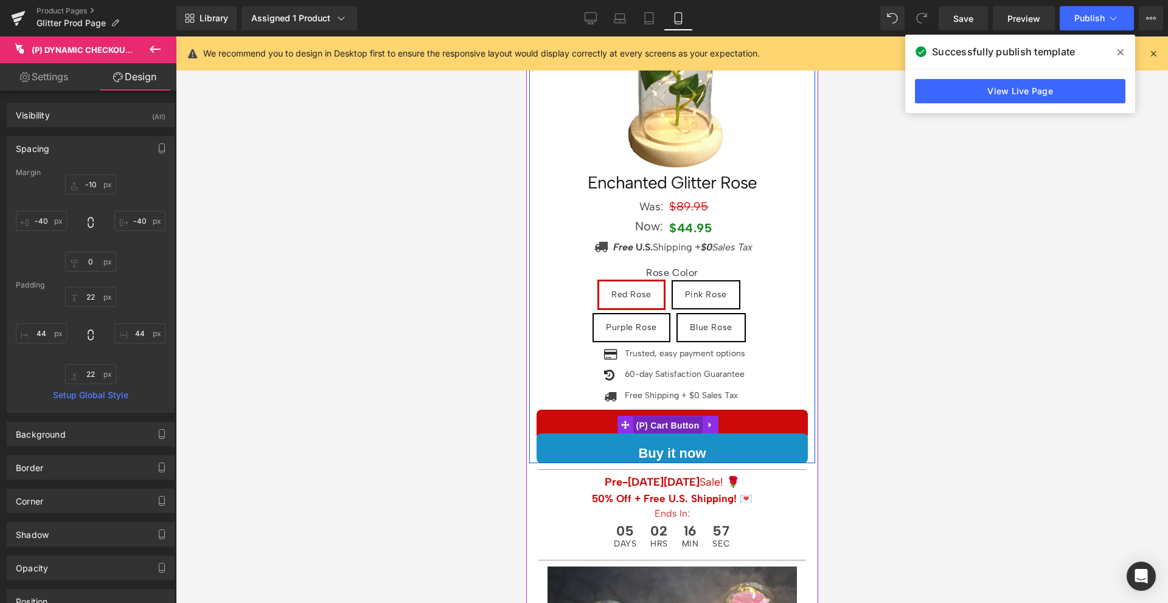
click at [669, 417] on span "(P) Cart Button" at bounding box center [666, 426] width 69 height 18
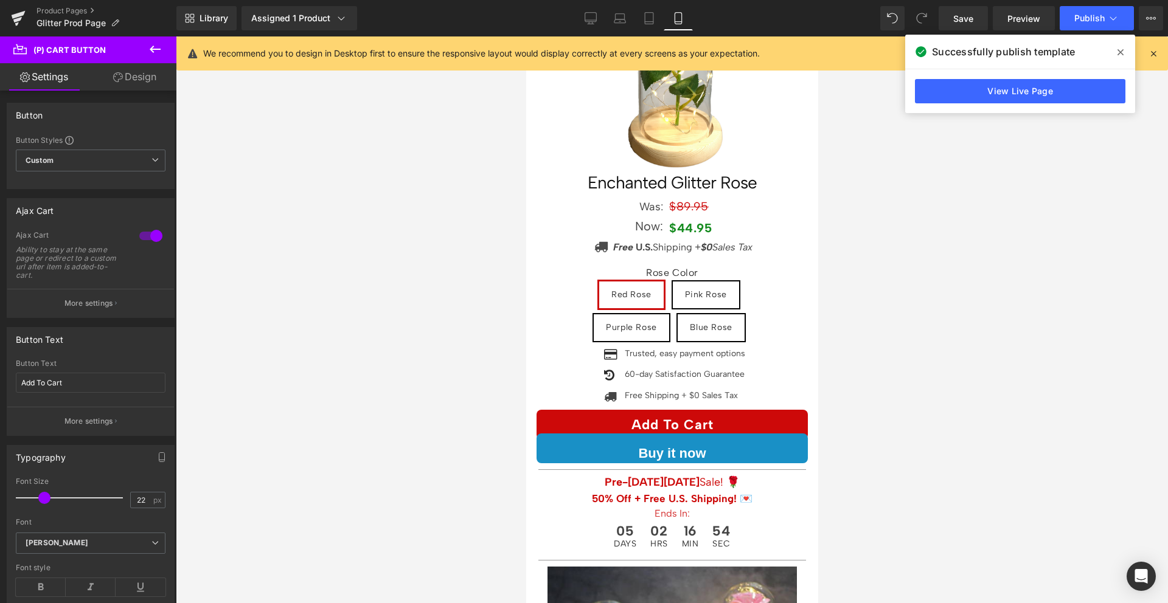
click at [136, 82] on link "Design" at bounding box center [135, 76] width 88 height 27
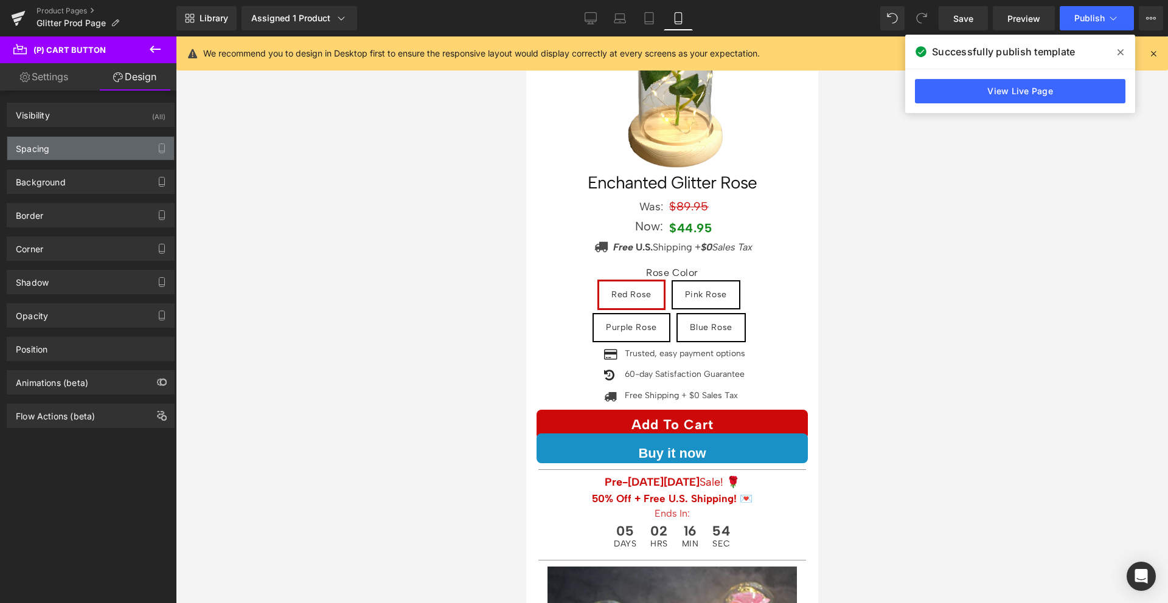
click at [91, 155] on div "Spacing" at bounding box center [90, 148] width 167 height 23
type input "0"
type input "-40"
type input "0"
type input "-40"
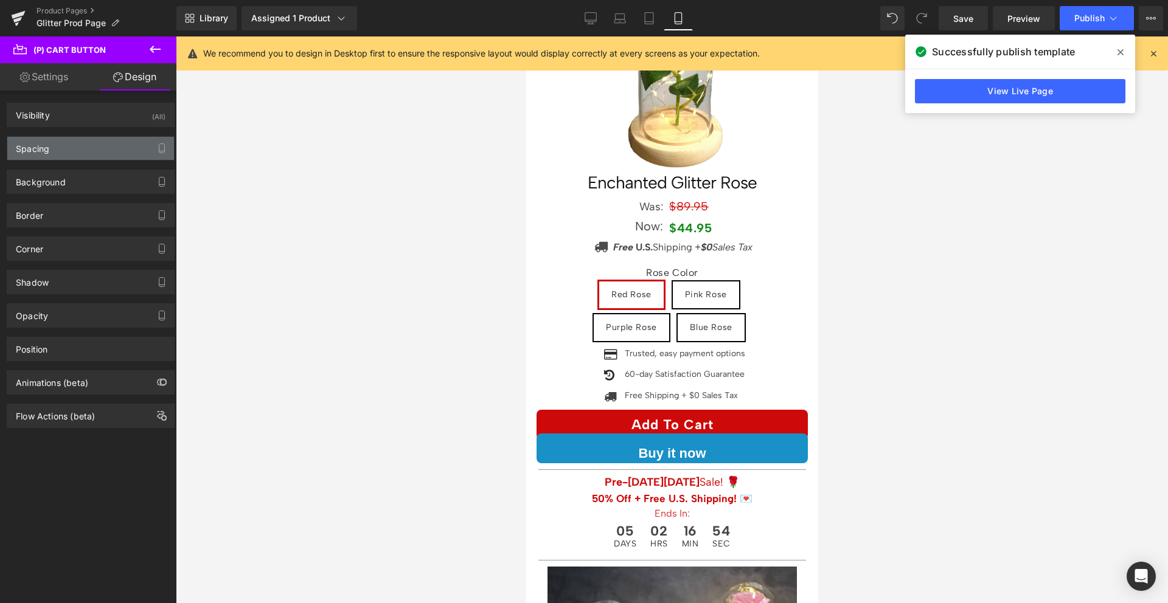
type input "5"
type input "24"
type input "5"
type input "24"
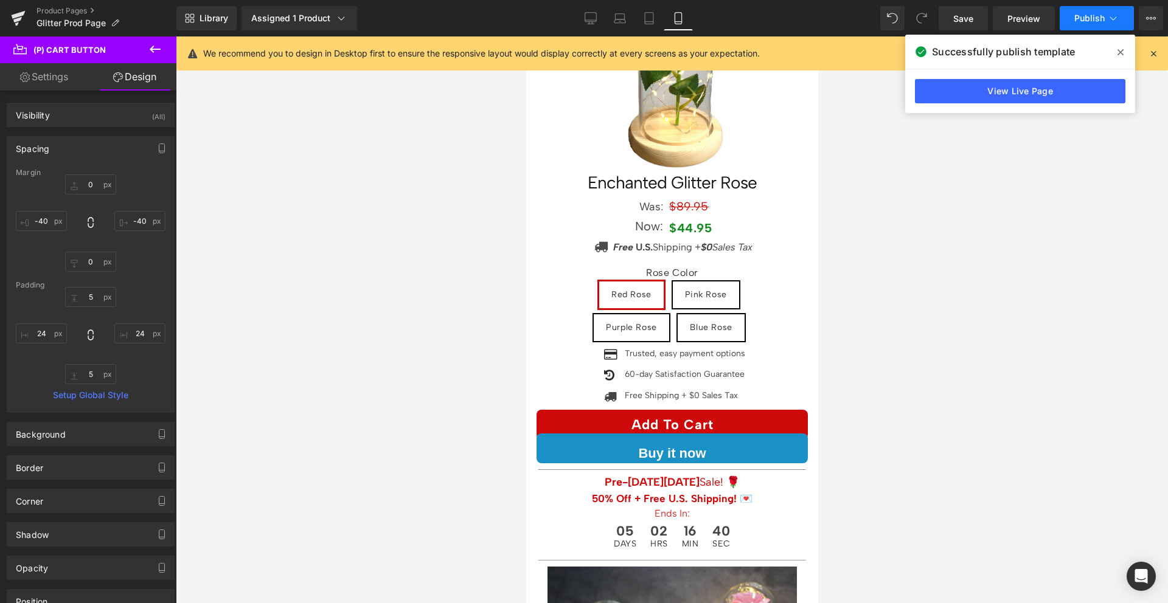
click at [1077, 23] on button "Publish" at bounding box center [1097, 18] width 74 height 24
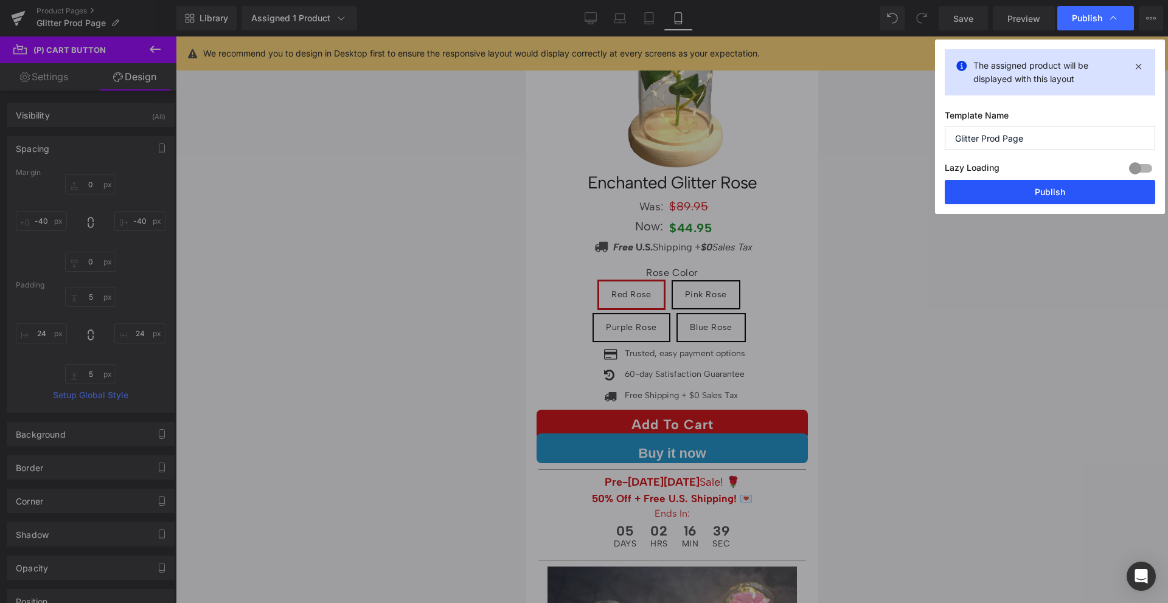
click at [1052, 189] on button "Publish" at bounding box center [1050, 192] width 210 height 24
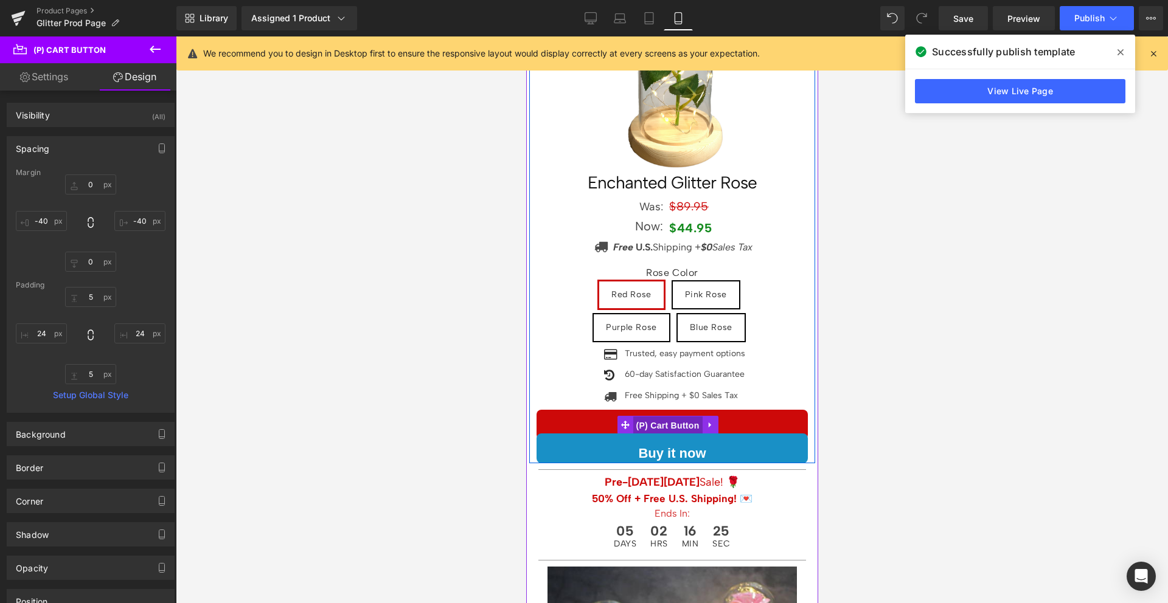
click at [668, 418] on span "(P) Cart Button" at bounding box center [666, 426] width 69 height 18
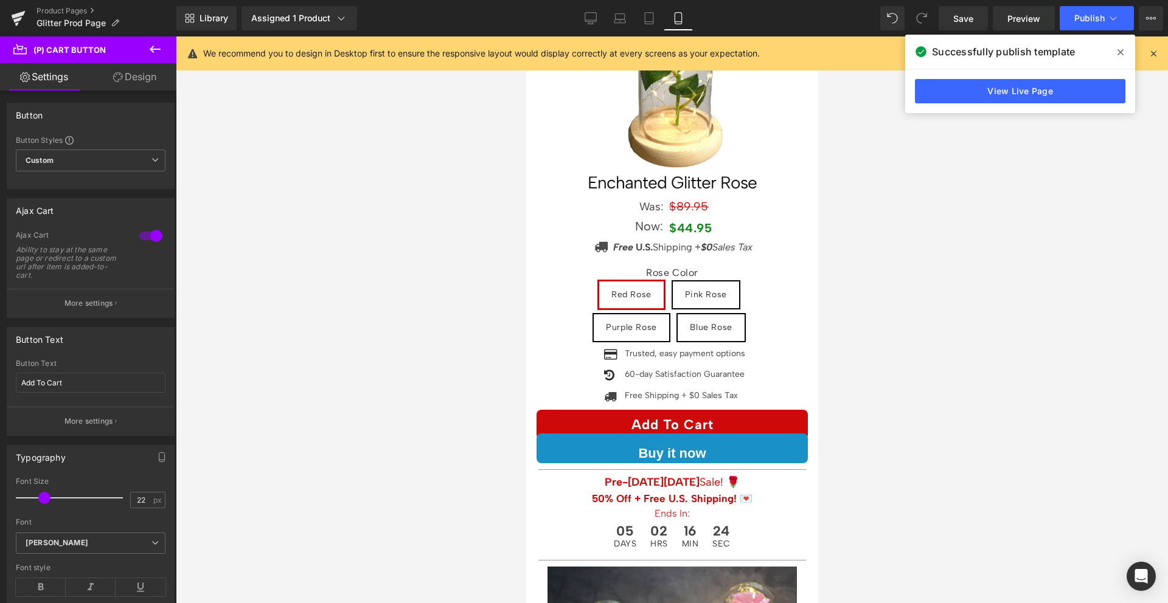
click at [133, 82] on link "Design" at bounding box center [135, 76] width 88 height 27
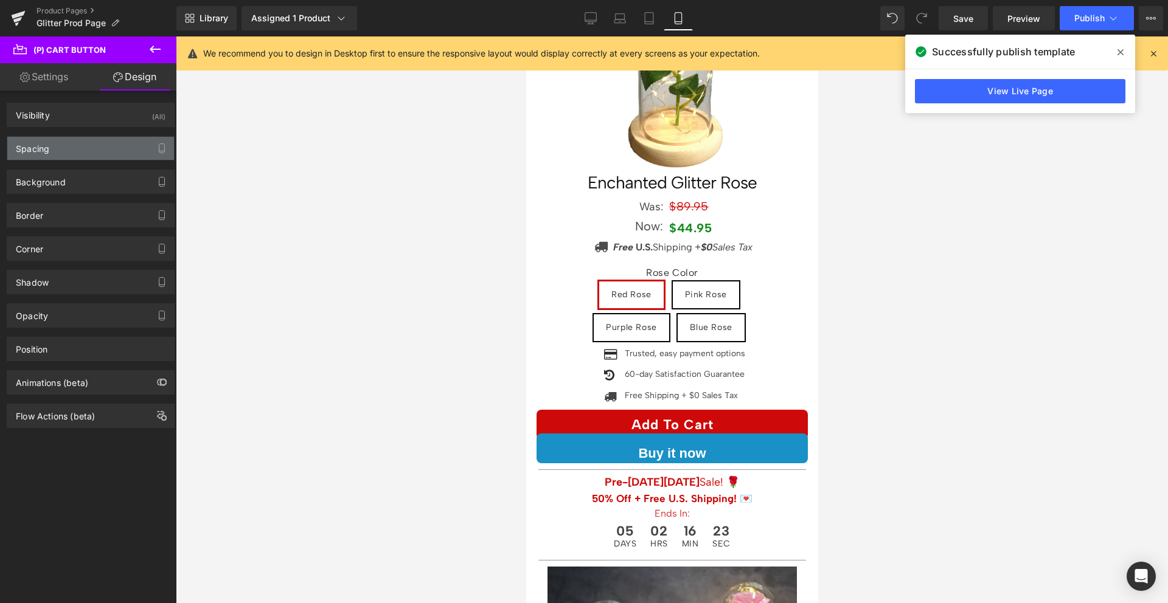
type input "0"
type input "-40"
type input "0"
type input "-40"
type input "5"
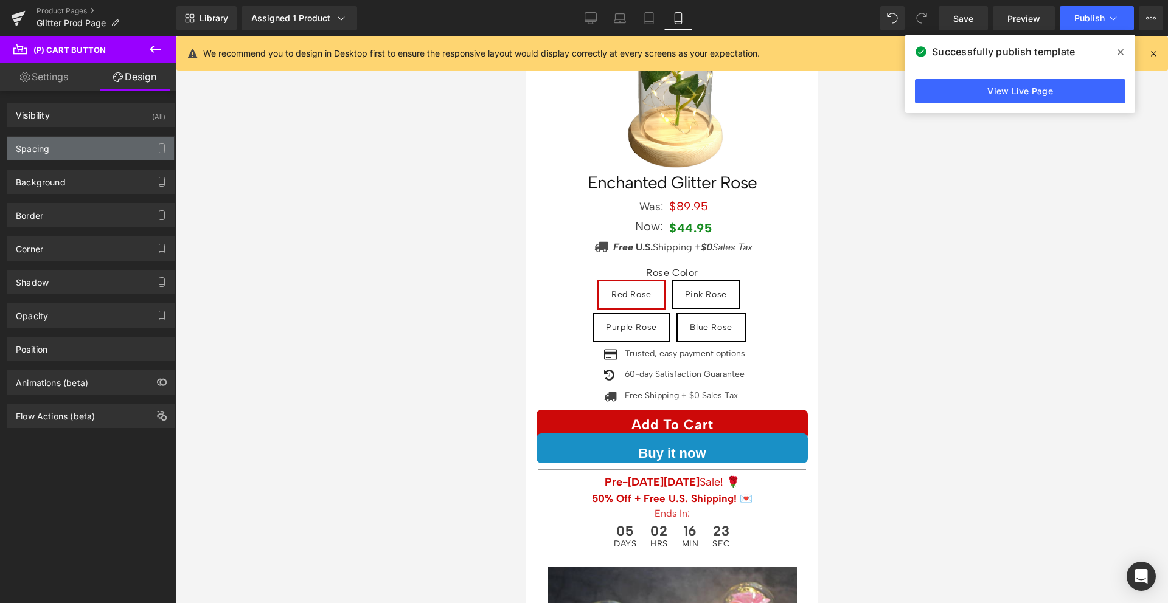
type input "24"
type input "5"
type input "24"
click at [99, 144] on div "Spacing" at bounding box center [90, 148] width 167 height 23
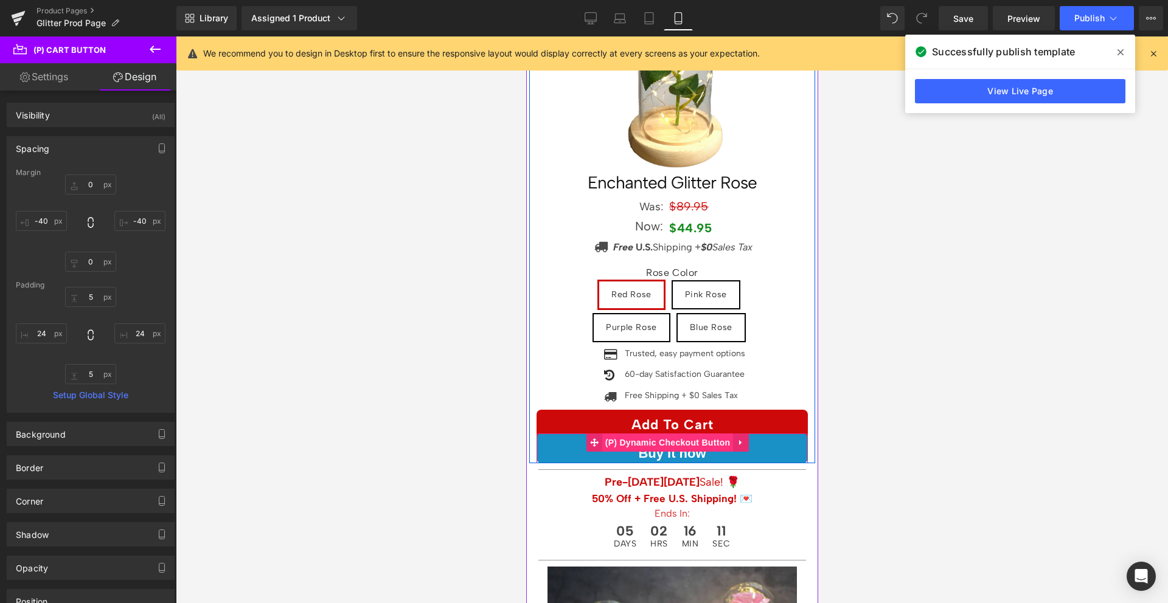
click at [670, 434] on span "(P) Dynamic Checkout Button" at bounding box center [667, 443] width 131 height 18
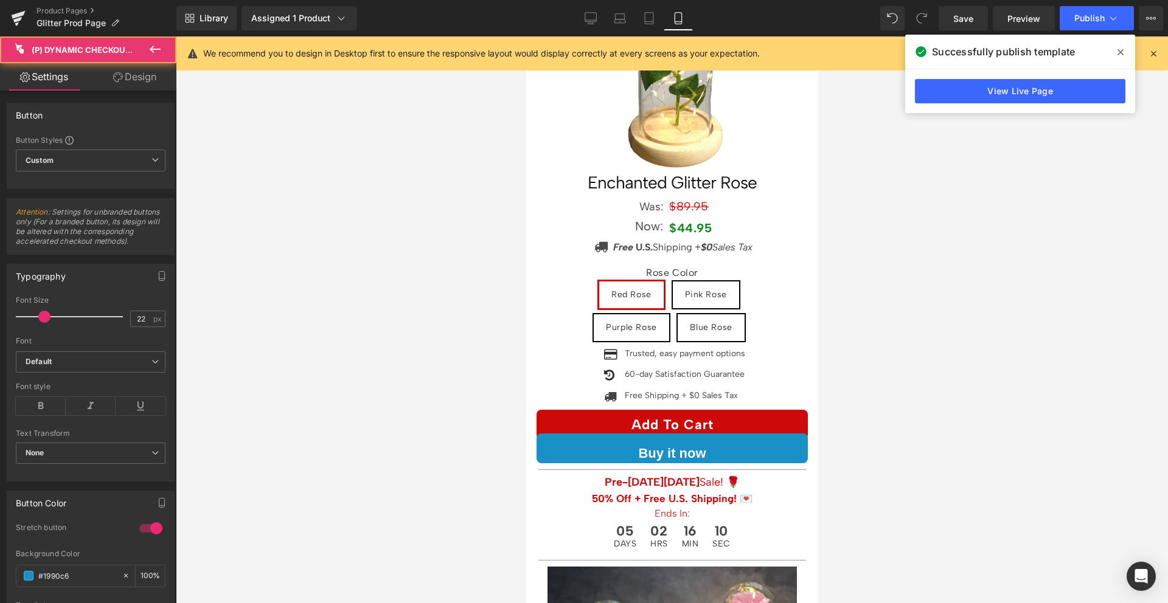
click at [119, 80] on icon at bounding box center [118, 77] width 10 height 10
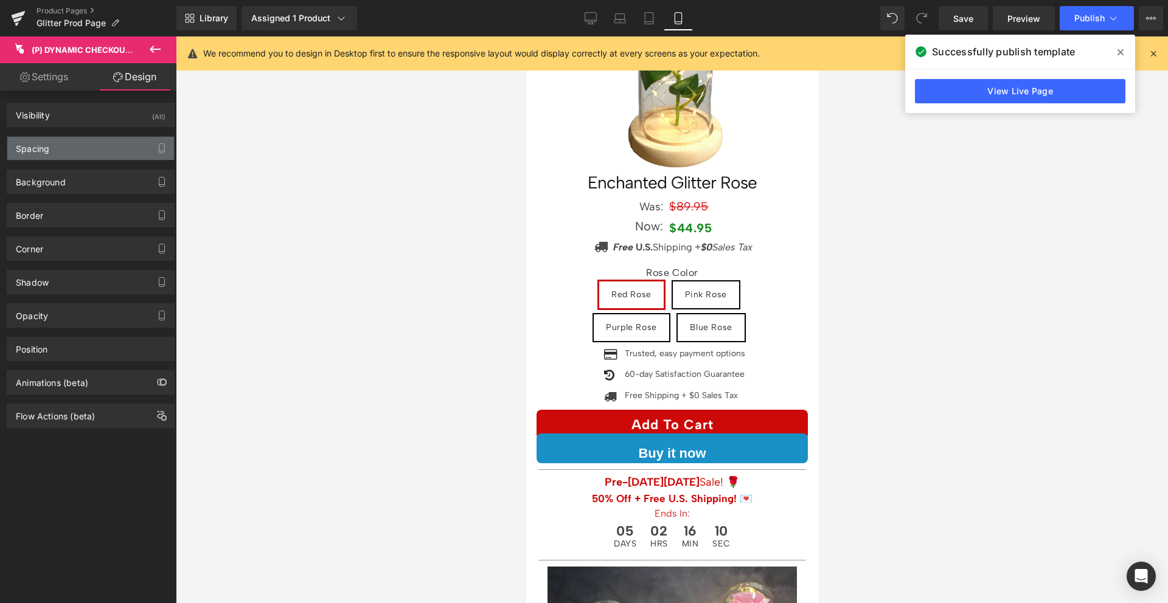
click at [76, 144] on div "Spacing" at bounding box center [90, 148] width 167 height 23
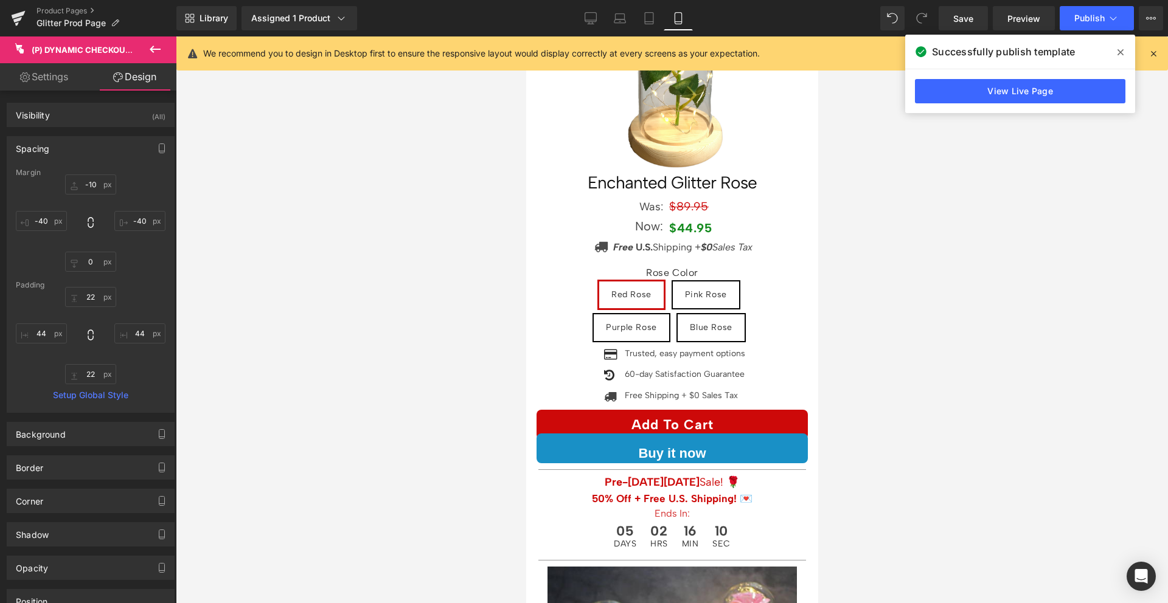
type input "-10"
type input "-40"
type input "0"
type input "-40"
type input "22"
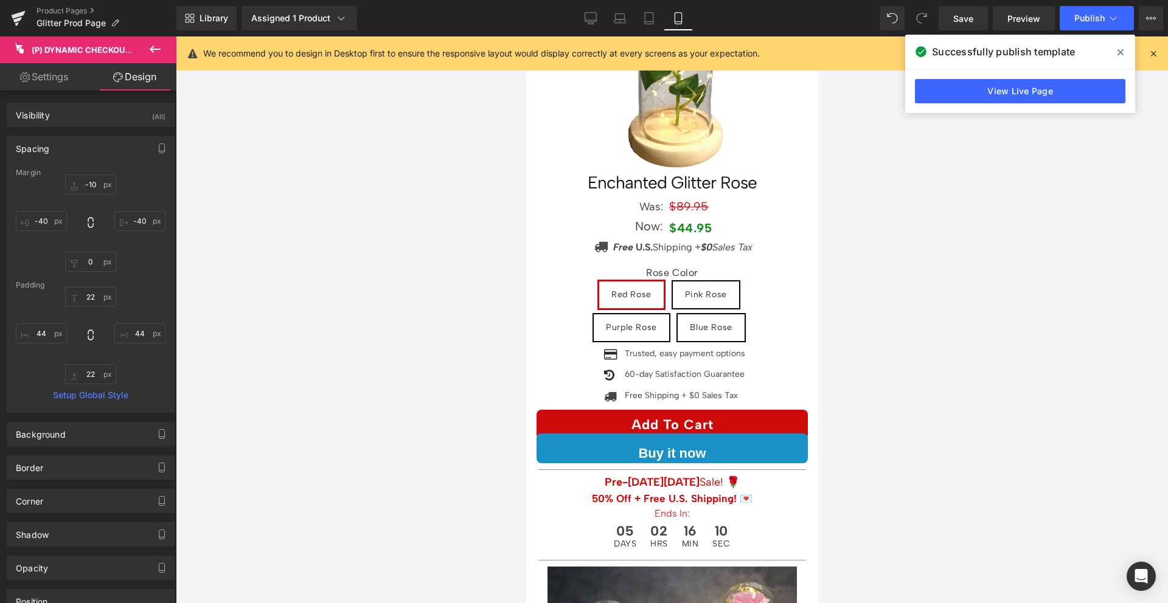
type input "44"
type input "22"
type input "44"
click at [88, 180] on input "-10" at bounding box center [90, 185] width 51 height 20
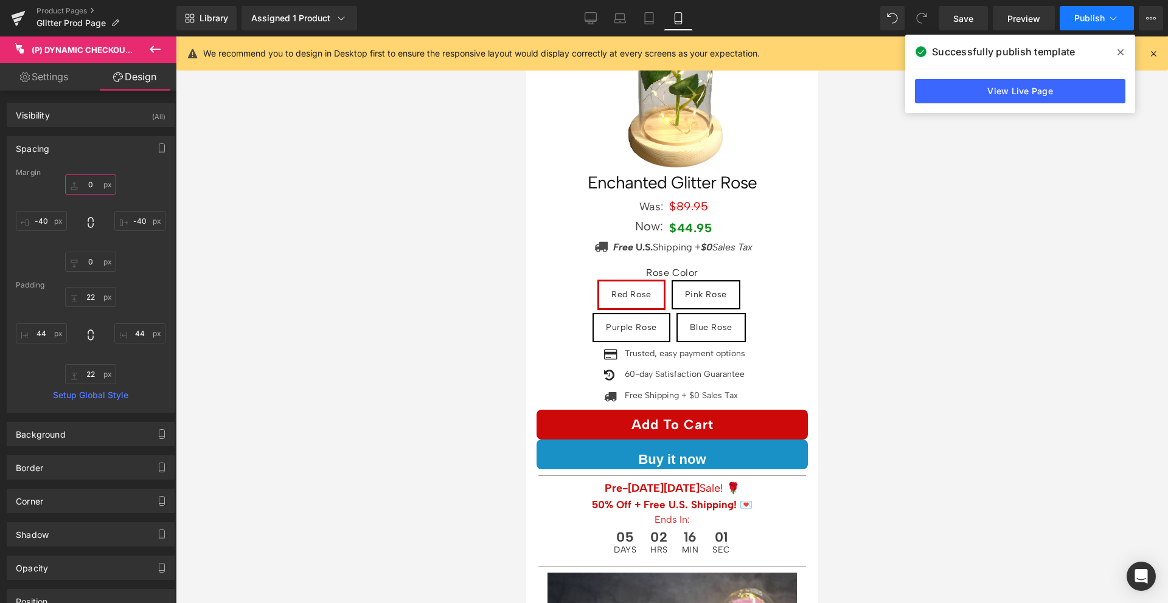
type input "0"
click at [1091, 12] on button "Publish" at bounding box center [1097, 18] width 74 height 24
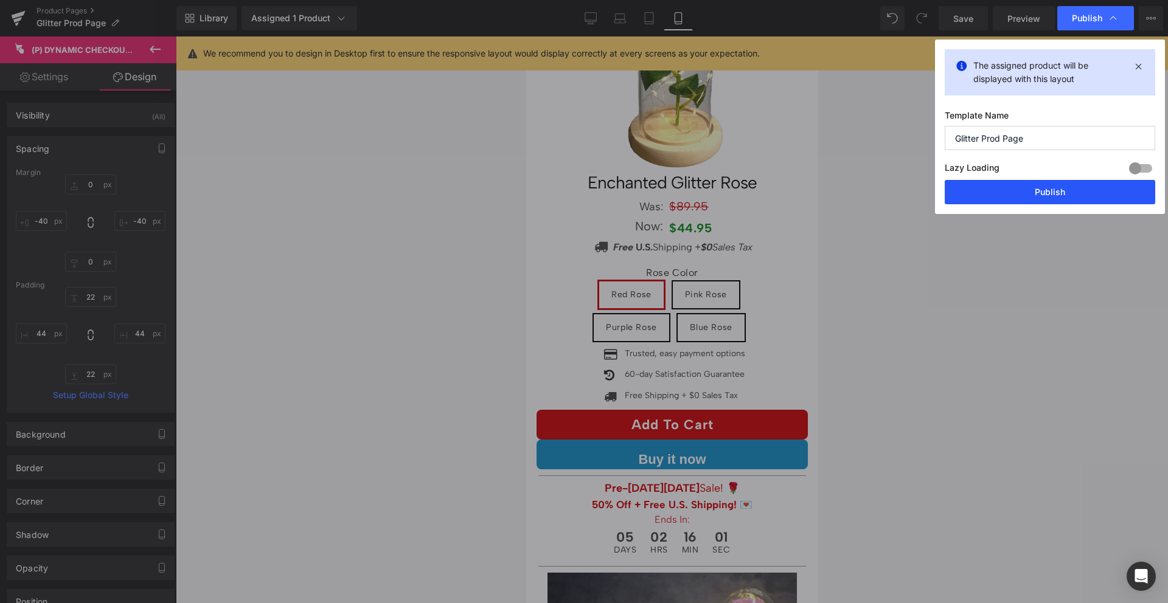
click at [1057, 181] on button "Publish" at bounding box center [1050, 192] width 210 height 24
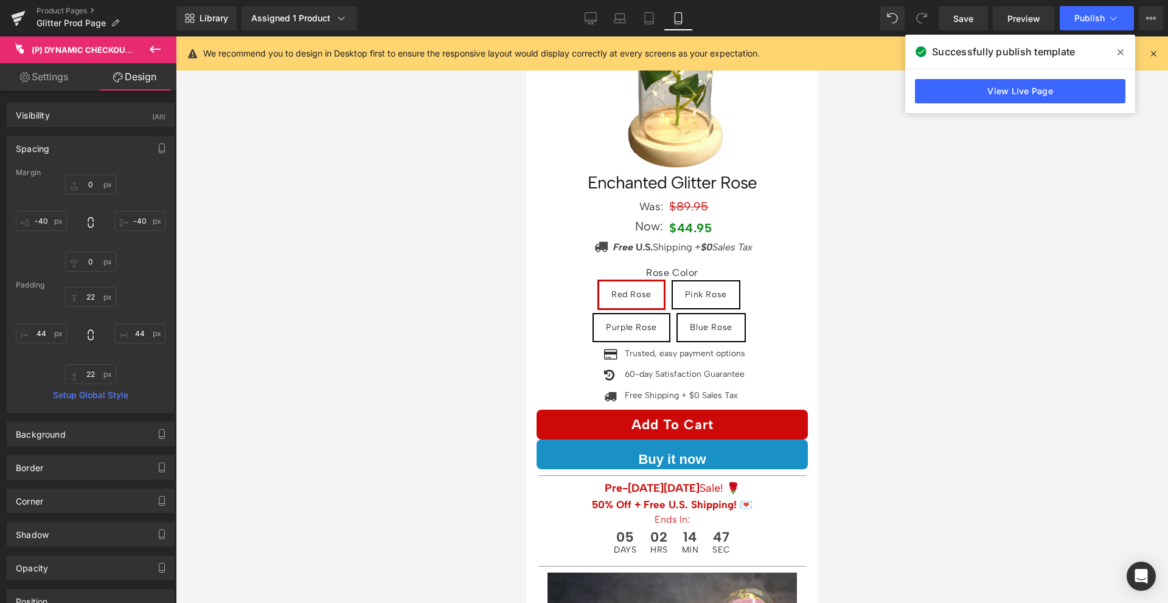
click at [60, 83] on link "Settings" at bounding box center [44, 76] width 88 height 27
type input "100"
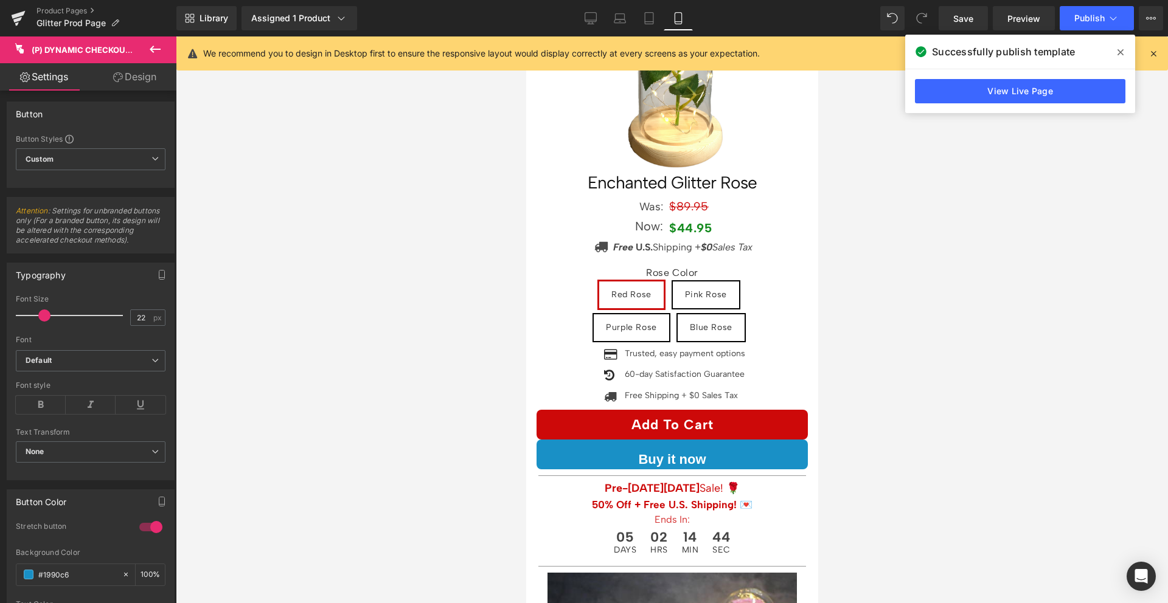
scroll to position [0, 0]
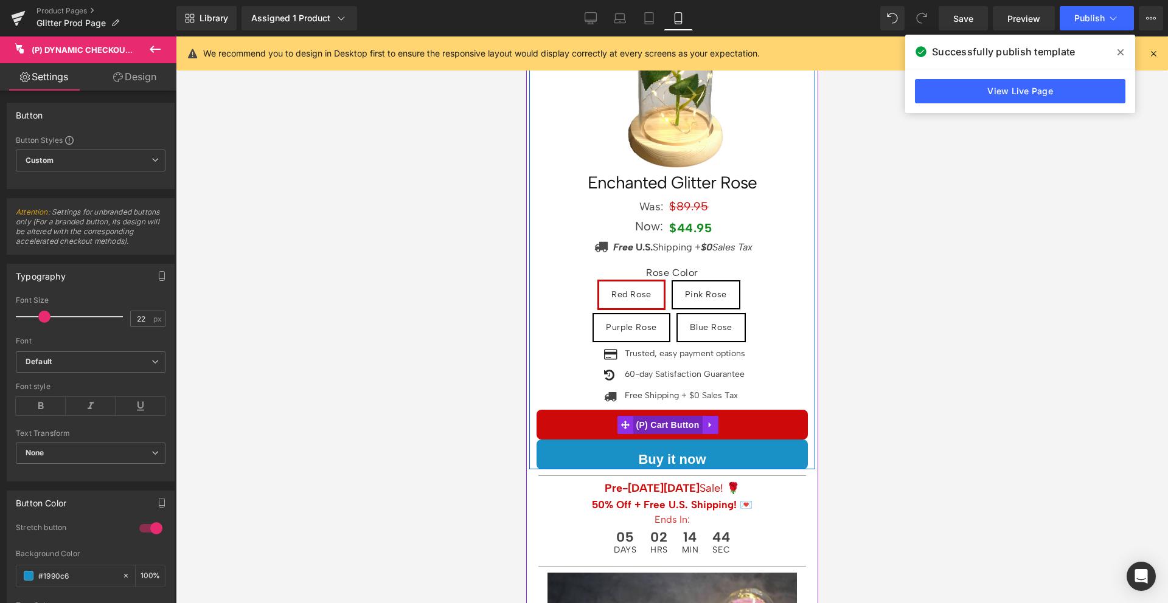
click at [667, 419] on span "(P) Cart Button" at bounding box center [666, 425] width 69 height 18
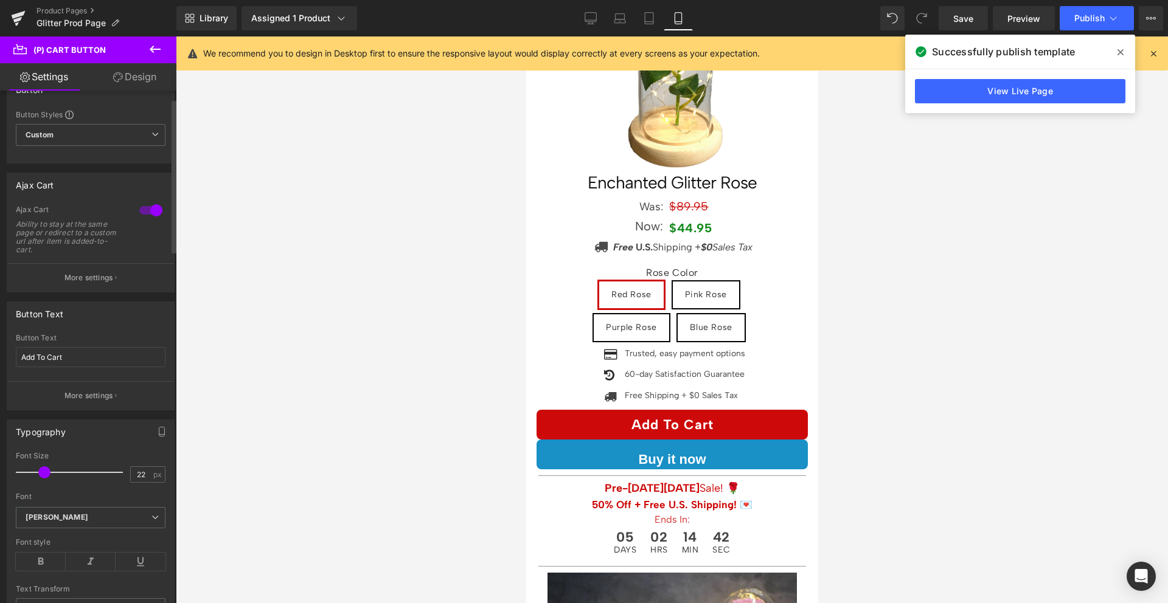
scroll to position [26, 0]
click at [147, 209] on div at bounding box center [150, 209] width 29 height 19
click at [1092, 23] on button "Publish" at bounding box center [1097, 18] width 74 height 24
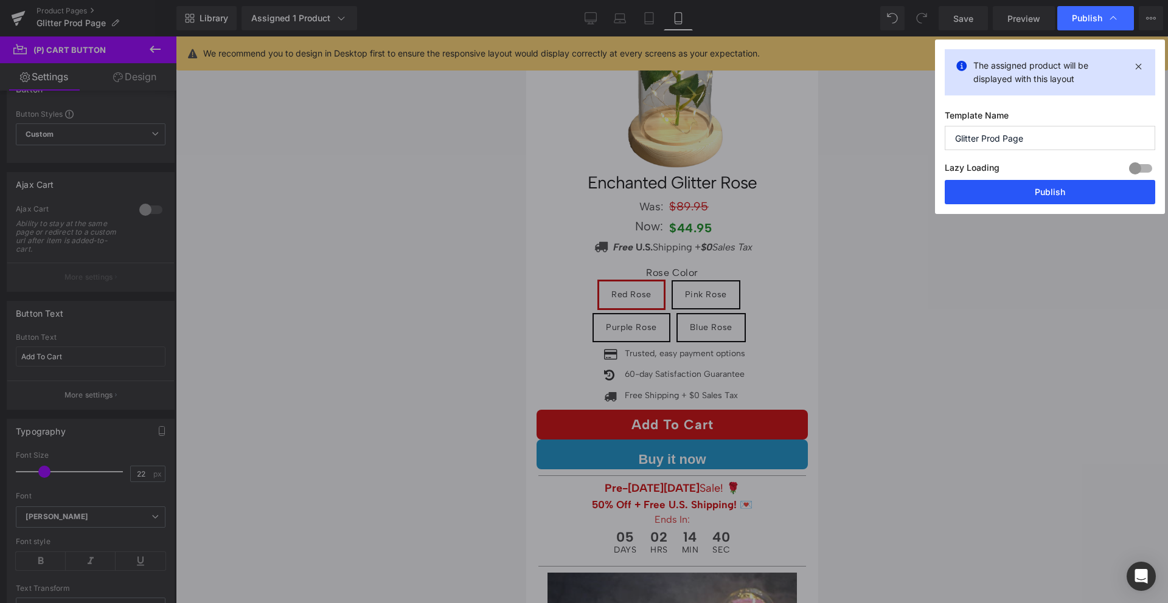
click at [1041, 190] on button "Publish" at bounding box center [1050, 192] width 210 height 24
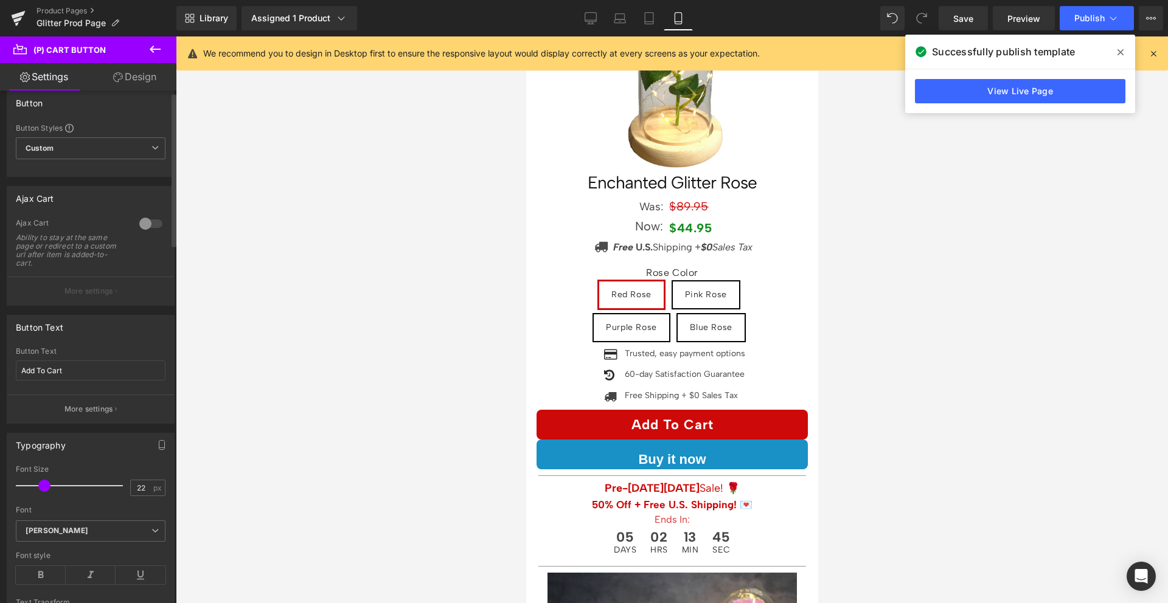
scroll to position [0, 0]
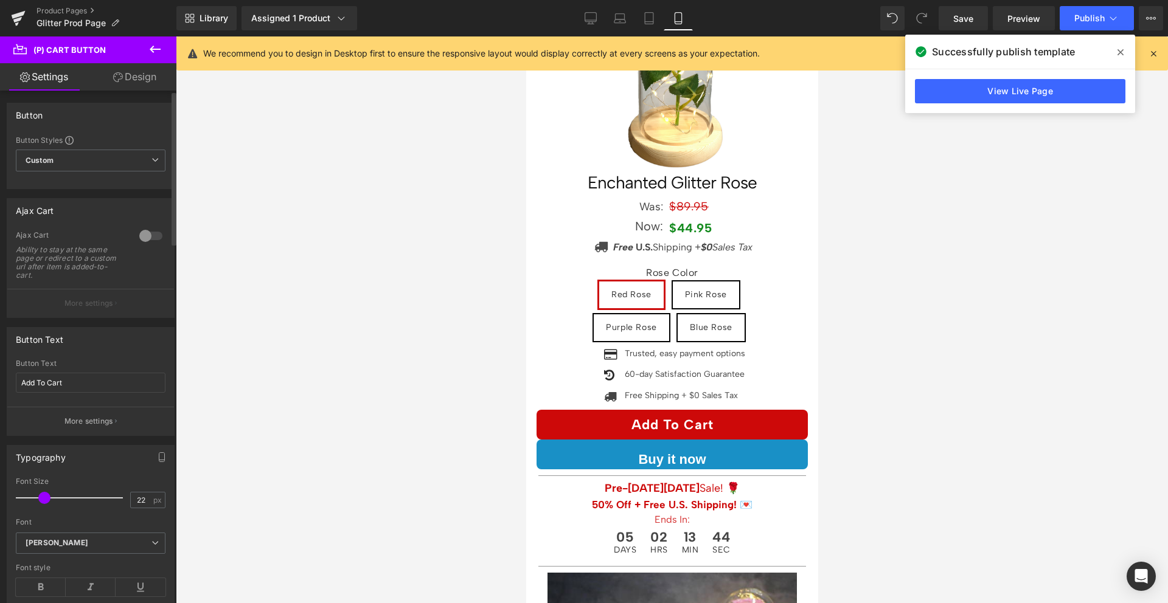
click at [136, 238] on div at bounding box center [150, 235] width 29 height 19
click at [86, 313] on button "More settings" at bounding box center [90, 303] width 167 height 29
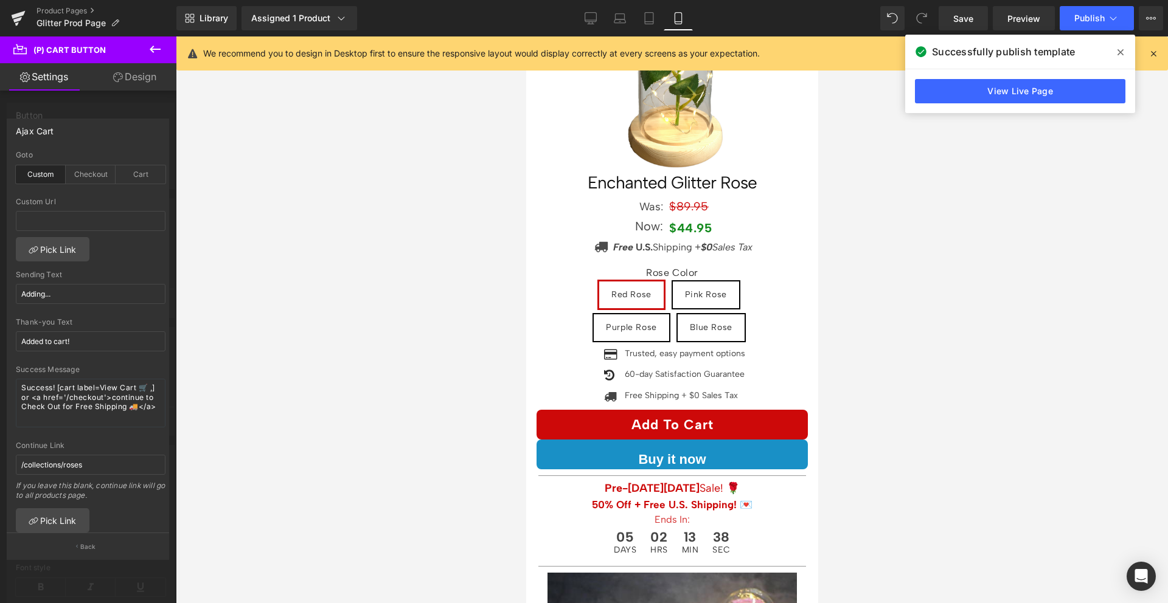
click at [105, 103] on div at bounding box center [88, 322] width 176 height 573
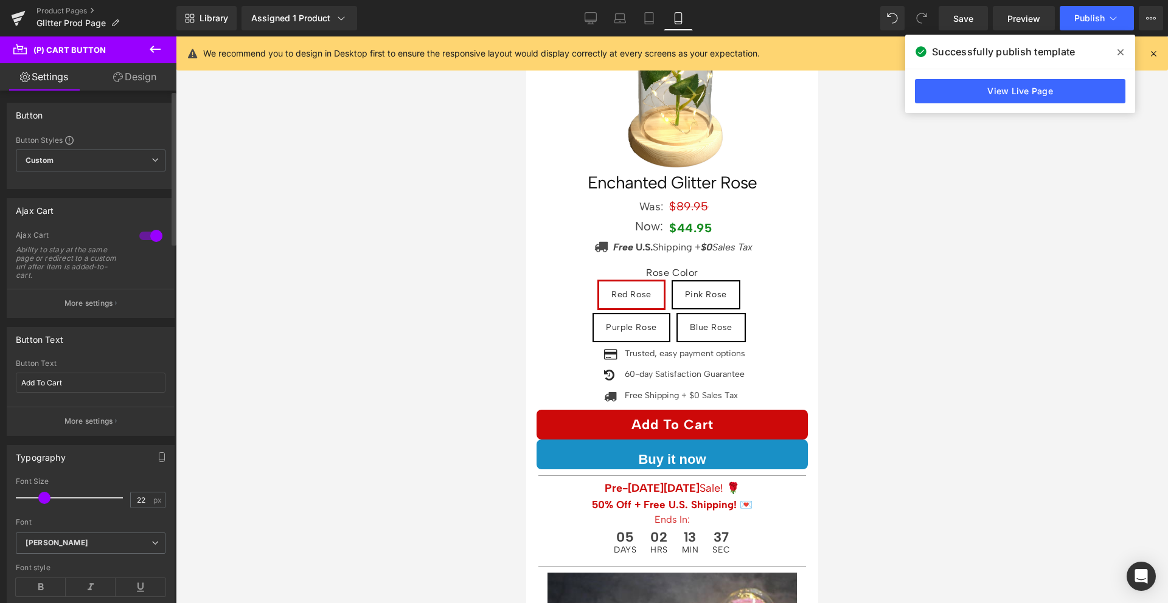
click at [140, 238] on div at bounding box center [150, 235] width 29 height 19
click at [69, 162] on span "Custom Setup Global Style" at bounding box center [91, 161] width 150 height 22
click at [76, 158] on span "Custom Setup Global Style" at bounding box center [88, 161] width 145 height 22
click at [137, 239] on div at bounding box center [150, 235] width 29 height 19
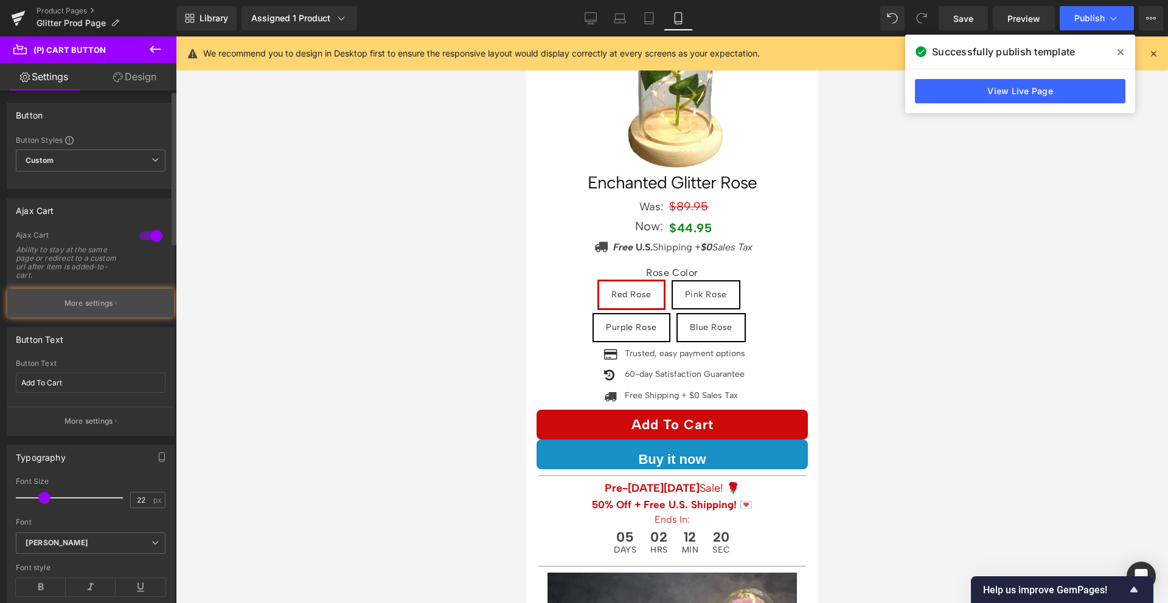
click at [89, 300] on p "More settings" at bounding box center [88, 303] width 49 height 11
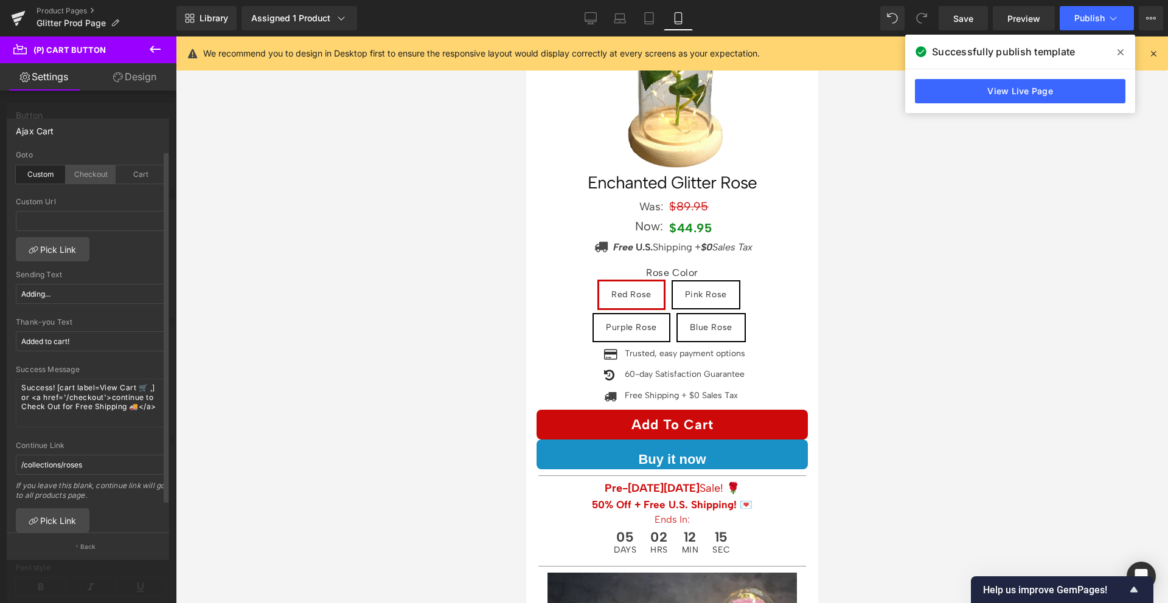
click at [96, 172] on div "Checkout" at bounding box center [91, 174] width 50 height 18
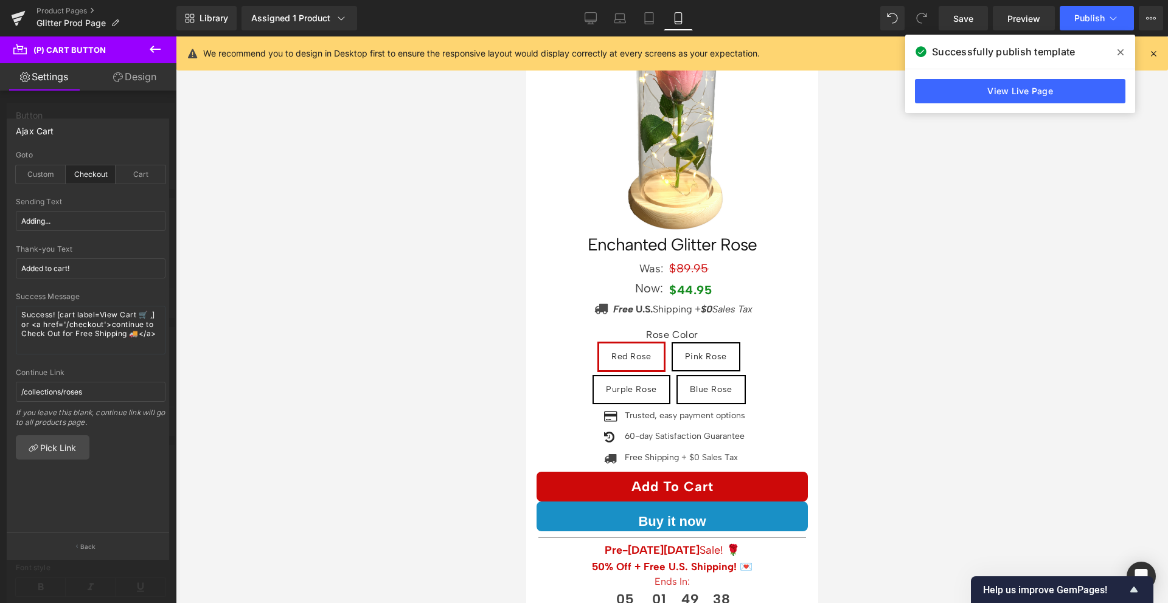
scroll to position [93, 0]
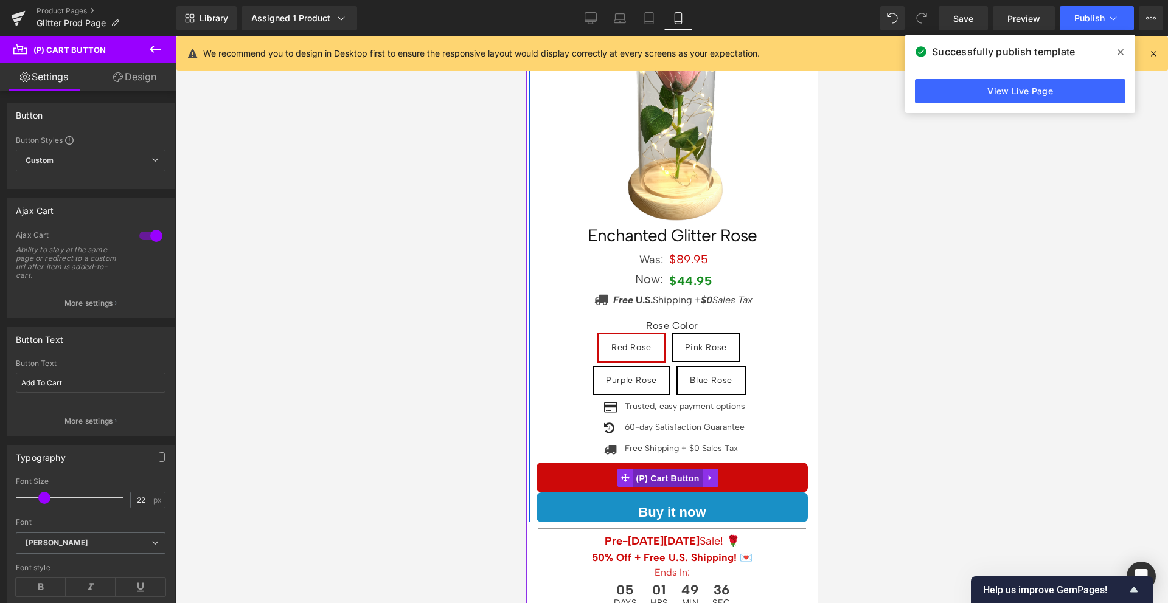
click at [667, 470] on span "(P) Cart Button" at bounding box center [666, 479] width 69 height 18
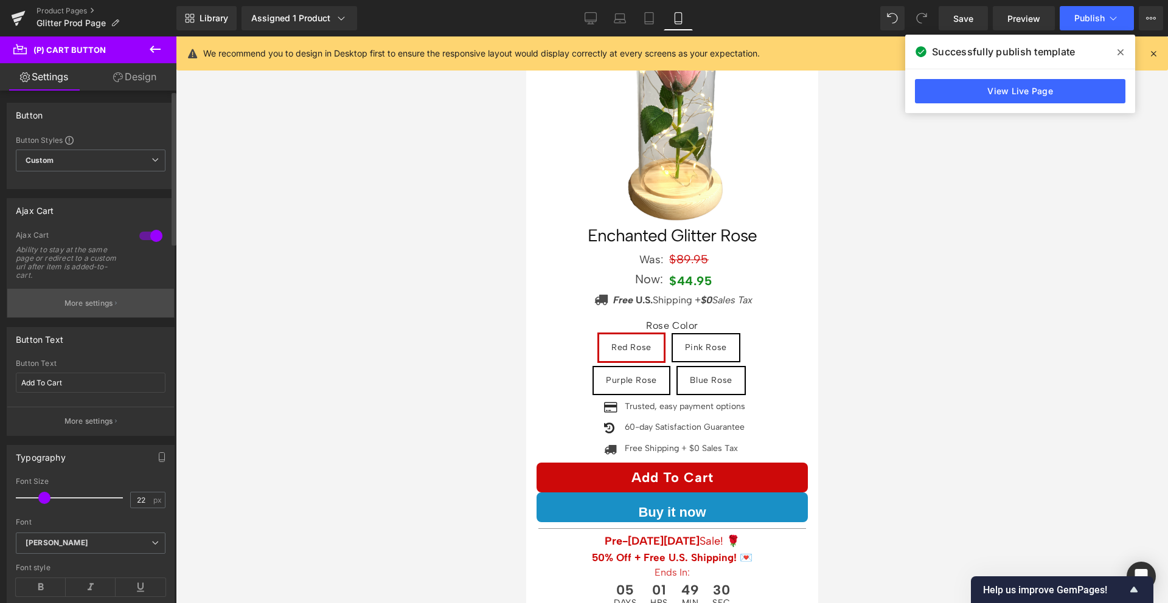
click at [92, 298] on p "More settings" at bounding box center [88, 303] width 49 height 11
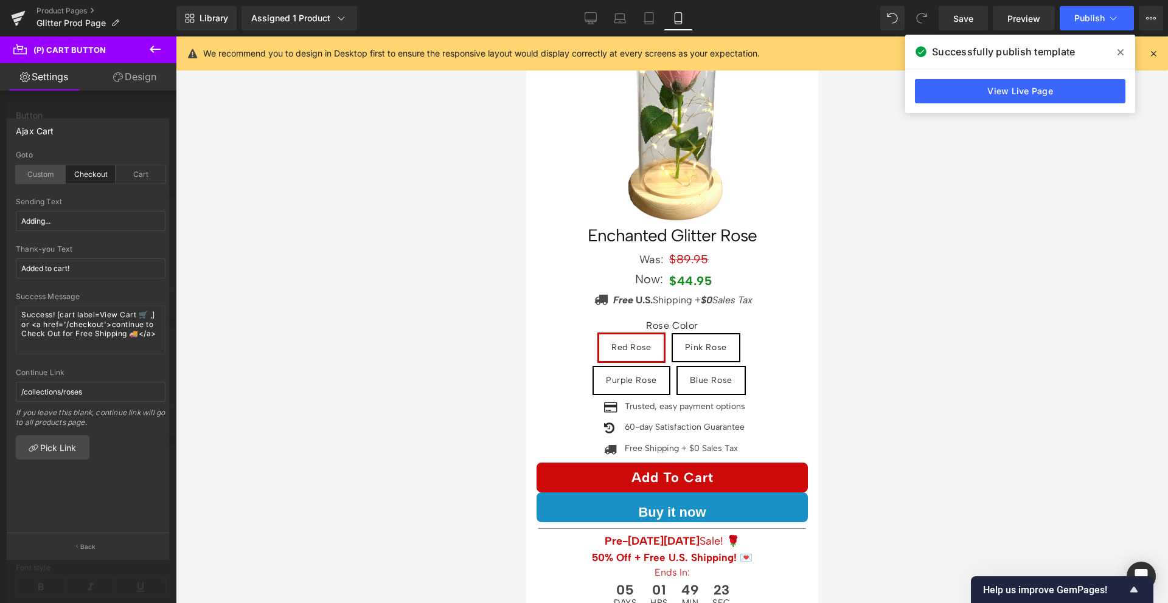
click at [49, 180] on div "Custom" at bounding box center [41, 174] width 50 height 18
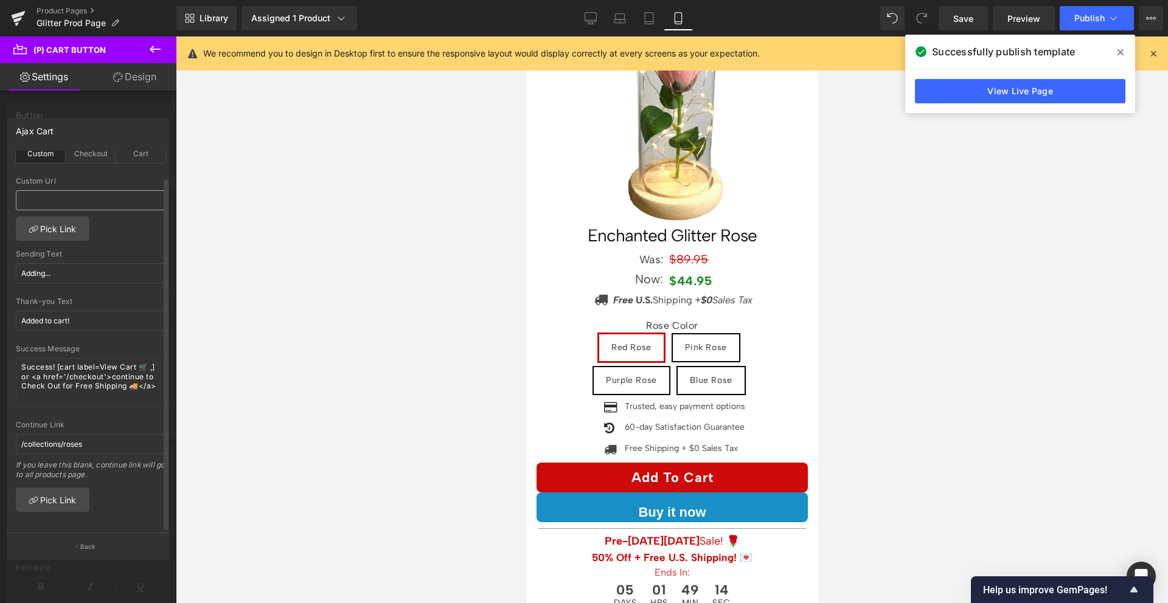
scroll to position [0, 0]
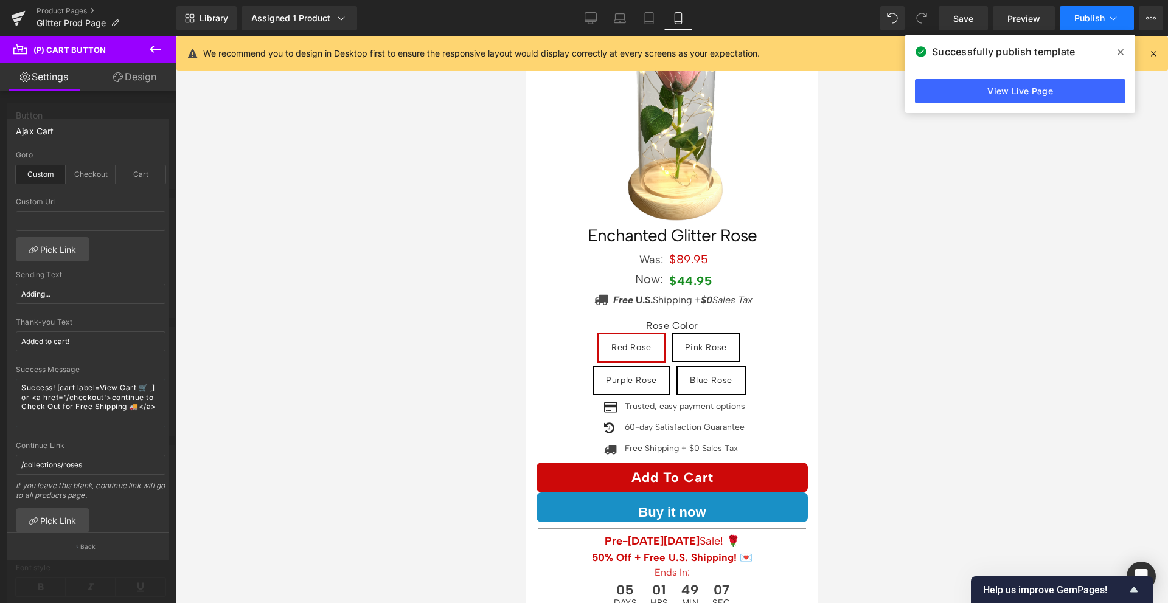
click at [1096, 25] on button "Publish" at bounding box center [1097, 18] width 74 height 24
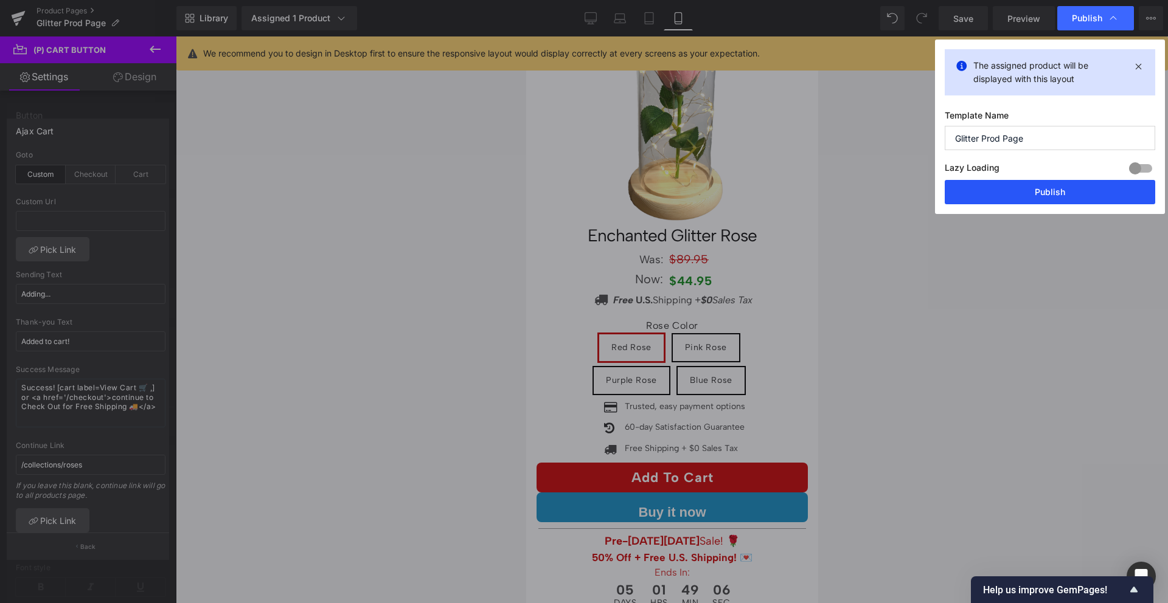
click at [1067, 188] on button "Publish" at bounding box center [1050, 192] width 210 height 24
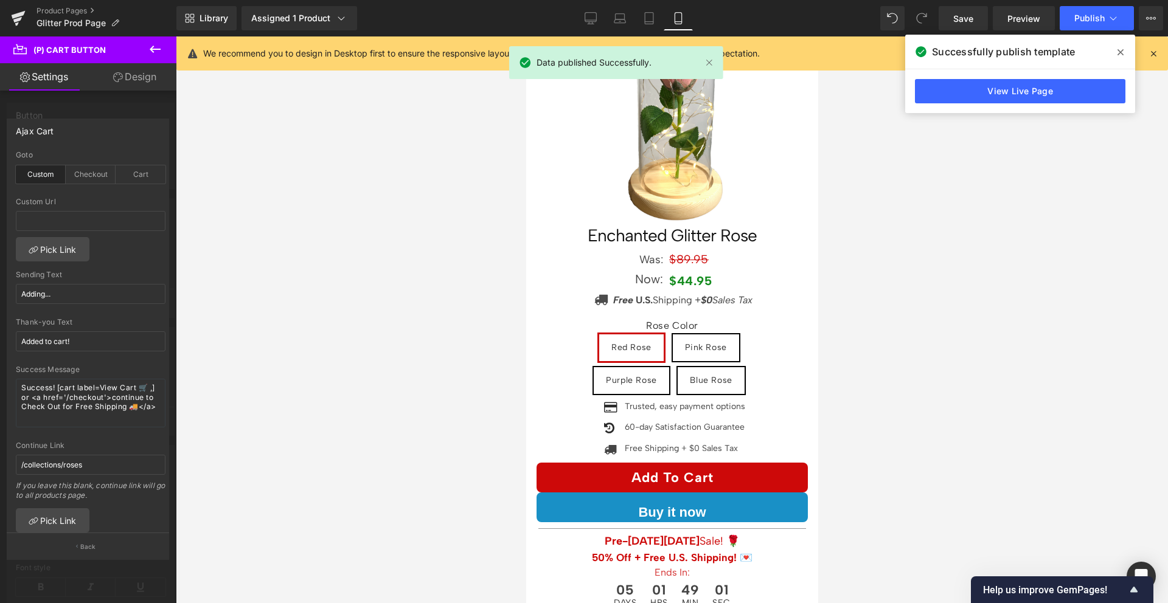
click at [72, 108] on div at bounding box center [88, 322] width 176 height 573
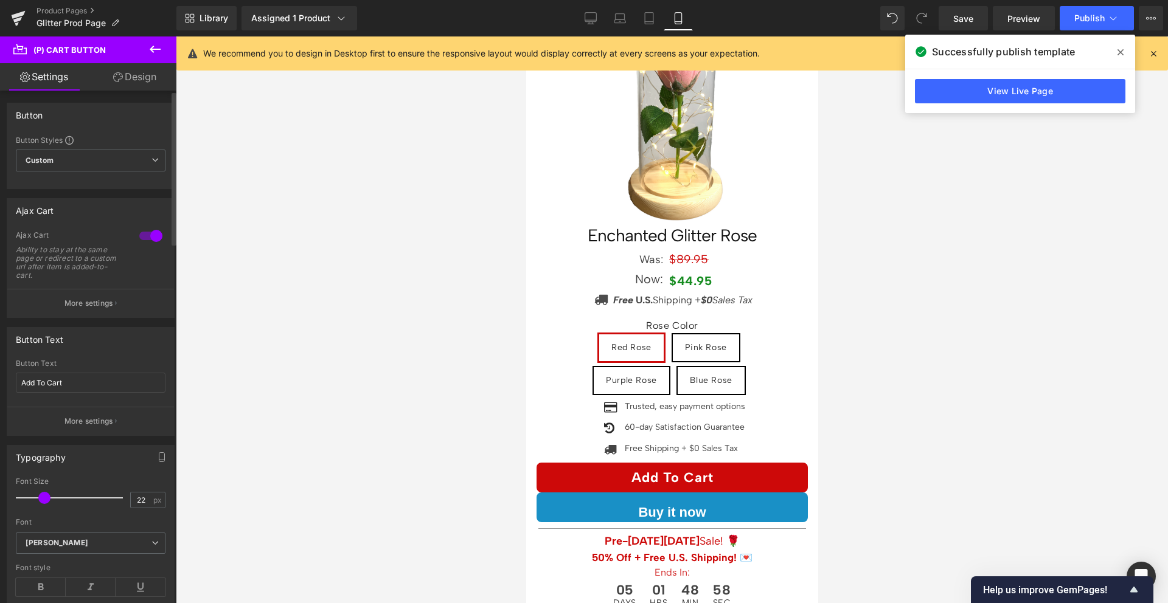
click at [144, 235] on div at bounding box center [150, 235] width 29 height 19
click at [1085, 26] on button "Publish" at bounding box center [1097, 18] width 74 height 24
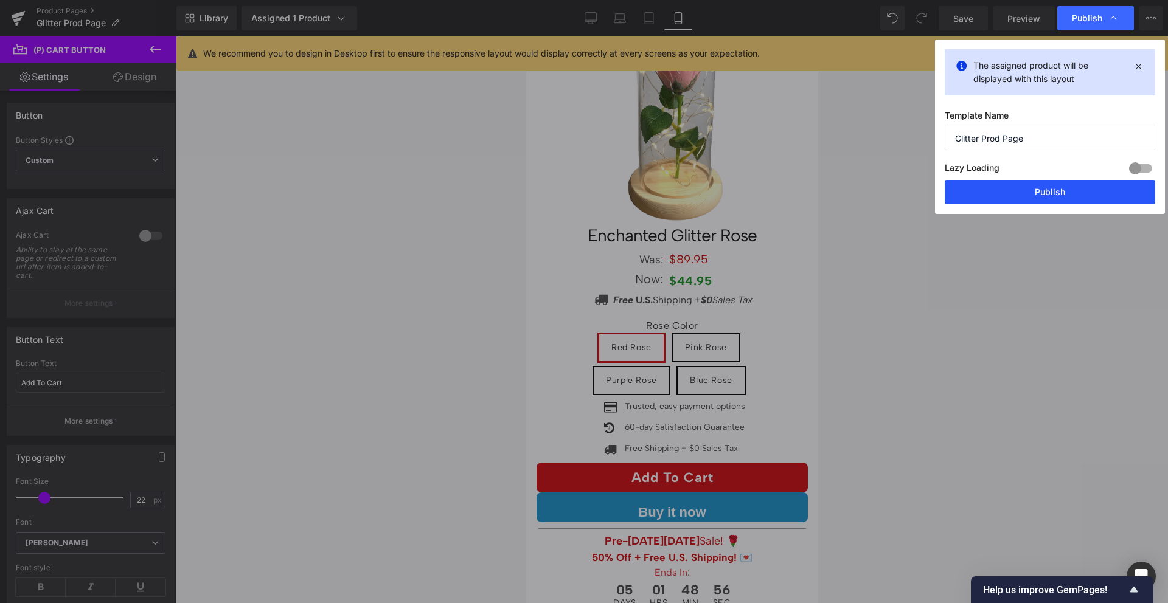
click at [1048, 182] on button "Publish" at bounding box center [1050, 192] width 210 height 24
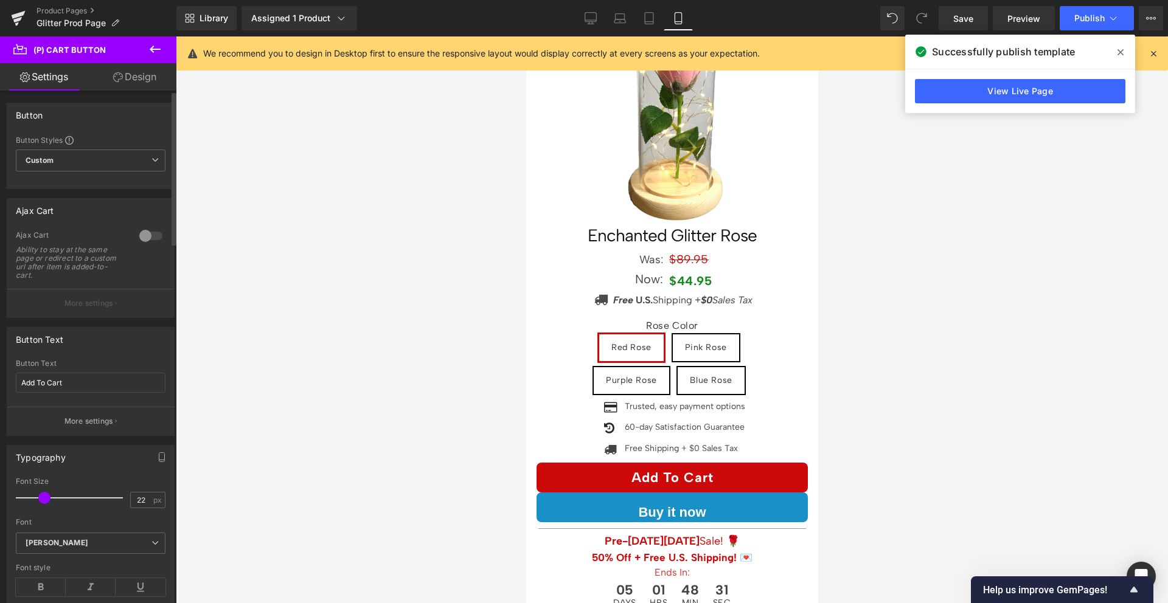
click at [141, 235] on div at bounding box center [150, 235] width 29 height 19
click at [96, 296] on button "More settings" at bounding box center [90, 303] width 167 height 29
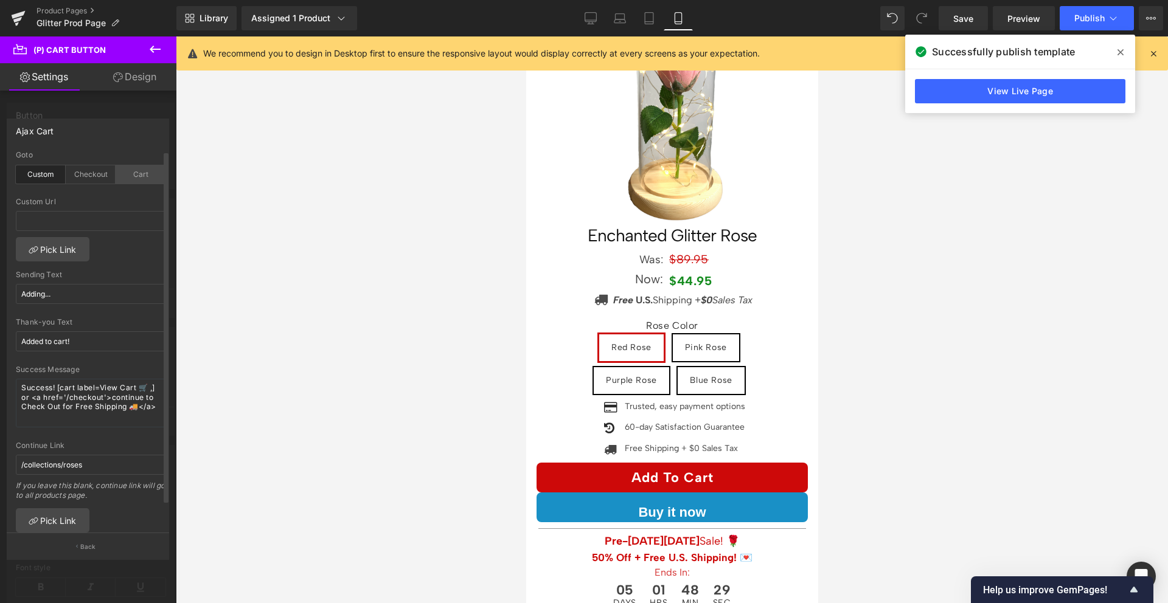
click at [128, 170] on div "Cart" at bounding box center [141, 174] width 50 height 18
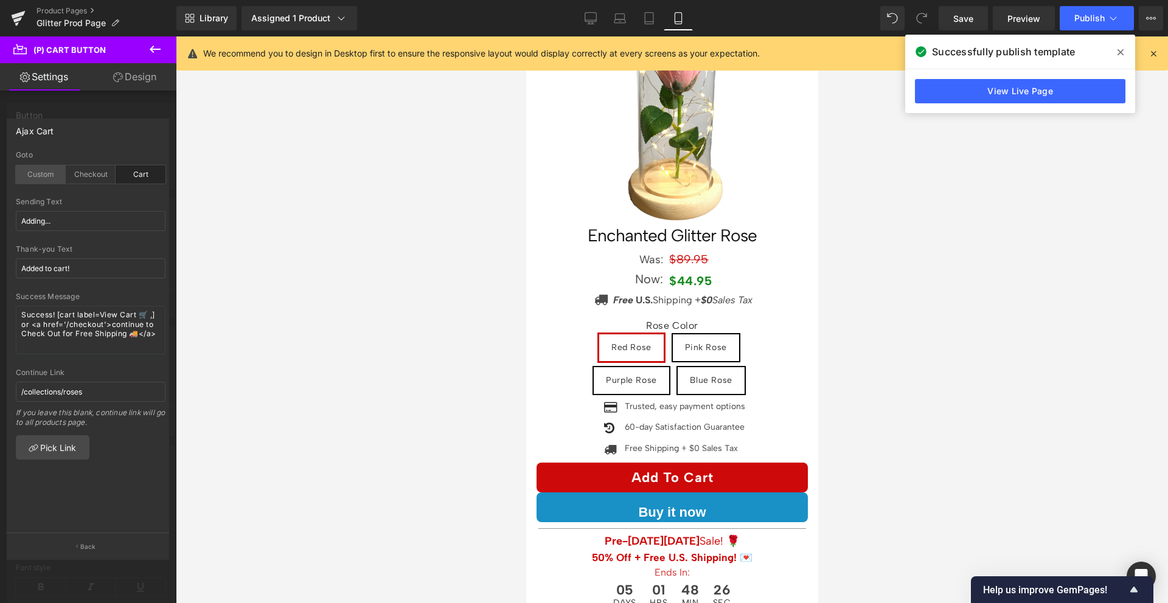
click at [35, 178] on div "Custom" at bounding box center [41, 174] width 50 height 18
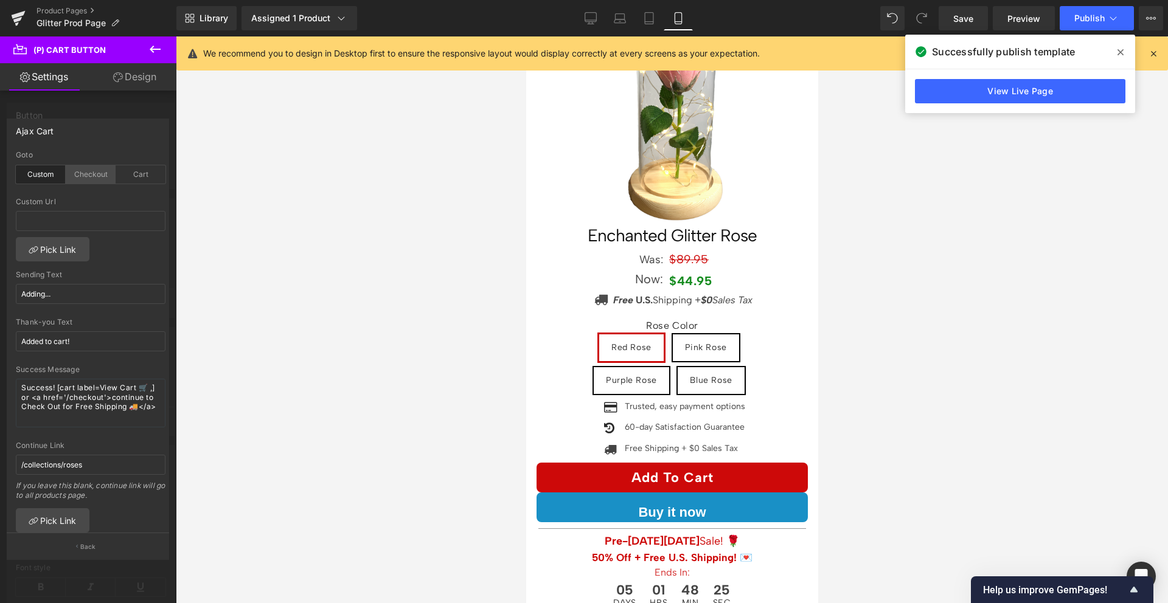
click at [89, 174] on div "Checkout" at bounding box center [91, 174] width 50 height 18
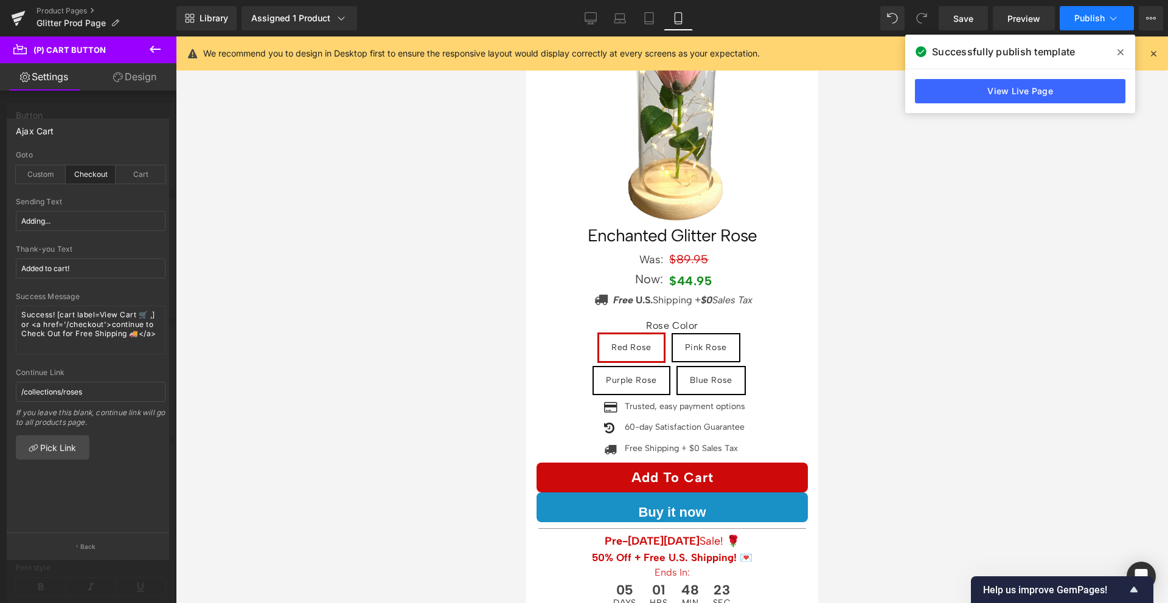
click at [1100, 18] on span "Publish" at bounding box center [1089, 18] width 30 height 10
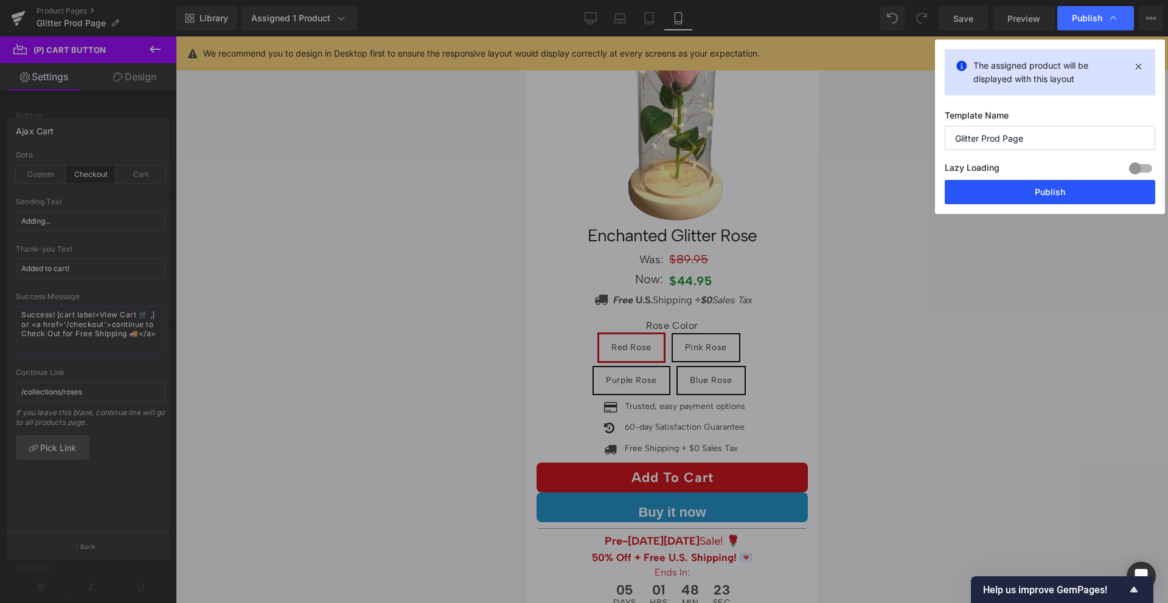
click at [1045, 189] on button "Publish" at bounding box center [1050, 192] width 210 height 24
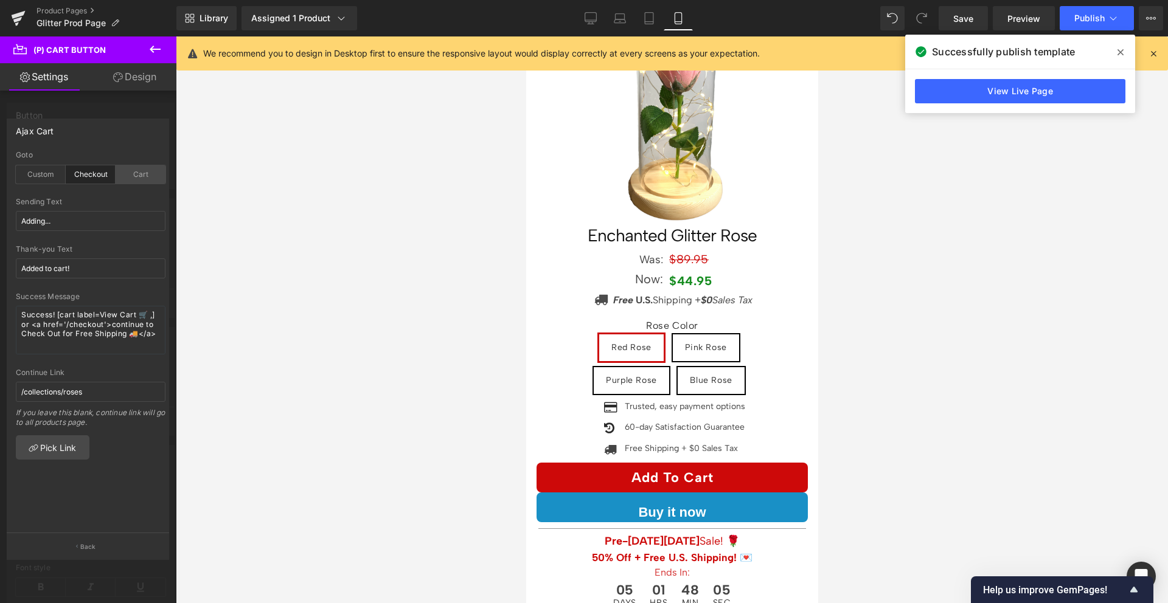
click at [132, 170] on div "Cart" at bounding box center [141, 174] width 50 height 18
click at [1113, 18] on icon at bounding box center [1113, 18] width 12 height 12
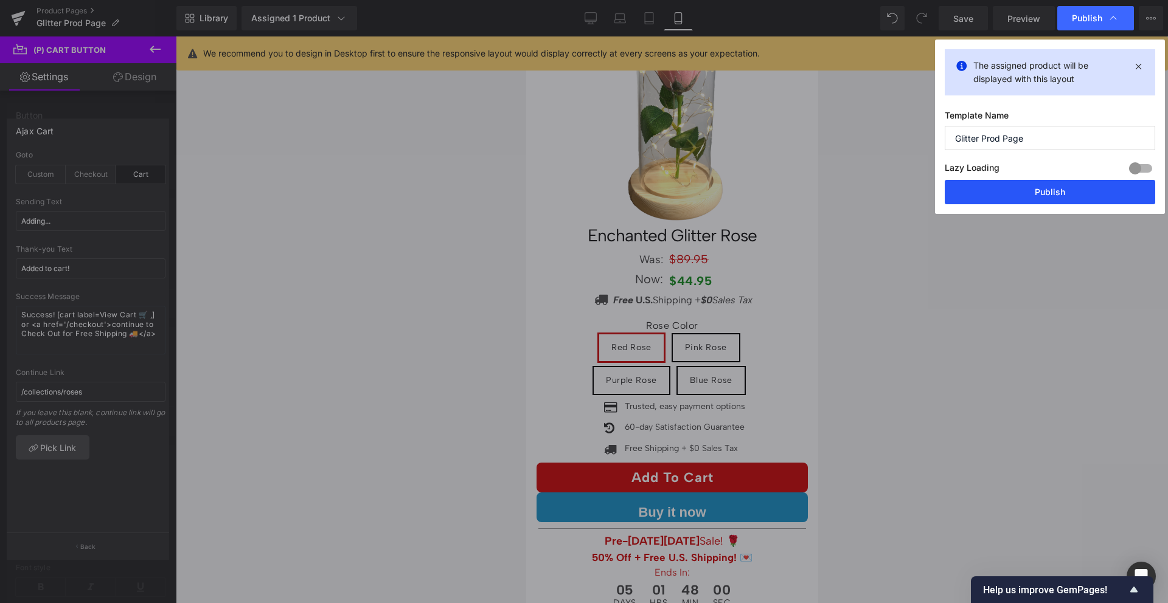
click at [1040, 186] on button "Publish" at bounding box center [1050, 192] width 210 height 24
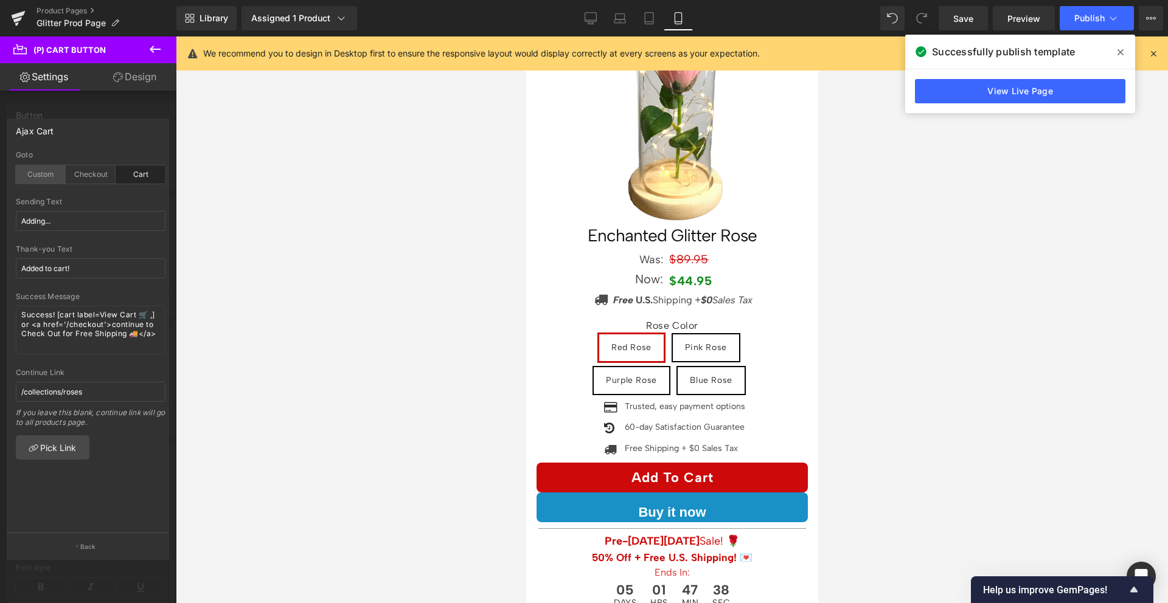
click at [39, 173] on div "Custom" at bounding box center [41, 174] width 50 height 18
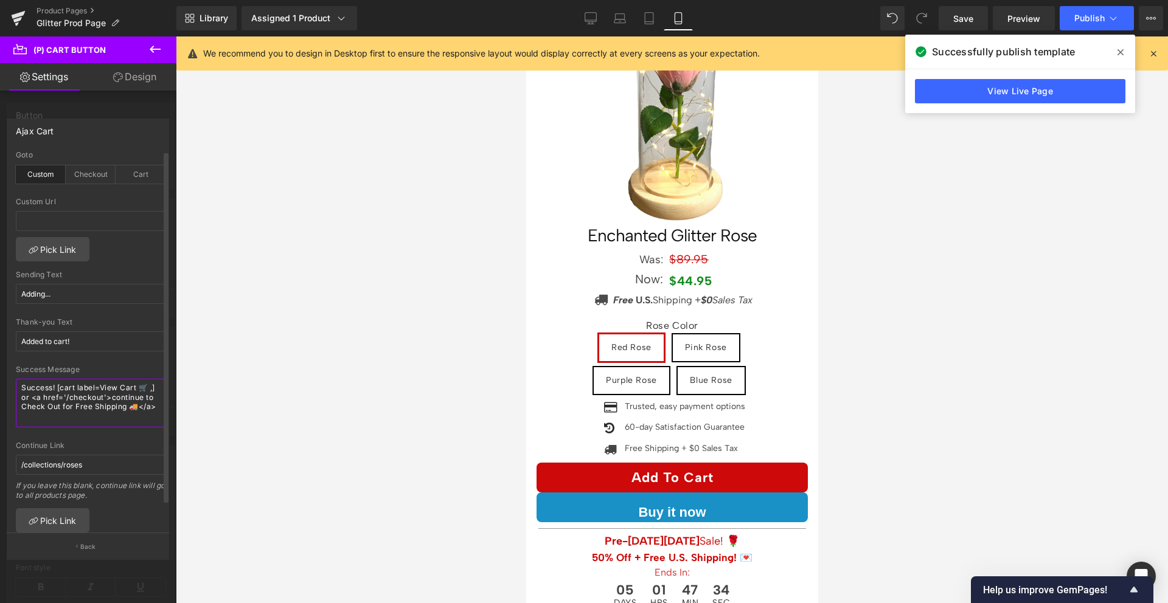
drag, startPoint x: 55, startPoint y: 420, endPoint x: 12, endPoint y: 379, distance: 60.2
click at [12, 379] on div "custom Goto Custom Checkout Cart Custom Url Pick Link Adding... Sending Text Ad…" at bounding box center [90, 342] width 167 height 383
click at [46, 242] on link "Pick Link" at bounding box center [53, 249] width 74 height 24
click at [82, 100] on div at bounding box center [88, 322] width 176 height 573
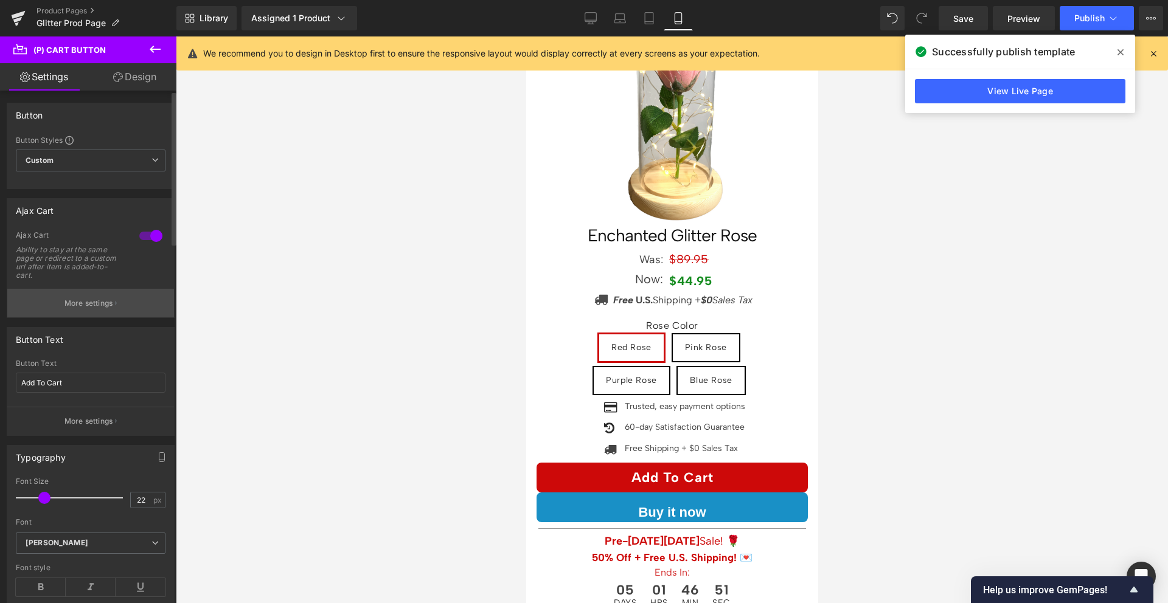
click at [94, 299] on p "More settings" at bounding box center [88, 303] width 49 height 11
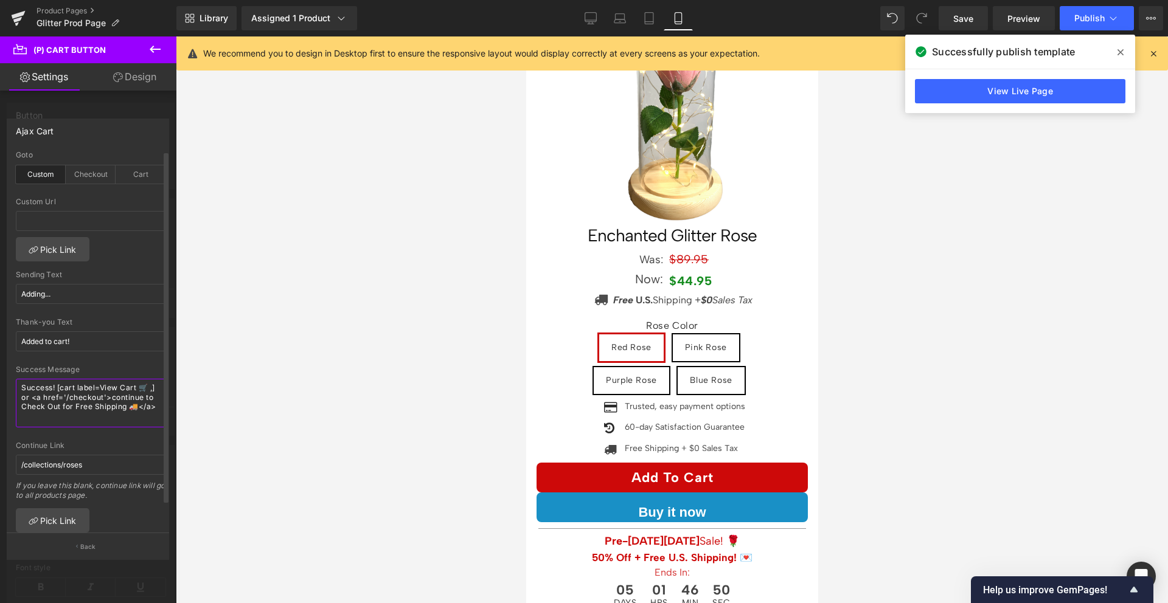
drag, startPoint x: 80, startPoint y: 419, endPoint x: 18, endPoint y: 391, distance: 68.3
click at [18, 391] on textarea "Success! [cart label=View Cart 🛒 ,] or <a href='/checkout'>continue to Check Ou…" at bounding box center [91, 403] width 150 height 49
click at [68, 366] on div "Success Message" at bounding box center [91, 370] width 150 height 9
click at [122, 106] on div at bounding box center [88, 322] width 176 height 573
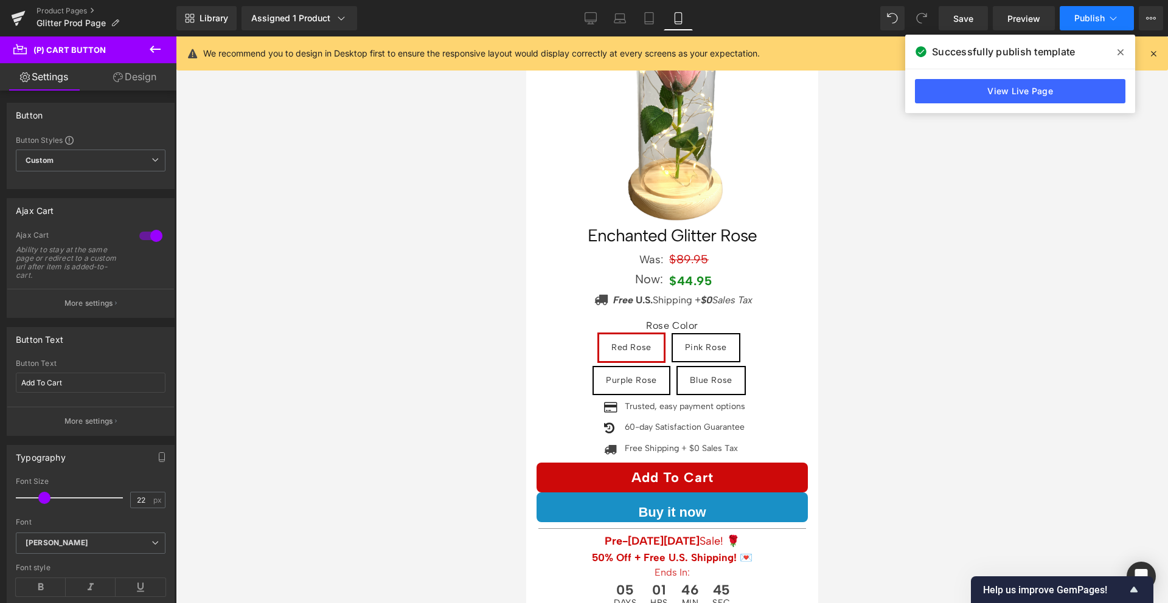
click at [1092, 18] on span "Publish" at bounding box center [1089, 18] width 30 height 10
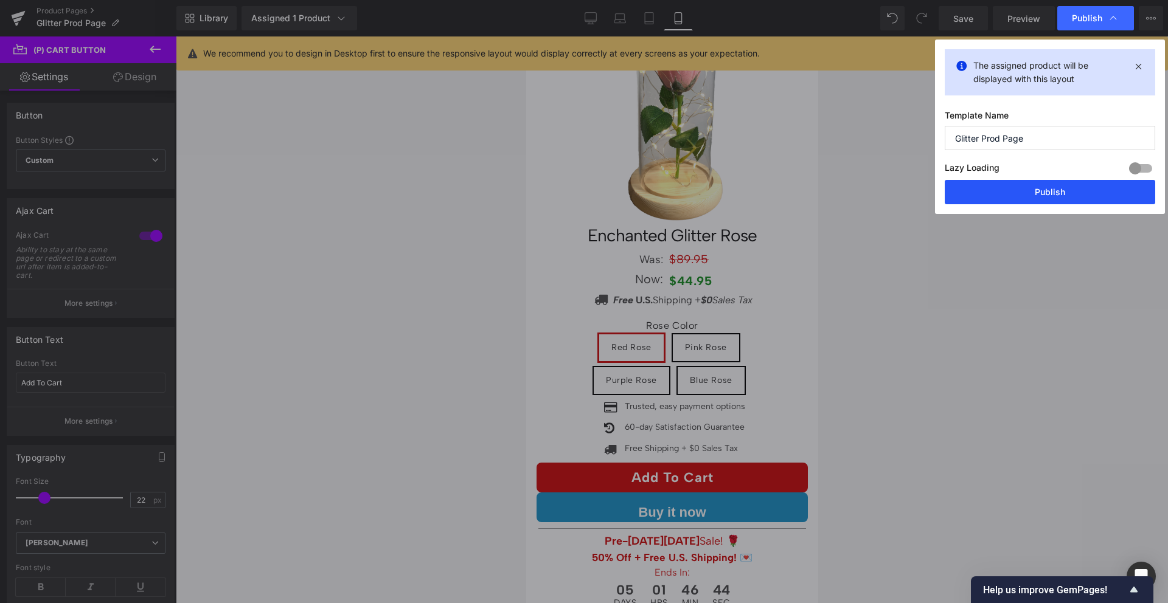
click at [1037, 180] on button "Publish" at bounding box center [1050, 192] width 210 height 24
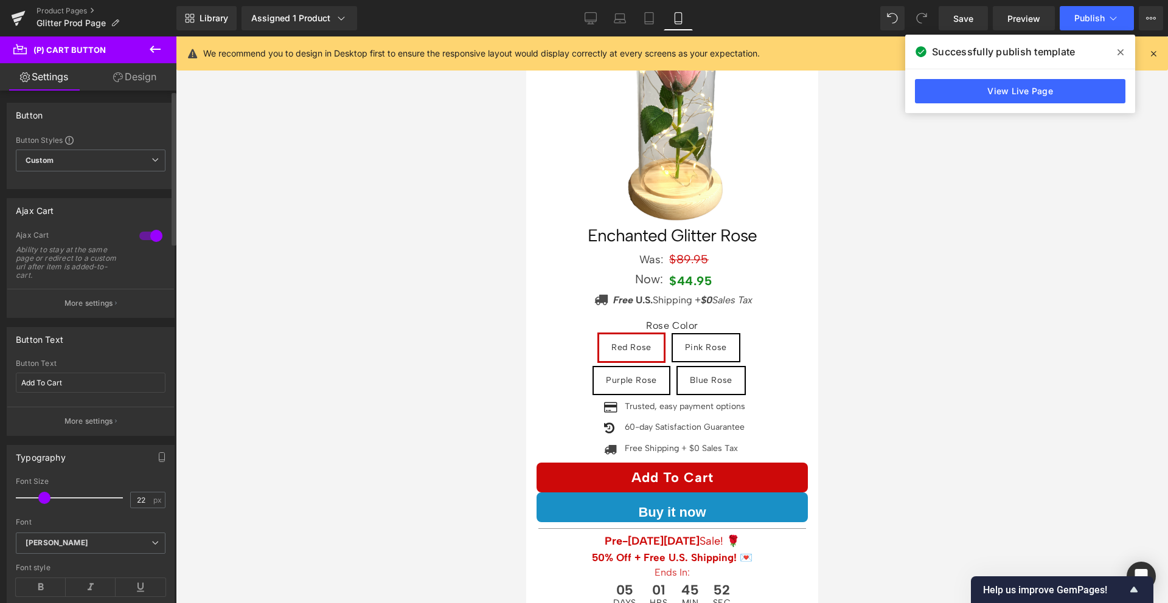
click at [136, 238] on div at bounding box center [150, 235] width 29 height 19
click at [117, 203] on div "Ajax Cart" at bounding box center [90, 210] width 167 height 23
click at [1061, 19] on button "Publish" at bounding box center [1097, 18] width 74 height 24
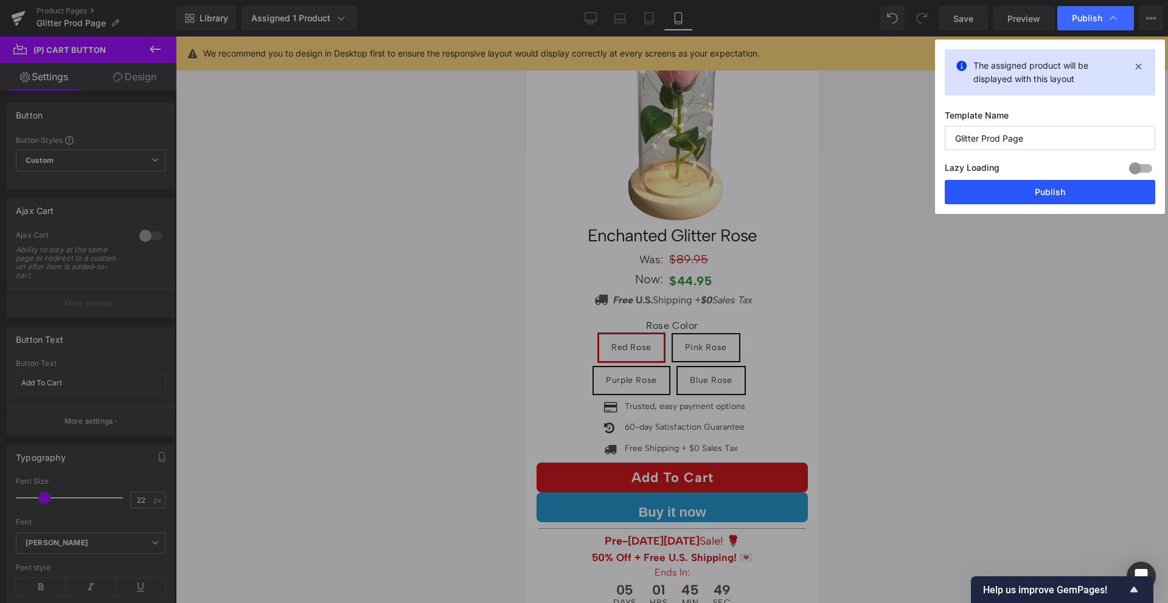
click at [1039, 196] on button "Publish" at bounding box center [1050, 192] width 210 height 24
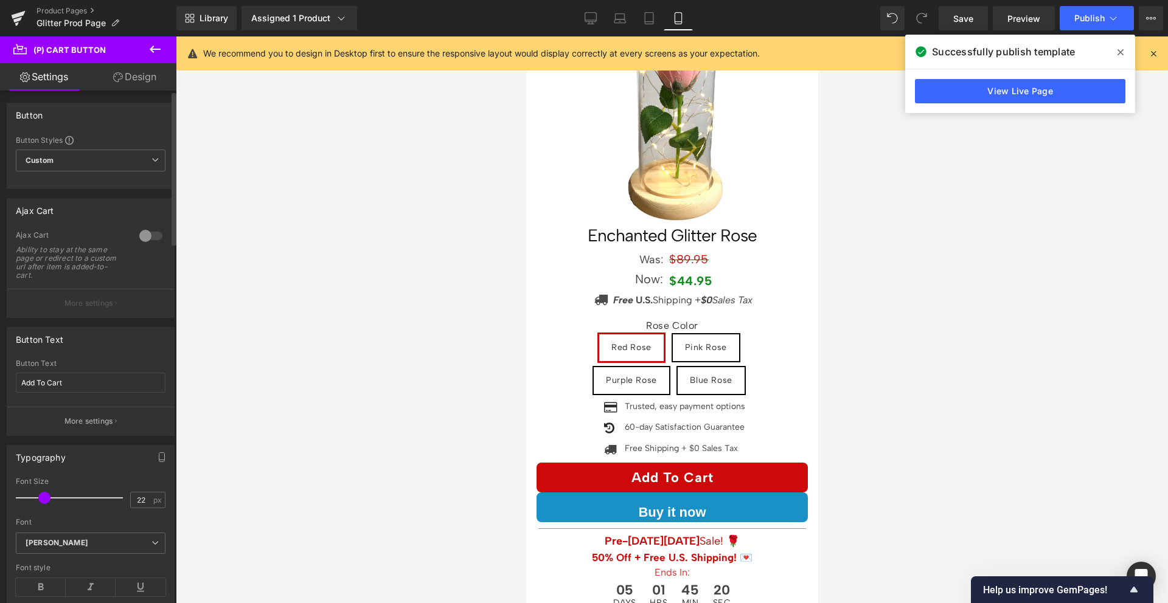
click at [141, 233] on div at bounding box center [150, 235] width 29 height 19
click at [136, 294] on button "More settings" at bounding box center [90, 303] width 167 height 29
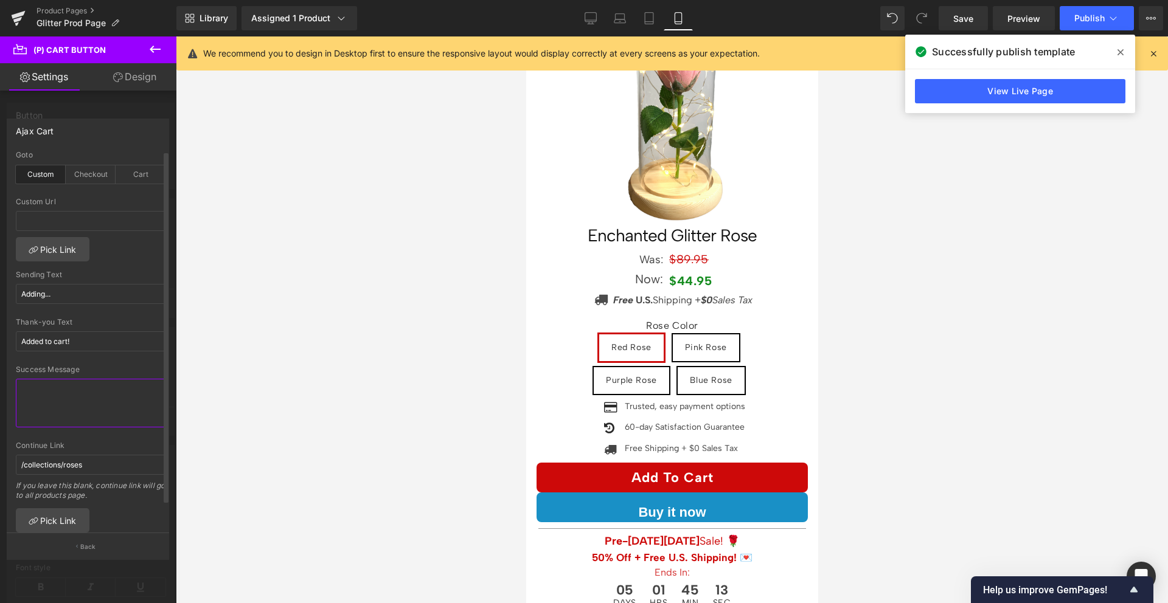
click at [83, 405] on textarea at bounding box center [91, 403] width 150 height 49
paste textarea "Success! [cart label=View Cart 🛒 ,] or <a href='/checkout'>continue to Check Ou…"
click at [95, 370] on div "Success Message" at bounding box center [91, 370] width 150 height 9
click at [77, 417] on textarea "Success! [cart label=View Cart 🛒 ,] or <a href='/checkout'>continue to Check Ou…" at bounding box center [91, 403] width 150 height 49
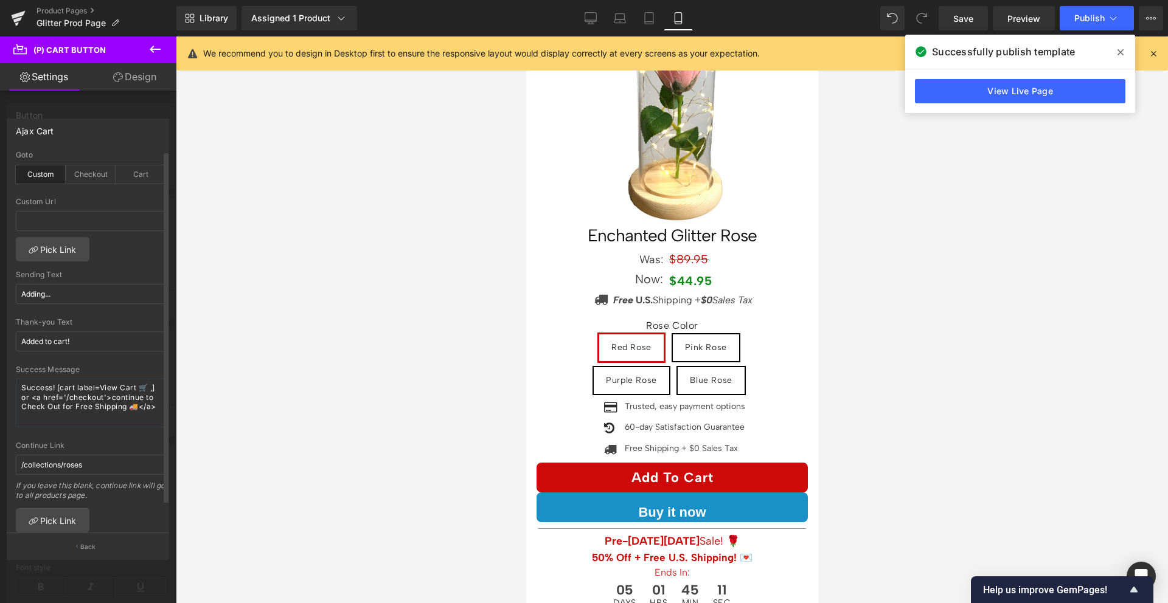
click at [72, 428] on div "Success Message Success! [cart label=View Cart 🛒 ,] or <a href='/checkout'>cont…" at bounding box center [91, 404] width 150 height 76
click at [72, 420] on textarea "Success! [cart label=View Cart 🛒 ,] or <a href='/checkout'>continue to Check Ou…" at bounding box center [91, 403] width 150 height 49
type textarea "Success! [cart label=View Cart 🛒 ,] or <a href='/checkout'>continue to Check Ou…"
click at [100, 369] on div "Success Message" at bounding box center [91, 370] width 150 height 9
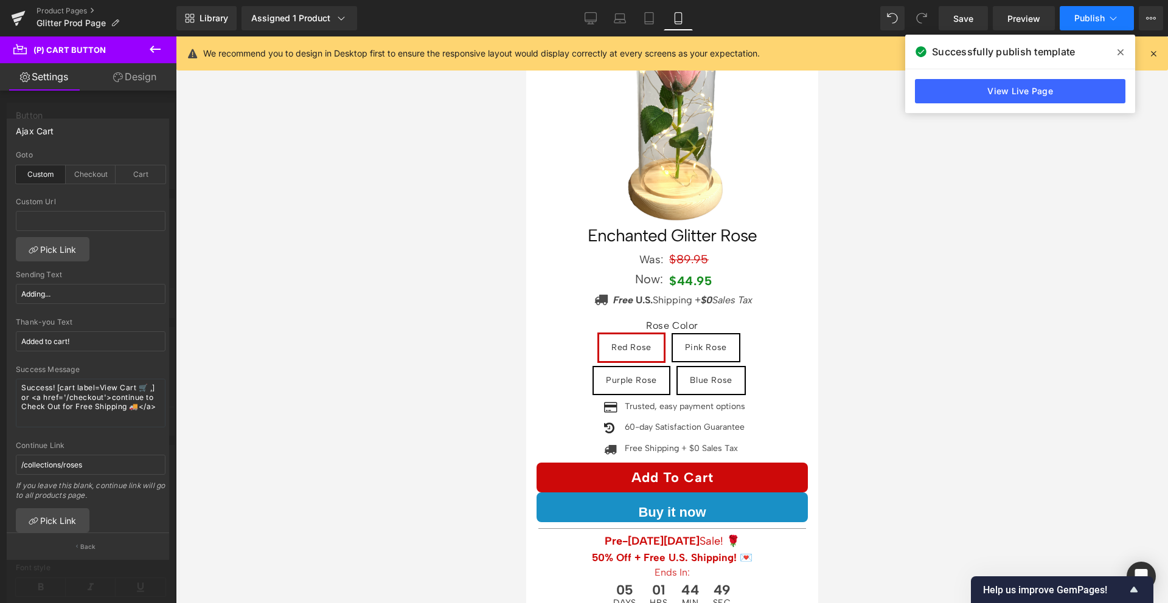
click at [1075, 18] on span "Publish" at bounding box center [1089, 18] width 30 height 10
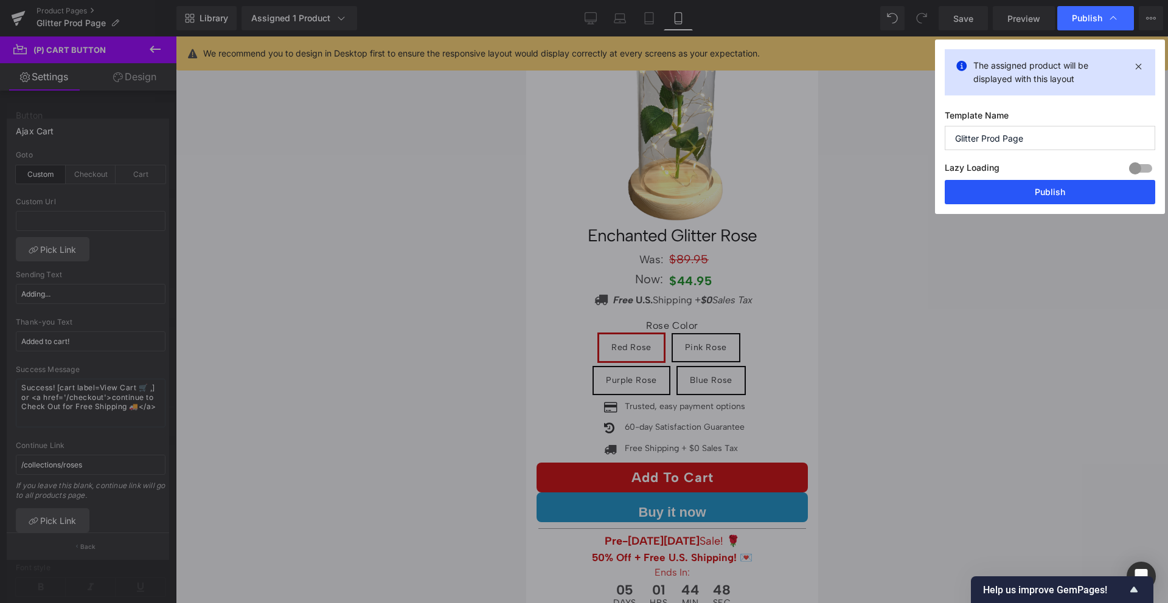
click at [1067, 193] on button "Publish" at bounding box center [1050, 192] width 210 height 24
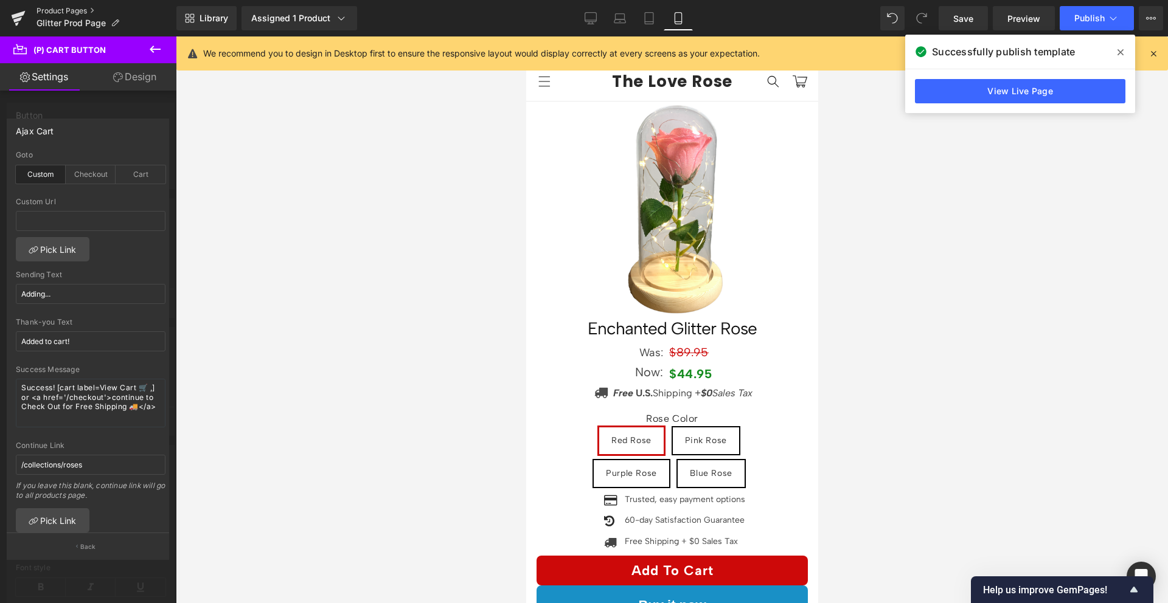
click at [45, 10] on link "Product Pages" at bounding box center [106, 11] width 140 height 10
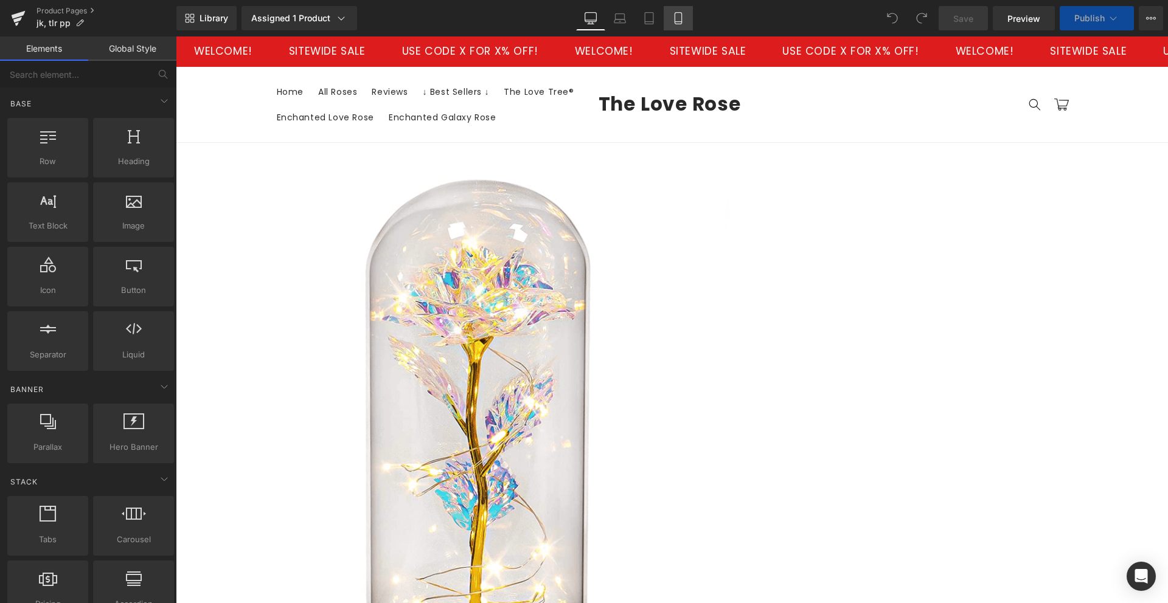
click at [674, 14] on icon at bounding box center [678, 18] width 12 height 12
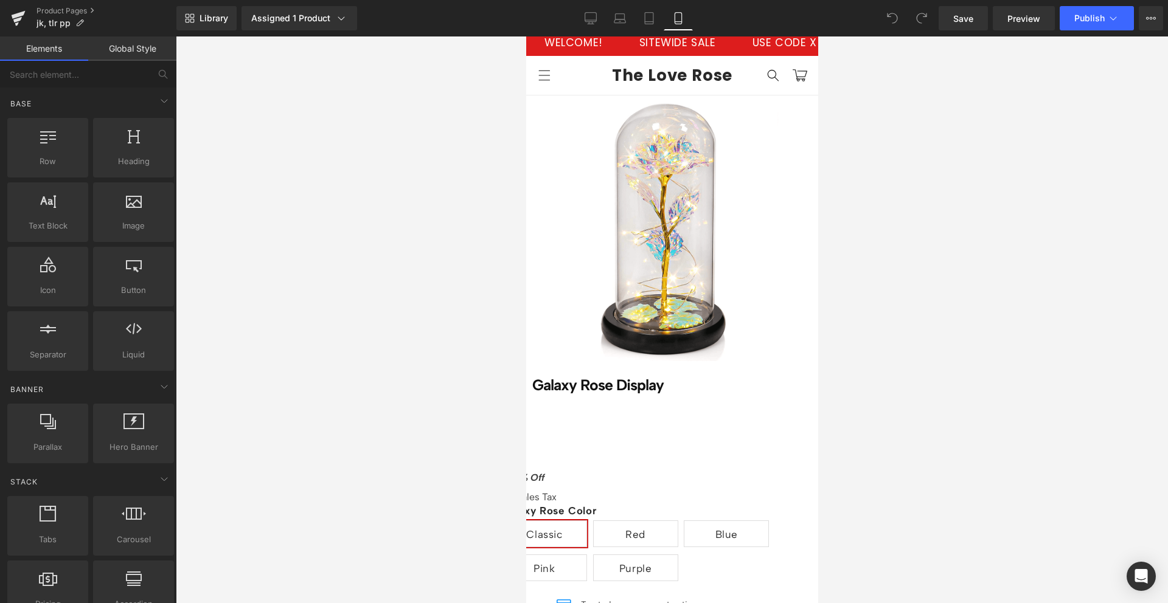
scroll to position [196, 0]
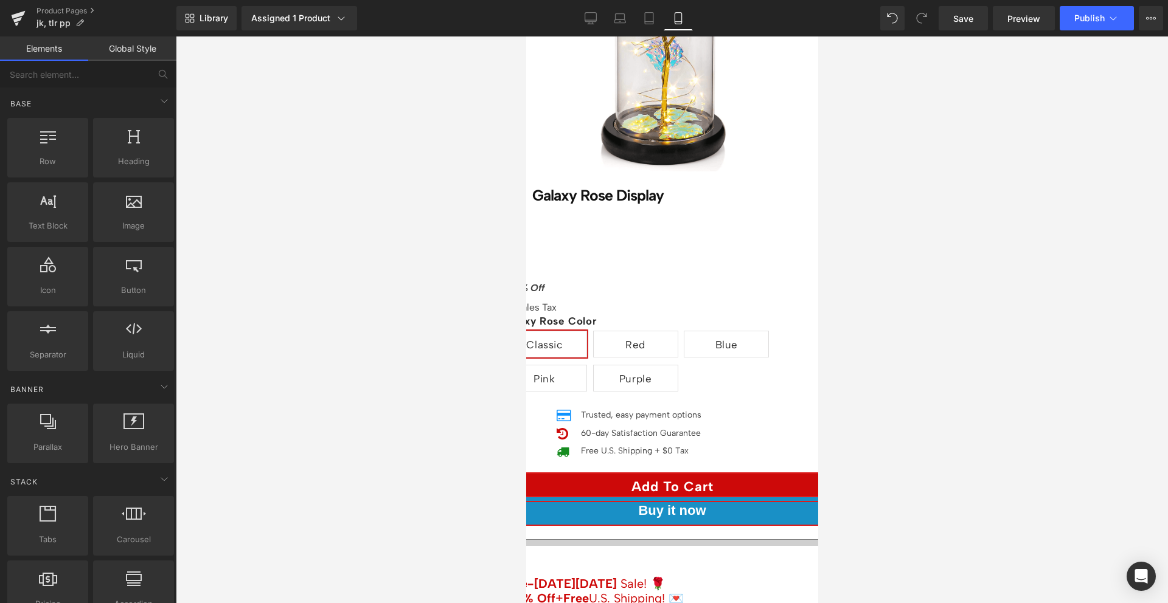
click at [526, 36] on span "(P) Cart Button" at bounding box center [526, 36] width 0 height 0
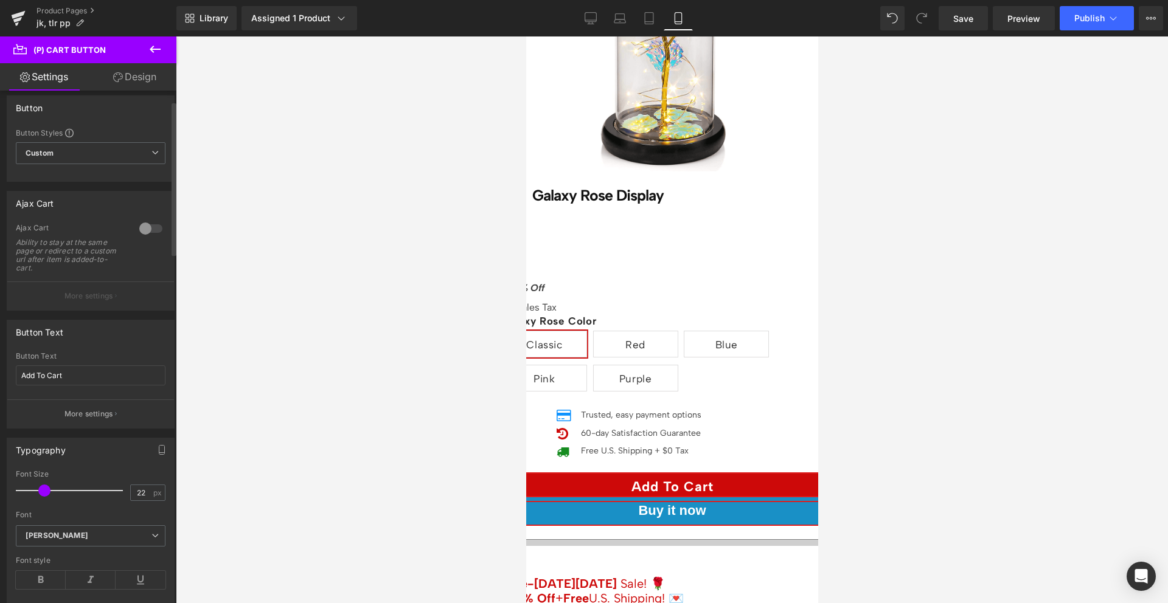
scroll to position [70, 0]
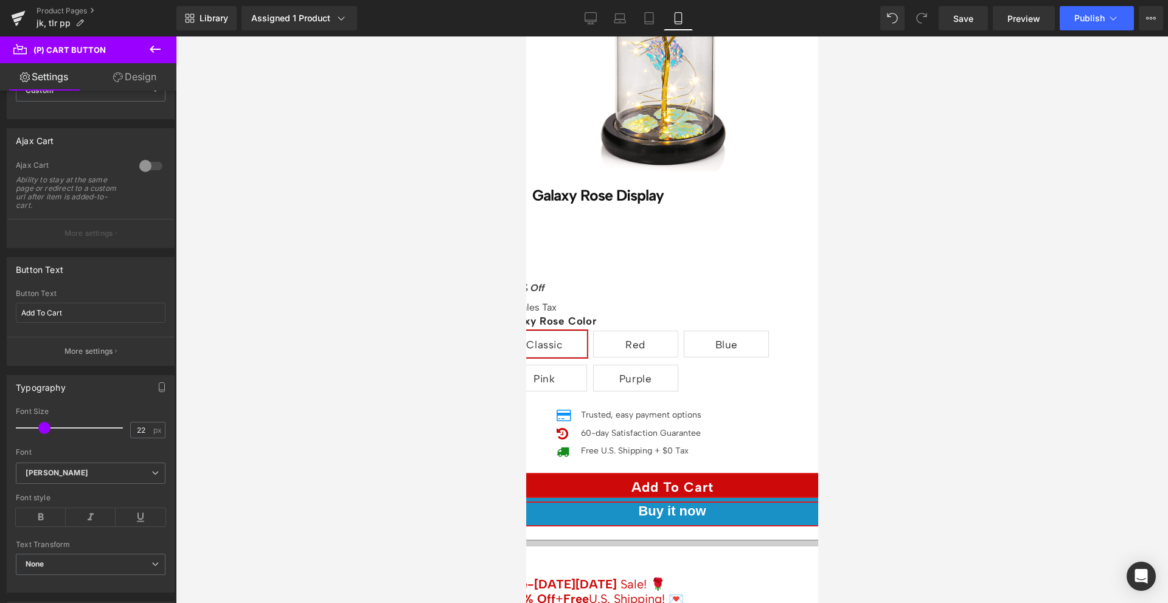
click at [526, 36] on span "(P) Cart Button" at bounding box center [526, 36] width 0 height 0
click at [137, 77] on link "Design" at bounding box center [135, 76] width 88 height 27
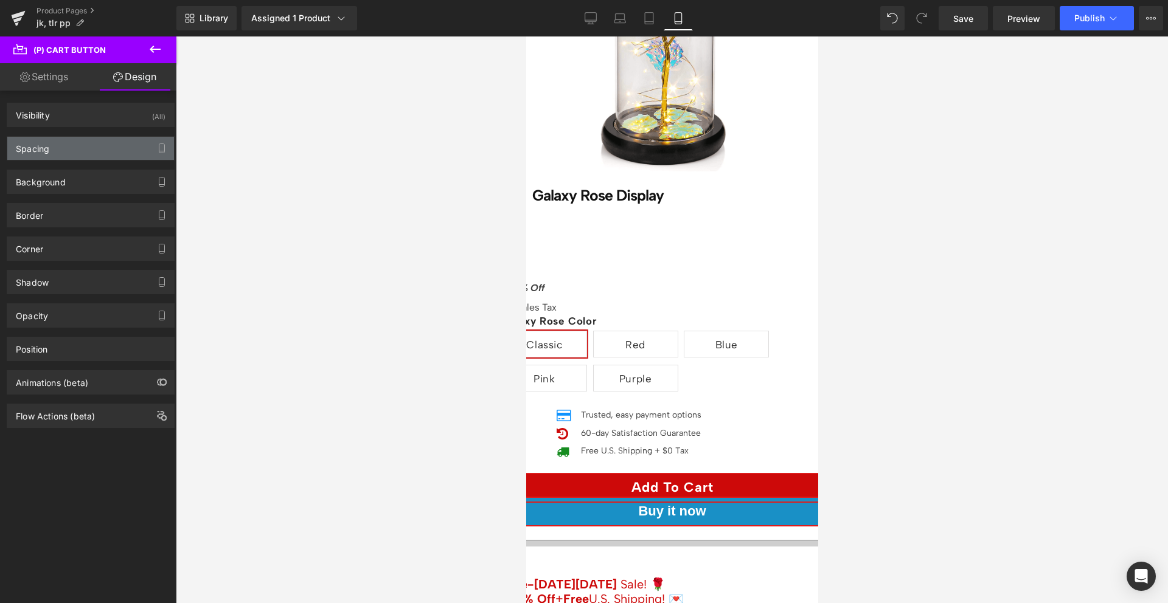
click at [77, 142] on div "Spacing" at bounding box center [90, 148] width 167 height 23
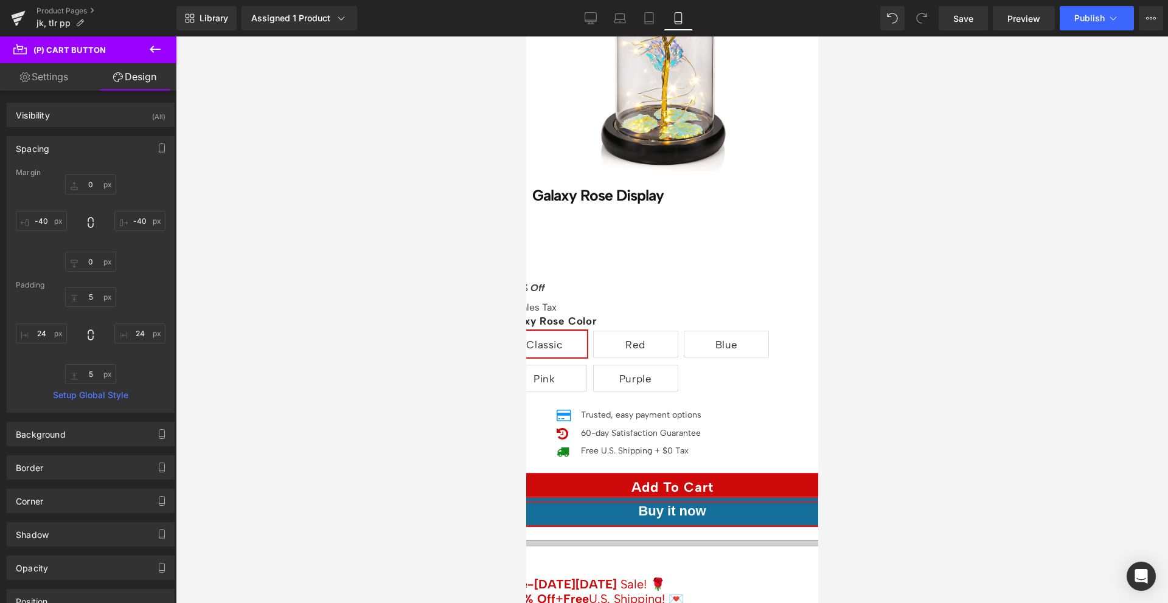
click at [526, 36] on span "(P) Dynamic Checkout Button" at bounding box center [526, 36] width 0 height 0
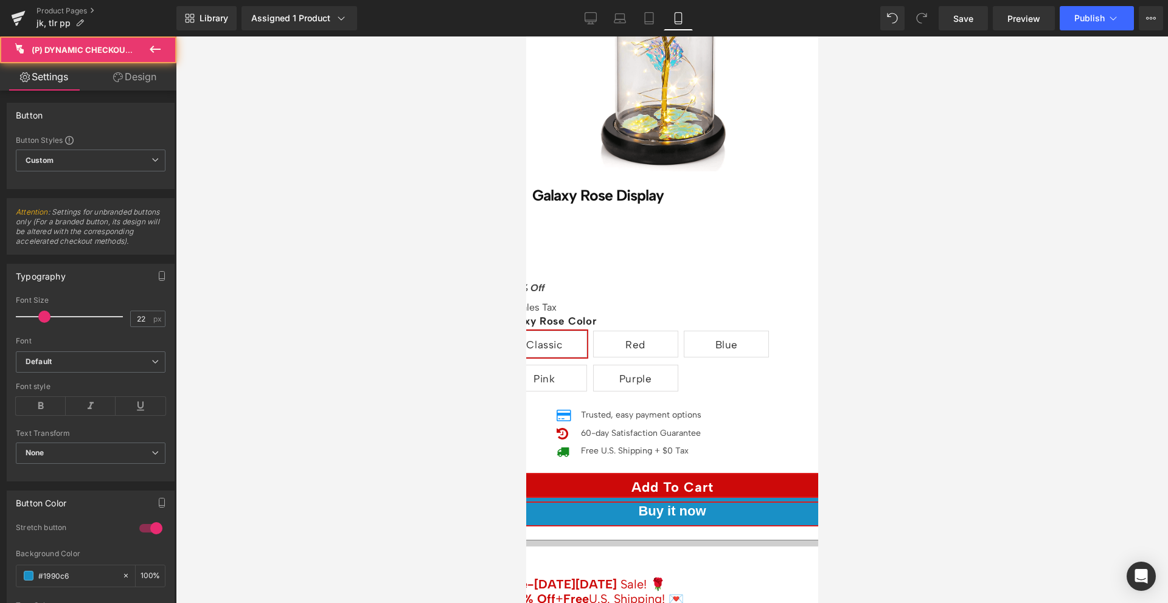
click at [130, 75] on link "Design" at bounding box center [135, 76] width 88 height 27
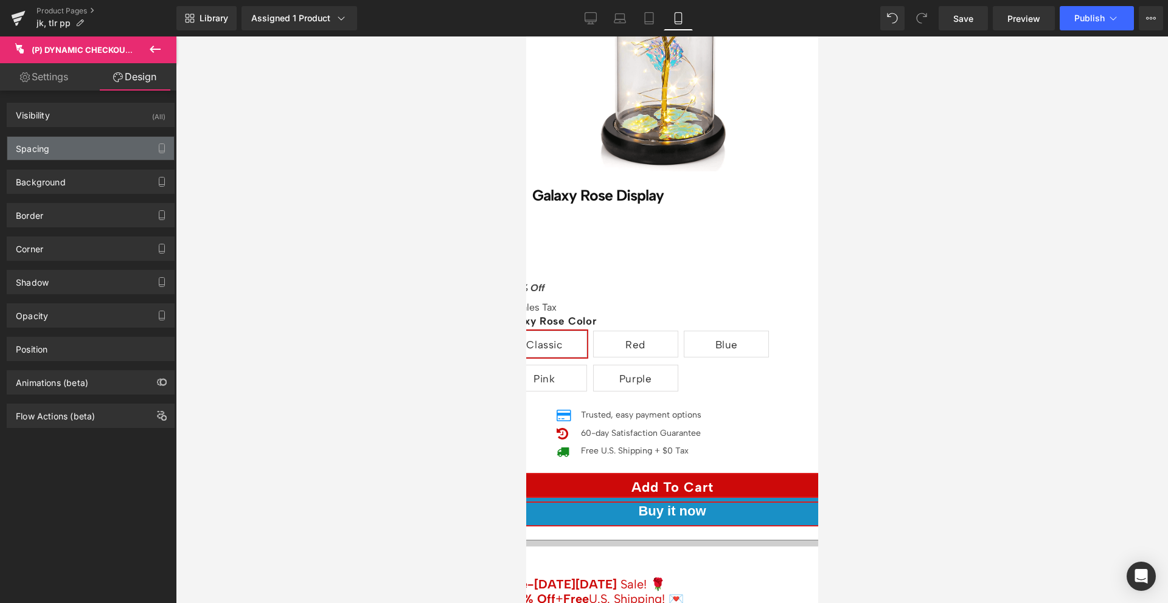
click at [74, 145] on div "Spacing" at bounding box center [90, 148] width 167 height 23
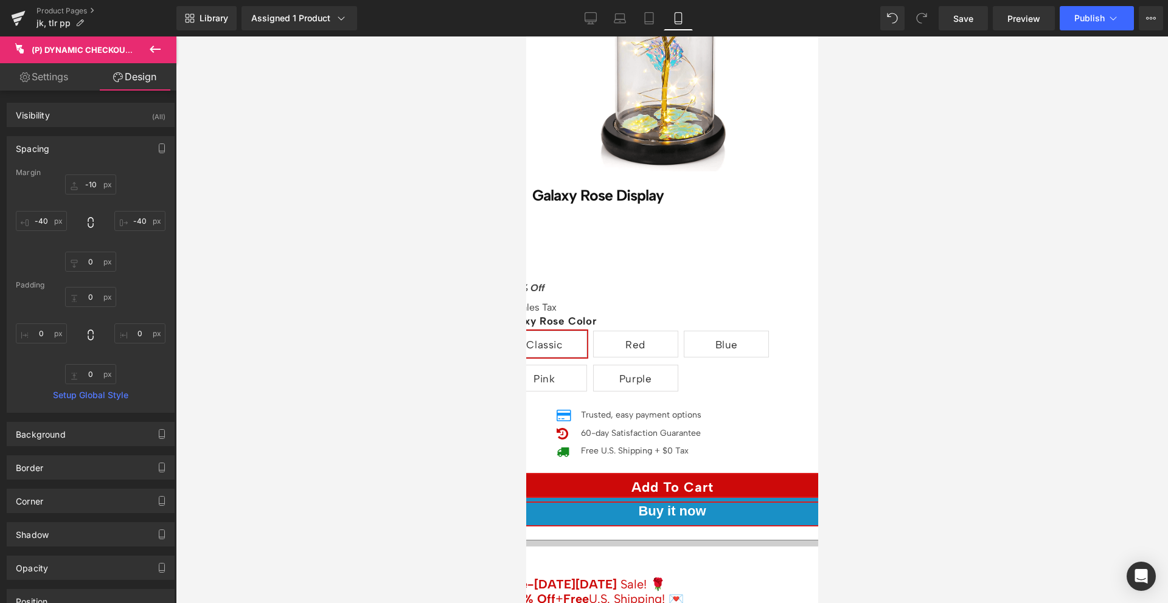
click at [526, 36] on span "(P) Cart Button" at bounding box center [526, 36] width 0 height 0
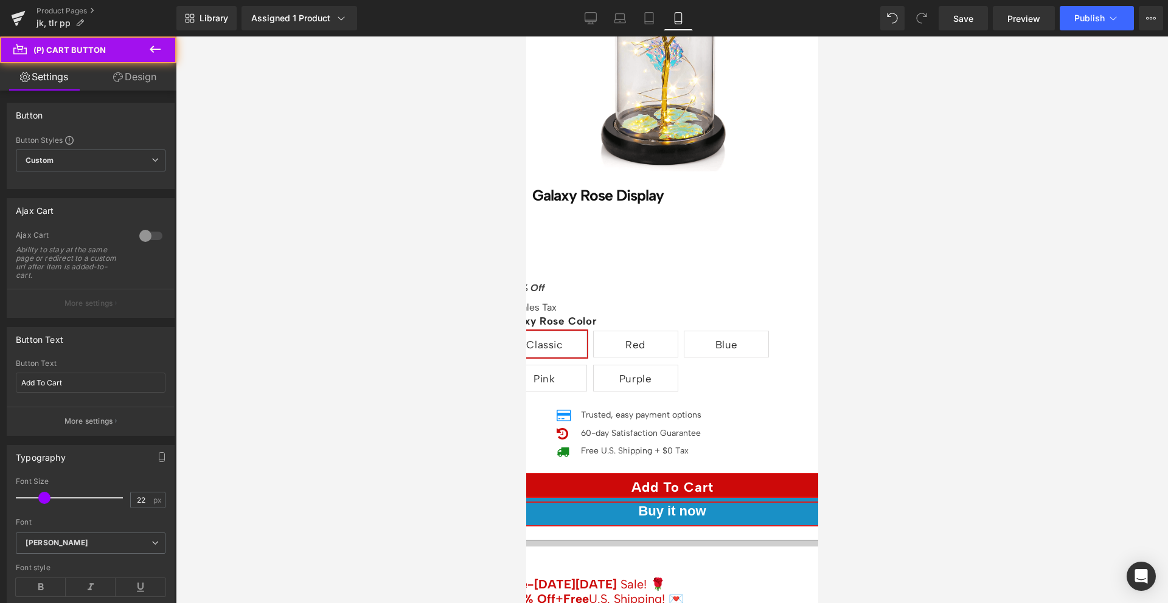
click at [139, 77] on link "Design" at bounding box center [135, 76] width 88 height 27
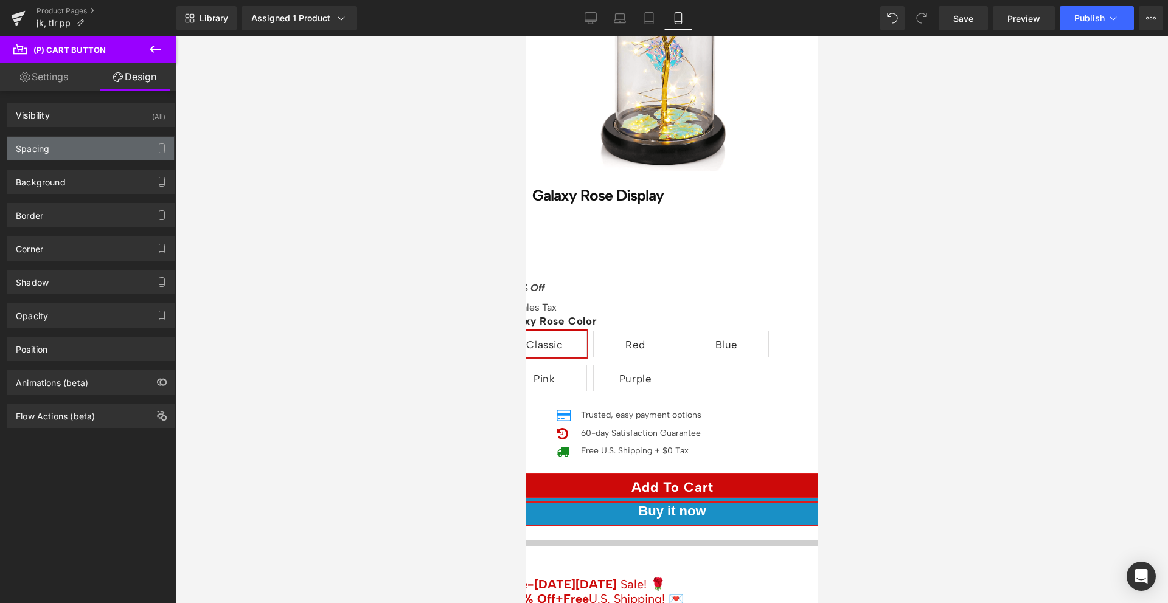
click at [90, 142] on div "Spacing" at bounding box center [90, 148] width 167 height 23
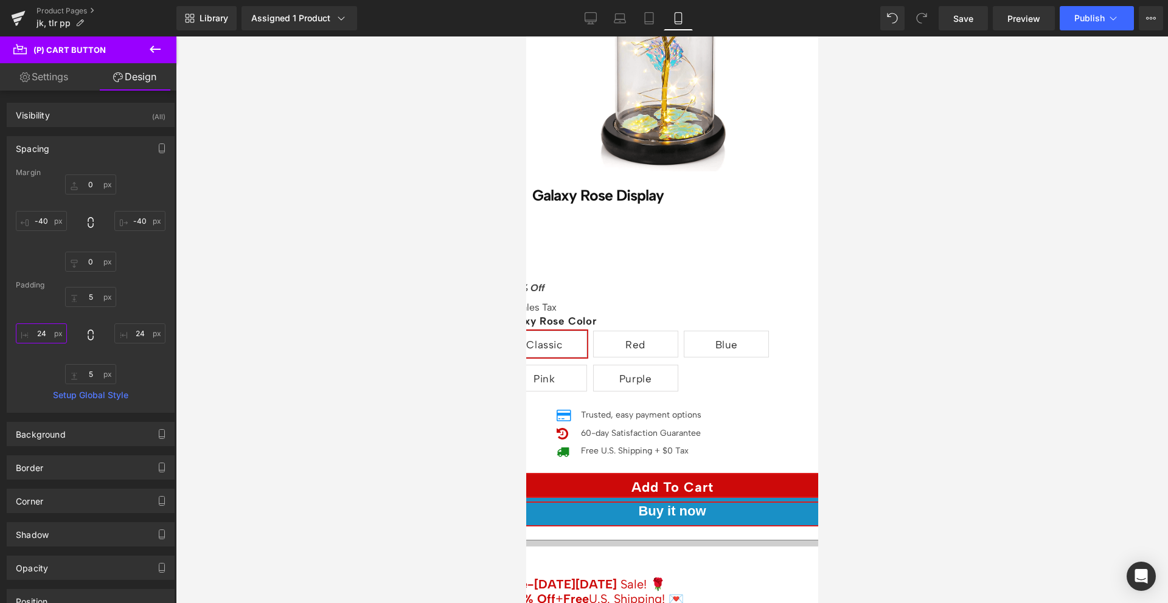
click at [43, 335] on input "24" at bounding box center [41, 334] width 51 height 20
type input "30"
click at [134, 335] on input "24" at bounding box center [139, 334] width 51 height 20
type input "30"
click at [139, 217] on input "-40" at bounding box center [139, 221] width 51 height 20
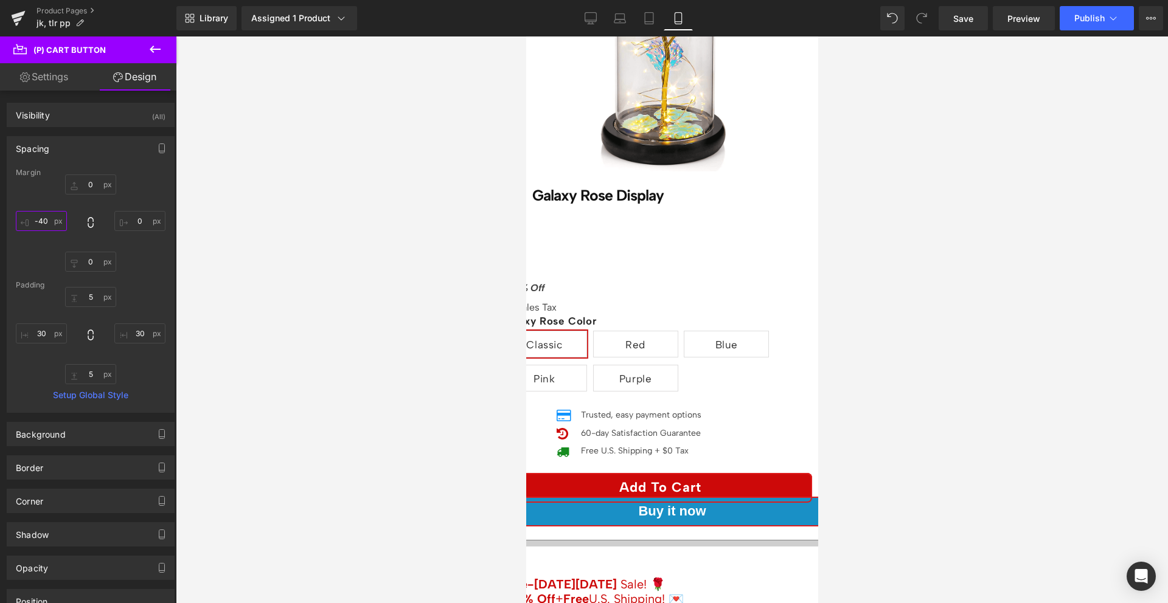
click at [35, 221] on input "-40" at bounding box center [41, 221] width 51 height 20
click at [89, 304] on input "5" at bounding box center [90, 297] width 51 height 20
type input "0"
click at [127, 272] on div "Margin 0px 0 0px 0 Padding 0 0 30 30 5px 5 30 30 Setup Global Style" at bounding box center [90, 290] width 167 height 244
click at [96, 400] on div "Margin 0px 0 0px 0 Padding 0 0 30 30 5px 5 30 30 Setup Global Style" at bounding box center [90, 290] width 167 height 244
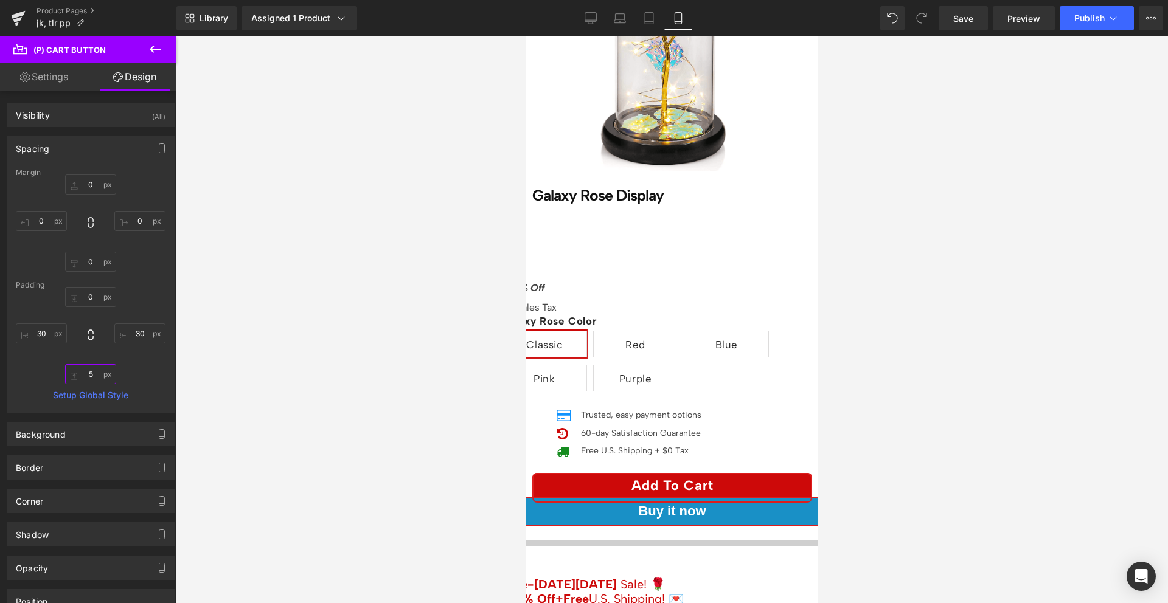
click at [86, 370] on input "5" at bounding box center [90, 374] width 51 height 20
type input "0"
click at [131, 367] on div "0 0 30 30 0 0 30 30" at bounding box center [91, 335] width 150 height 97
click at [55, 69] on link "Settings" at bounding box center [44, 76] width 88 height 27
type input "100"
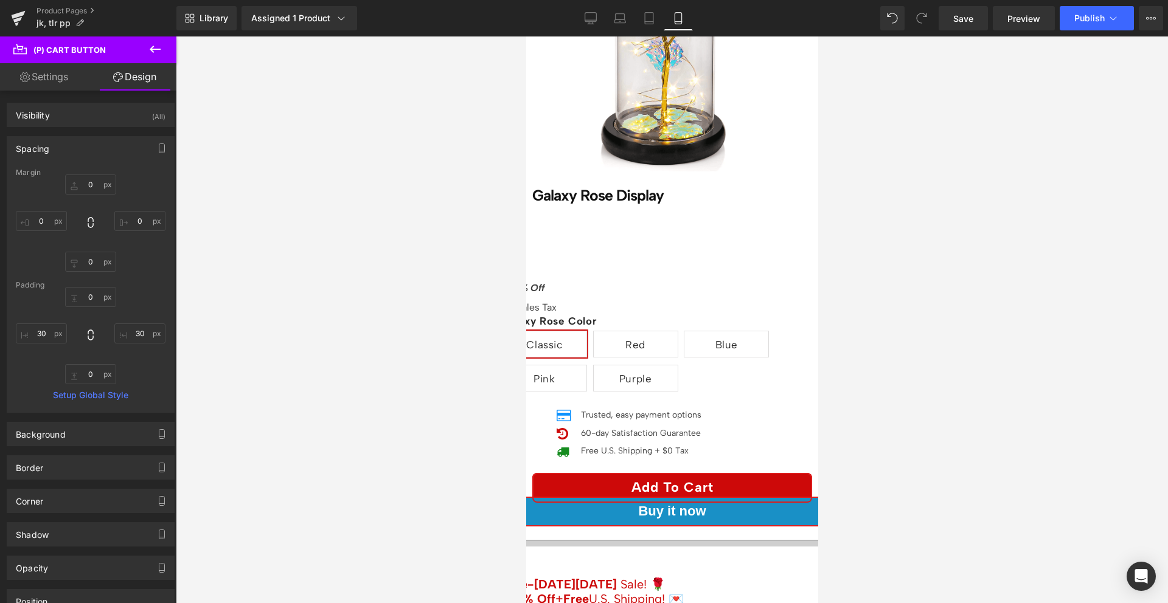
type input "100"
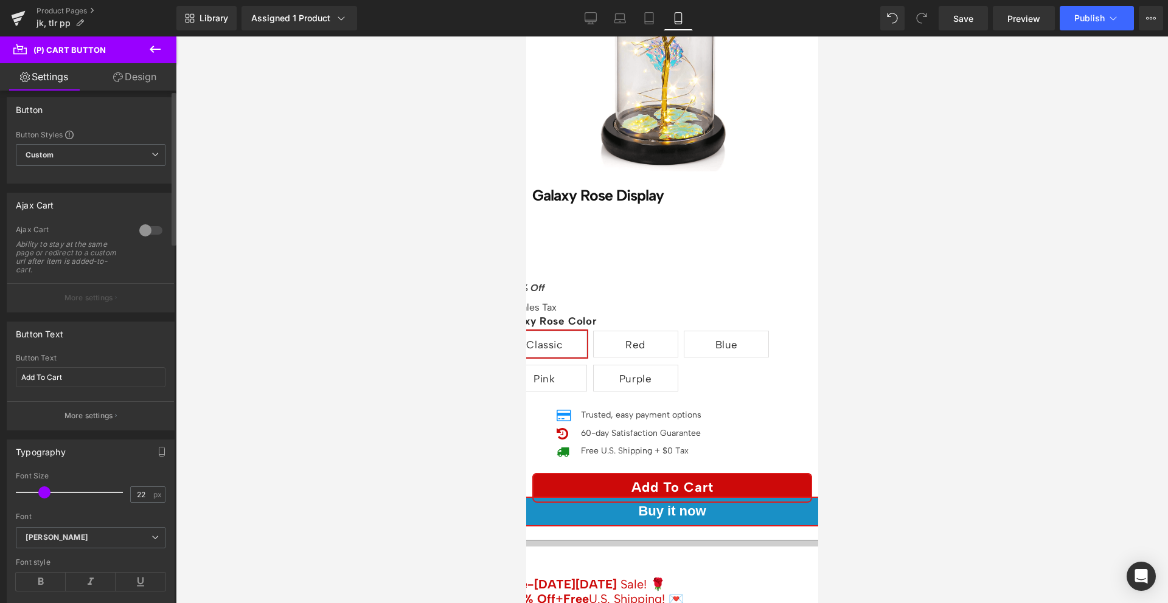
scroll to position [0, 0]
click at [119, 71] on link "Design" at bounding box center [135, 76] width 88 height 27
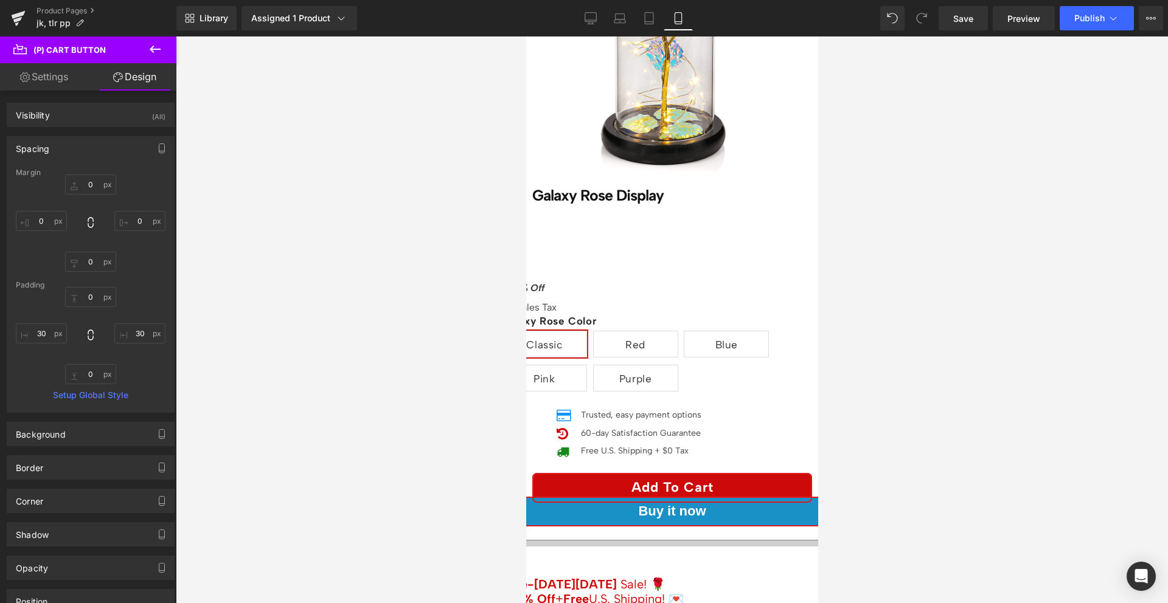
type input "0"
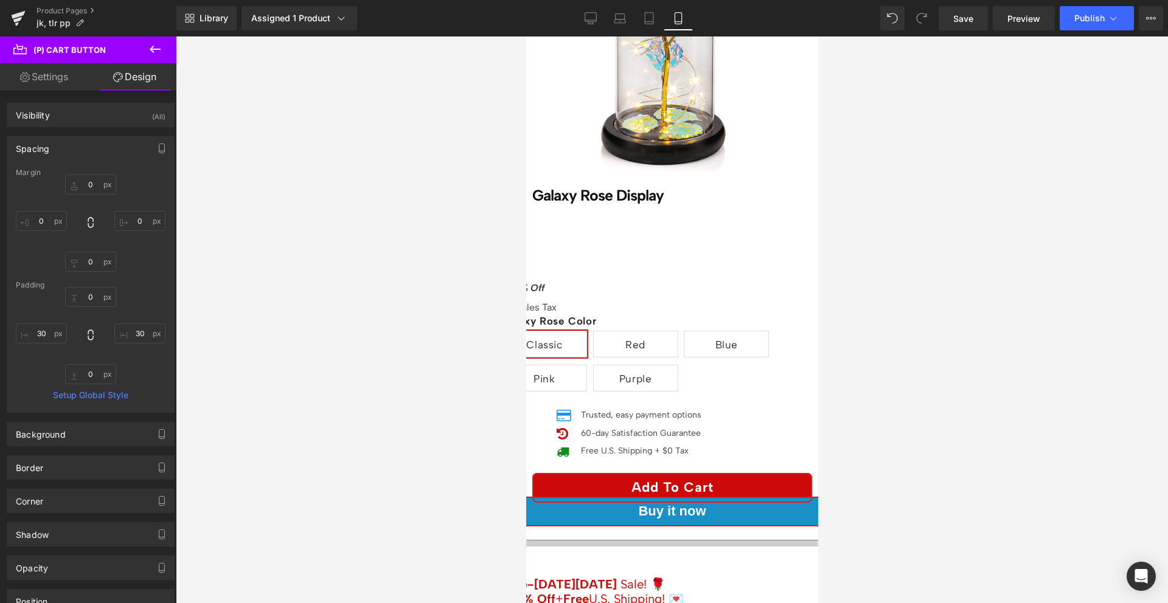
type input "30"
type input "0"
type input "30"
type input "0"
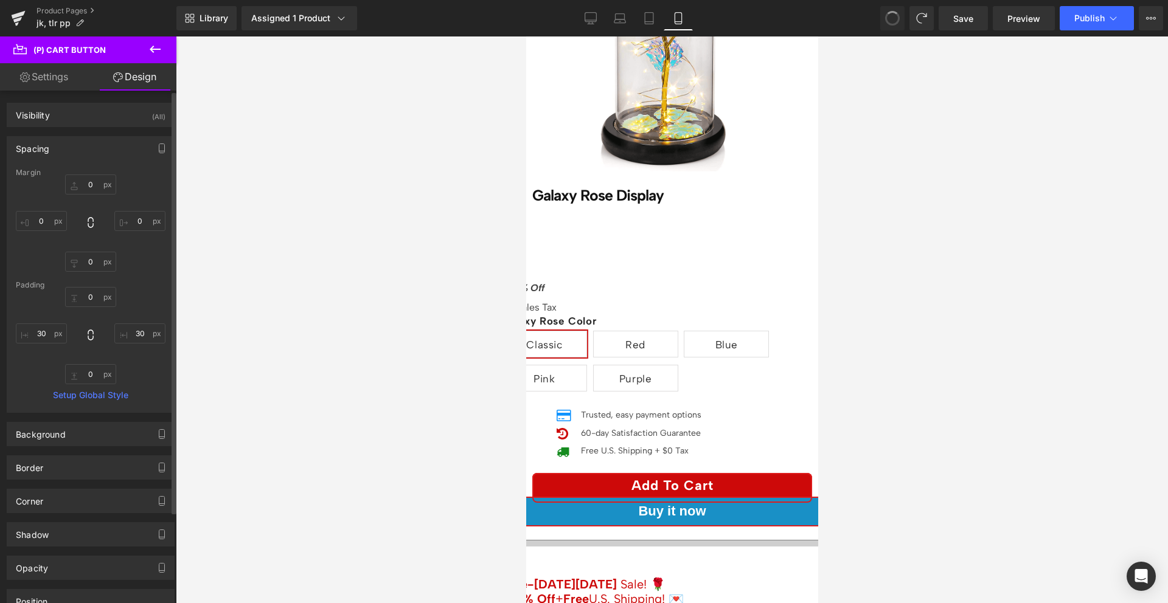
type input "0"
type input "30"
type input "5"
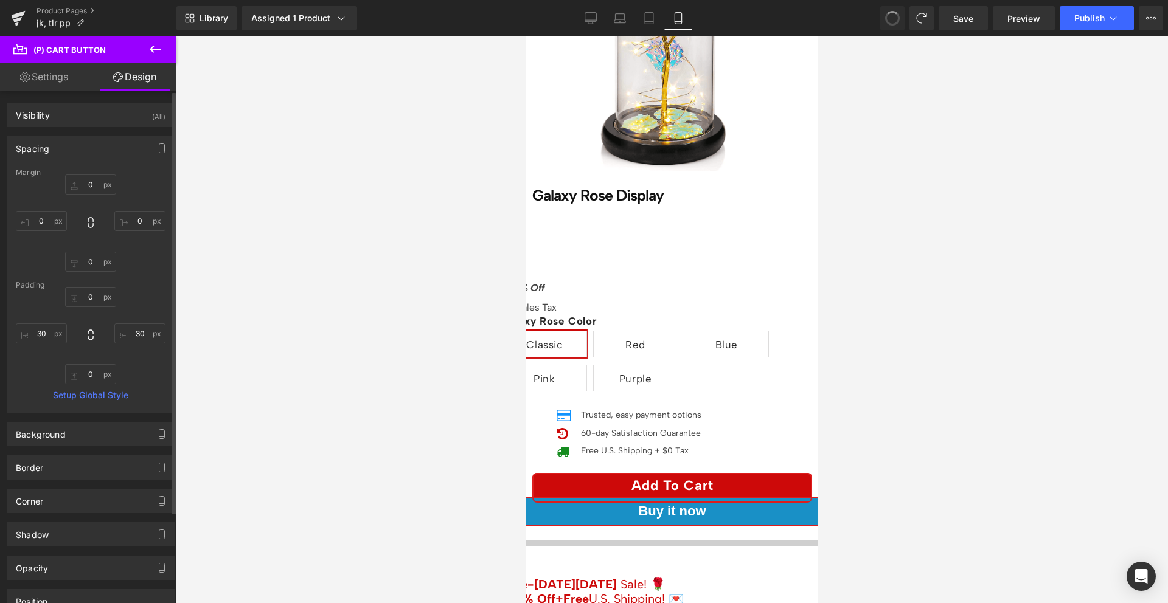
type input "30"
click at [148, 260] on div "0px 0 0px 0 0px 0 0px 0" at bounding box center [91, 223] width 150 height 97
type input "0"
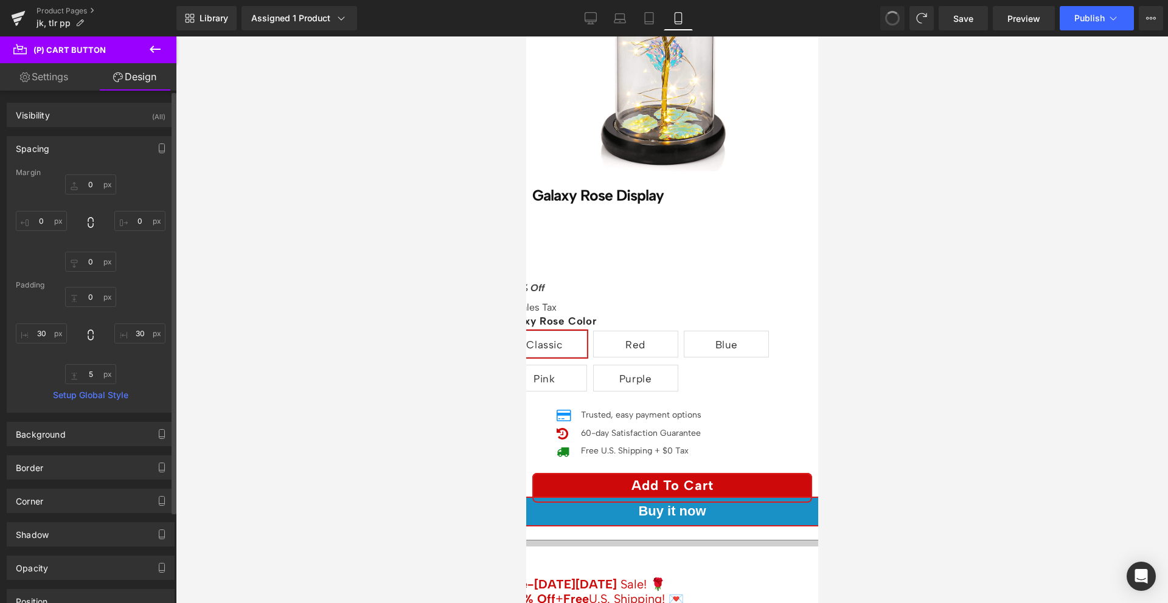
type input "0"
type input "5"
type input "30"
type input "5"
type input "30"
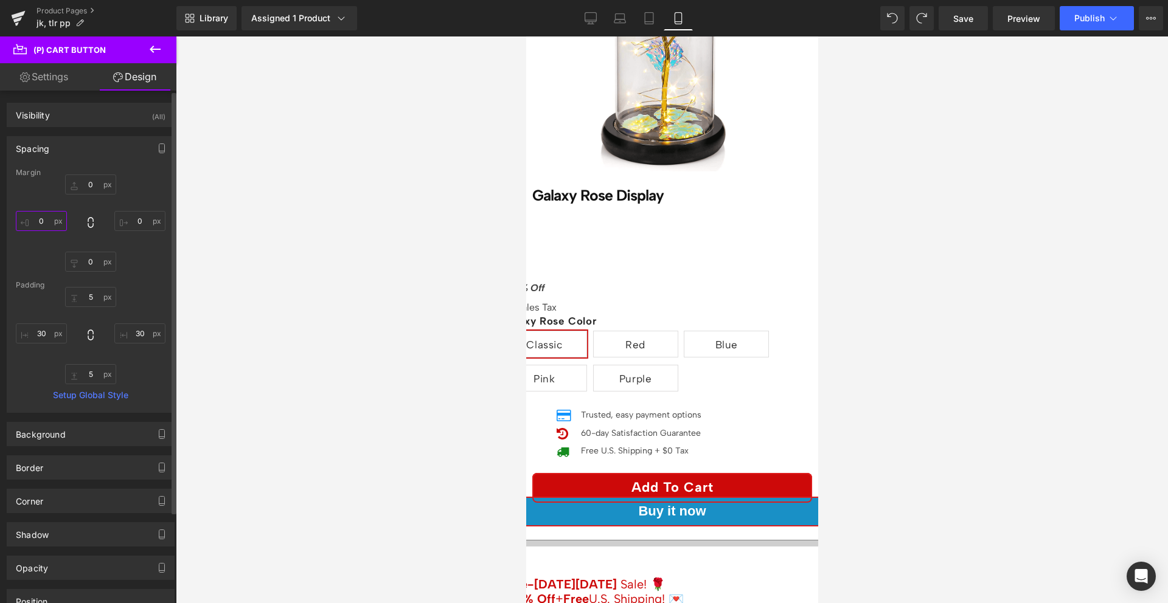
type input "0-40"
type input "0"
type input "-40"
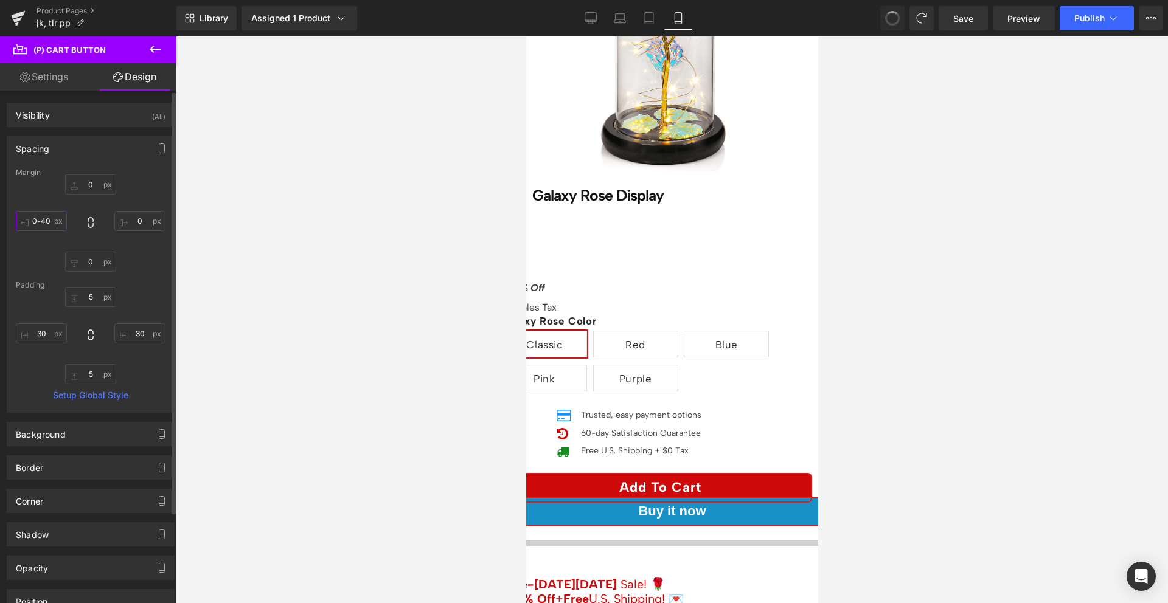
type input "5"
type input "30"
type input "5"
type input "30"
type input "-40"
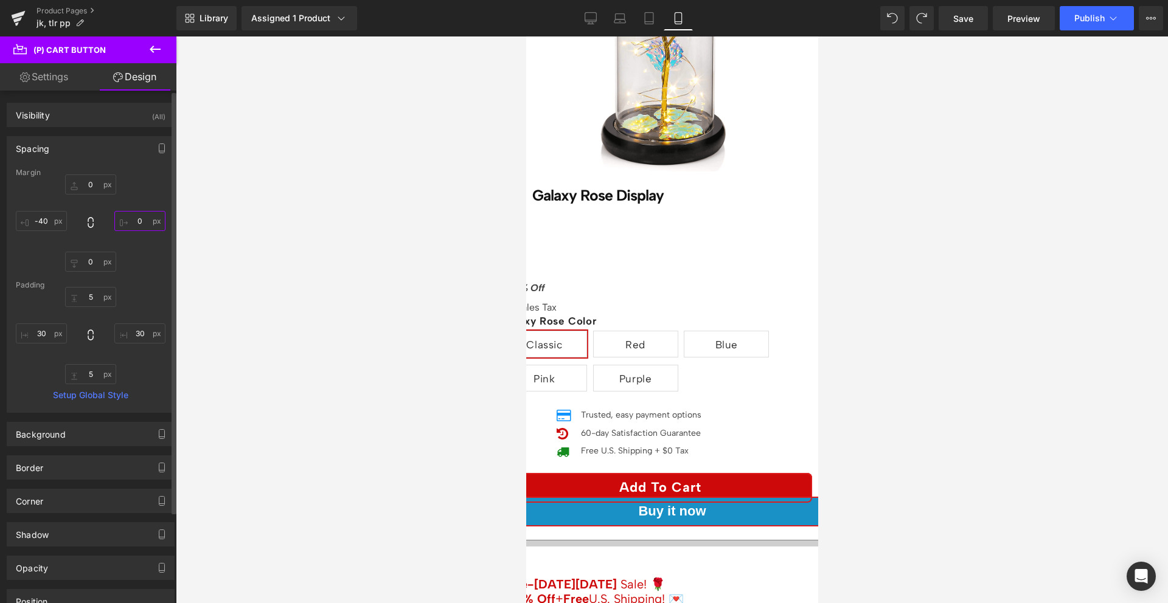
type input "0-40"
click at [43, 215] on input "-40" at bounding box center [41, 221] width 51 height 20
click at [134, 218] on input "text" at bounding box center [139, 221] width 51 height 20
paste input "-40"
type input "-40"
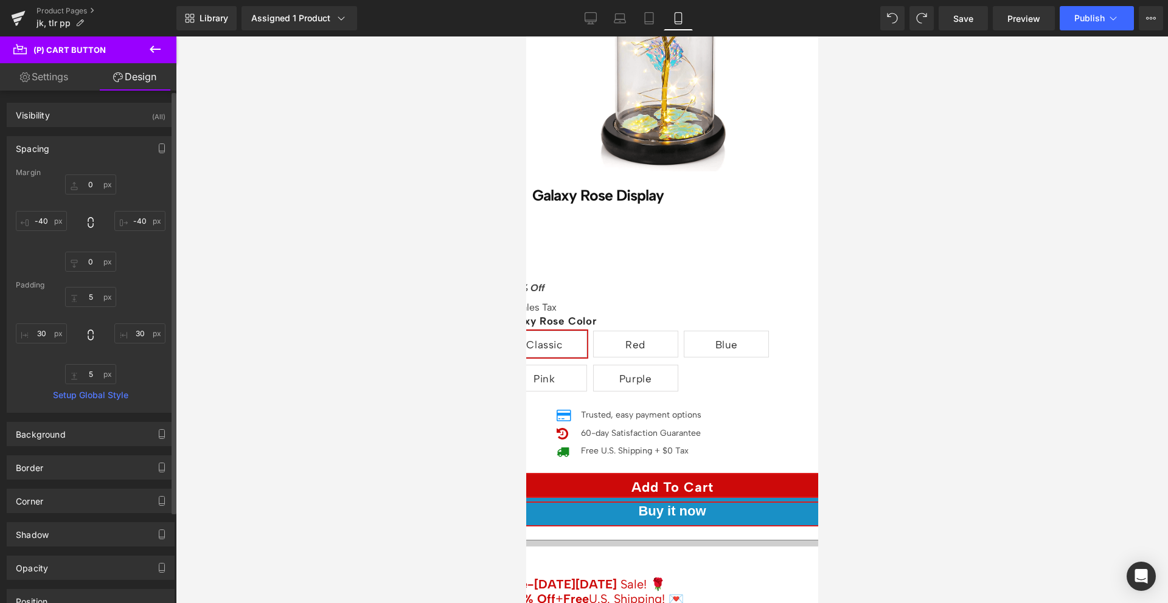
click at [127, 255] on div "0px 0 -40 -40 0px 0 -40 -40" at bounding box center [91, 223] width 150 height 97
click at [526, 36] on span "(P) Dynamic Checkout Button" at bounding box center [526, 36] width 0 height 0
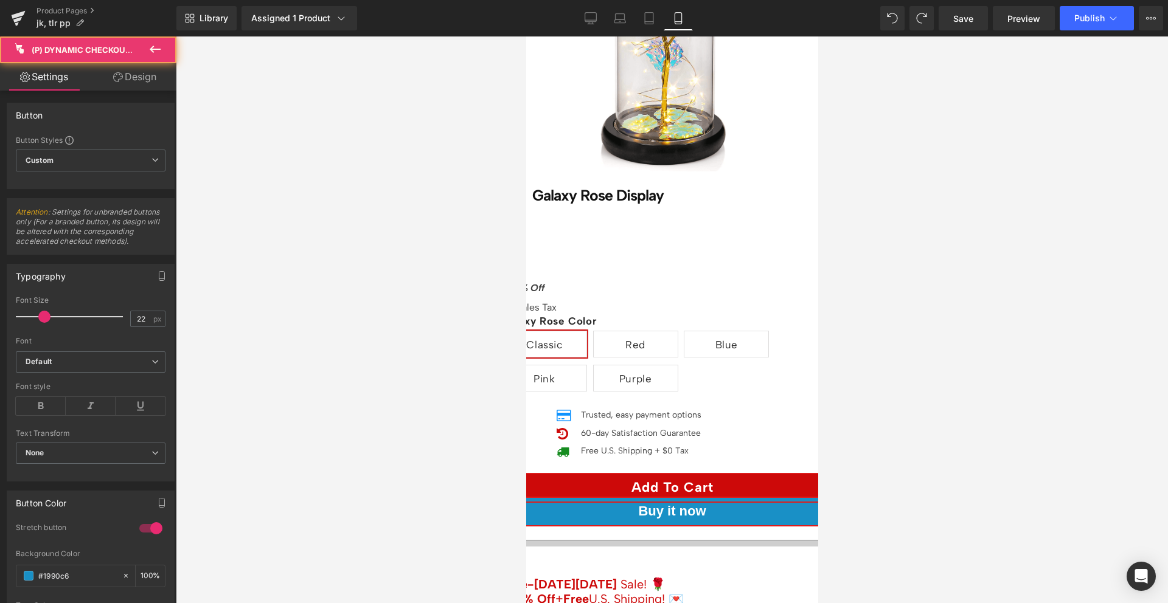
click at [116, 75] on icon at bounding box center [118, 77] width 10 height 10
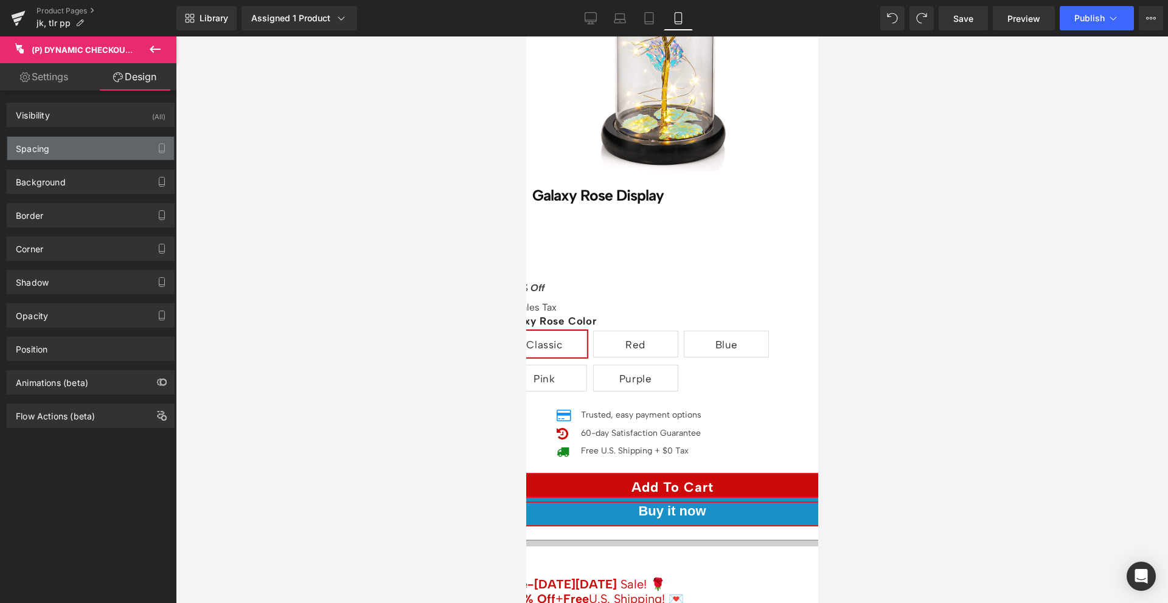
click at [81, 148] on div "Spacing" at bounding box center [90, 148] width 167 height 23
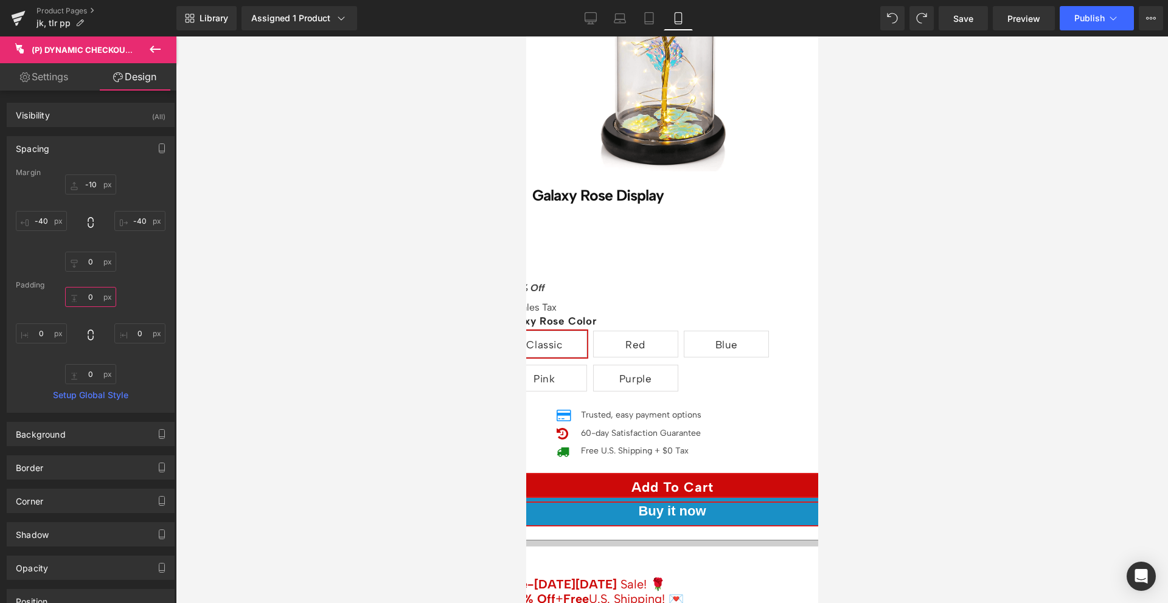
click at [92, 293] on input "0" at bounding box center [90, 297] width 51 height 20
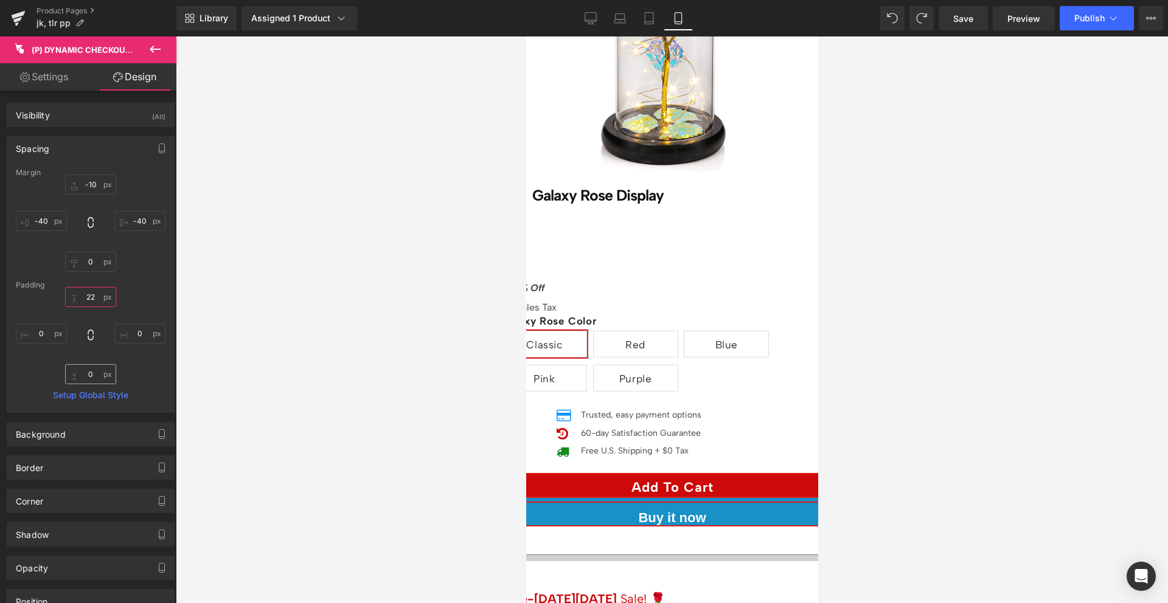
type input "22"
click at [91, 372] on input "0" at bounding box center [90, 374] width 51 height 20
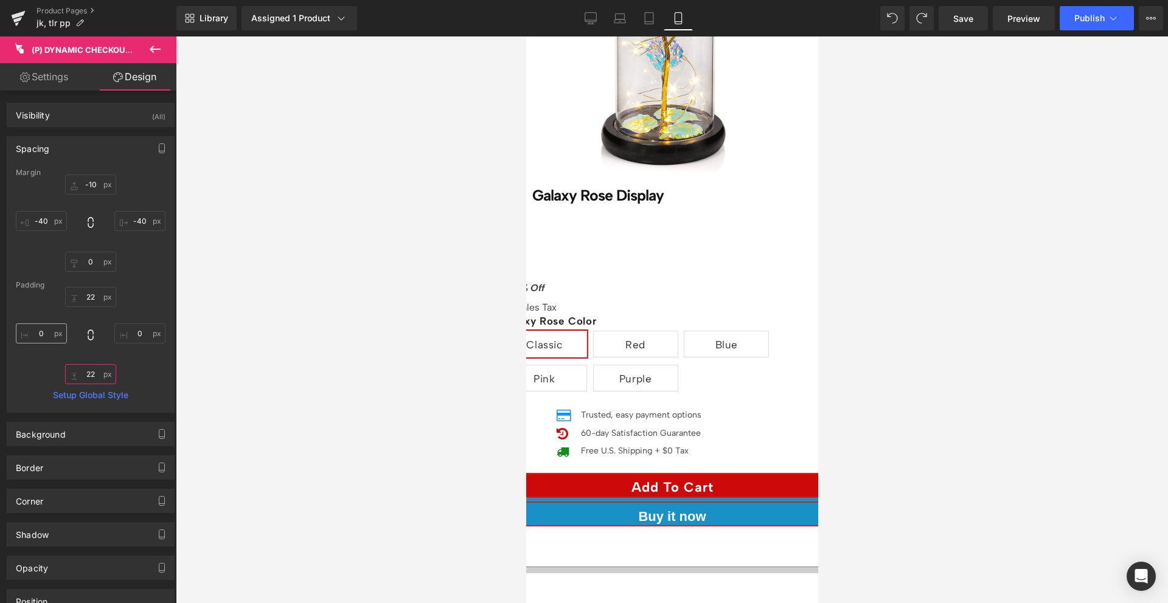
type input "22"
click at [44, 333] on input "0" at bounding box center [41, 334] width 51 height 20
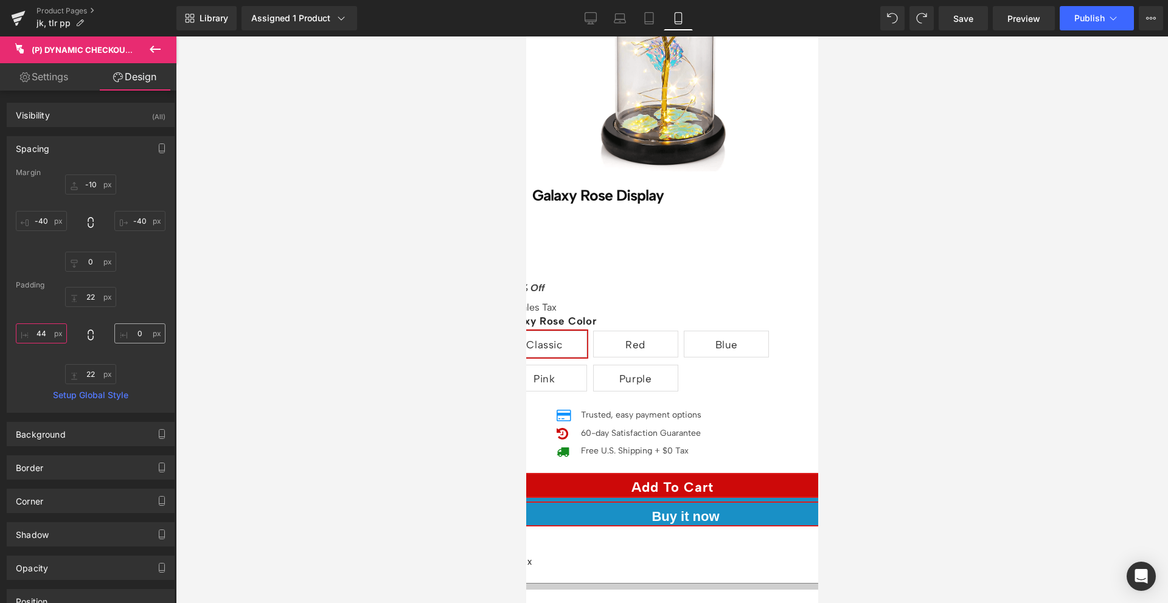
type input "44"
click at [137, 333] on input "0" at bounding box center [139, 334] width 51 height 20
type input "44"
click at [141, 306] on div "22 22 44 44 22 22 44 44" at bounding box center [91, 335] width 150 height 97
click at [131, 220] on input "-40" at bounding box center [139, 221] width 51 height 20
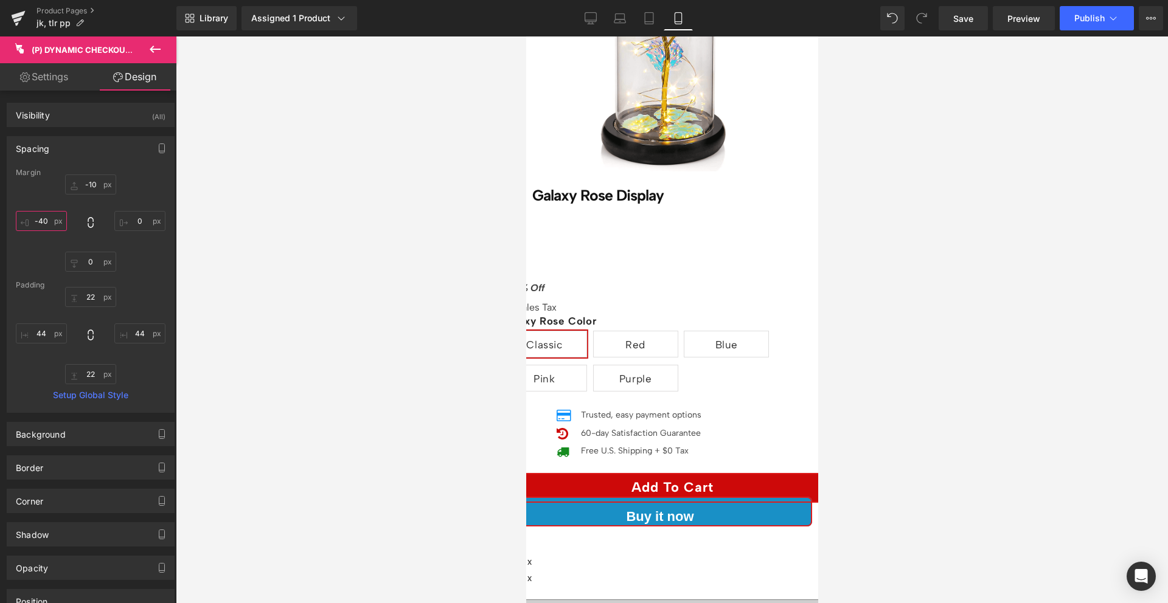
click at [36, 220] on input "-40" at bounding box center [41, 221] width 51 height 20
click at [85, 182] on input "-10" at bounding box center [90, 185] width 51 height 20
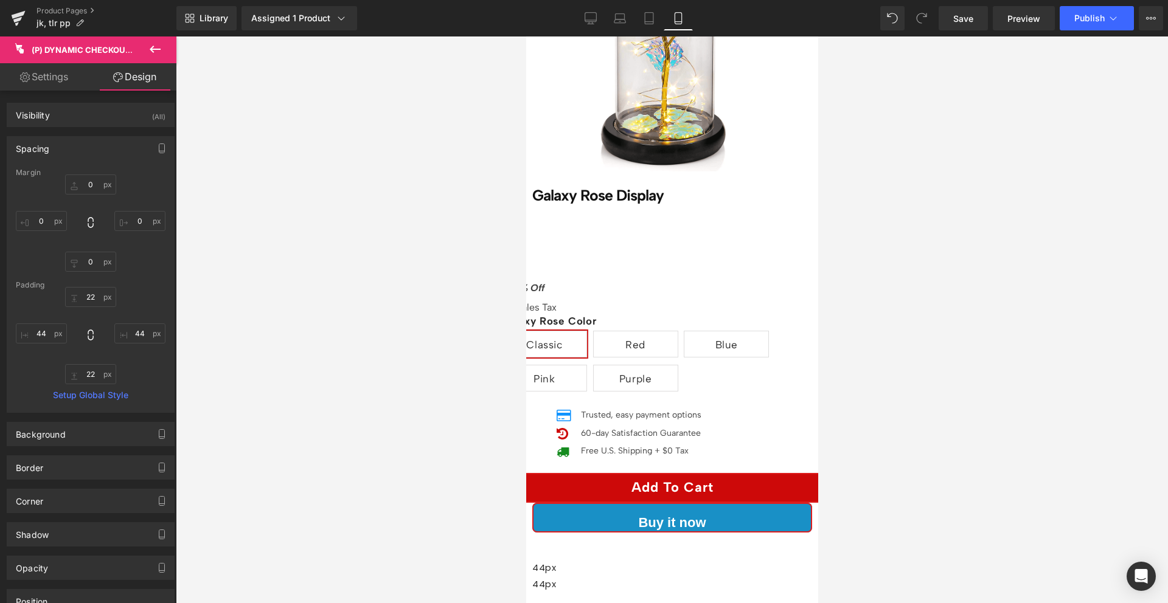
click at [123, 192] on div "0px 0" at bounding box center [91, 223] width 150 height 97
type input "-10"
type input "0"
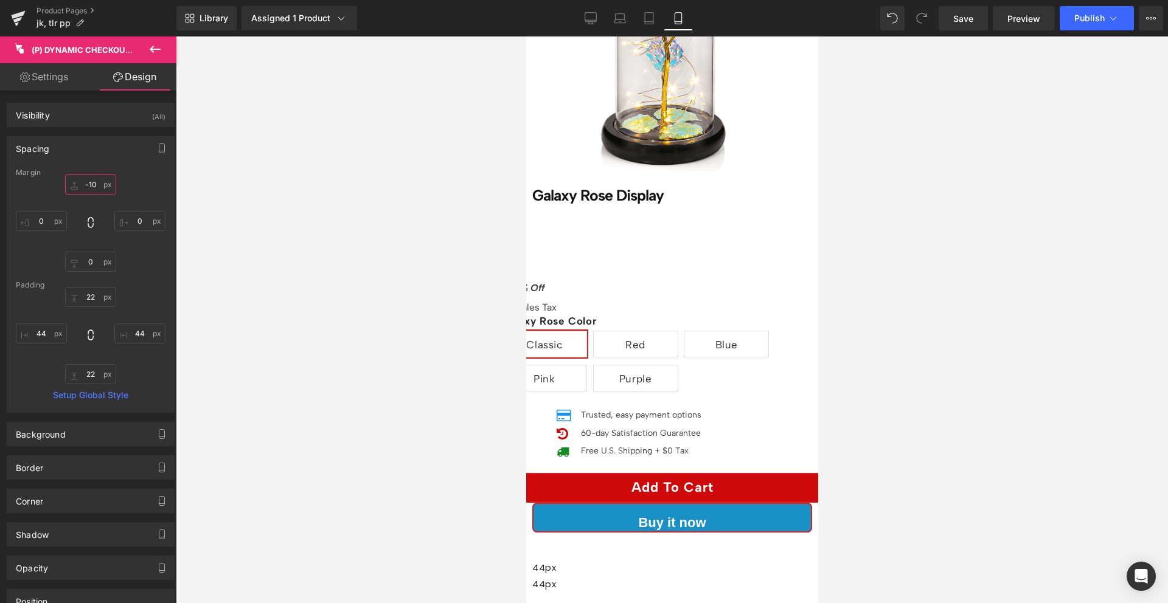
type input "22"
type input "44"
type input "22"
type input "44"
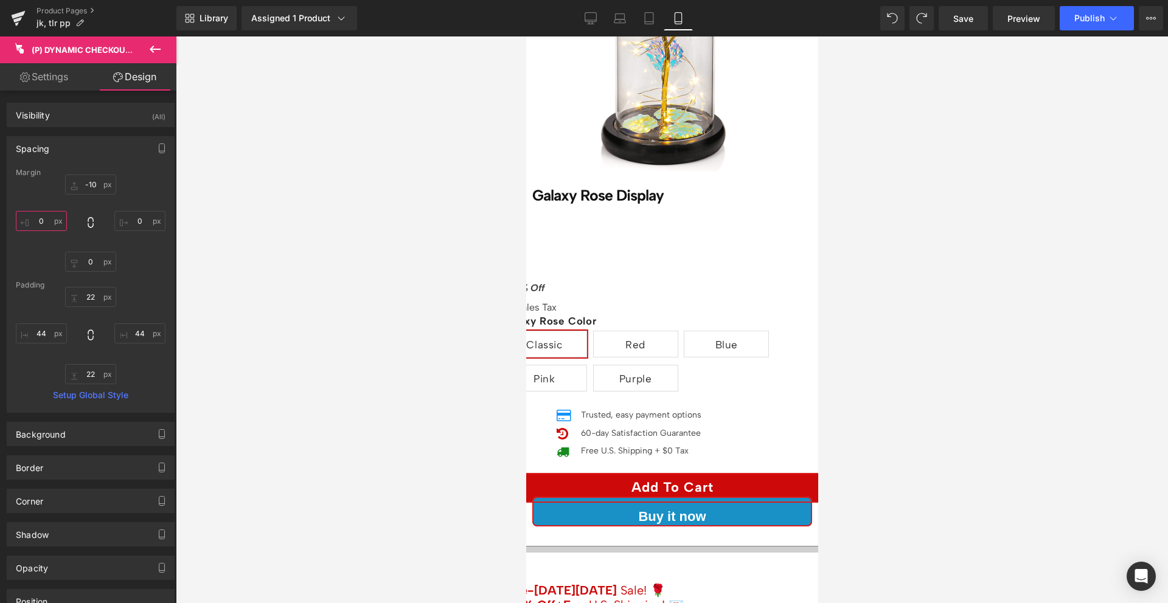
type input "-10"
type input "0-40"
click at [131, 250] on div "-10 -10 0px 0" at bounding box center [91, 223] width 150 height 97
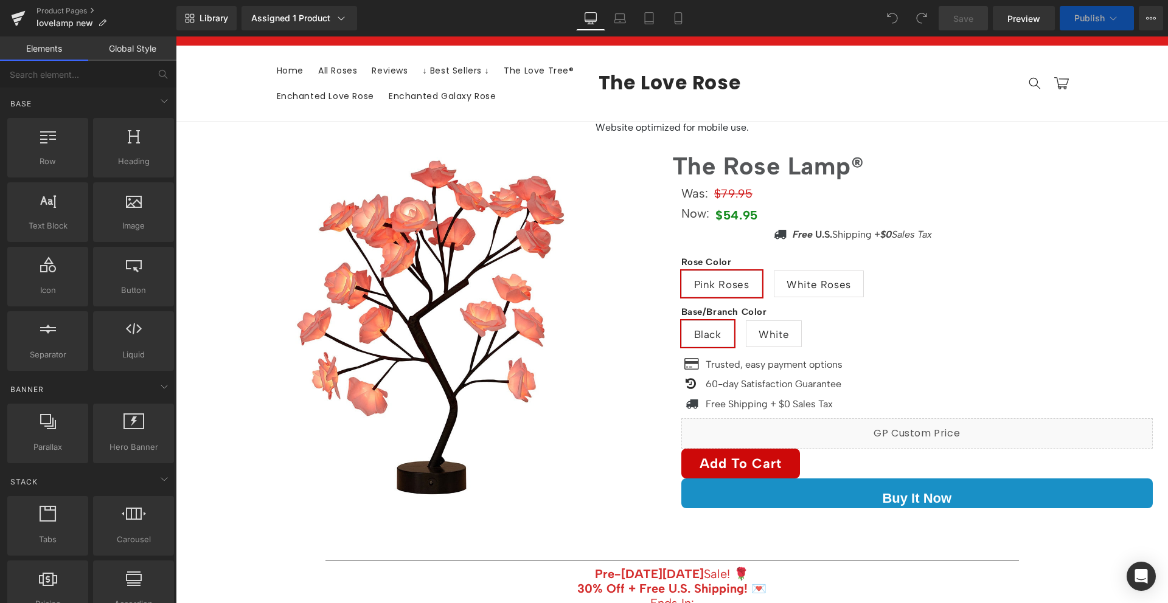
scroll to position [26, 0]
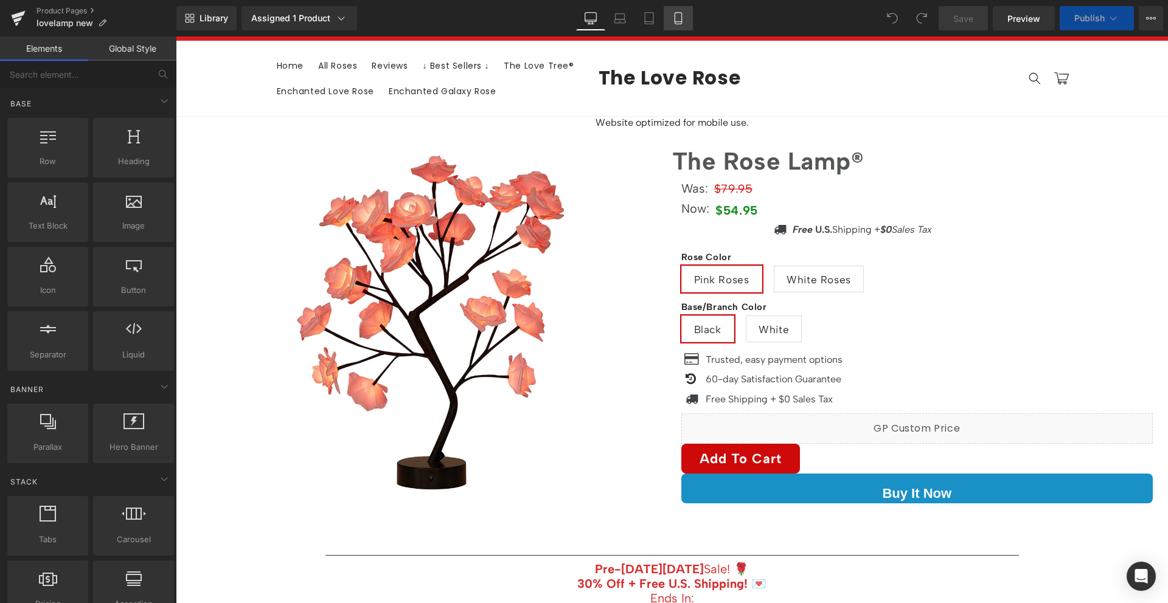
click at [672, 16] on icon at bounding box center [678, 18] width 12 height 12
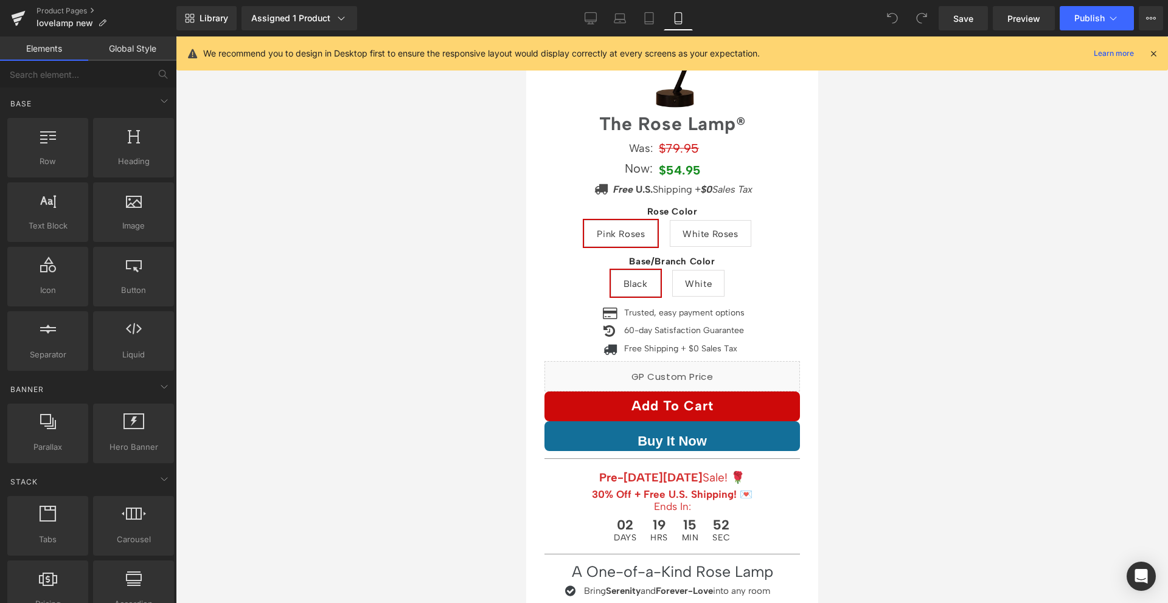
scroll to position [189, 0]
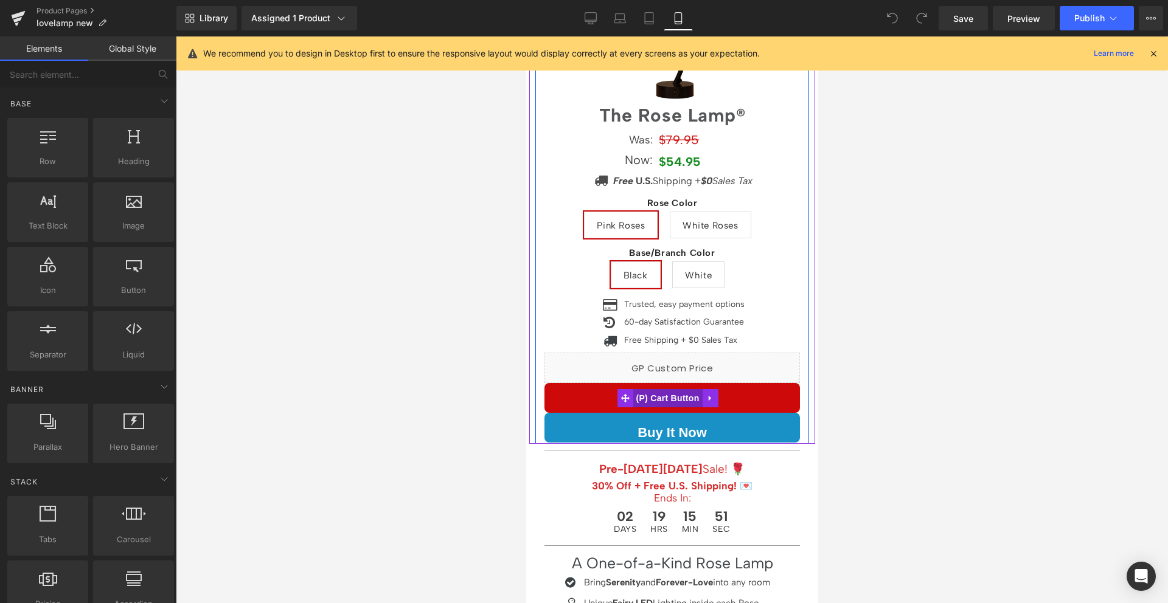
click at [658, 389] on span "(P) Cart Button" at bounding box center [666, 398] width 69 height 18
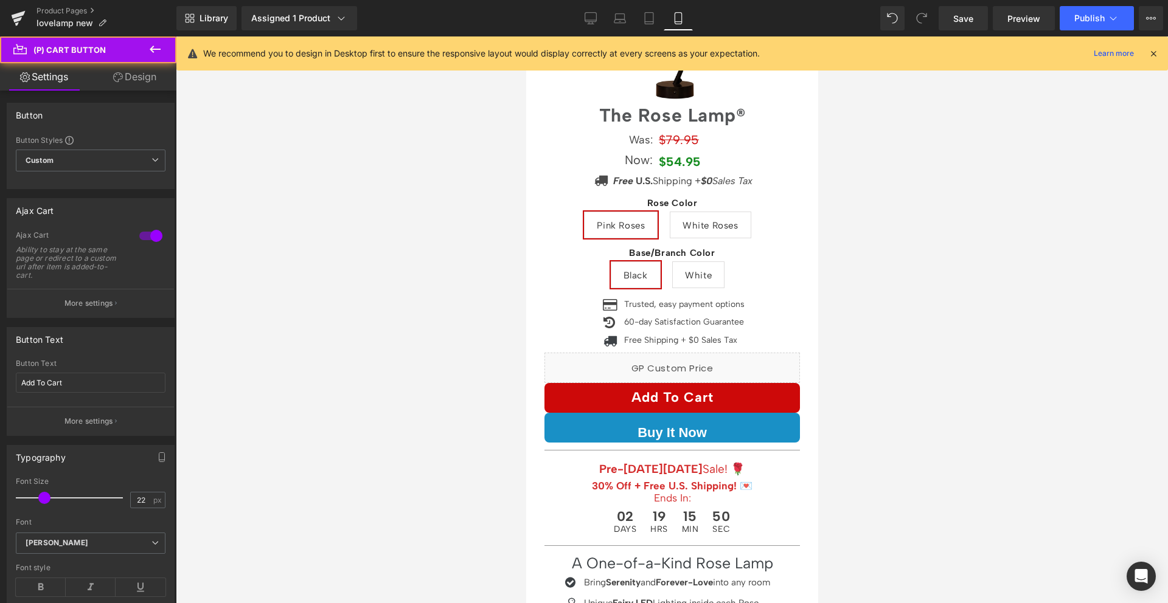
click at [151, 85] on link "Design" at bounding box center [135, 76] width 88 height 27
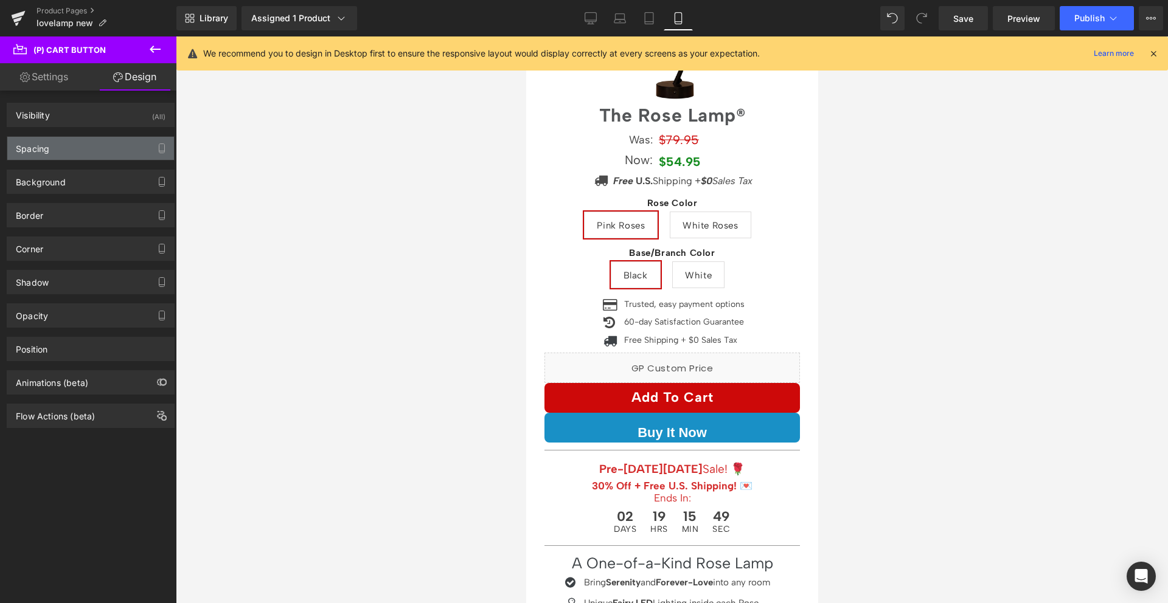
click at [68, 145] on div "Spacing" at bounding box center [90, 148] width 167 height 23
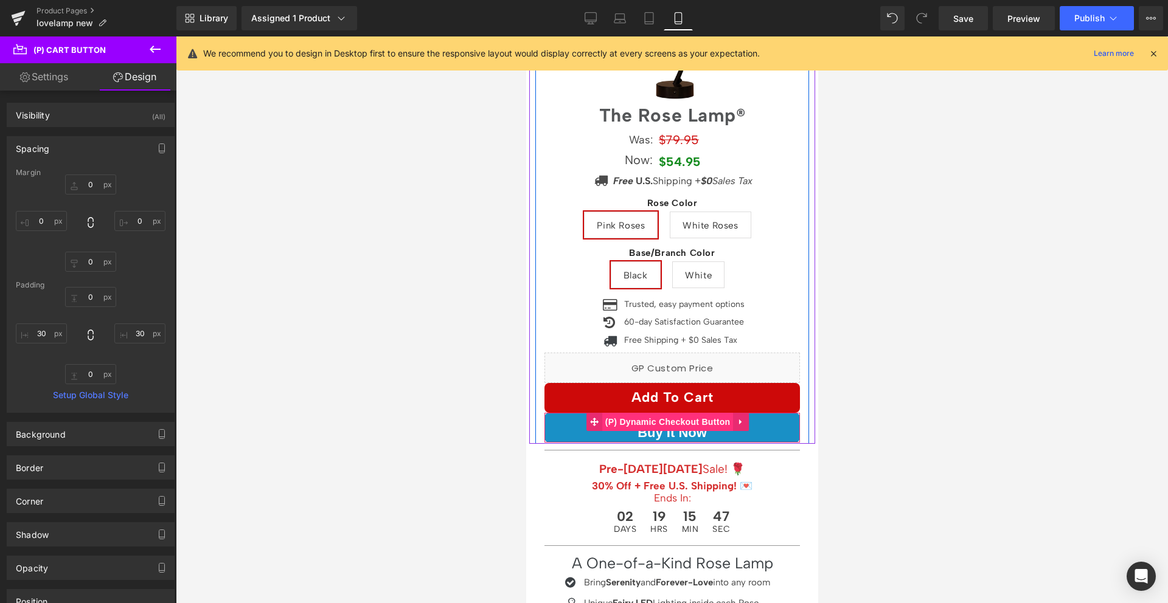
click at [659, 418] on span "(P) Dynamic Checkout Button" at bounding box center [667, 422] width 131 height 18
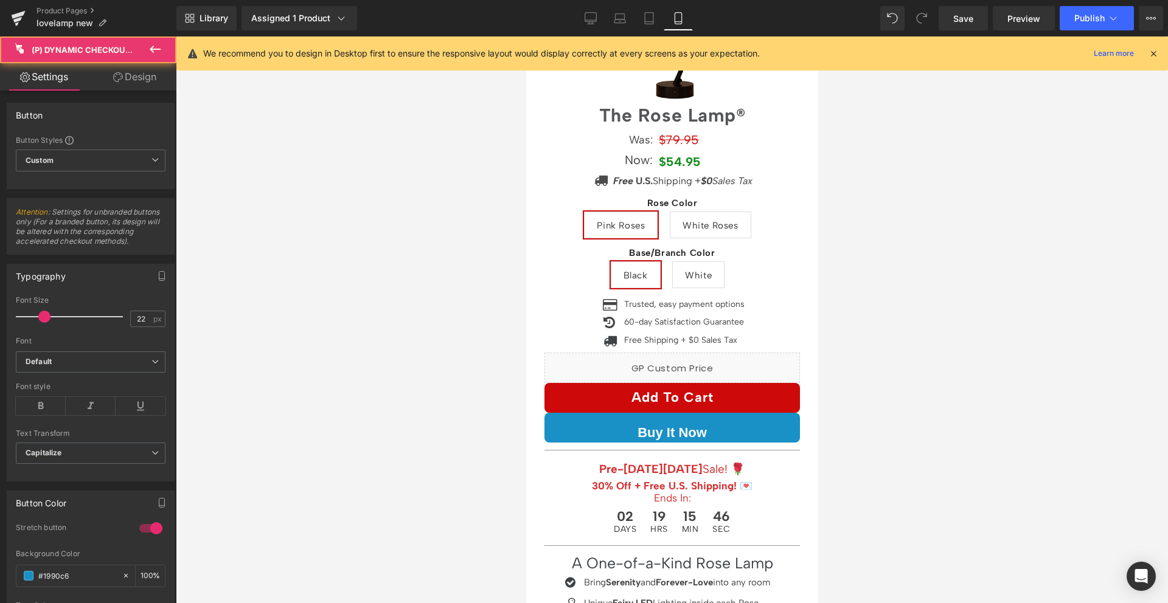
click at [120, 85] on link "Design" at bounding box center [135, 76] width 88 height 27
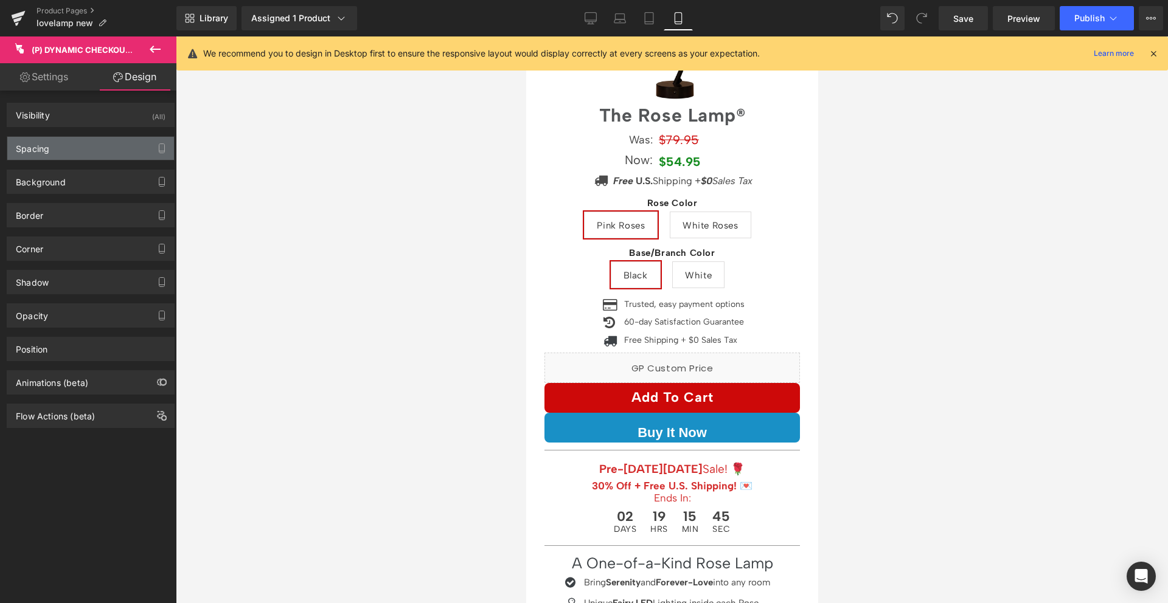
click at [83, 152] on div "Spacing" at bounding box center [90, 148] width 167 height 23
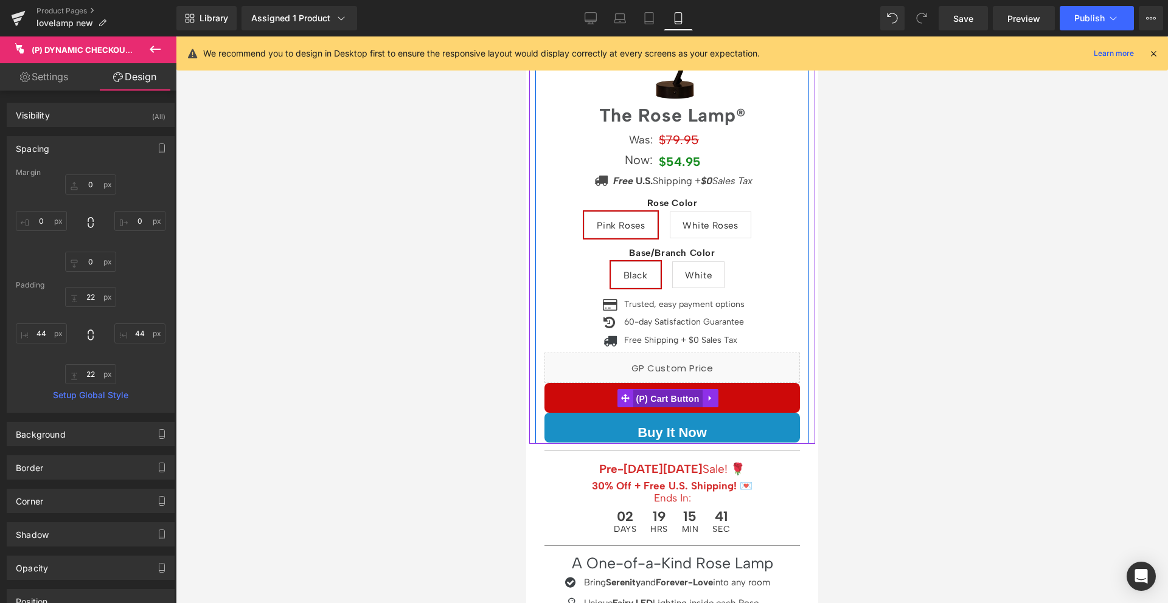
drag, startPoint x: 675, startPoint y: 386, endPoint x: 678, endPoint y: 187, distance: 198.9
click at [675, 390] on span "(P) Cart Button" at bounding box center [666, 399] width 69 height 18
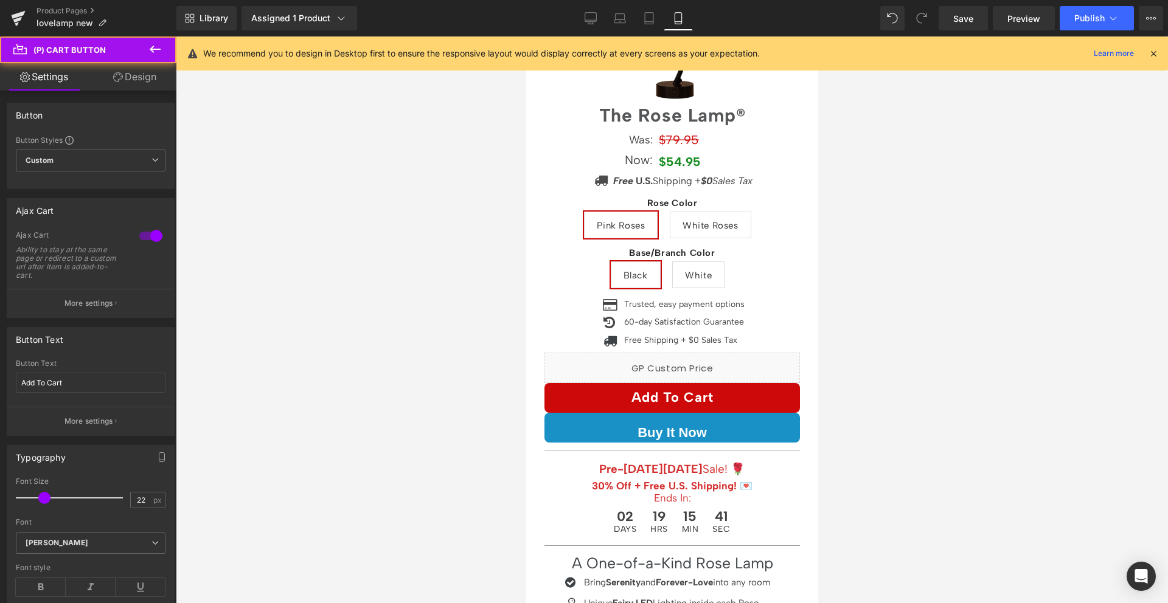
click at [138, 85] on link "Design" at bounding box center [135, 76] width 88 height 27
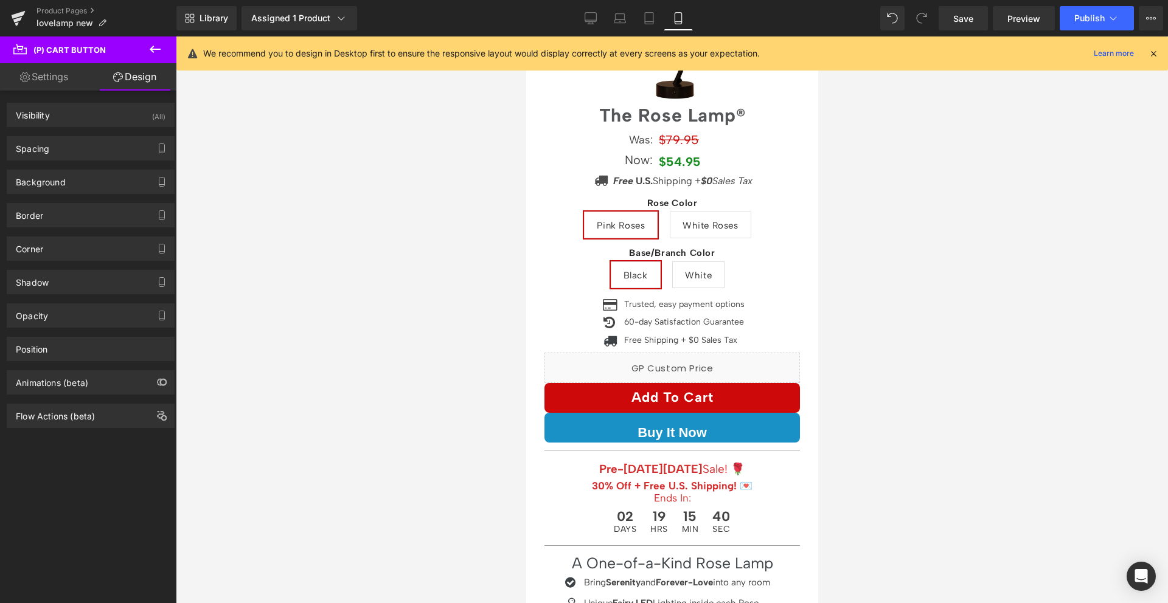
type input "0"
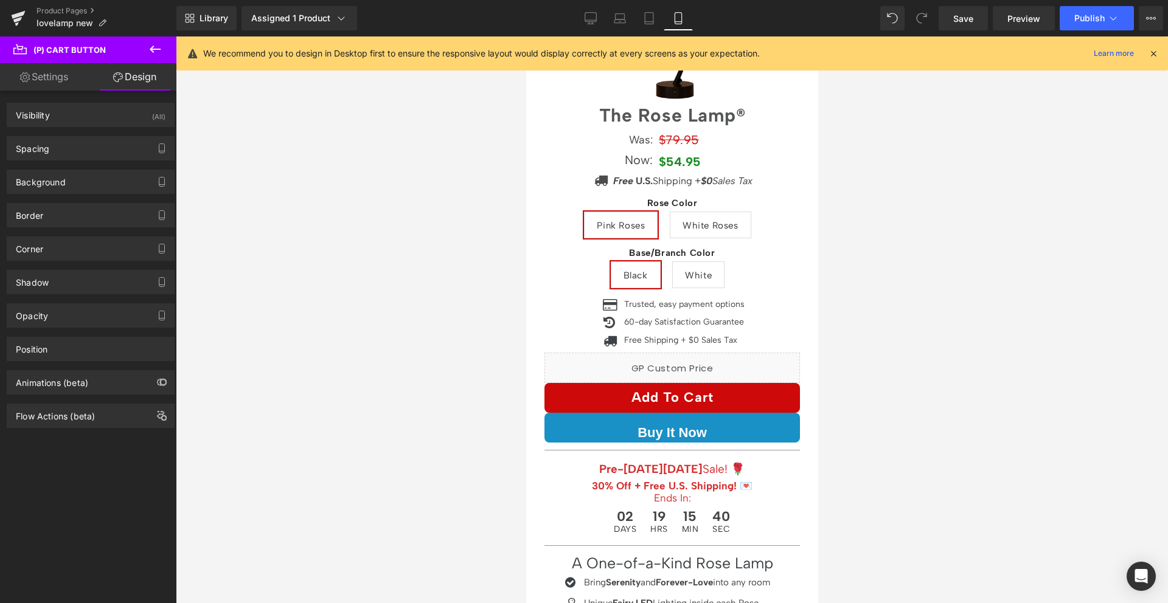
type input "30"
type input "0"
type input "30"
click at [96, 136] on div "Spacing Margin 0px 0 0px 0 0px 0 0px 0 Padding 0px 0 30px 30 0px 0 30px 30 Setu…" at bounding box center [91, 148] width 168 height 24
click at [95, 144] on div "Spacing" at bounding box center [90, 148] width 167 height 23
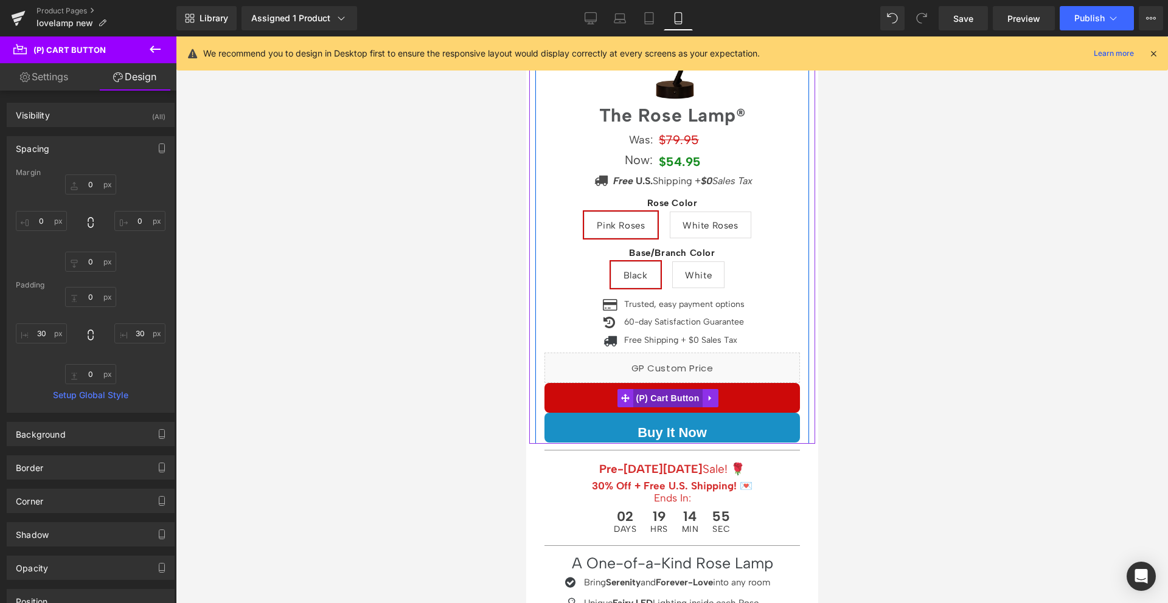
click at [654, 389] on span "(P) Cart Button" at bounding box center [666, 398] width 69 height 18
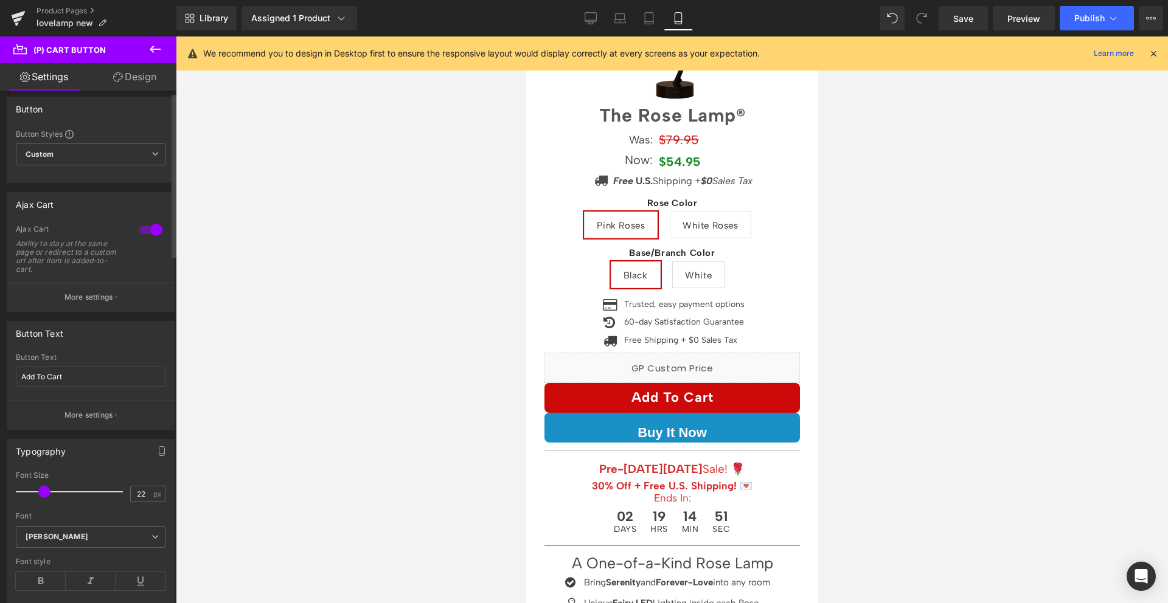
scroll to position [0, 0]
click at [113, 81] on icon at bounding box center [118, 77] width 10 height 10
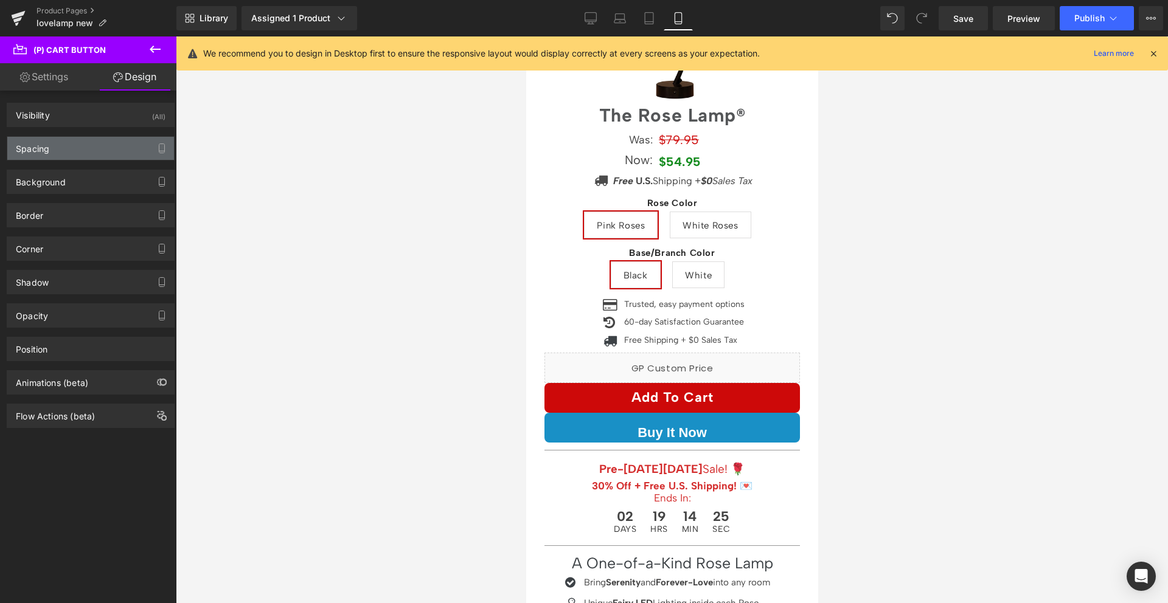
click at [106, 145] on div "Spacing" at bounding box center [90, 148] width 167 height 23
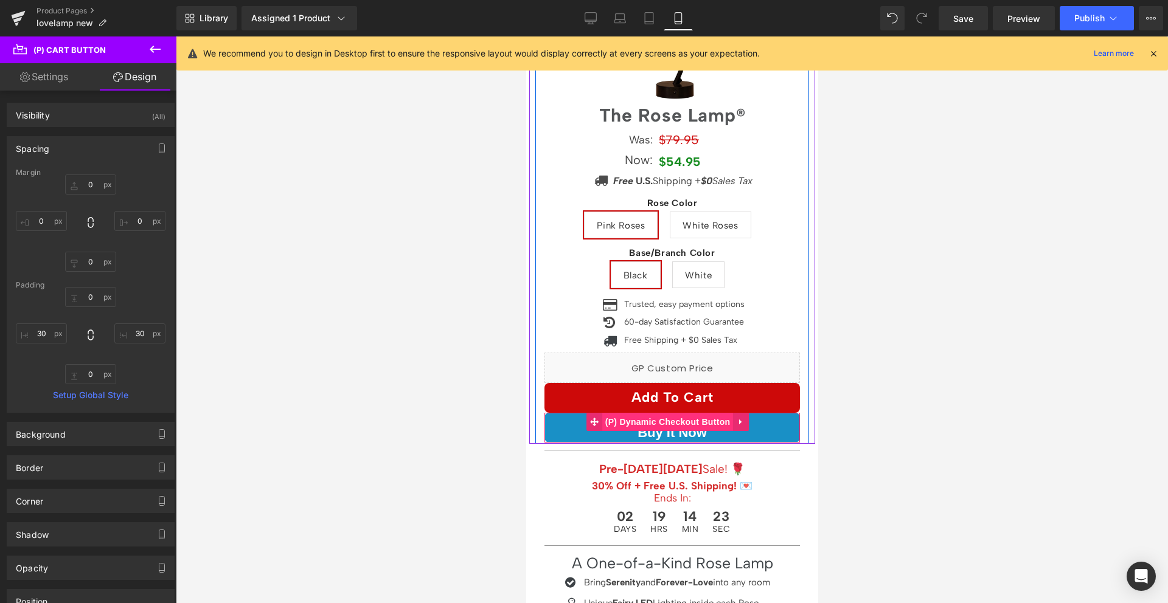
click at [654, 414] on span "(P) Dynamic Checkout Button" at bounding box center [667, 422] width 131 height 18
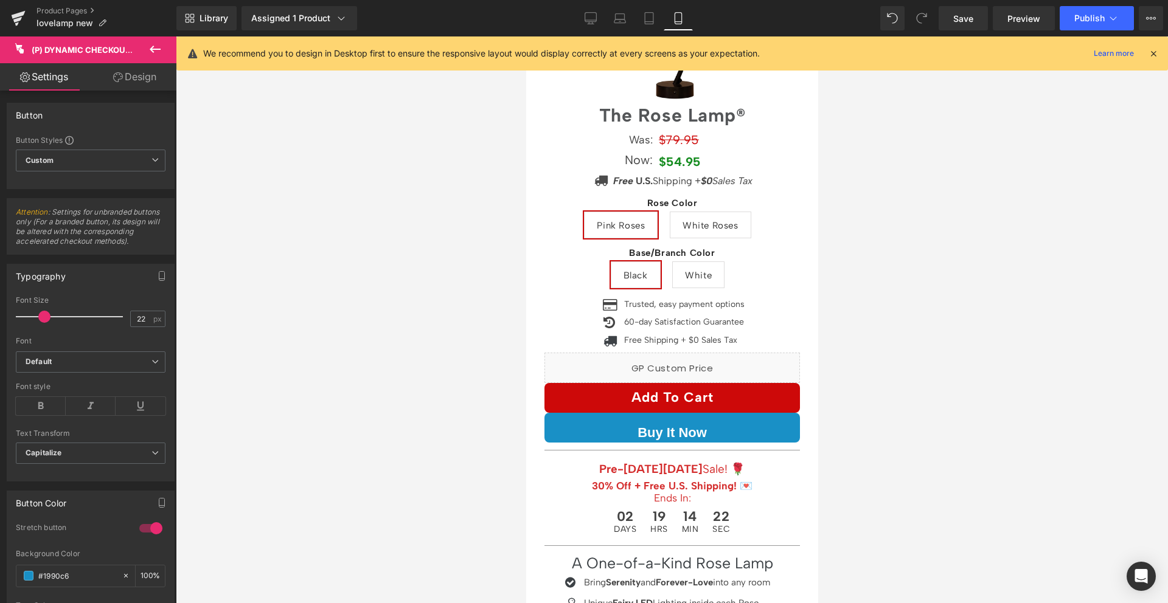
click at [127, 66] on link "Design" at bounding box center [135, 76] width 88 height 27
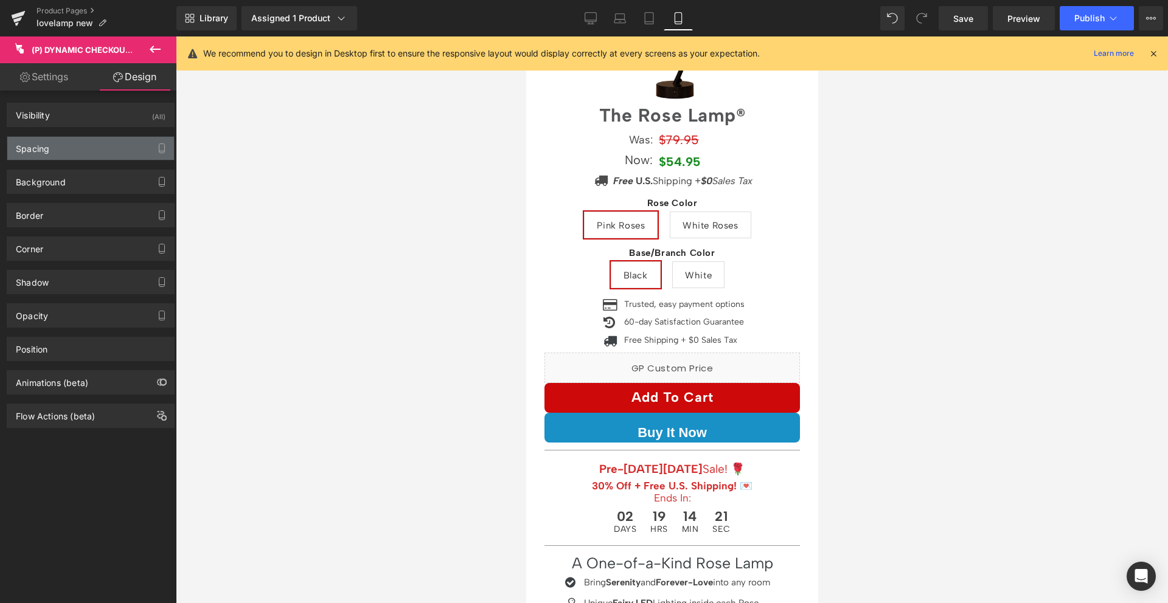
click at [78, 146] on div "Spacing" at bounding box center [90, 148] width 167 height 23
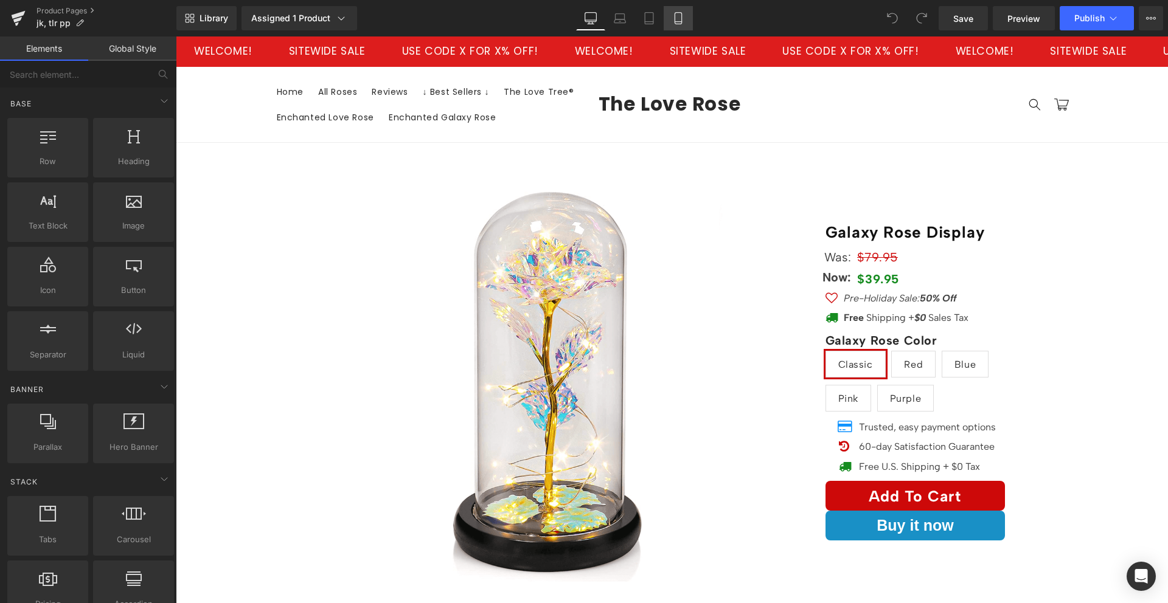
click at [676, 24] on link "Mobile" at bounding box center [678, 18] width 29 height 24
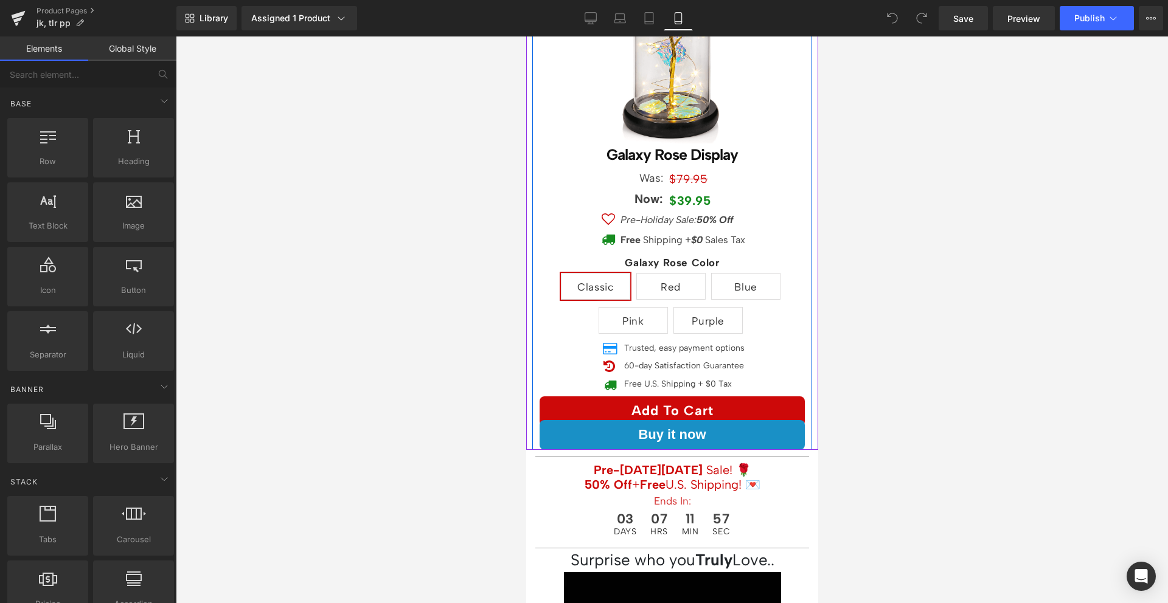
scroll to position [169, 0]
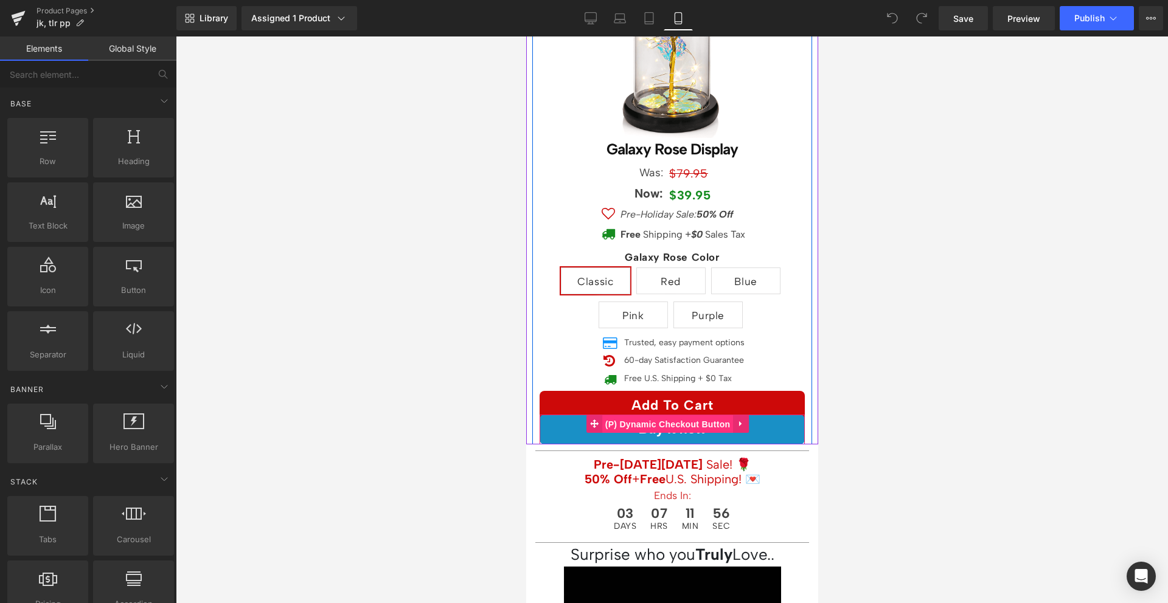
click at [668, 417] on span "(P) Dynamic Checkout Button" at bounding box center [667, 424] width 131 height 18
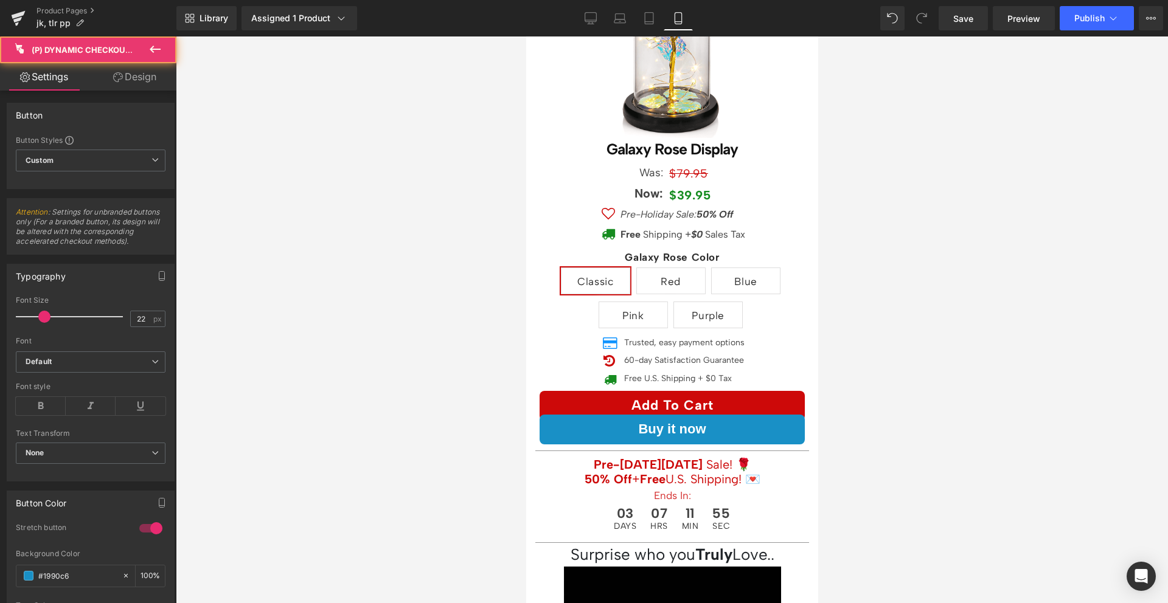
click at [131, 71] on link "Design" at bounding box center [135, 76] width 88 height 27
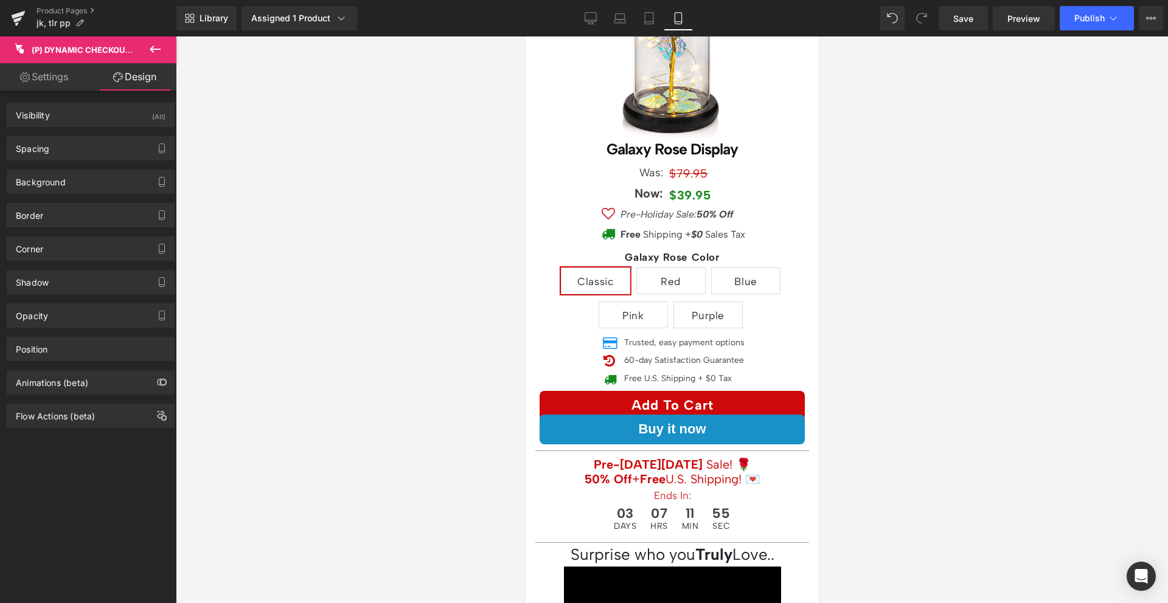
type input "-10"
type input "-40"
type input "0"
type input "-40"
type input "0"
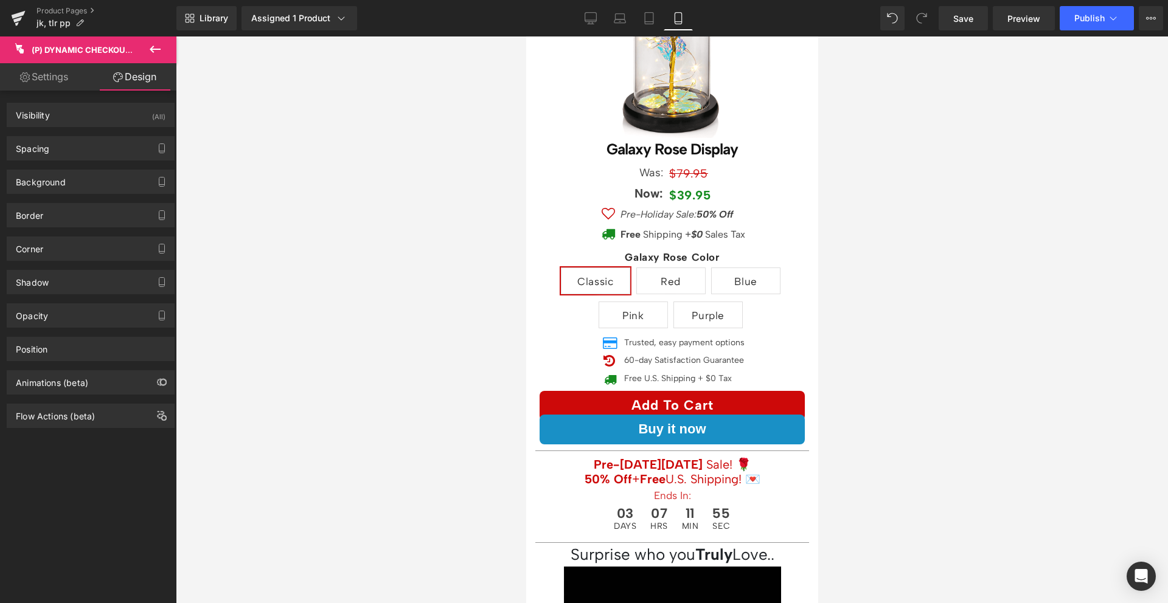
type input "0"
click at [94, 141] on div "Spacing" at bounding box center [90, 148] width 167 height 23
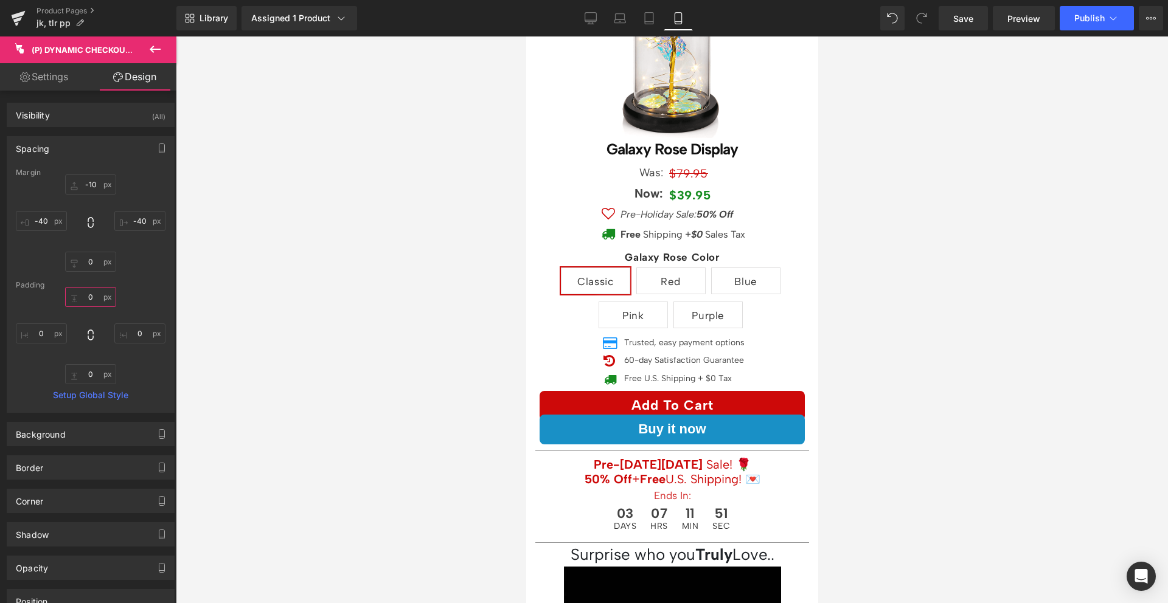
click at [91, 293] on input "0" at bounding box center [90, 297] width 51 height 20
type input "22"
click at [83, 367] on input "0" at bounding box center [90, 374] width 51 height 20
type input "22"
click at [127, 332] on input "0" at bounding box center [139, 334] width 51 height 20
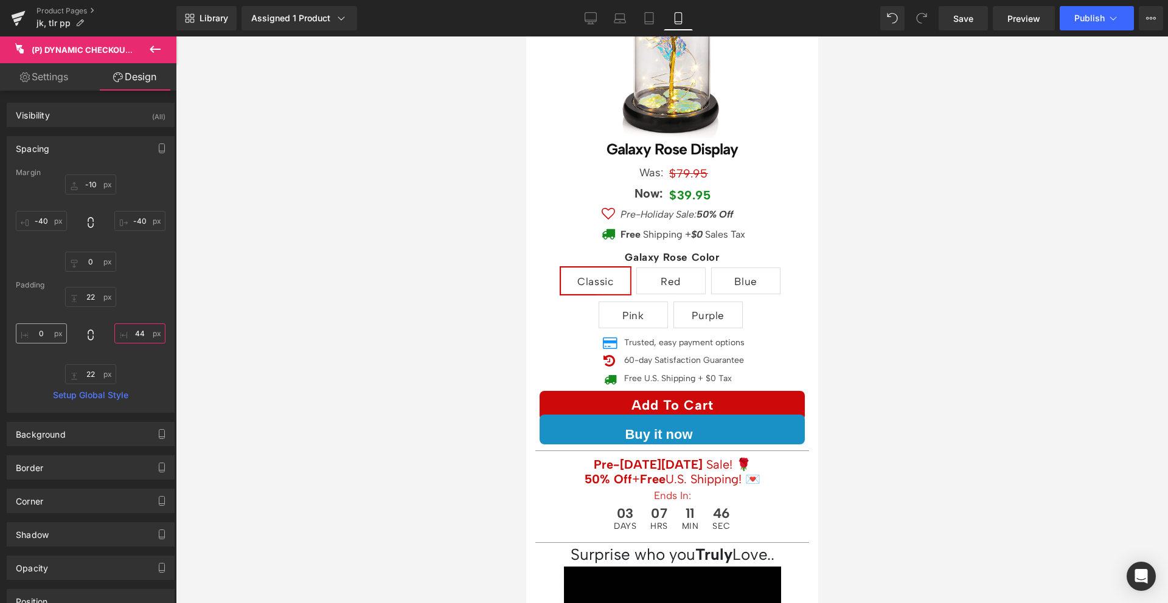
type input "44"
click at [53, 332] on input "0" at bounding box center [41, 334] width 51 height 20
type input "44"
click at [39, 362] on div "22 22 44 44 22 22 44 44" at bounding box center [91, 335] width 150 height 97
click at [1078, 33] on div "Library Assigned 1 Product Product Preview Galaxy Rose Display Manage assigned …" at bounding box center [672, 18] width 992 height 36
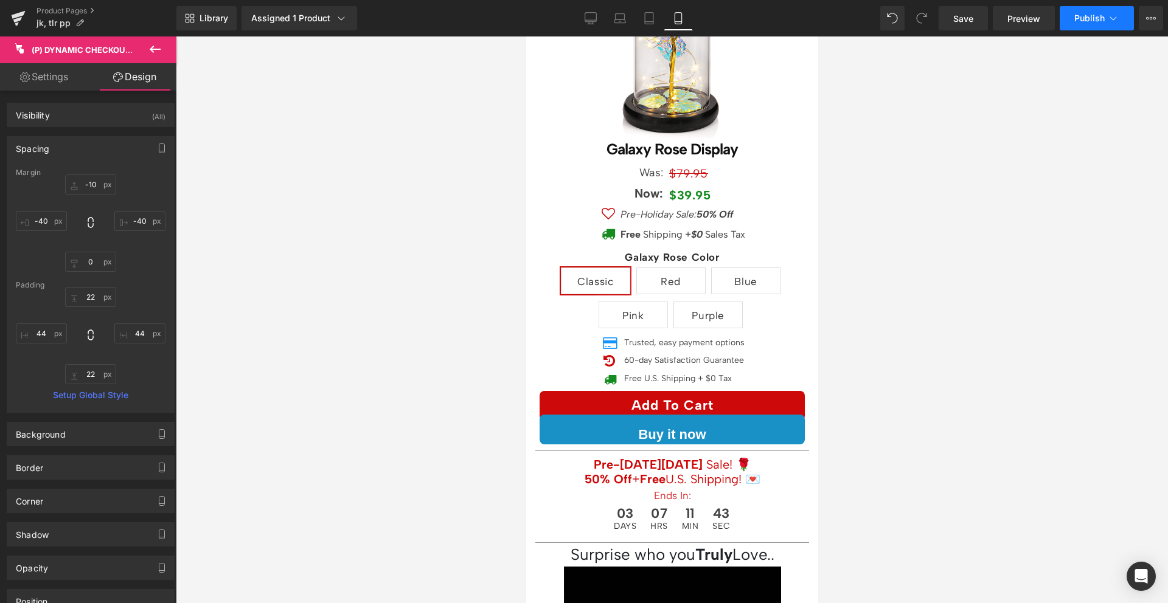
click at [1079, 24] on button "Publish" at bounding box center [1097, 18] width 74 height 24
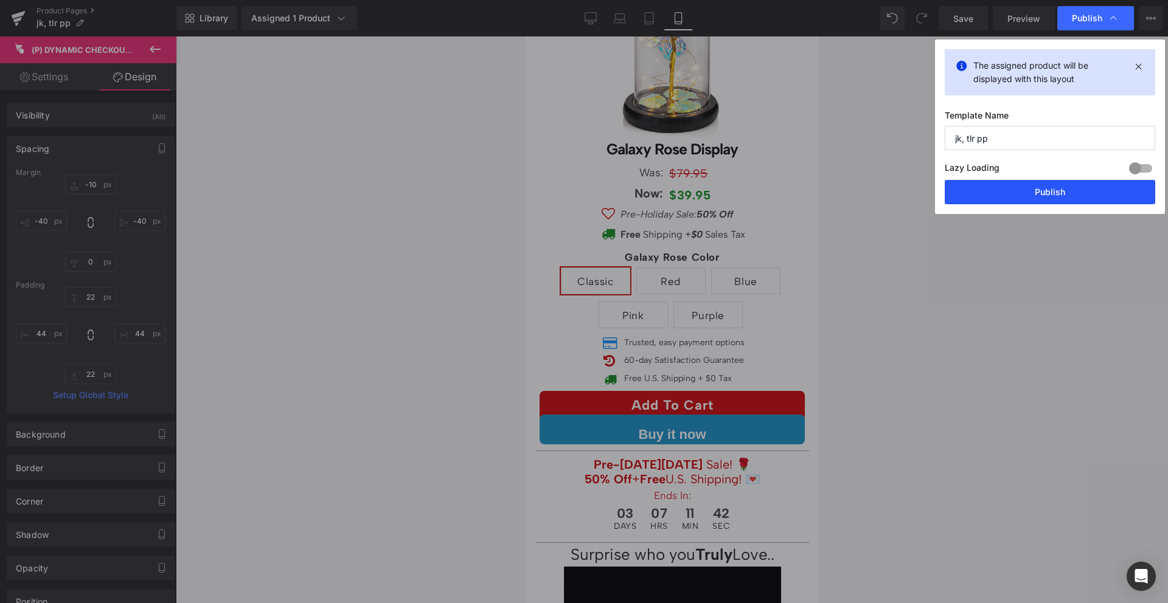
click at [1033, 182] on button "Publish" at bounding box center [1050, 192] width 210 height 24
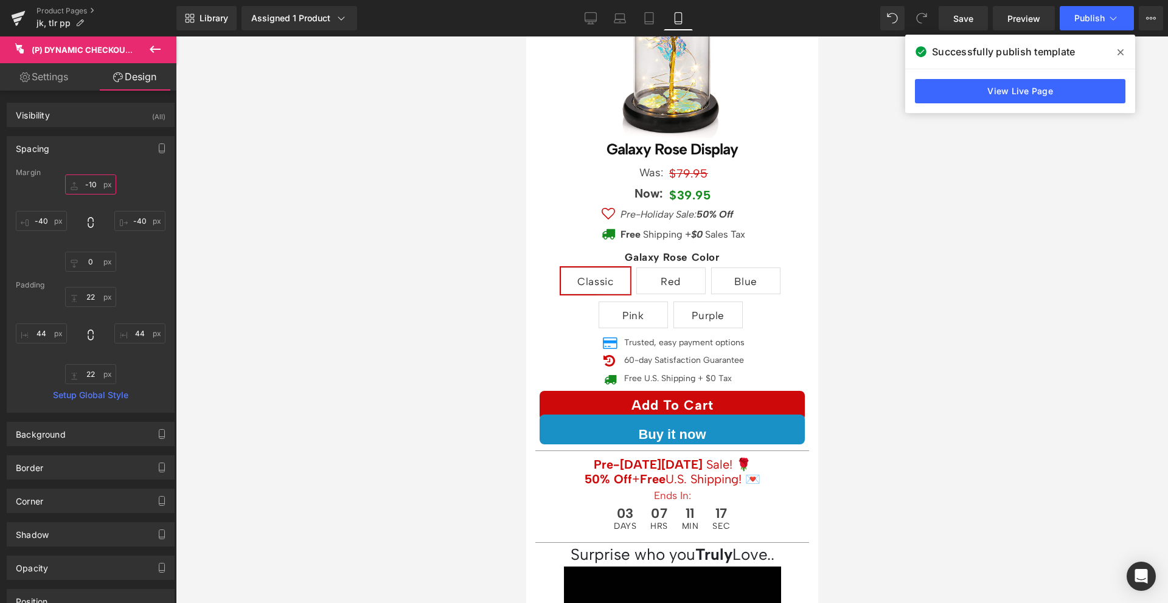
click at [92, 189] on input "-10" at bounding box center [90, 185] width 51 height 20
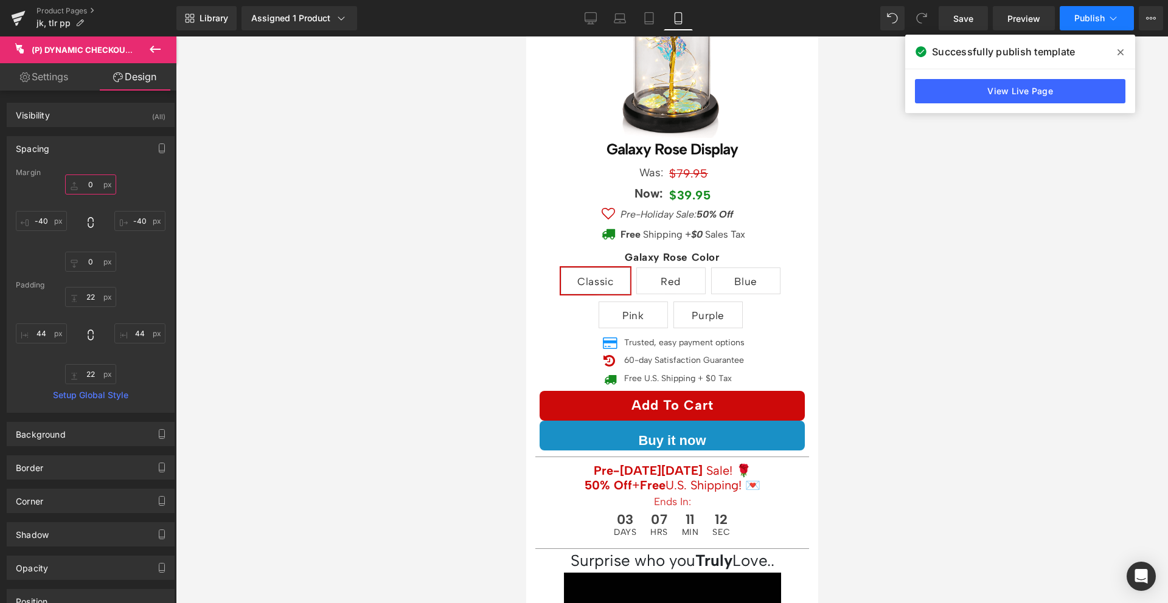
type input "0"
click at [1107, 22] on icon at bounding box center [1113, 18] width 12 height 12
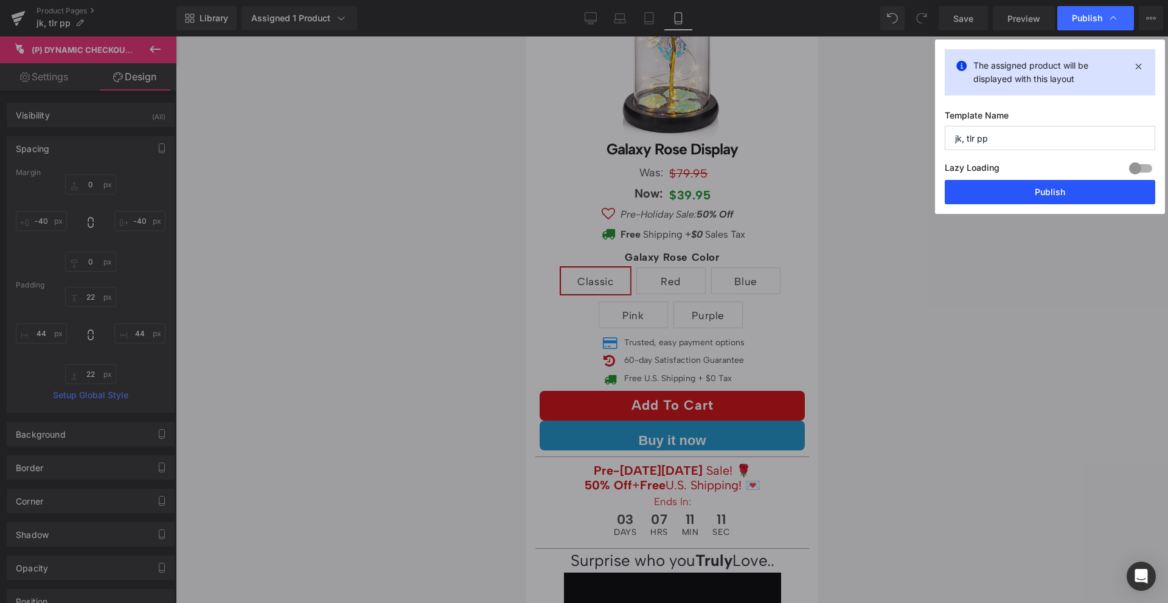
click at [1051, 188] on button "Publish" at bounding box center [1050, 192] width 210 height 24
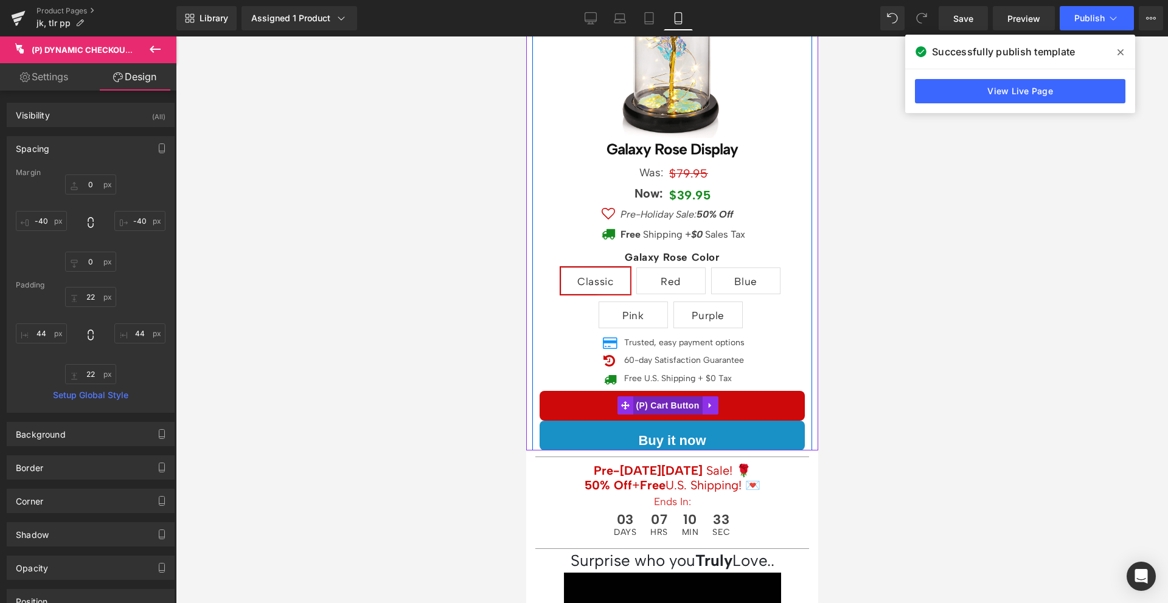
click at [651, 397] on span "(P) Cart Button" at bounding box center [666, 406] width 69 height 18
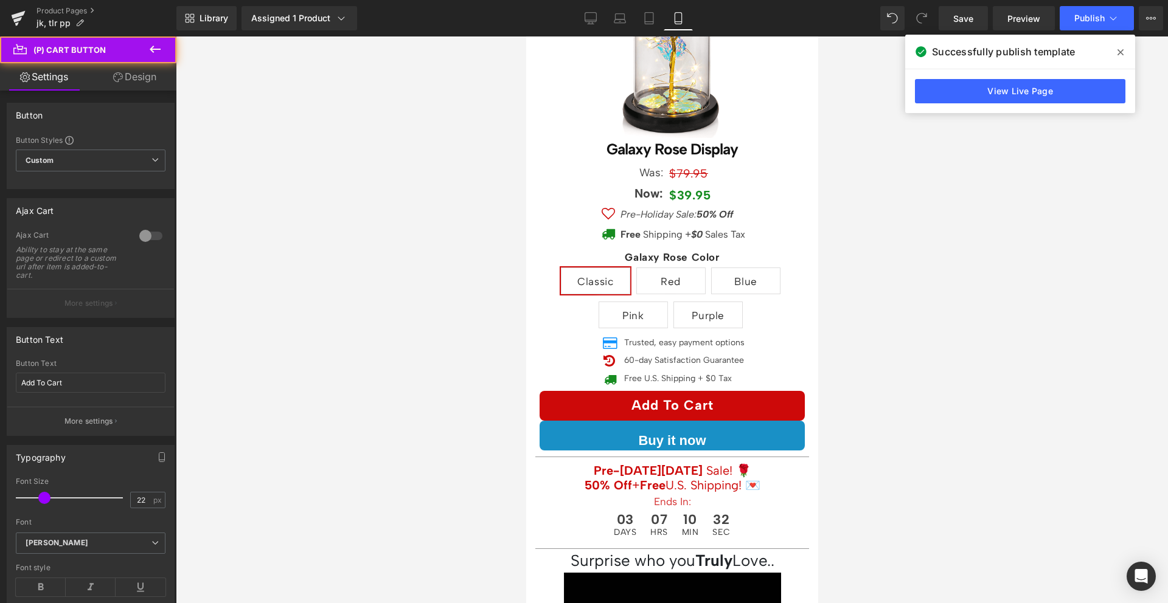
click at [113, 77] on icon at bounding box center [118, 77] width 10 height 10
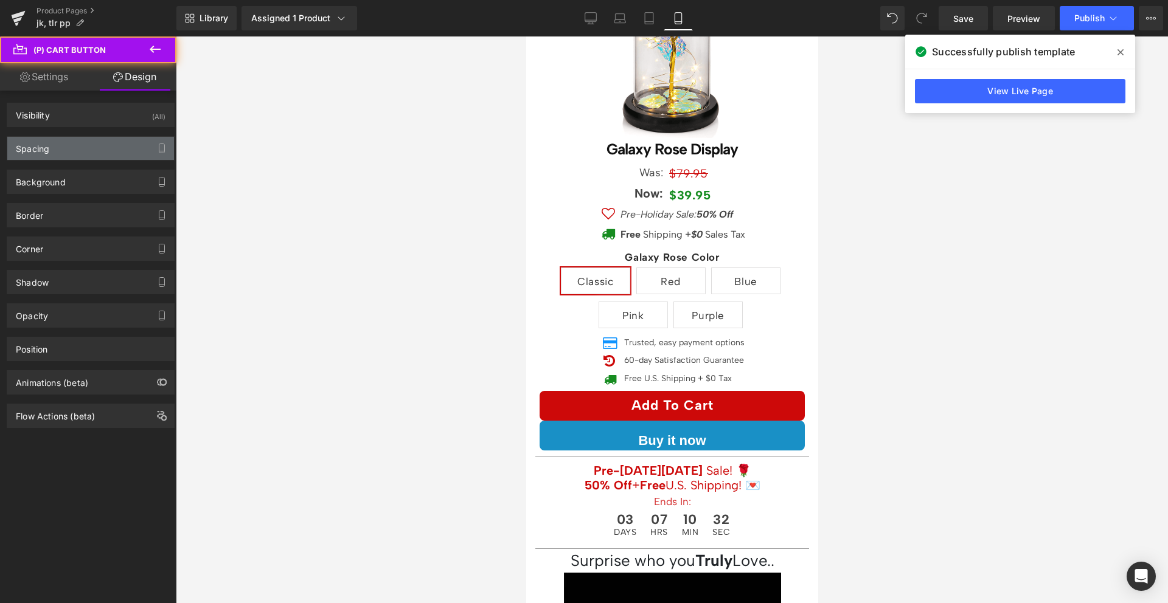
type input "0"
type input "-40"
type input "0"
type input "-40"
type input "5"
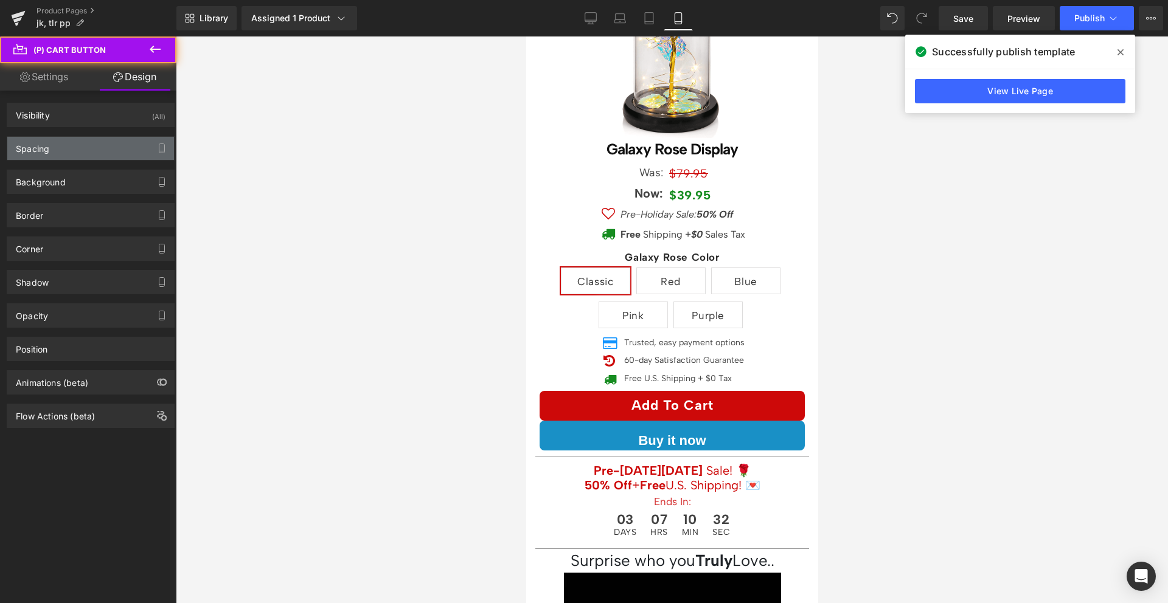
type input "24"
type input "5"
type input "24"
click at [70, 147] on div "Spacing" at bounding box center [90, 148] width 167 height 23
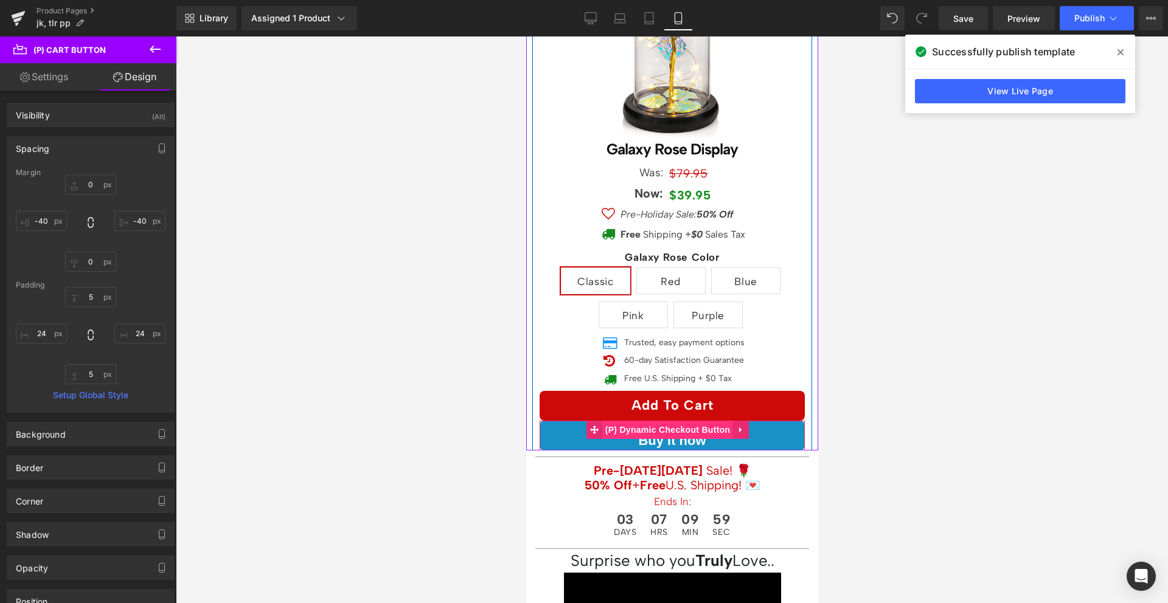
click at [668, 425] on span "(P) Dynamic Checkout Button" at bounding box center [667, 430] width 131 height 18
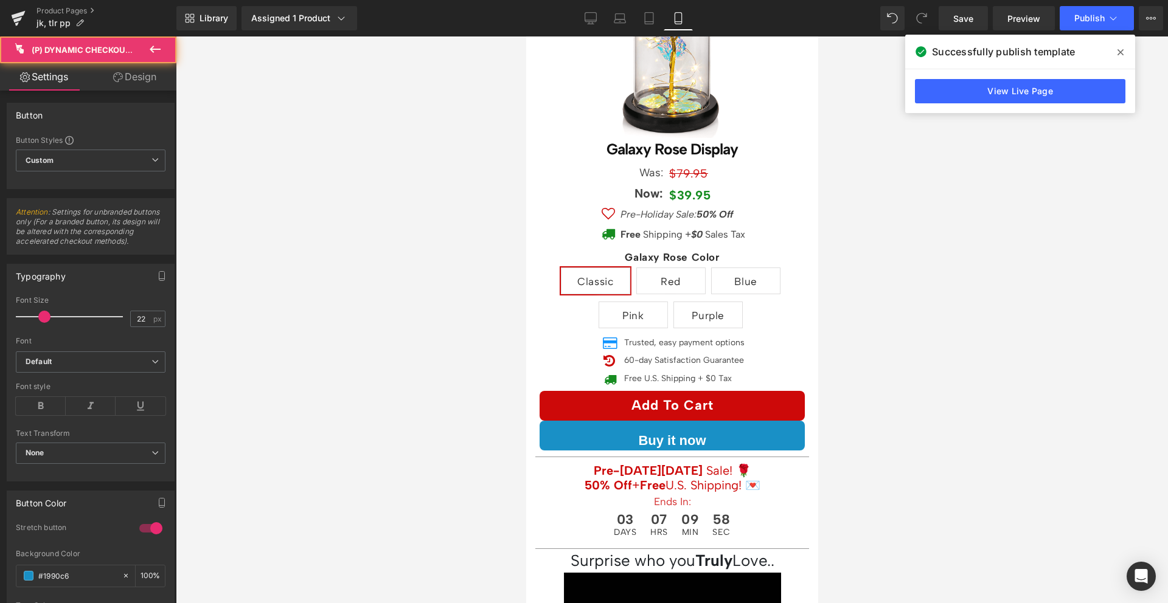
click at [111, 70] on link "Design" at bounding box center [135, 76] width 88 height 27
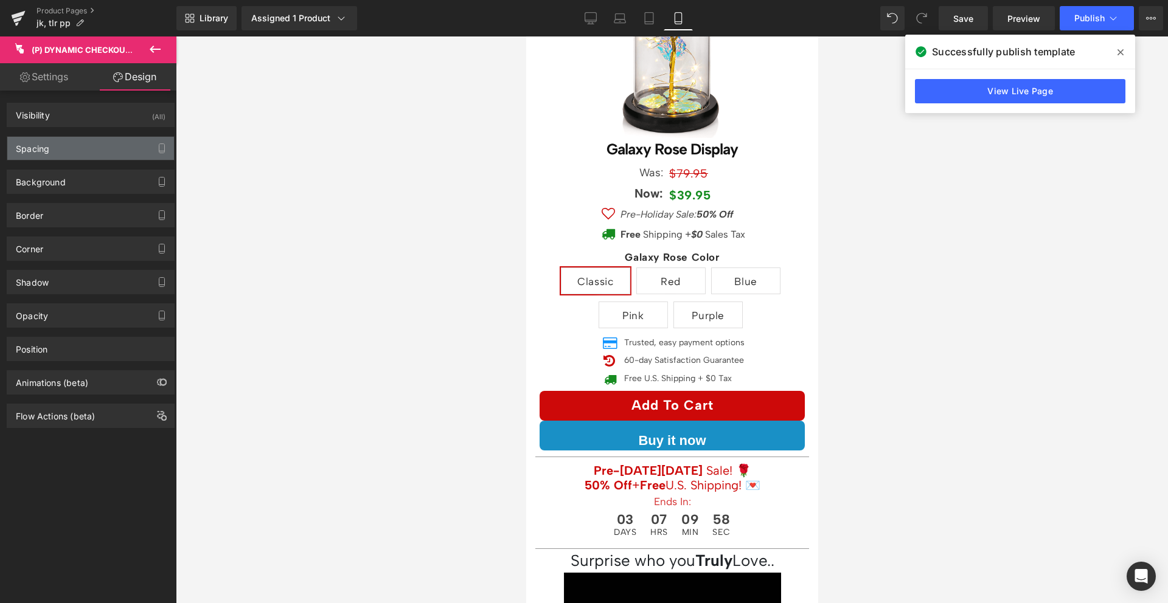
type input "0"
type input "-40"
type input "0"
type input "-40"
type input "22"
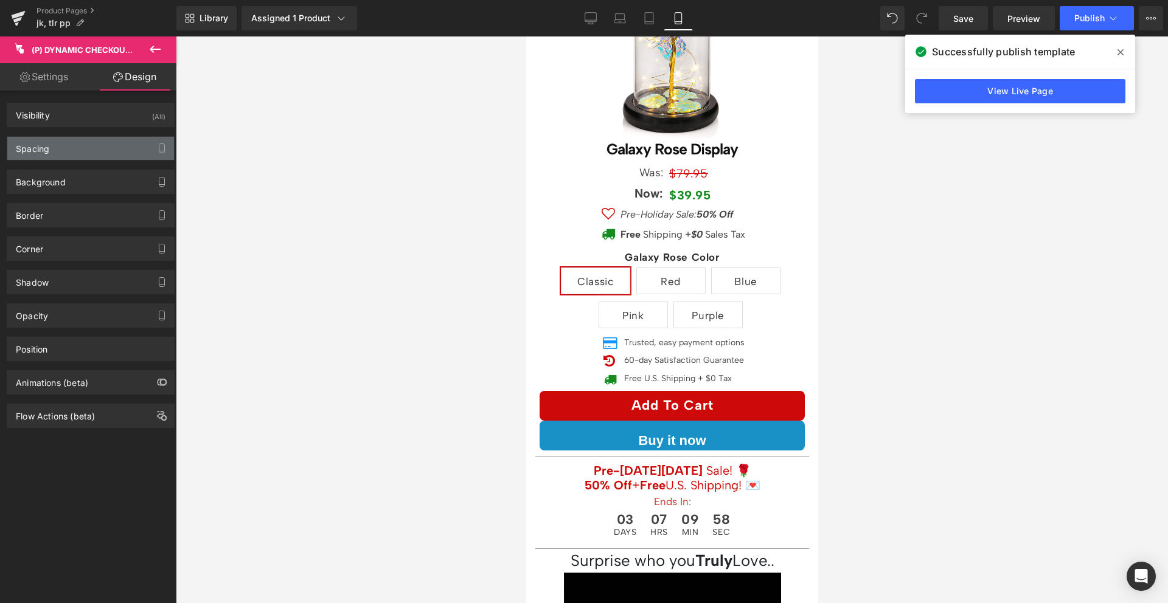
type input "44"
type input "22"
type input "44"
click at [82, 151] on div "Spacing" at bounding box center [90, 148] width 167 height 23
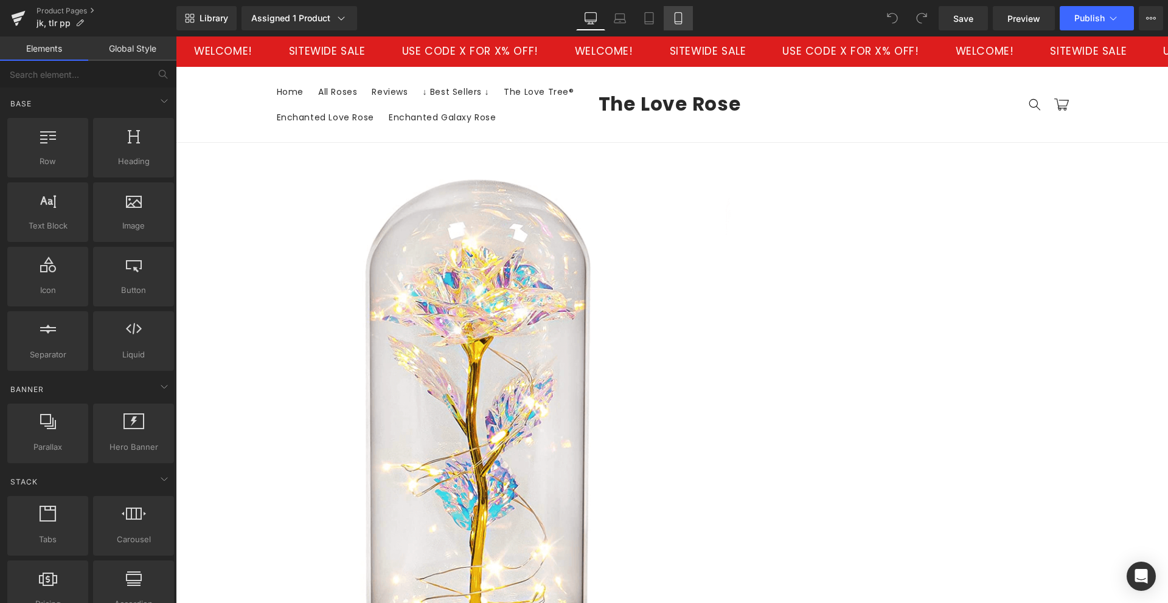
click at [686, 23] on link "Mobile" at bounding box center [678, 18] width 29 height 24
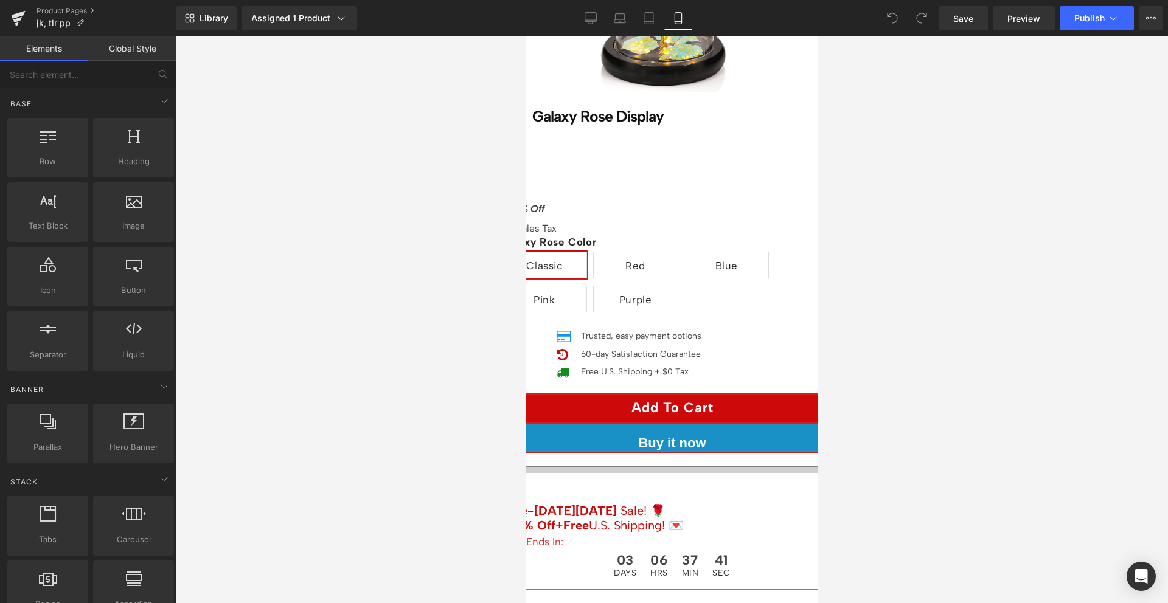
scroll to position [315, 0]
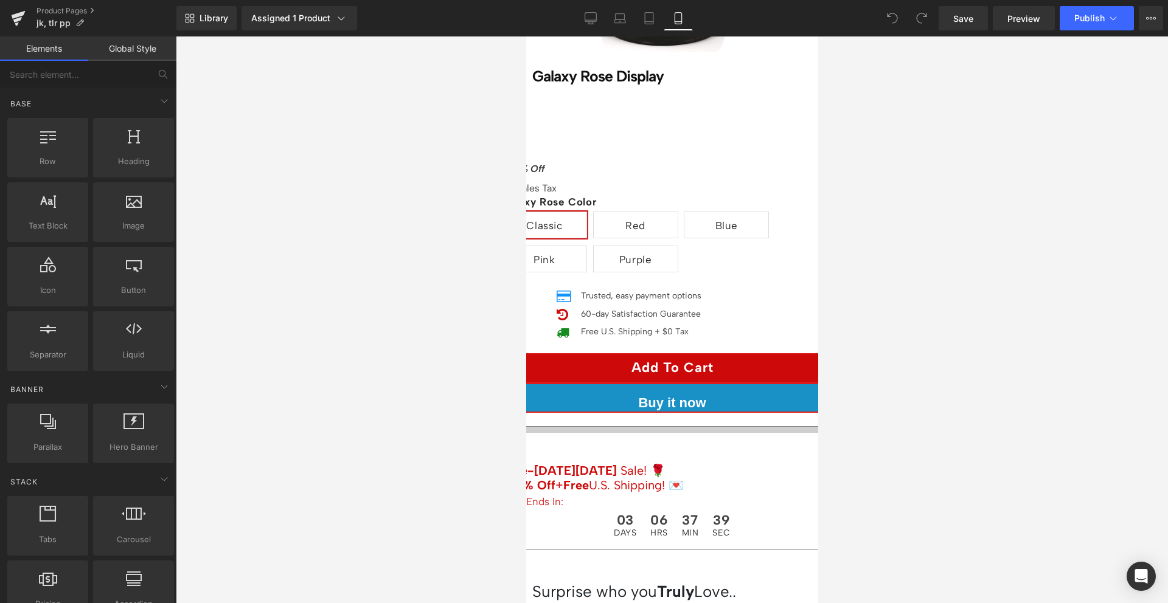
click at [526, 36] on span "(P) Cart Button" at bounding box center [526, 36] width 0 height 0
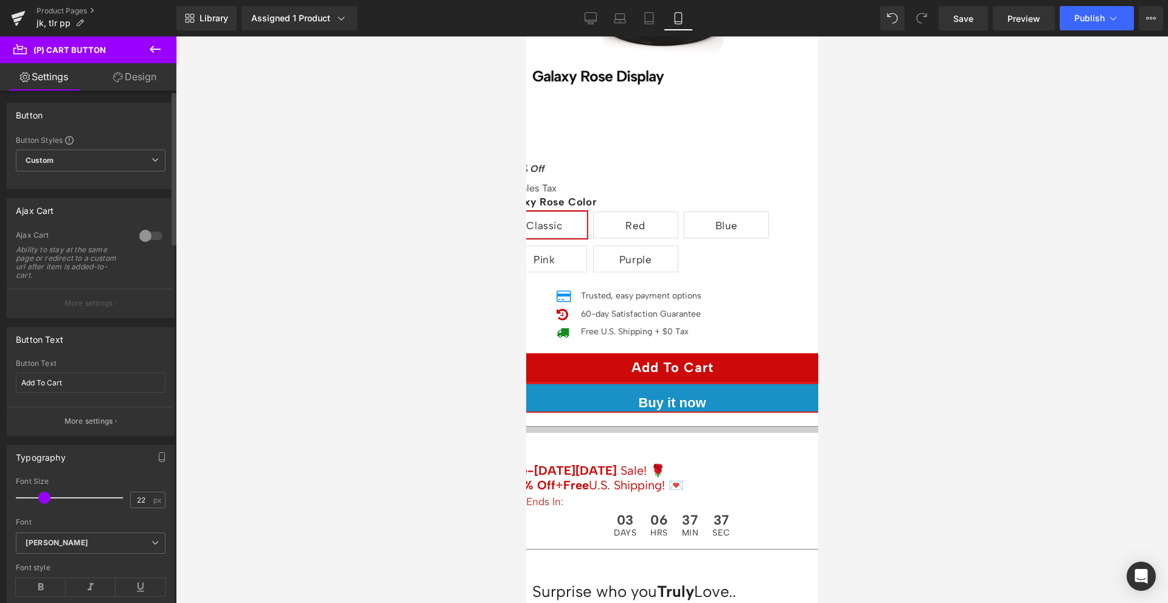
click at [145, 231] on div at bounding box center [150, 235] width 29 height 19
click at [86, 300] on p "More settings" at bounding box center [88, 303] width 49 height 11
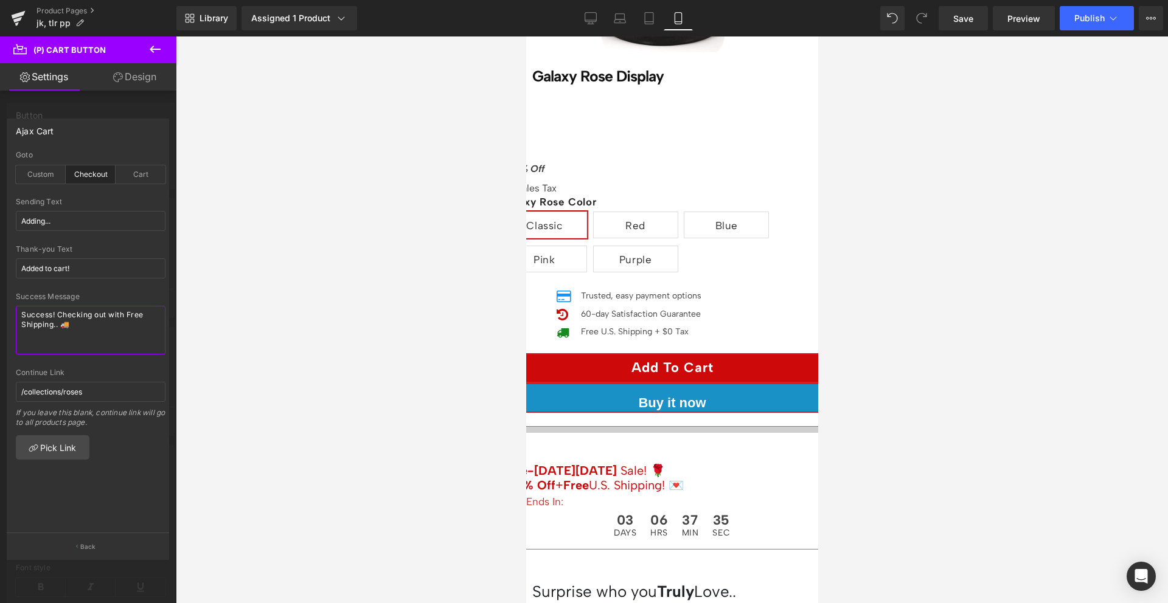
click at [79, 325] on textarea "Success! Checking out with Free Shipping.. 🚚" at bounding box center [91, 330] width 150 height 49
paste textarea "[cart label=View Cart 🛒 ,] or <a href='/checkout'>continue to Check Out for Fre…"
click at [94, 290] on div at bounding box center [91, 289] width 150 height 8
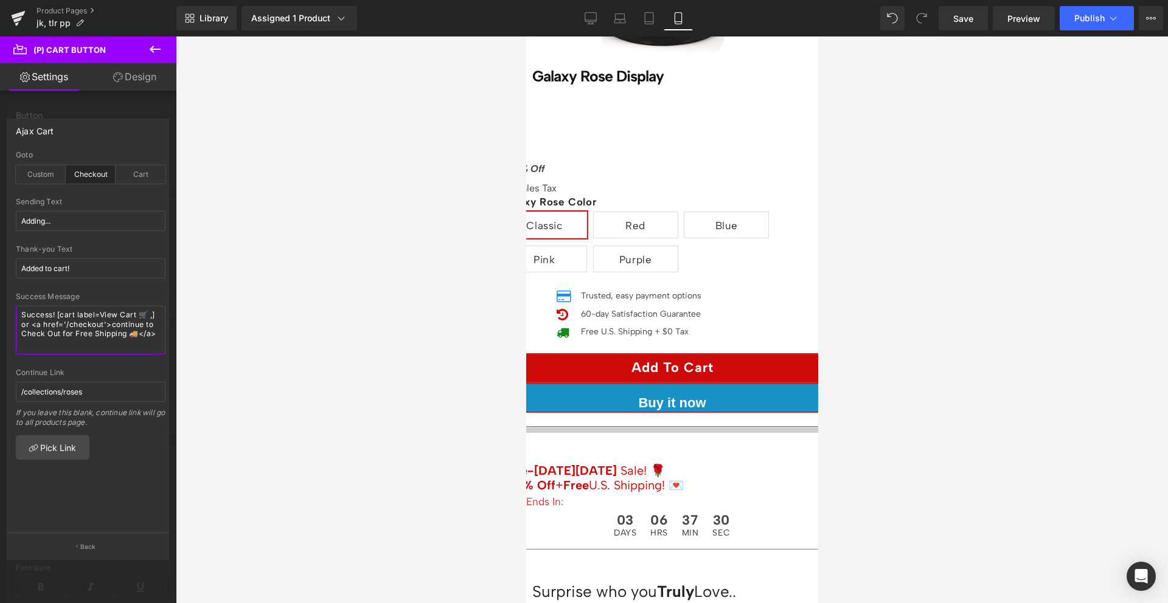
click at [71, 345] on textarea "Success! [cart label=View Cart 🛒 ,] or <a href='/checkout'>continue to Check Ou…" at bounding box center [91, 330] width 150 height 49
type textarea "Success! [cart label=View Cart 🛒 ,] or <a href='/checkout'>continue to Check Ou…"
click at [31, 172] on div "Custom" at bounding box center [41, 174] width 50 height 18
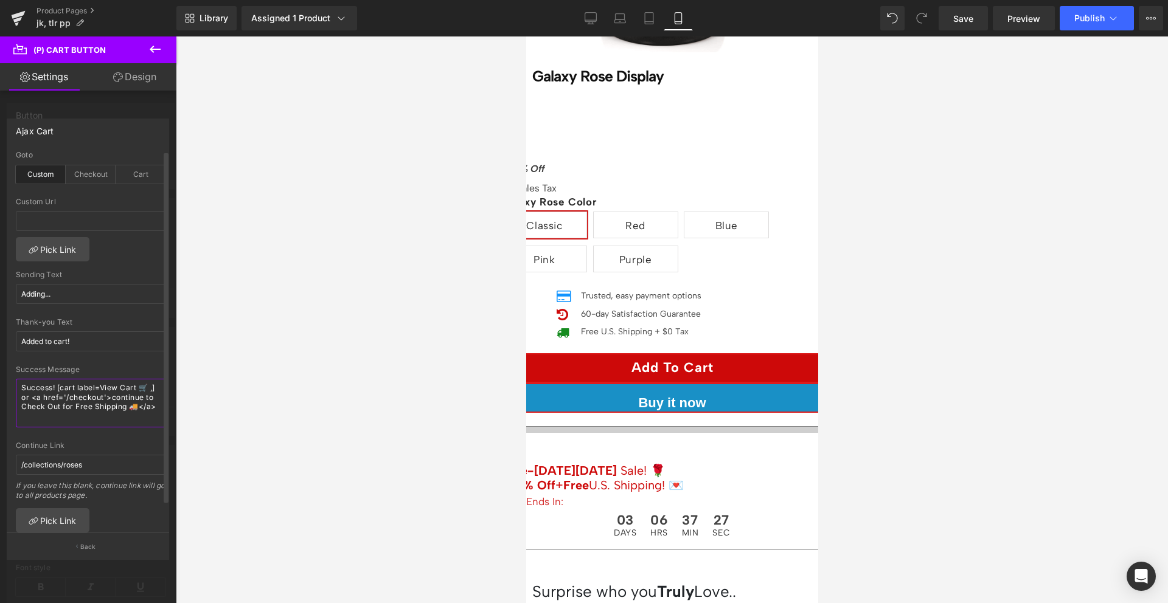
click at [77, 424] on textarea "Success! [cart label=View Cart 🛒 ,] or <a href='/checkout'>continue to Check Ou…" at bounding box center [91, 403] width 150 height 49
click at [80, 432] on div "Success Message Success! [cart label=View Cart 🛒 ,] or <a href='/checkout'>cont…" at bounding box center [91, 404] width 150 height 76
click at [105, 108] on div at bounding box center [88, 322] width 176 height 573
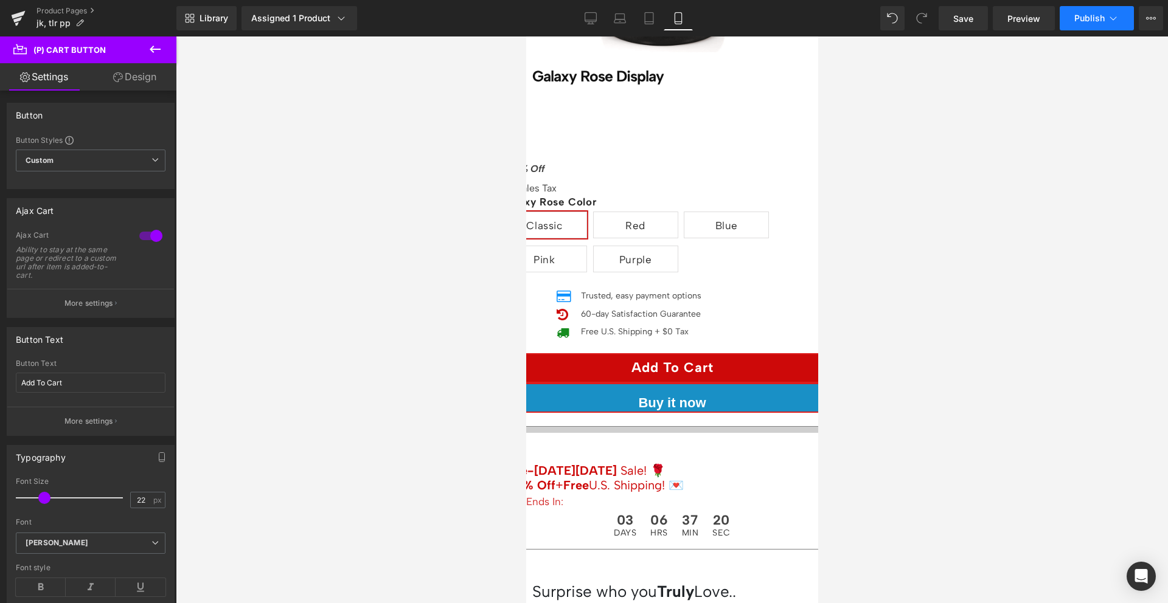
click at [1095, 16] on span "Publish" at bounding box center [1089, 18] width 30 height 10
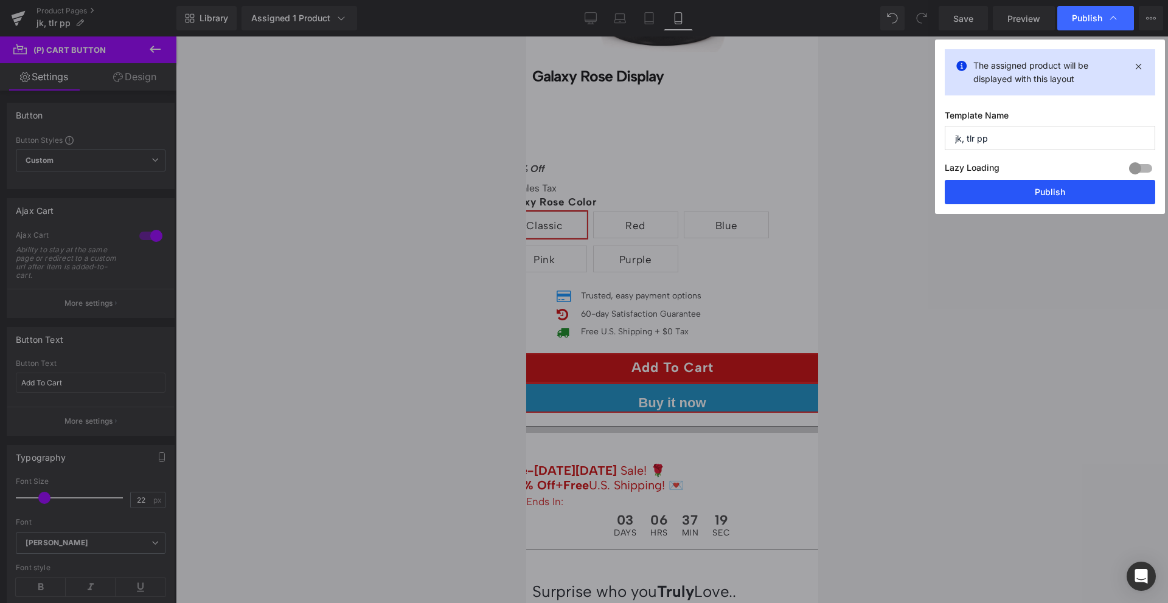
click at [1045, 182] on button "Publish" at bounding box center [1050, 192] width 210 height 24
